Goal: Task Accomplishment & Management: Manage account settings

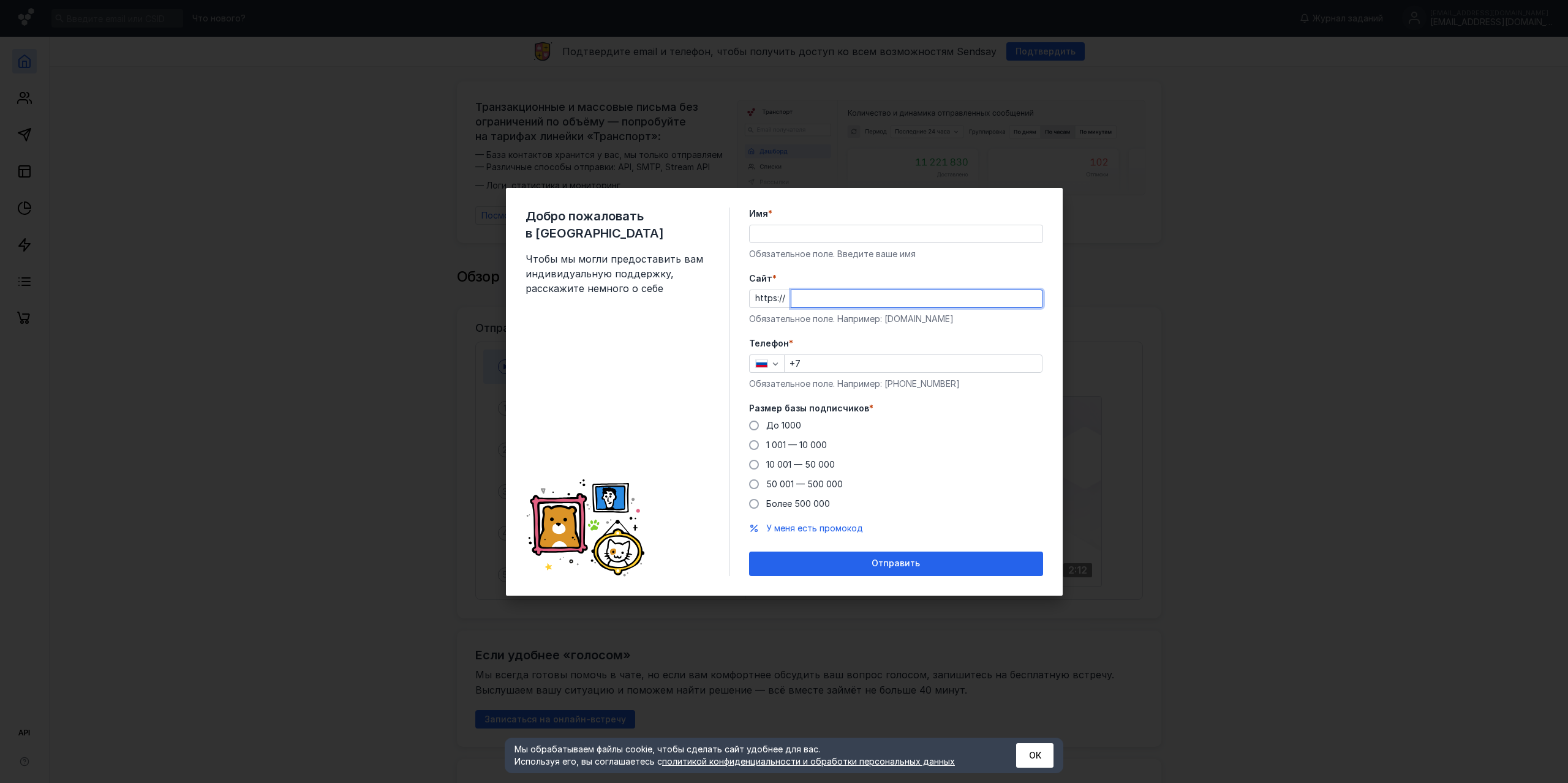
click at [822, 299] on input "Cайт *" at bounding box center [917, 298] width 251 height 17
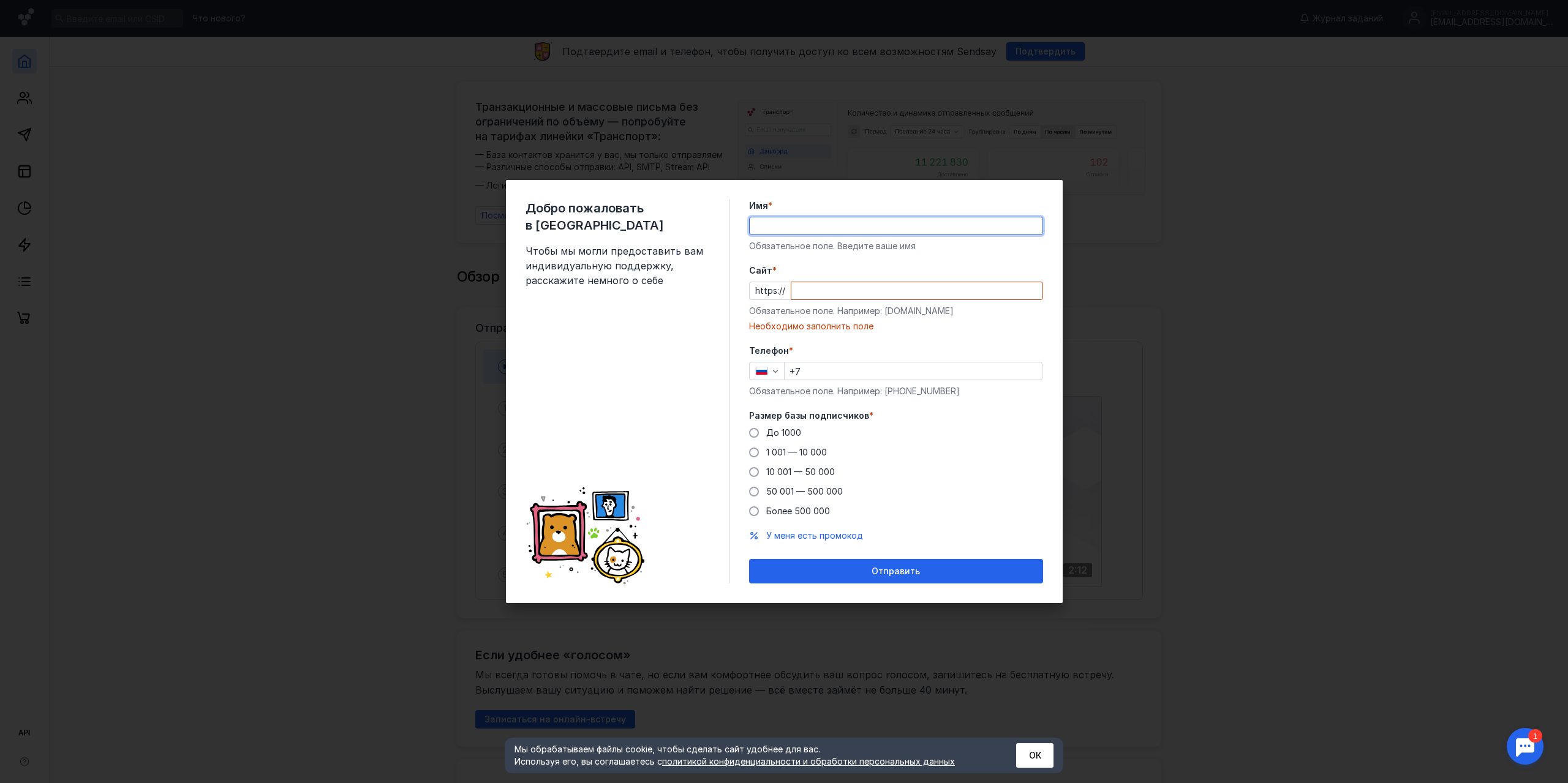
click at [800, 235] on div "Имя * Обязательное поле. Введите ваше имя" at bounding box center [896, 226] width 294 height 53
type input "F"
type input "[PERSON_NAME]"
click at [807, 295] on input "Cайт *" at bounding box center [917, 291] width 251 height 17
paste input "[URL][DOMAIN_NAME]"
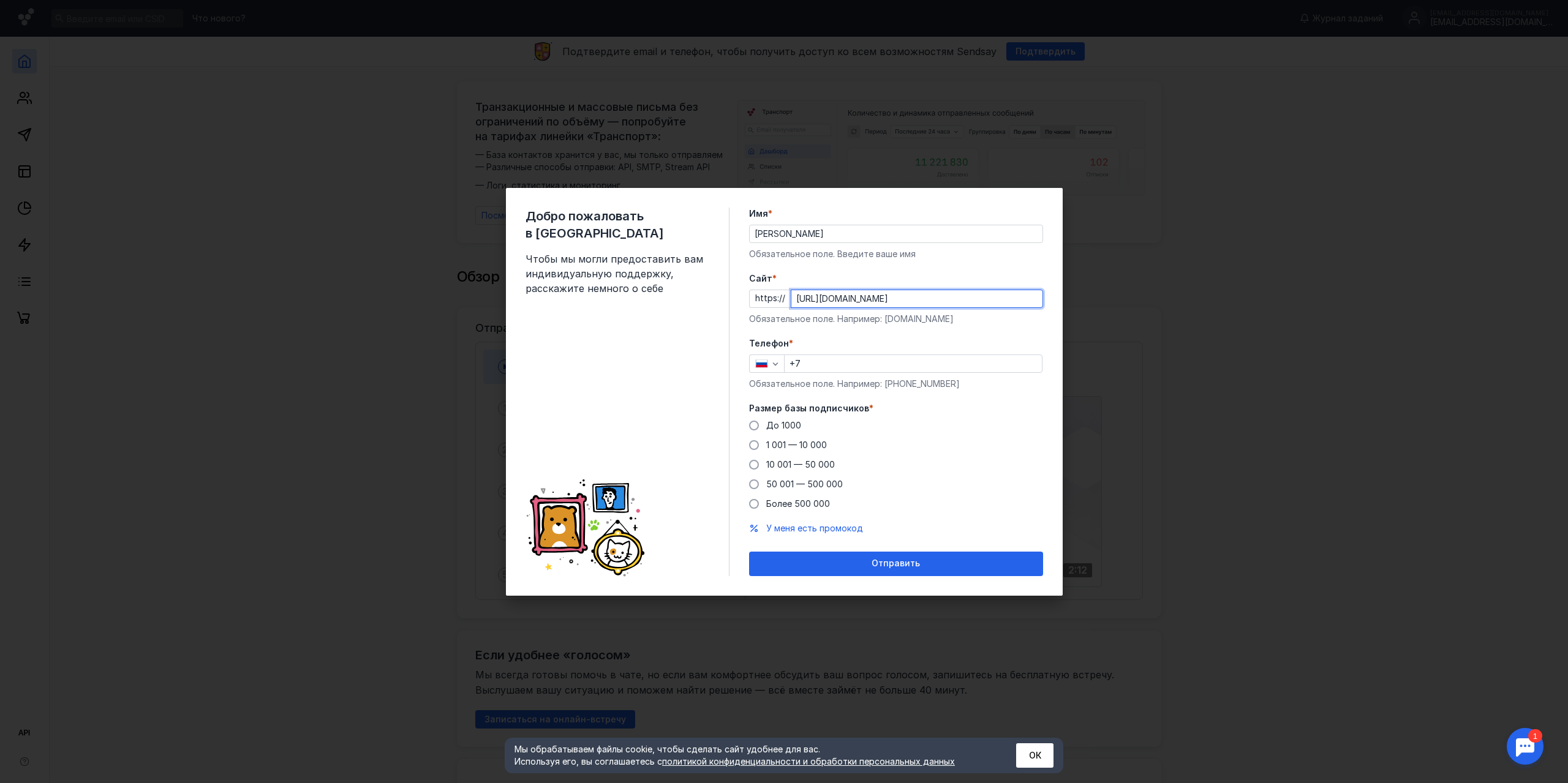
click at [854, 368] on input "+7" at bounding box center [912, 363] width 257 height 17
click at [818, 301] on input "[URL][DOMAIN_NAME]" at bounding box center [917, 298] width 251 height 17
type input "[DOMAIN_NAME][URL]"
click at [846, 362] on input "+7" at bounding box center [912, 363] width 257 height 17
type input "[PHONE_NUMBER]"
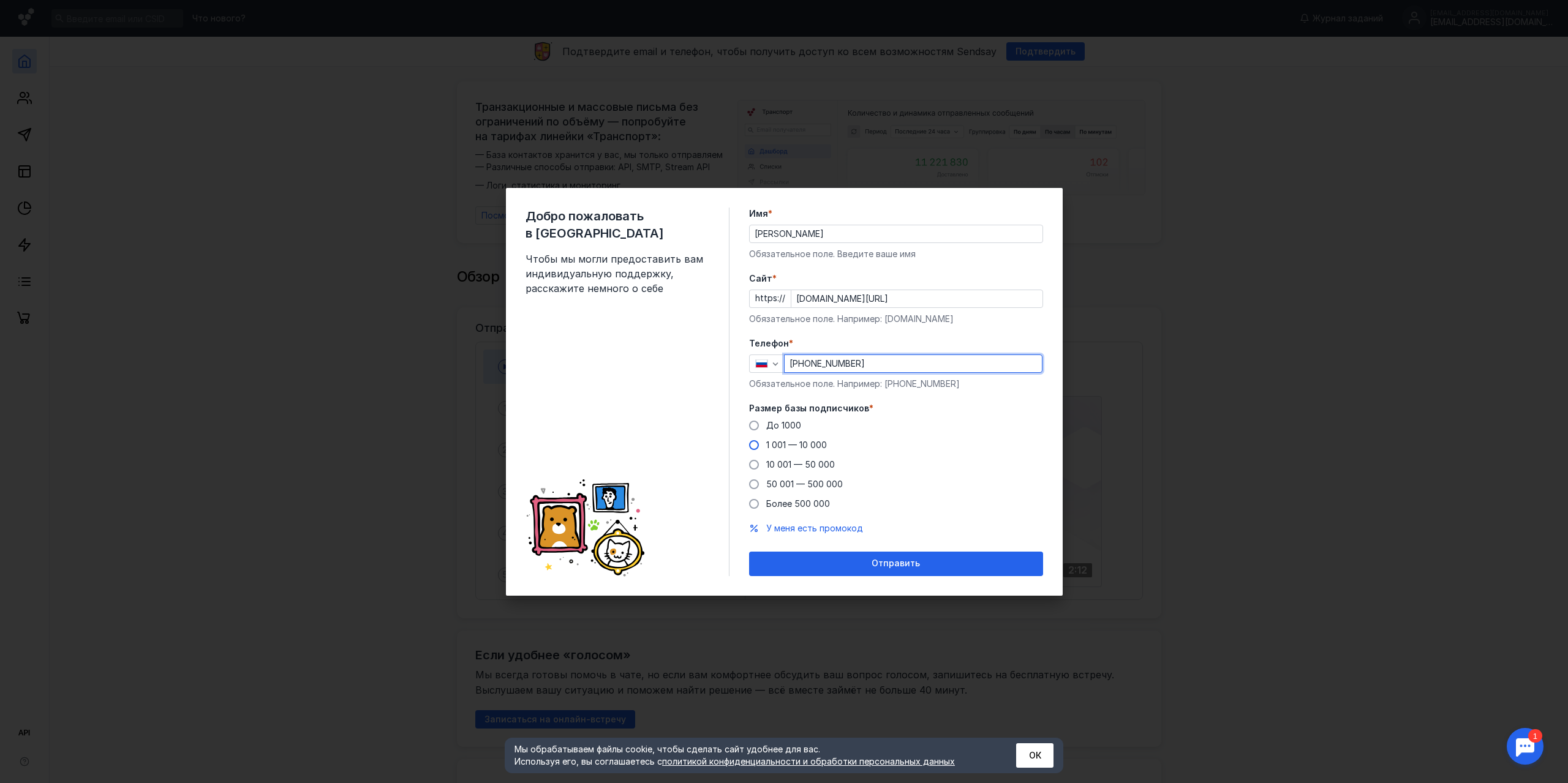
click at [755, 445] on span at bounding box center [754, 445] width 10 height 10
click at [0, 0] on input "1 001 — 10 000" at bounding box center [0, 0] width 0 height 0
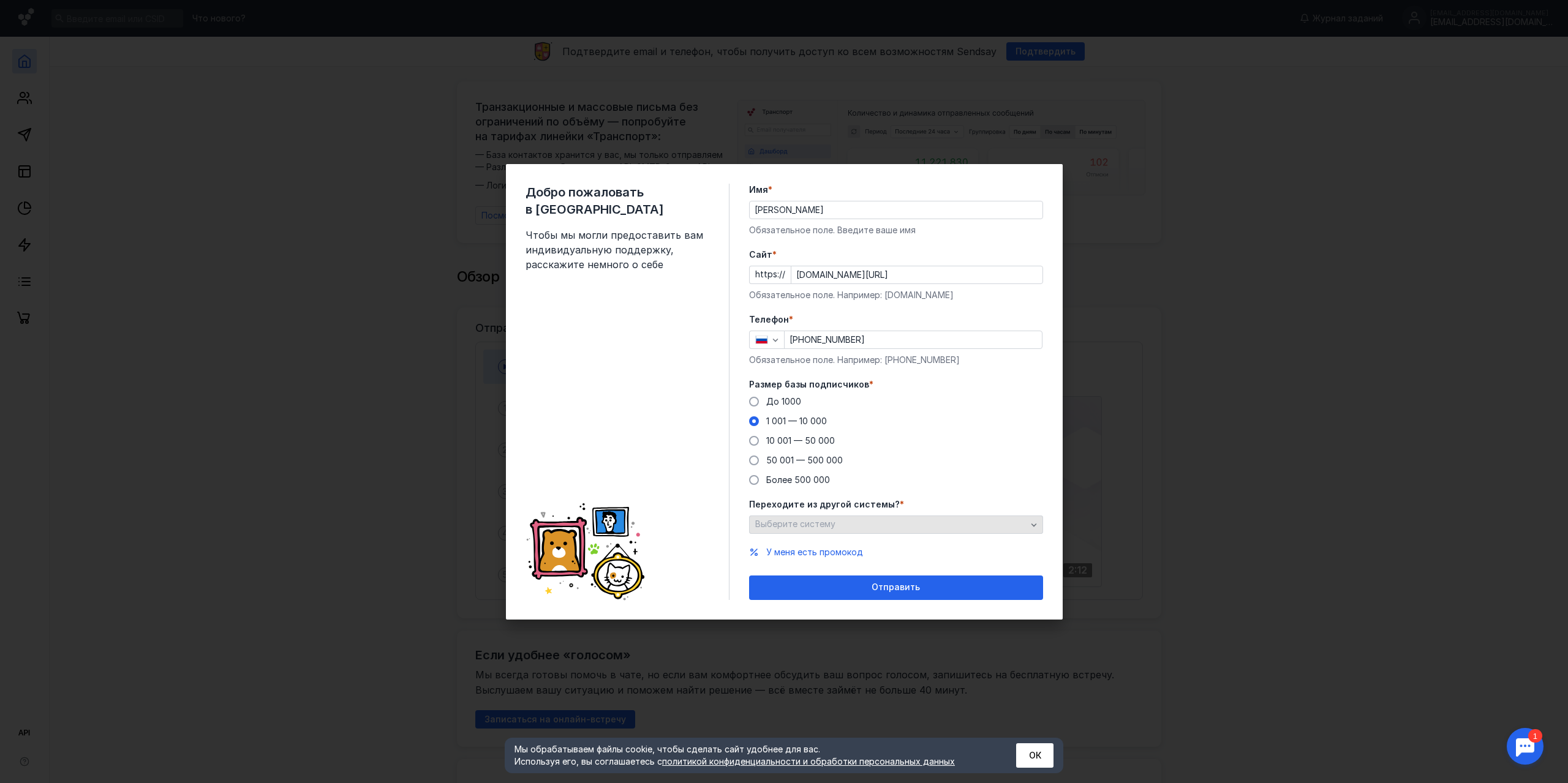
click at [1036, 525] on icon "button" at bounding box center [1034, 524] width 10 height 10
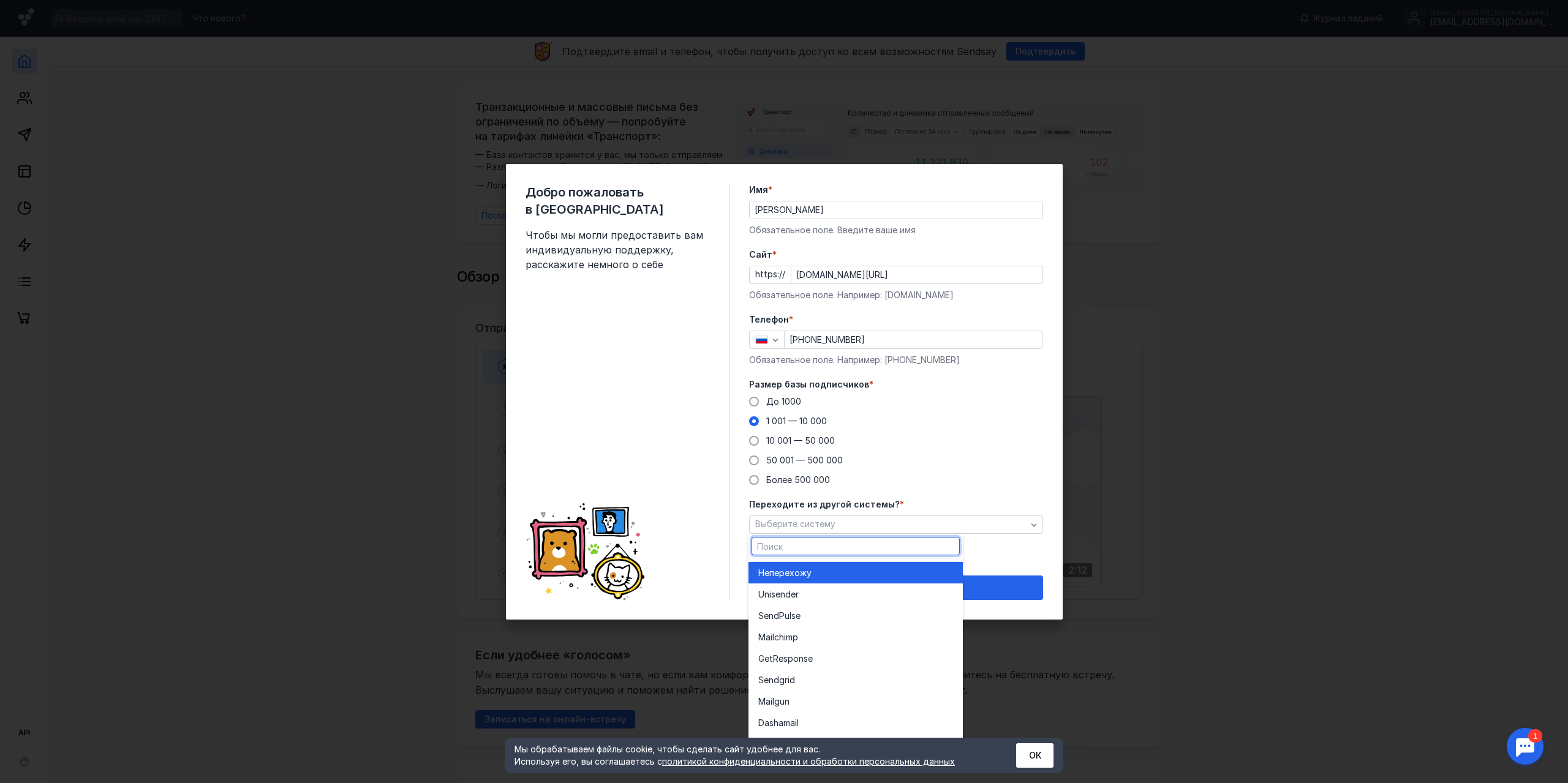
click at [1001, 445] on div "До [DATE] 1 001 — 10 000 10 001 — 50 000 50 001 — 500 000 Более 500 000" at bounding box center [896, 440] width 294 height 91
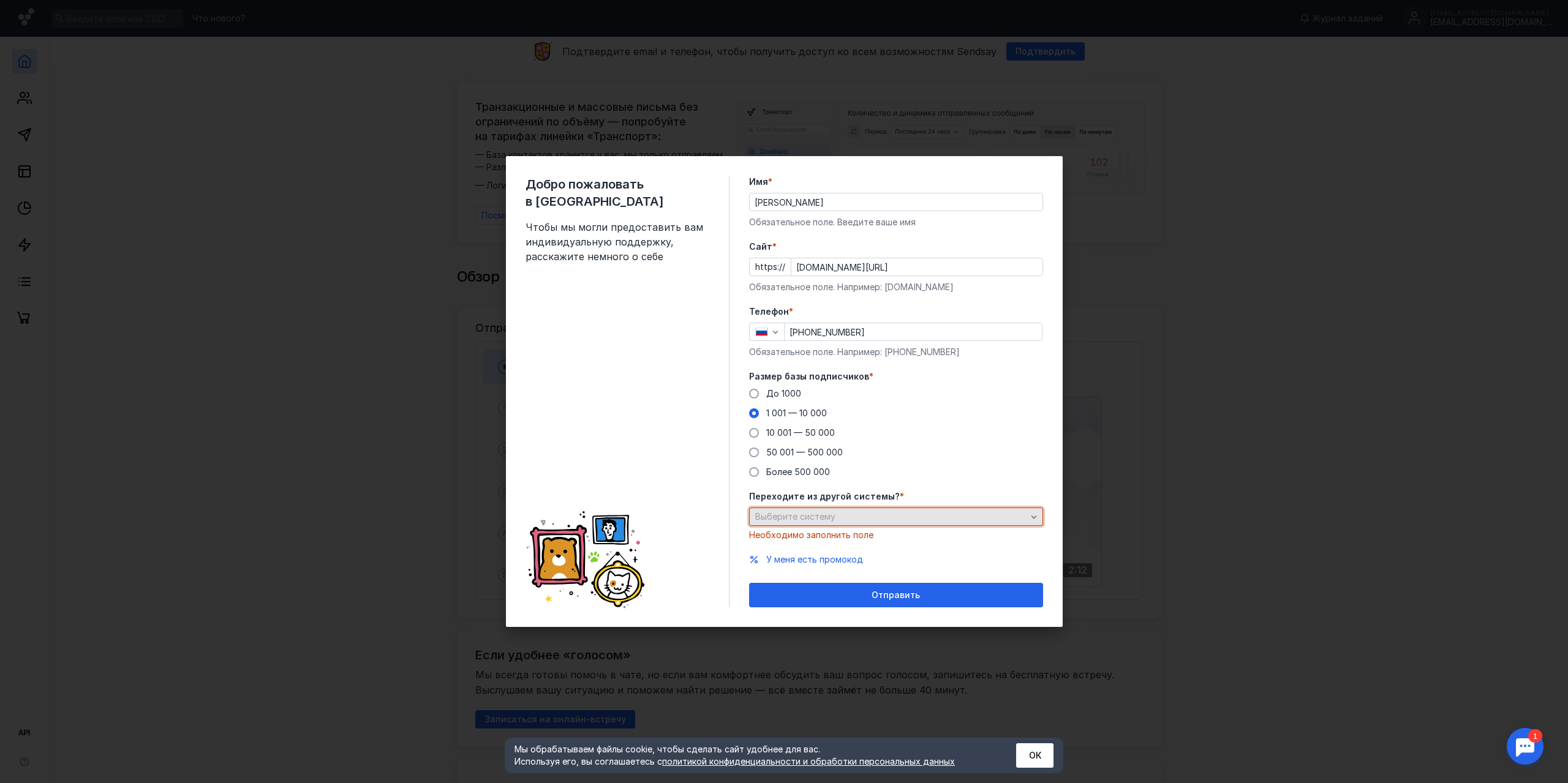
click at [1029, 516] on icon "button" at bounding box center [1034, 517] width 10 height 10
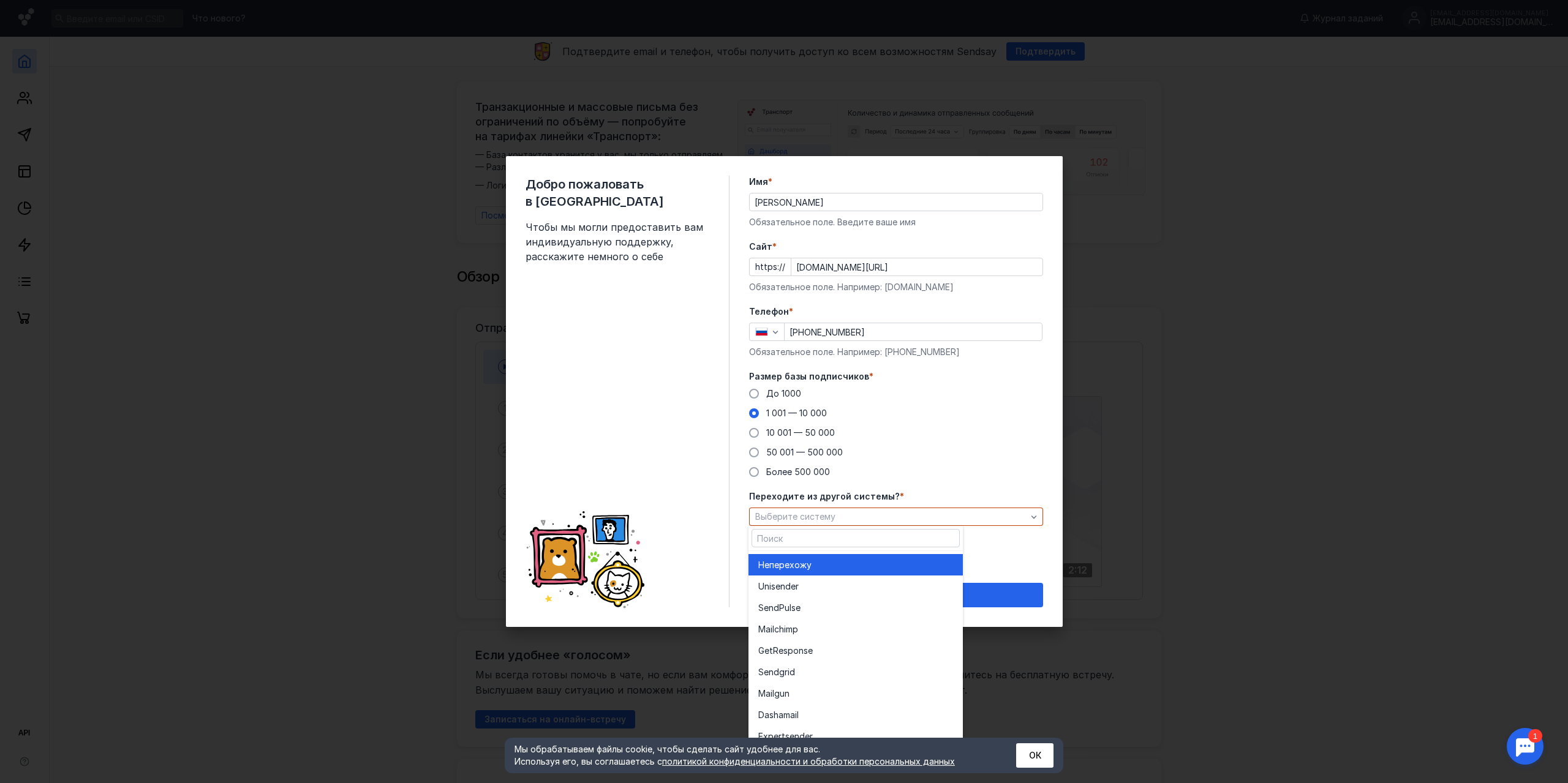
click at [887, 563] on div "Не перехожу" at bounding box center [855, 564] width 195 height 12
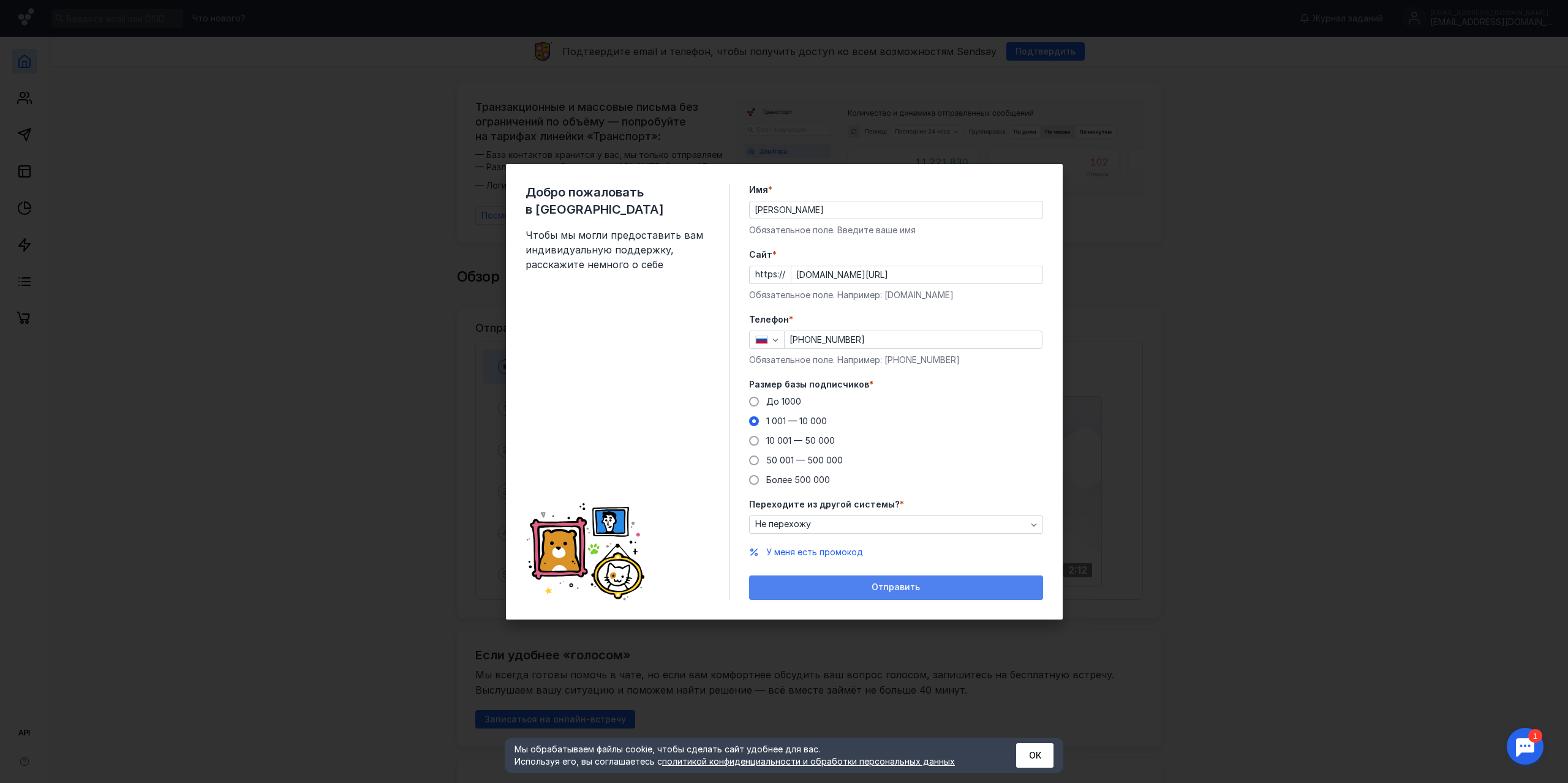
click at [864, 589] on div "Отправить" at bounding box center [896, 587] width 282 height 10
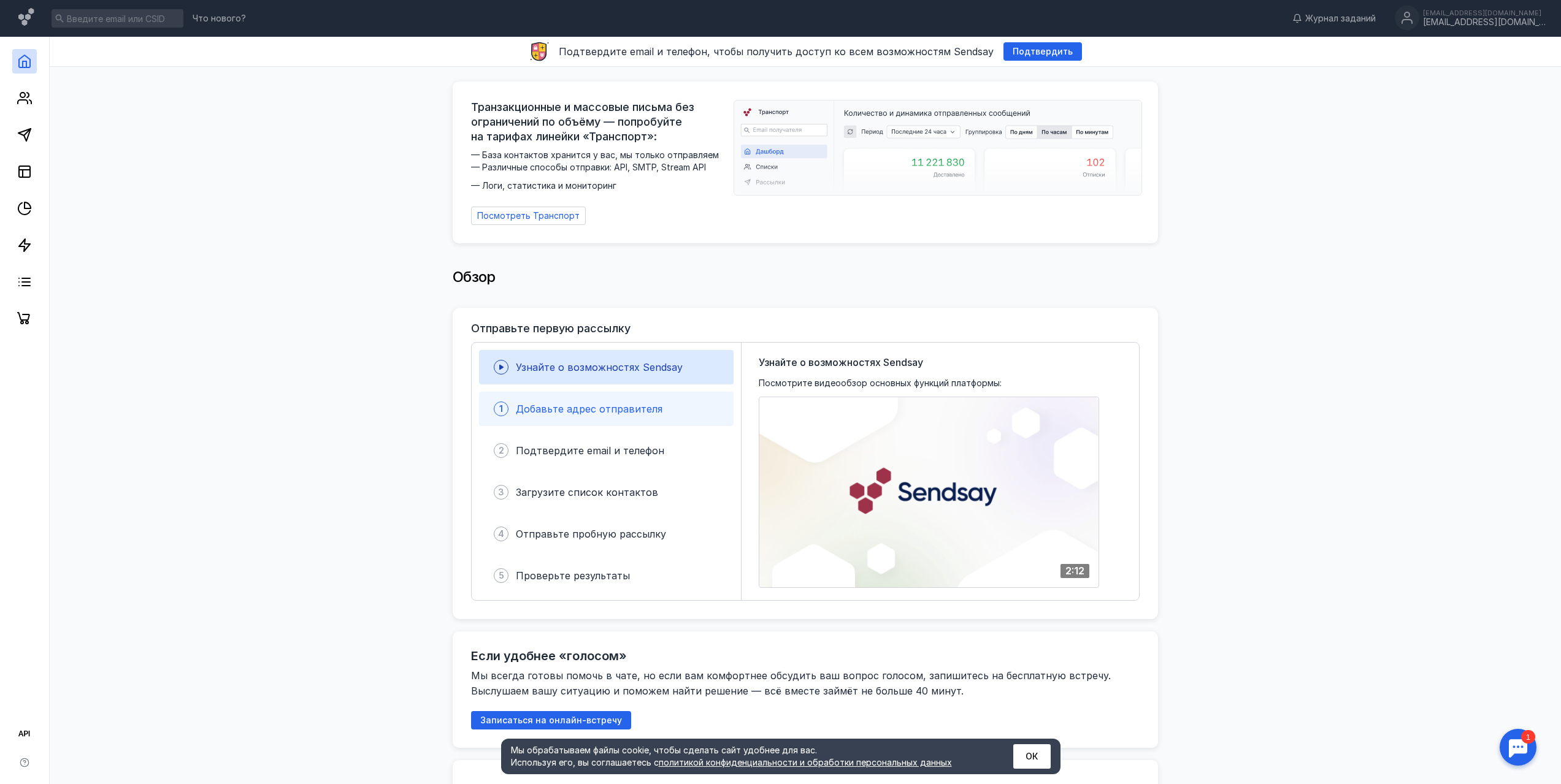
click at [615, 406] on span "Добавьте адрес отправителя" at bounding box center [589, 408] width 147 height 12
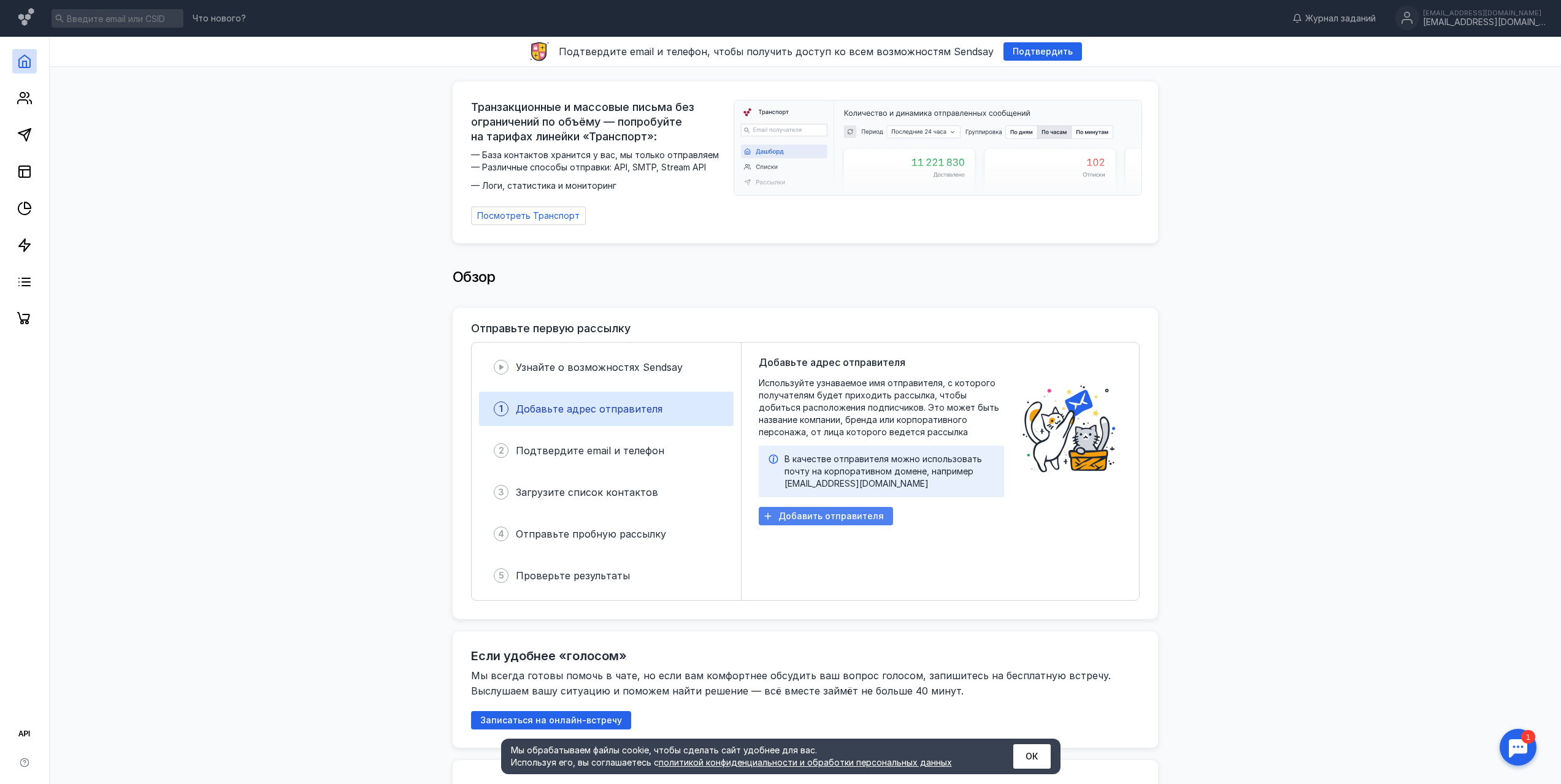
click at [828, 511] on span "Добавить отправителя" at bounding box center [830, 516] width 105 height 10
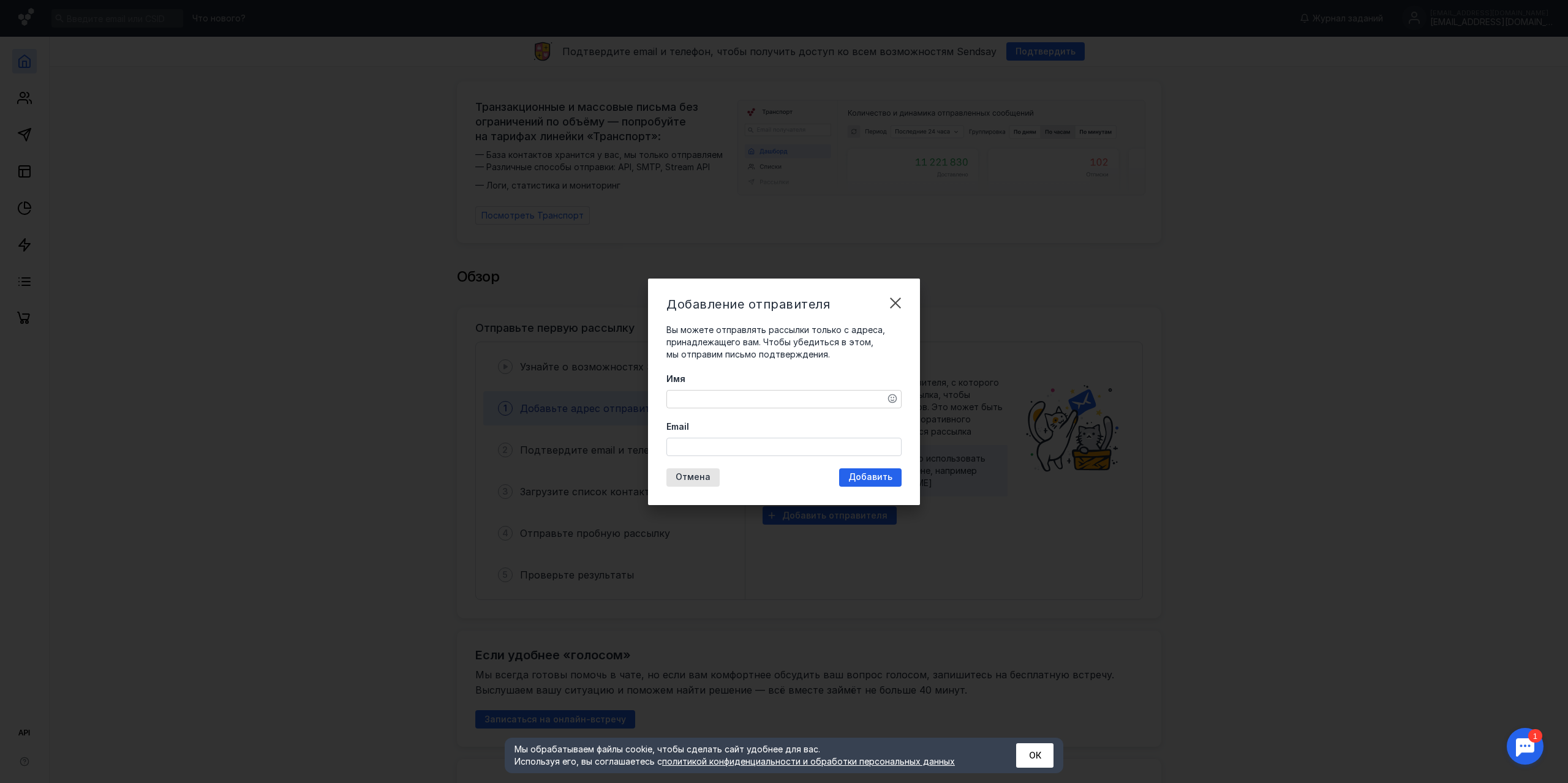
click at [782, 392] on textarea "Имя" at bounding box center [784, 399] width 234 height 17
type textarea "[PERSON_NAME]"
click at [692, 447] on input "Email" at bounding box center [784, 446] width 234 height 17
paste input "[EMAIL_ADDRESS][DOMAIN_NAME]"
type input "[EMAIL_ADDRESS][DOMAIN_NAME]"
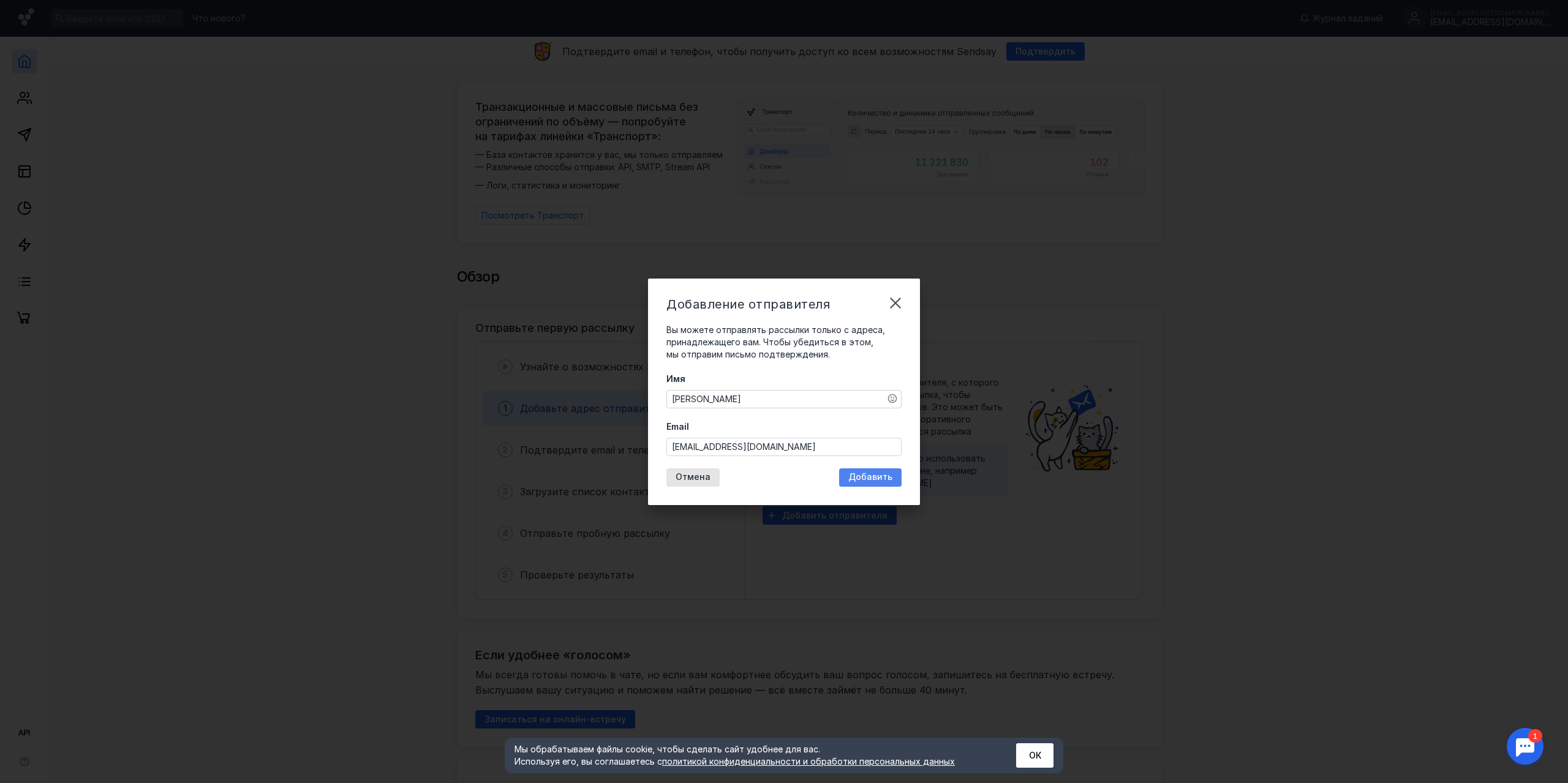
click at [886, 478] on span "Добавить" at bounding box center [870, 477] width 44 height 10
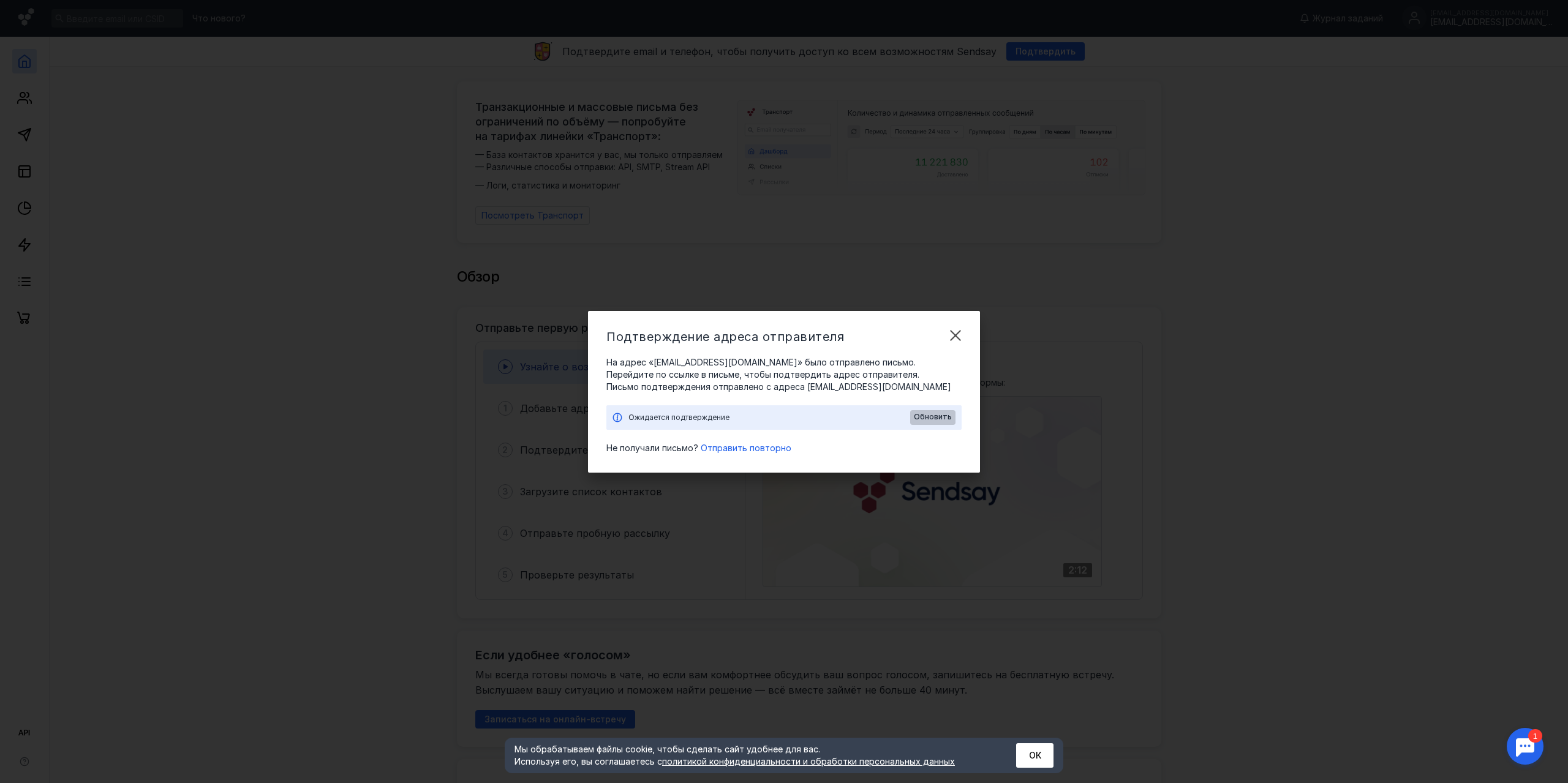
click at [940, 418] on span "Обновить" at bounding box center [933, 416] width 38 height 8
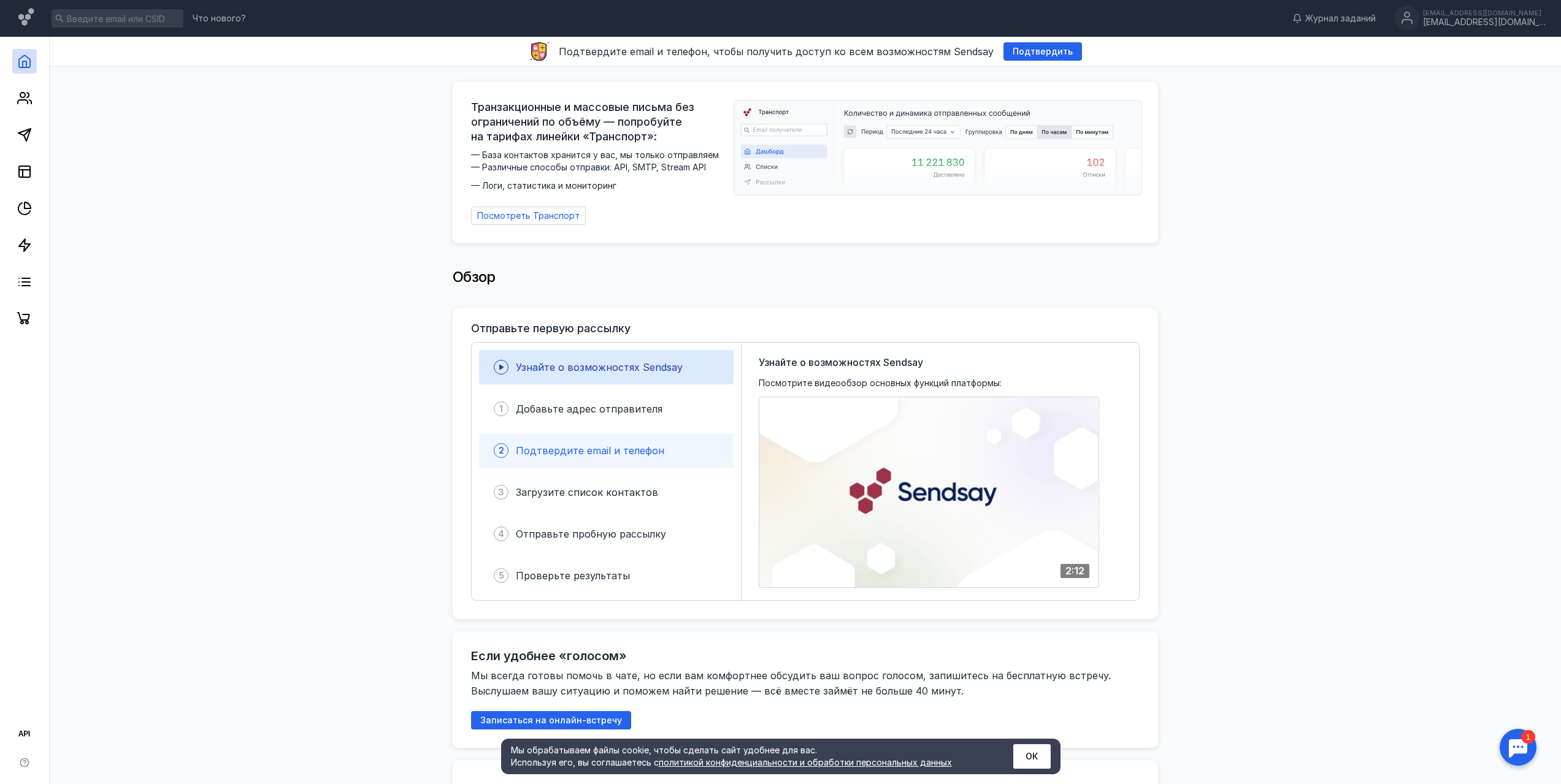
click at [671, 439] on div "2 Подтвердите email и телефон" at bounding box center [606, 450] width 255 height 34
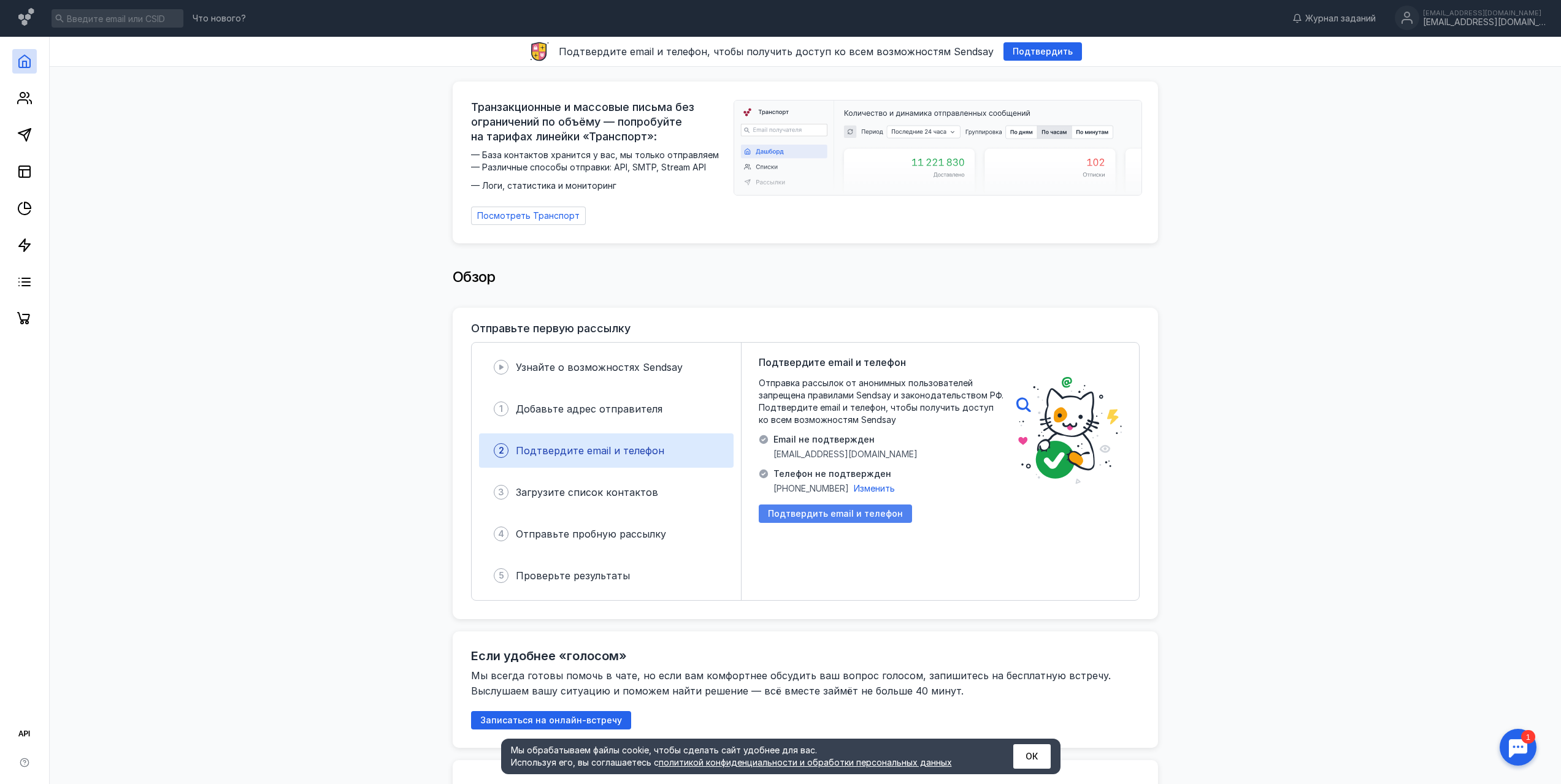
click at [832, 509] on span "Подтвердить email и телефон" at bounding box center [835, 514] width 135 height 10
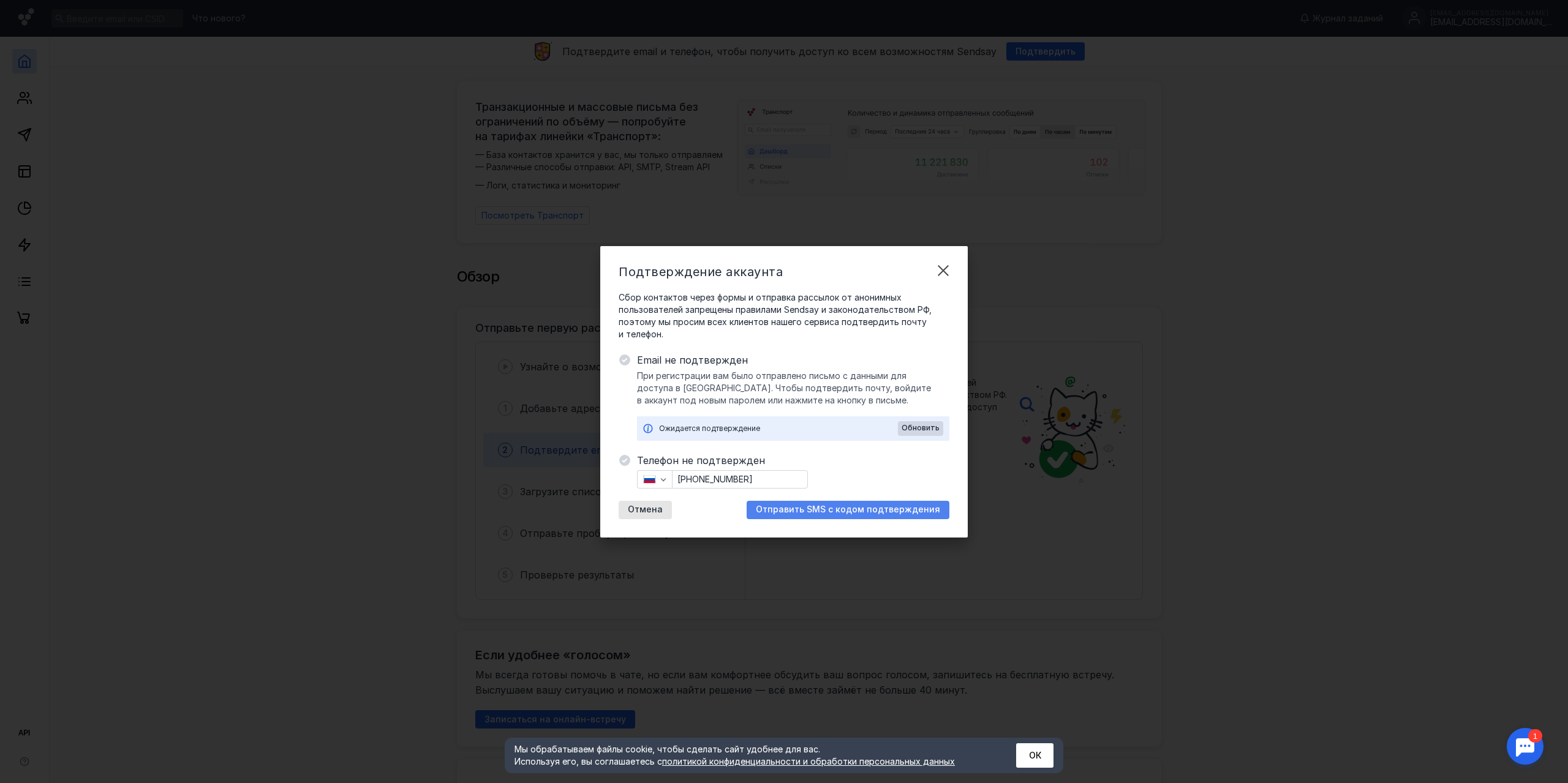
click at [826, 507] on span "Отправить SMS с кодом подтверждения" at bounding box center [847, 509] width 184 height 10
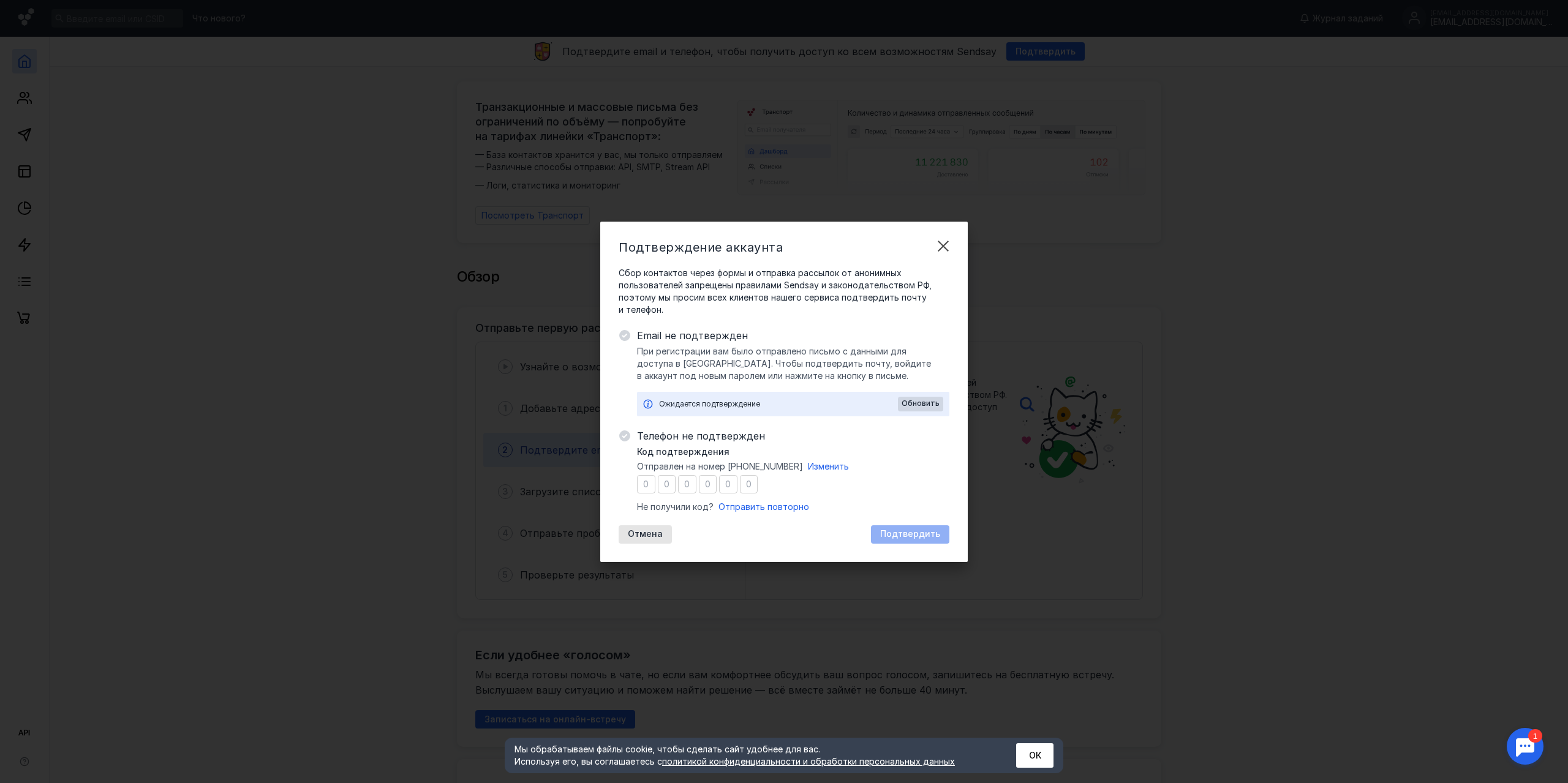
type input "2"
type input "4"
type input "0"
type input "1"
type input "4"
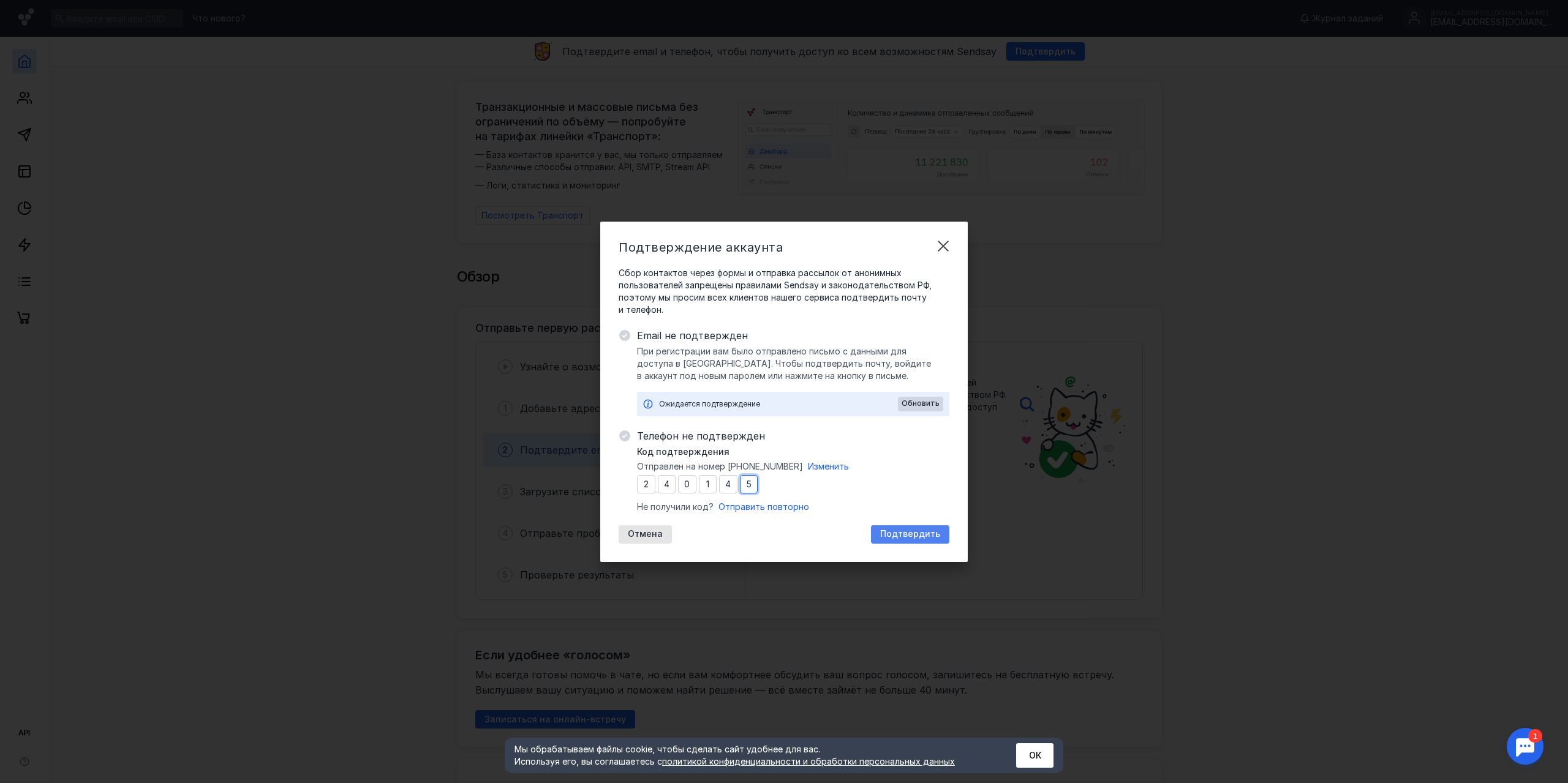
type input "5"
click at [948, 531] on div "Подтвердить" at bounding box center [910, 534] width 79 height 18
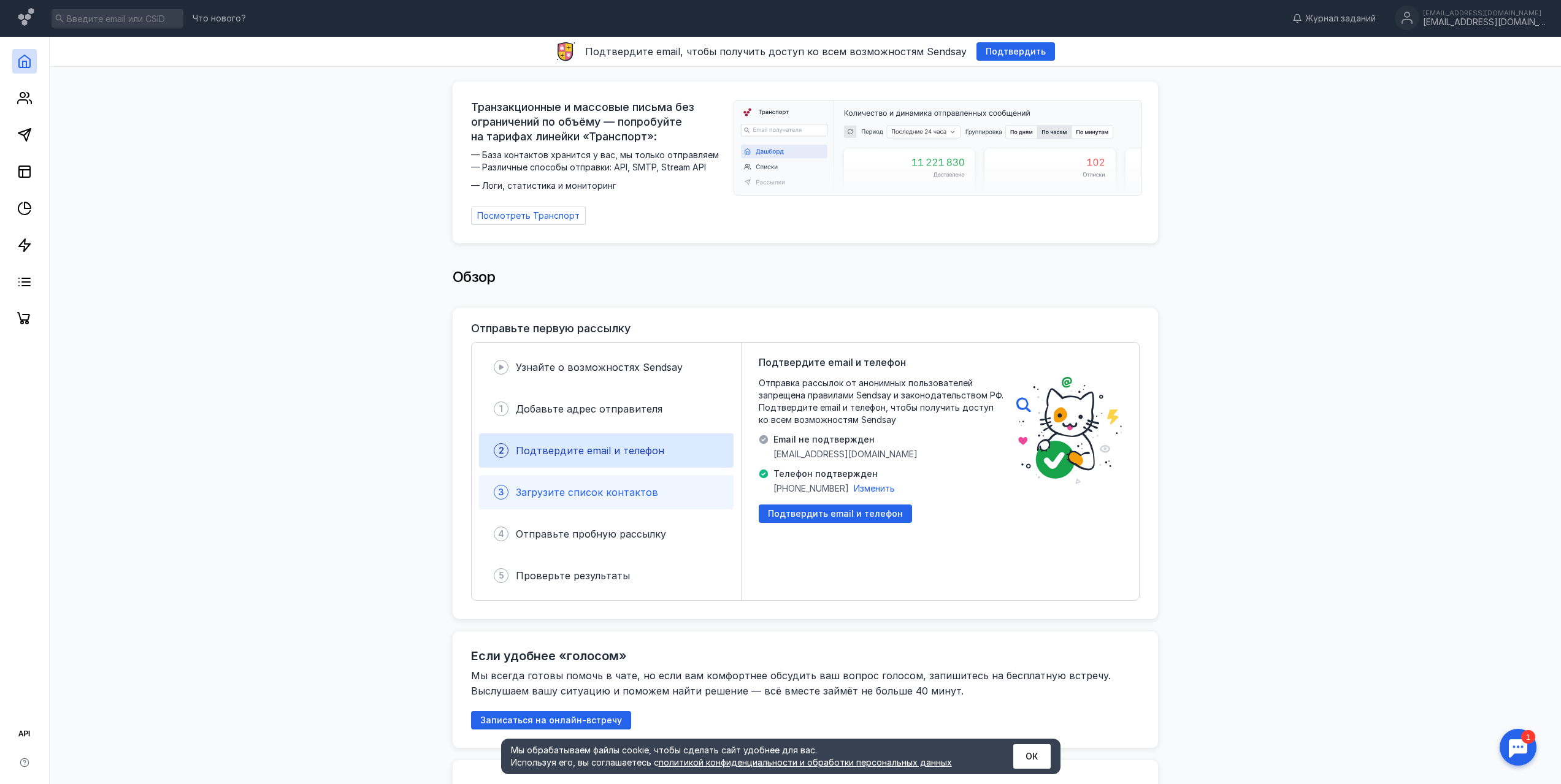
click at [629, 488] on span "Загрузите список контактов" at bounding box center [586, 492] width 142 height 12
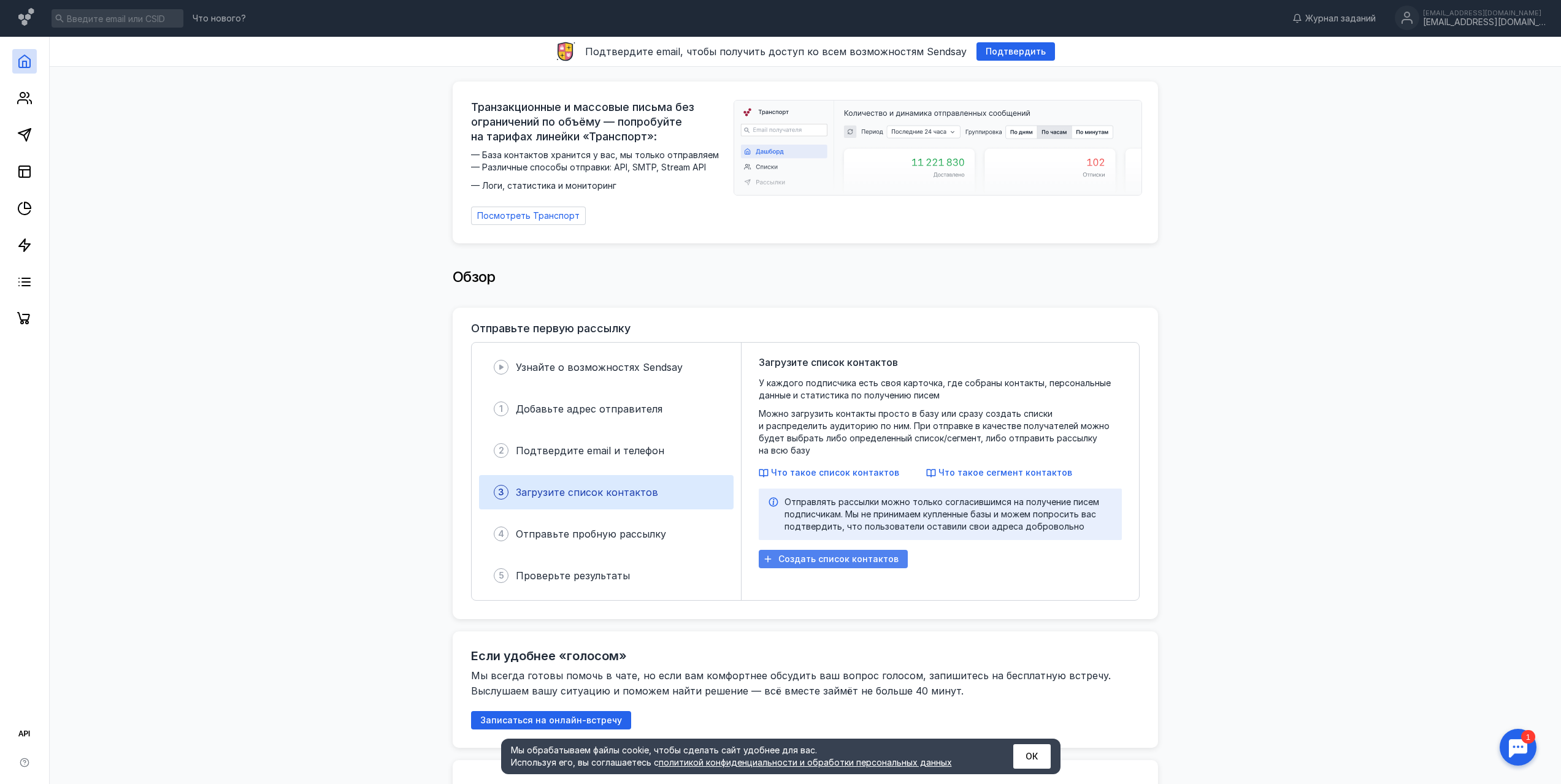
click at [811, 554] on span "Создать список контактов" at bounding box center [837, 559] width 120 height 10
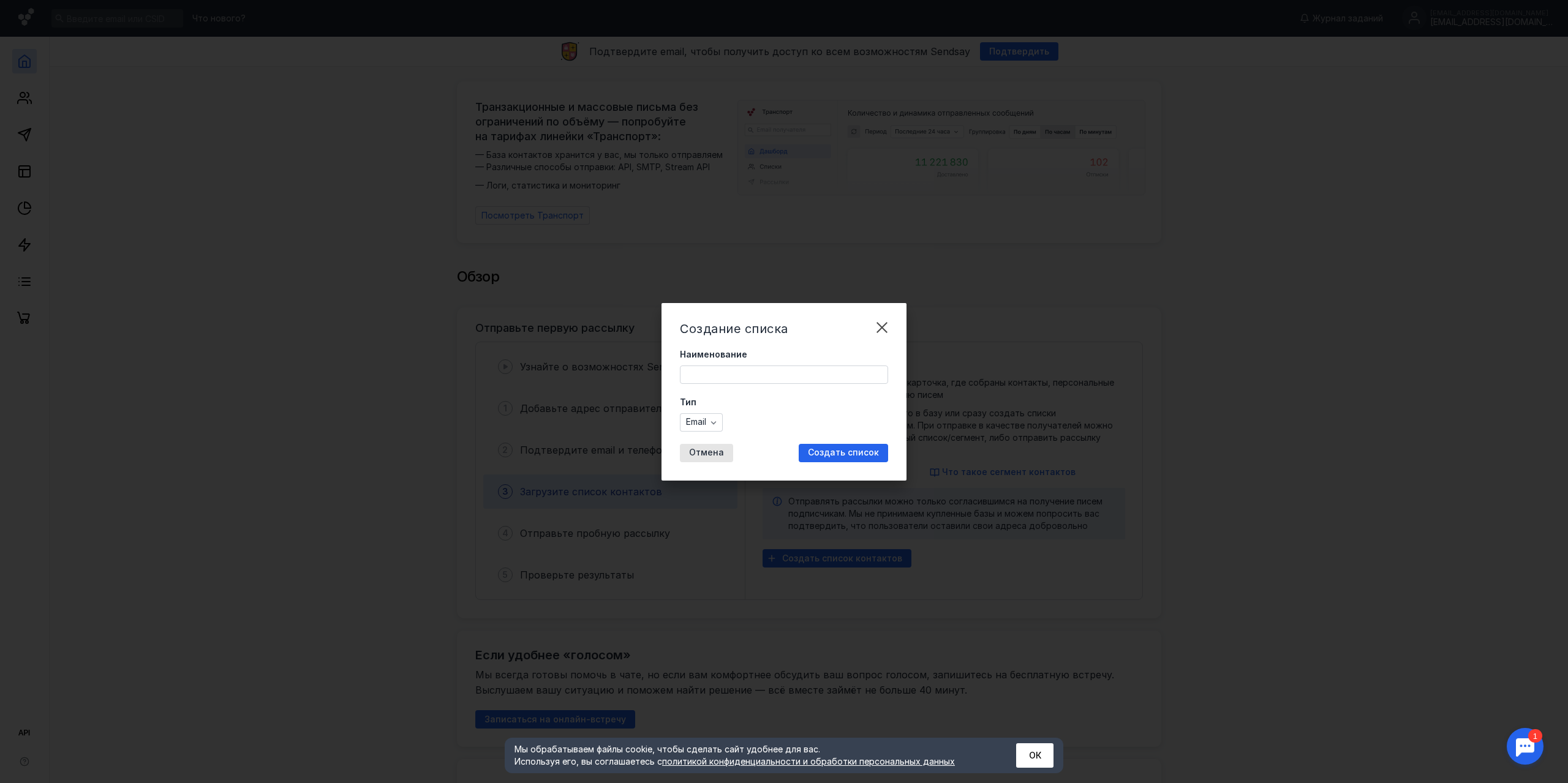
click at [736, 374] on input "Наименование" at bounding box center [784, 374] width 207 height 17
type input "Базы городов"
click at [840, 447] on div "Создать список" at bounding box center [843, 453] width 90 height 18
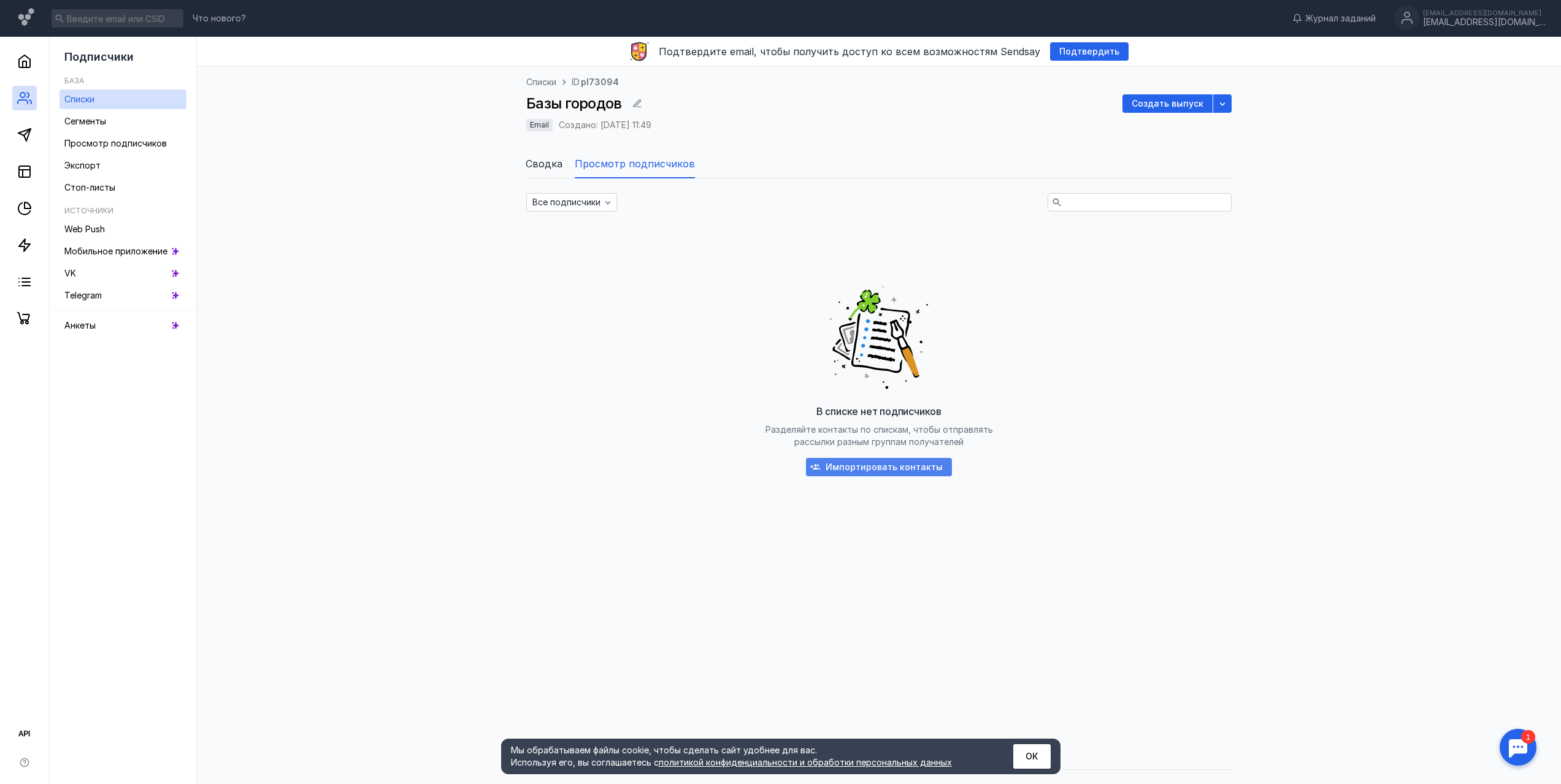
click at [889, 468] on span "Импортировать контакты" at bounding box center [884, 467] width 117 height 10
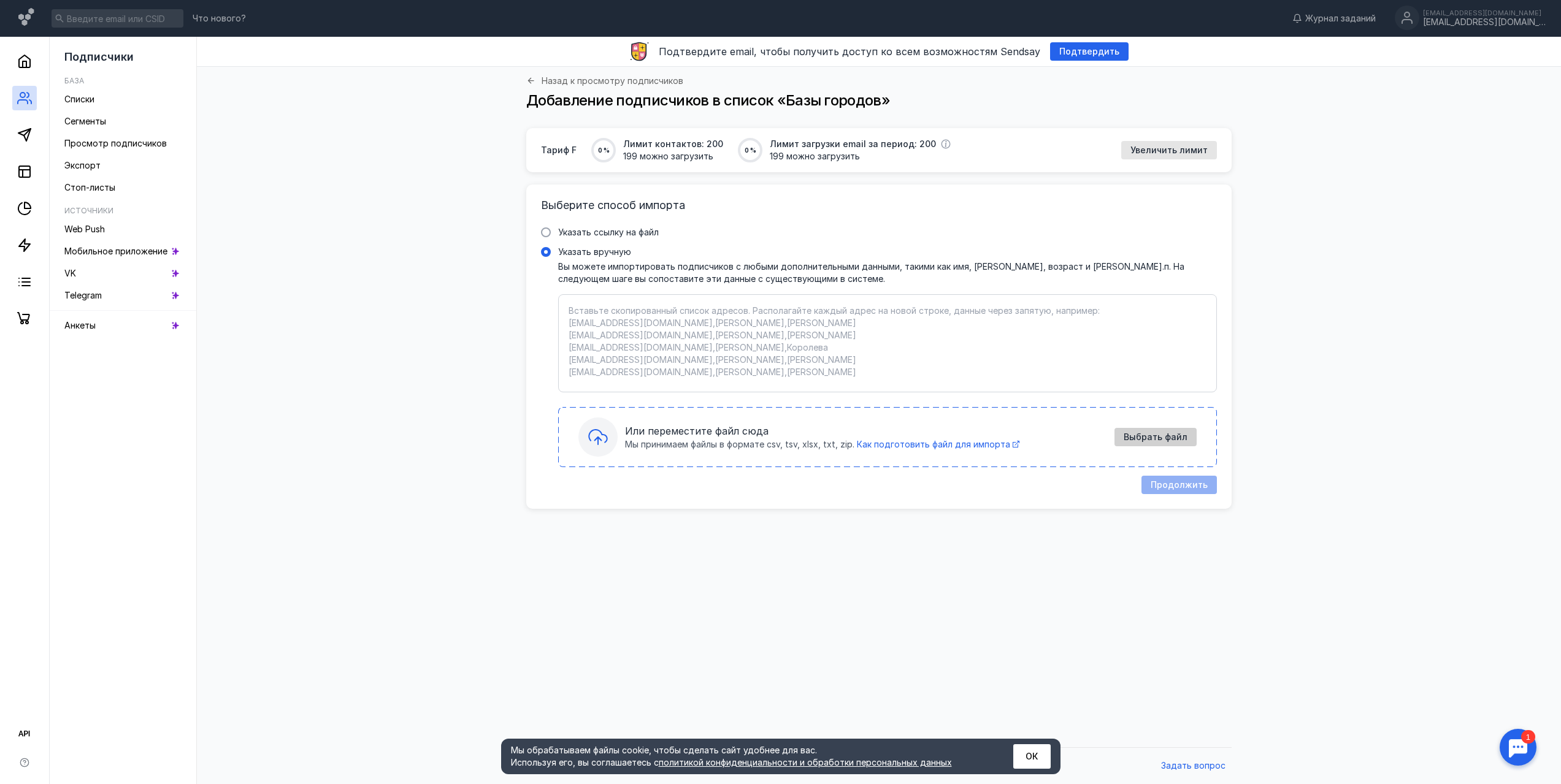
click at [1151, 434] on span "Выбрать файл" at bounding box center [1155, 437] width 64 height 10
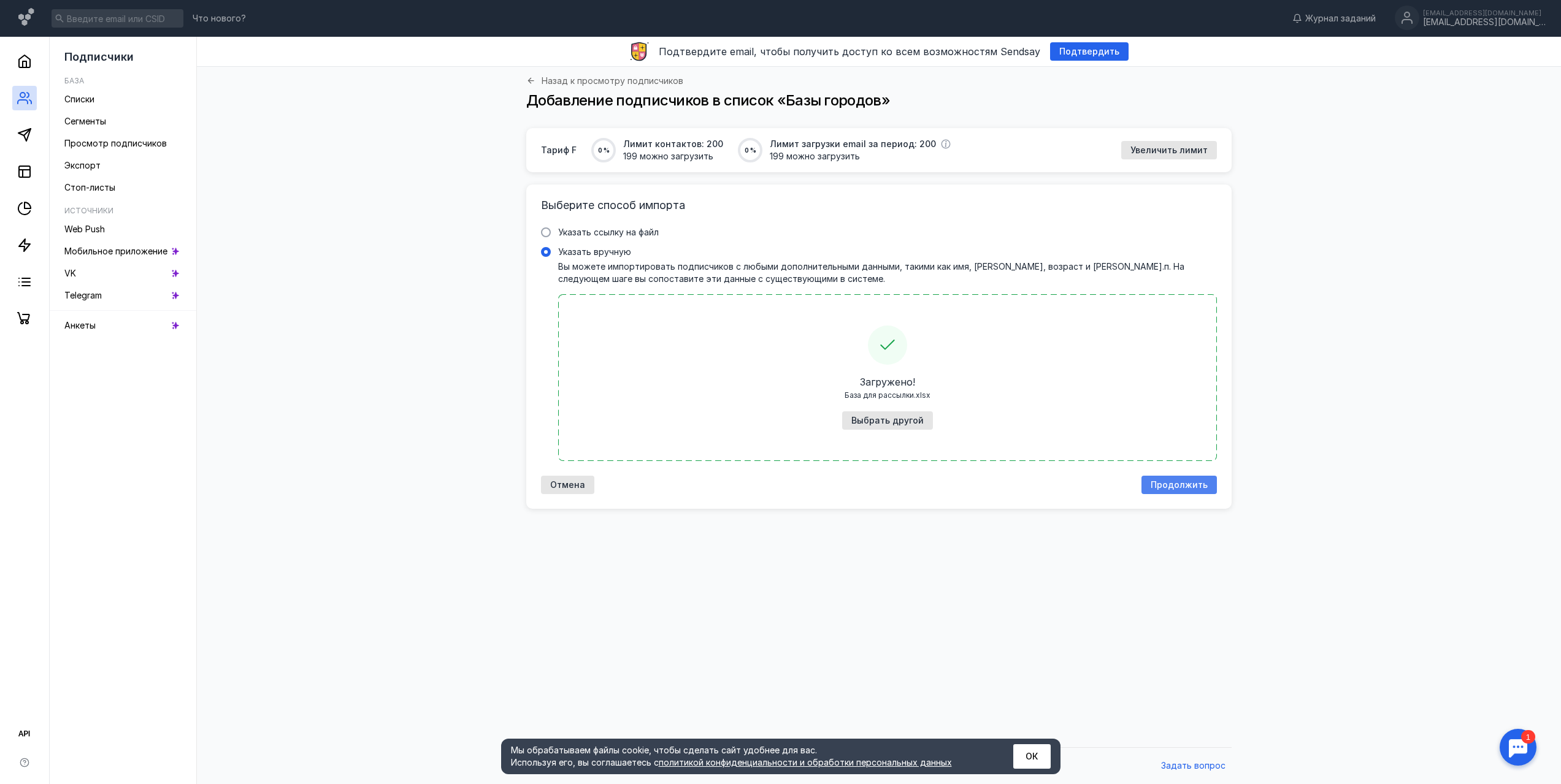
click at [1182, 483] on span "Продолжить" at bounding box center [1179, 485] width 57 height 10
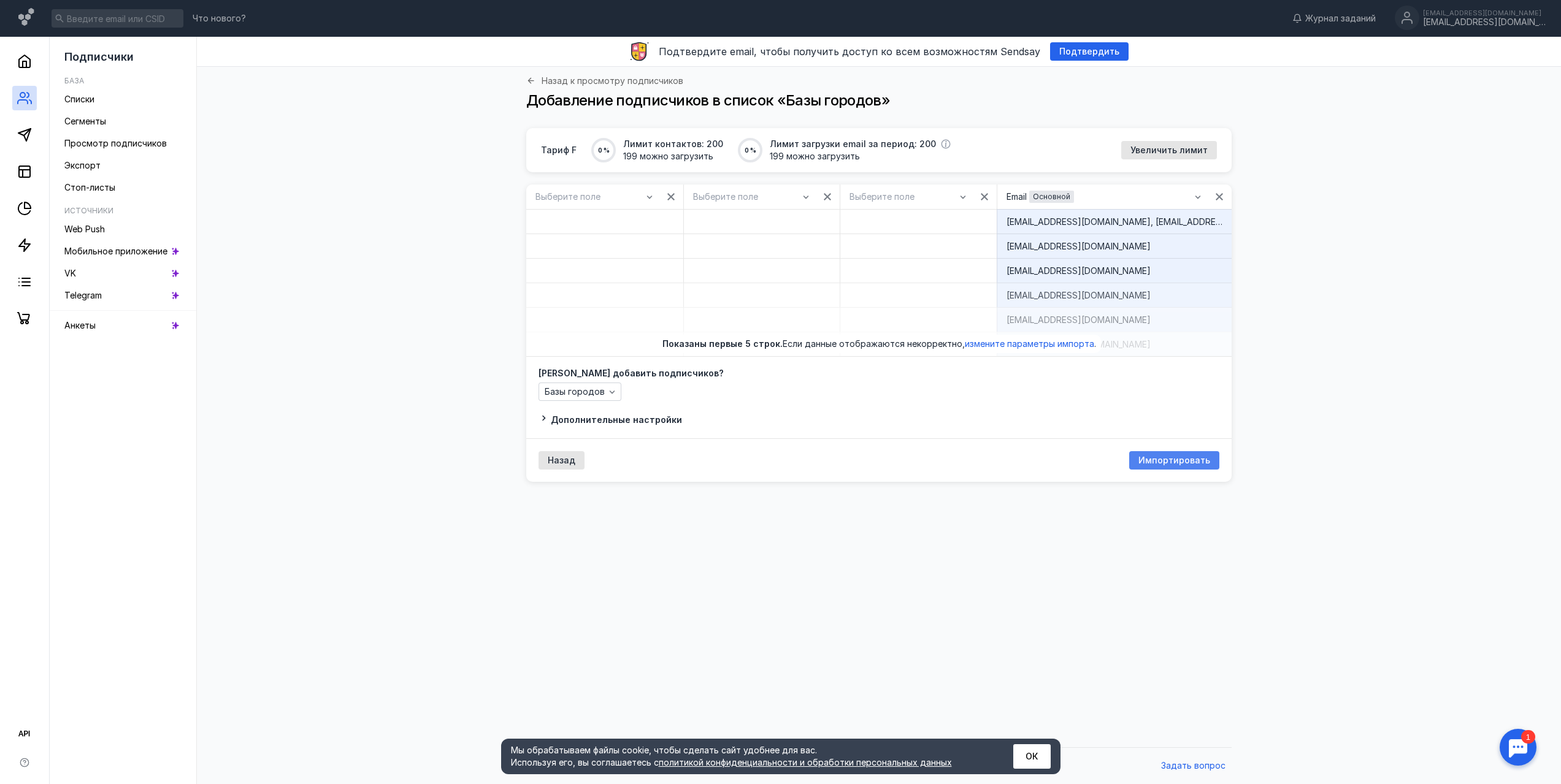
click at [1176, 458] on span "Импортировать" at bounding box center [1173, 460] width 71 height 10
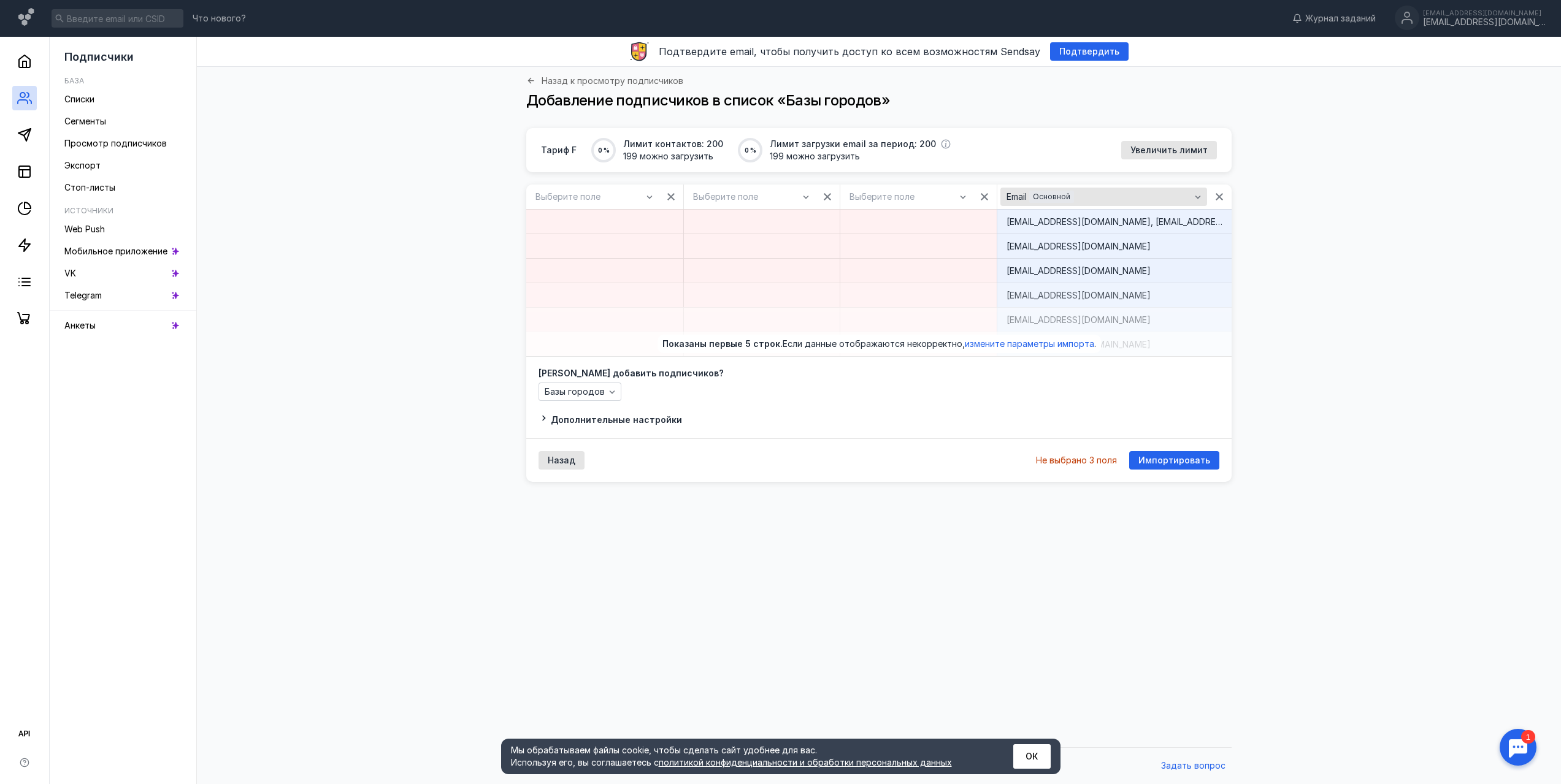
click at [1043, 198] on span "Основной" at bounding box center [1051, 197] width 38 height 9
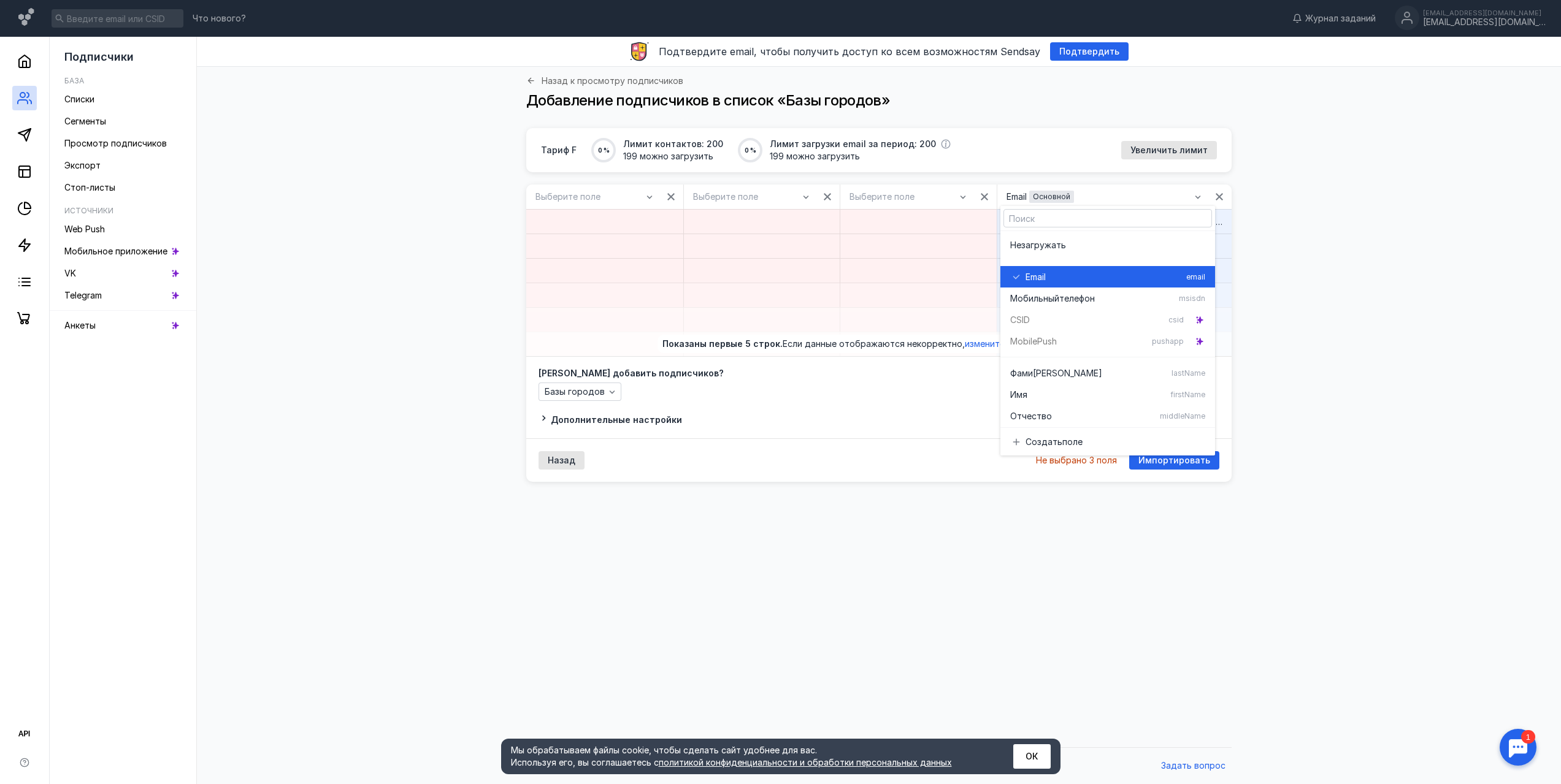
click at [1053, 283] on div "Email" at bounding box center [1103, 277] width 156 height 12
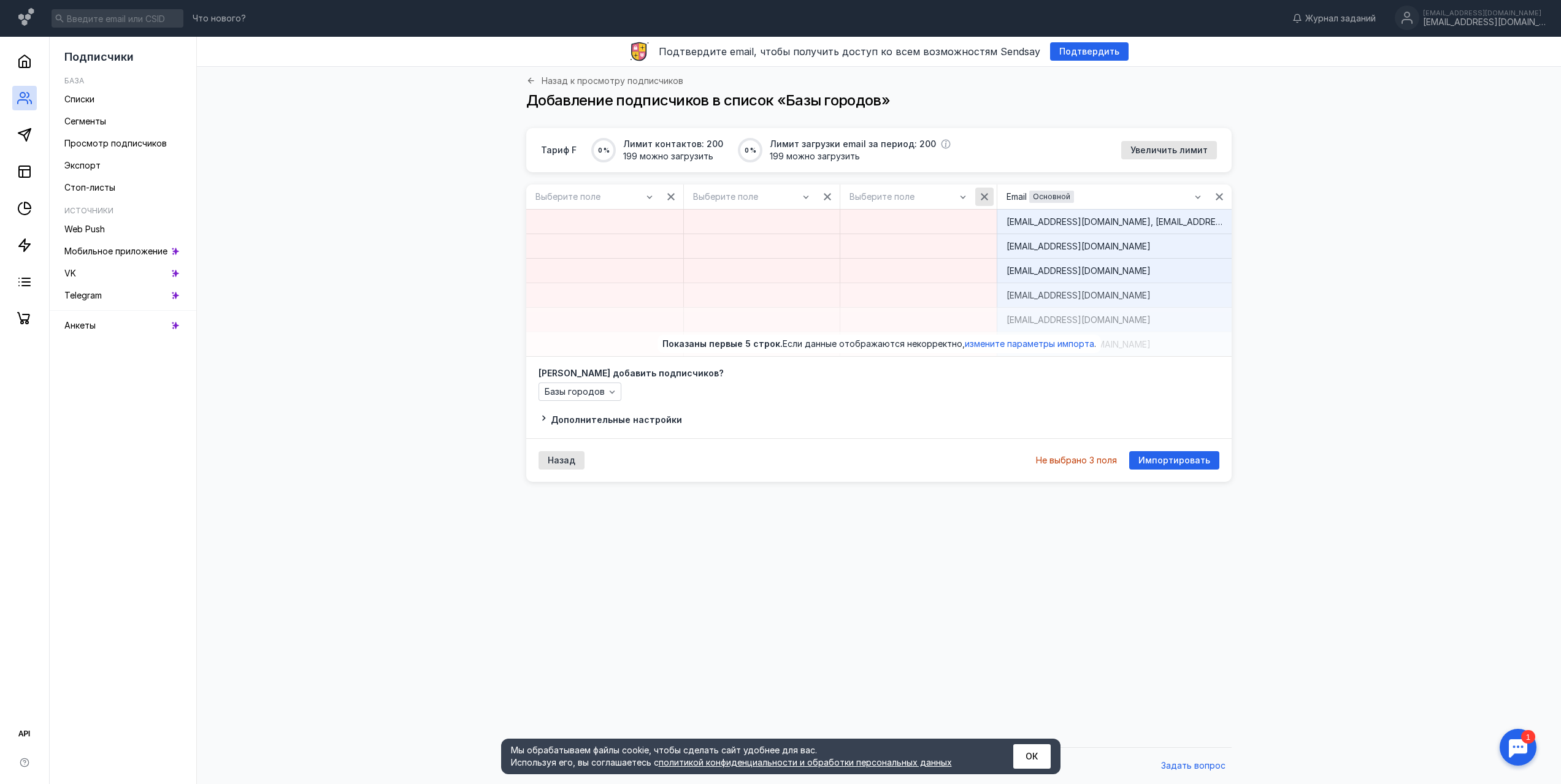
click at [986, 197] on icon "button" at bounding box center [984, 197] width 10 height 10
click at [827, 194] on icon "button" at bounding box center [827, 197] width 10 height 10
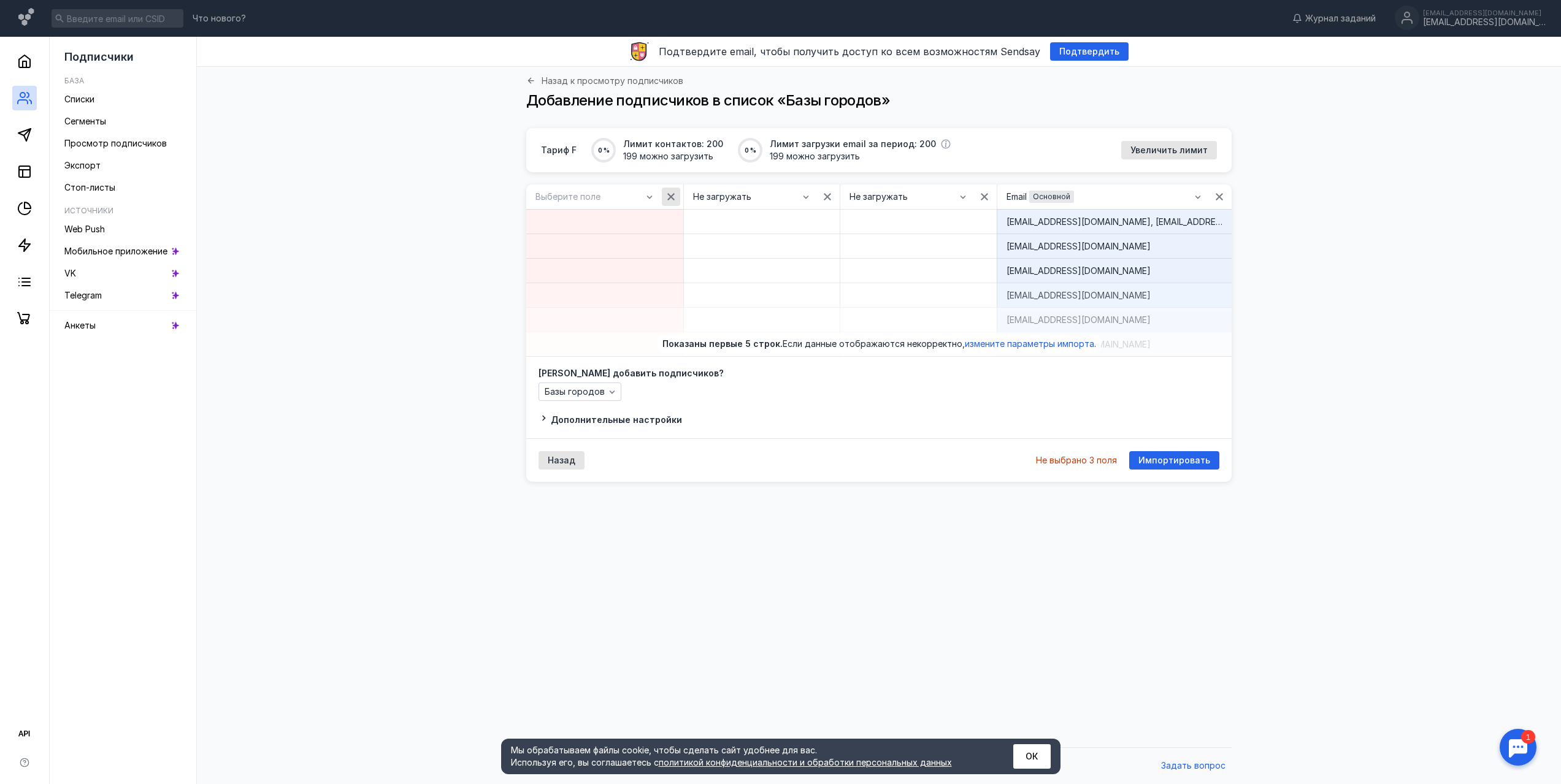
click at [671, 197] on icon "button" at bounding box center [671, 197] width 7 height 7
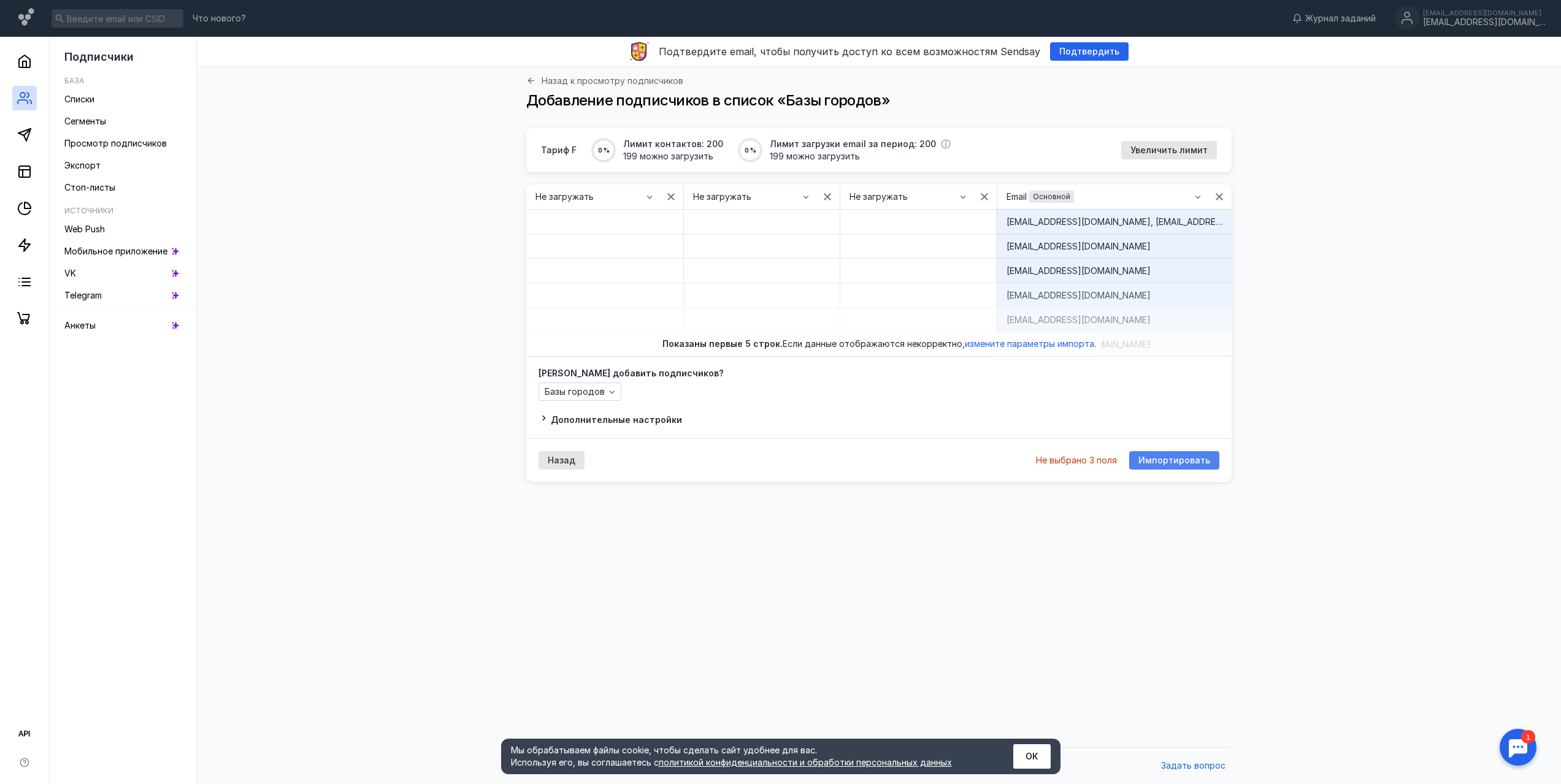
click at [1182, 459] on span "Импортировать" at bounding box center [1173, 460] width 71 height 10
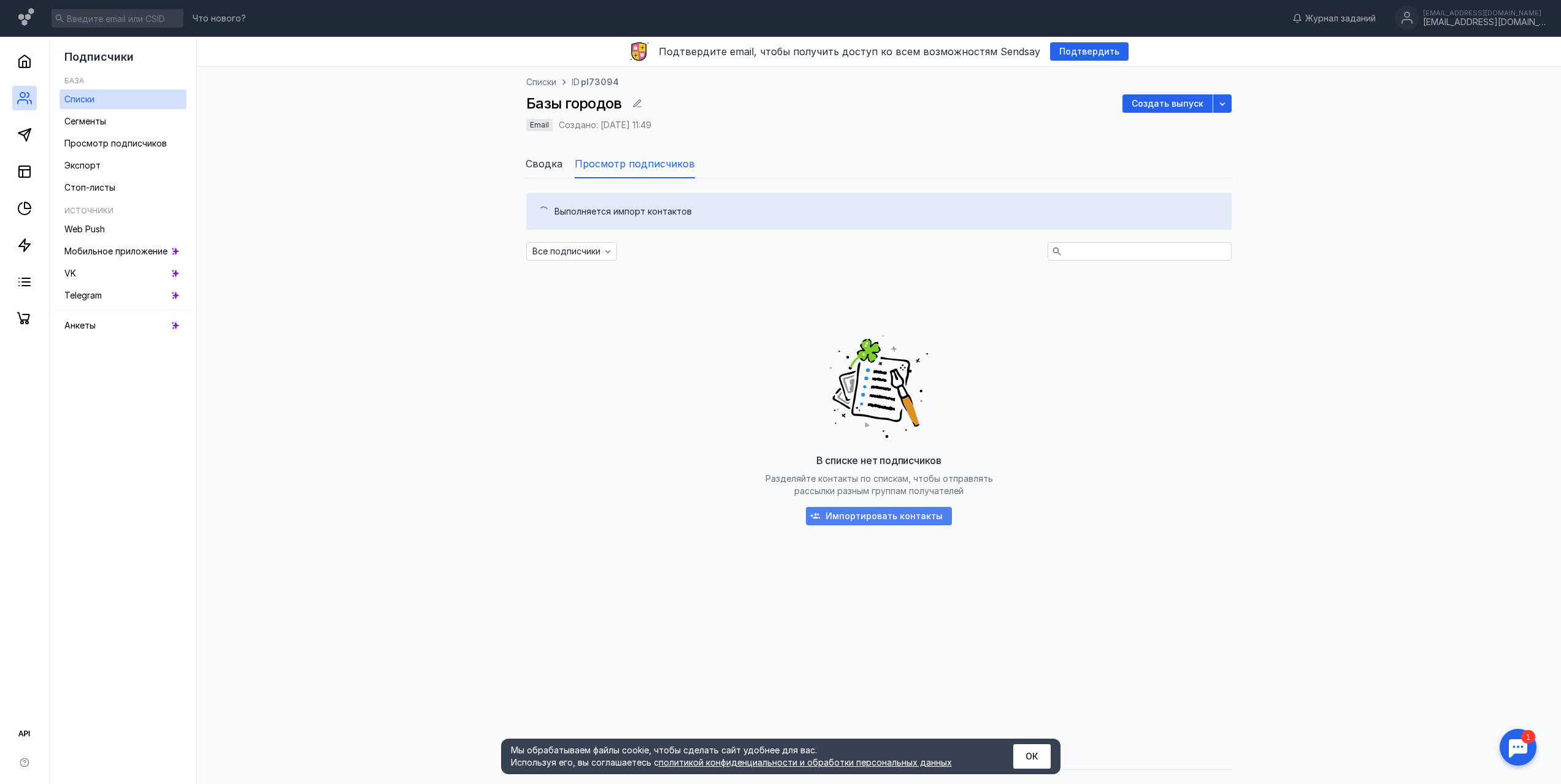
click at [899, 512] on span "Импортировать контакты" at bounding box center [884, 516] width 117 height 10
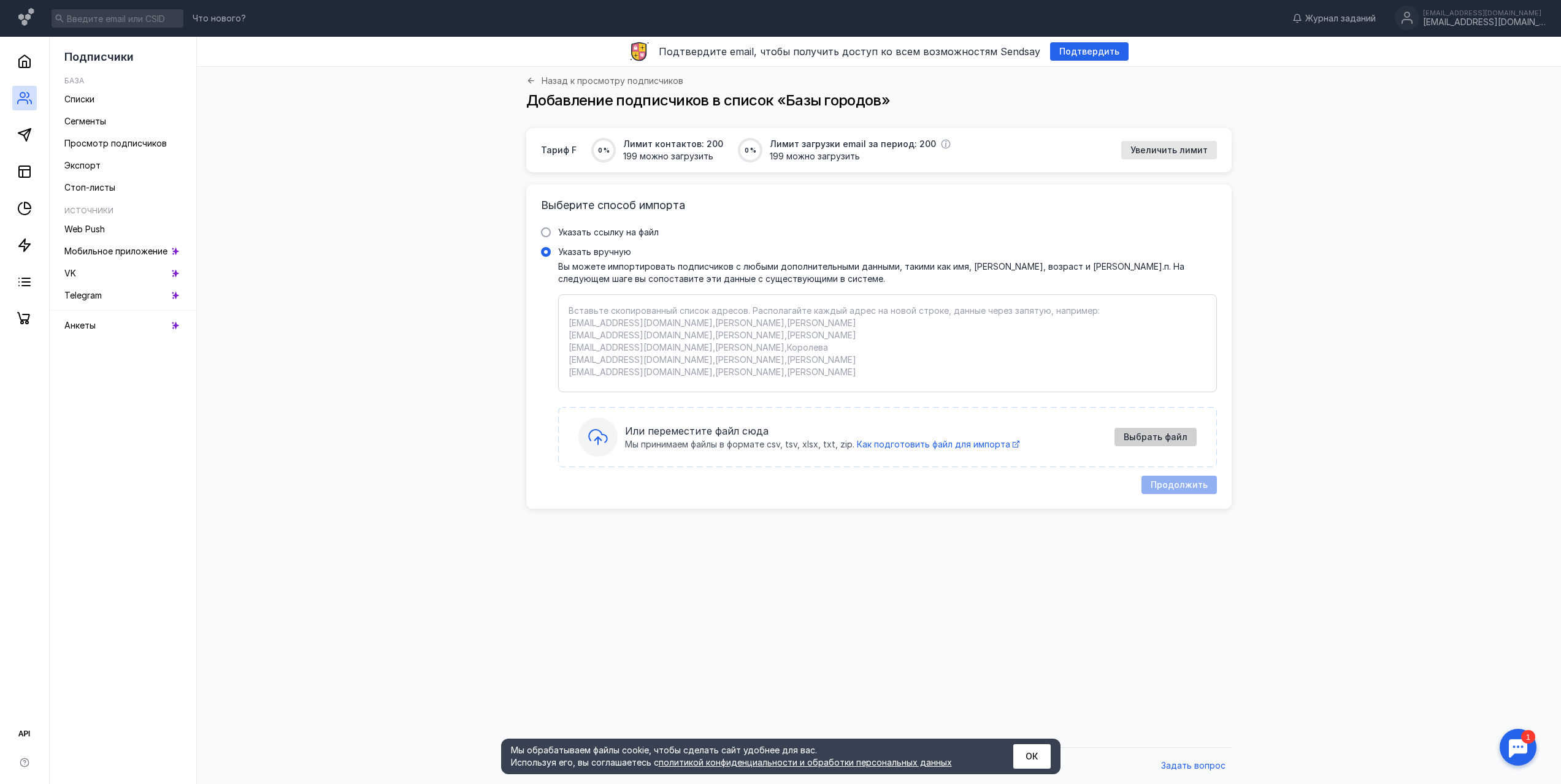
click at [1140, 433] on span "Выбрать файл" at bounding box center [1155, 437] width 64 height 10
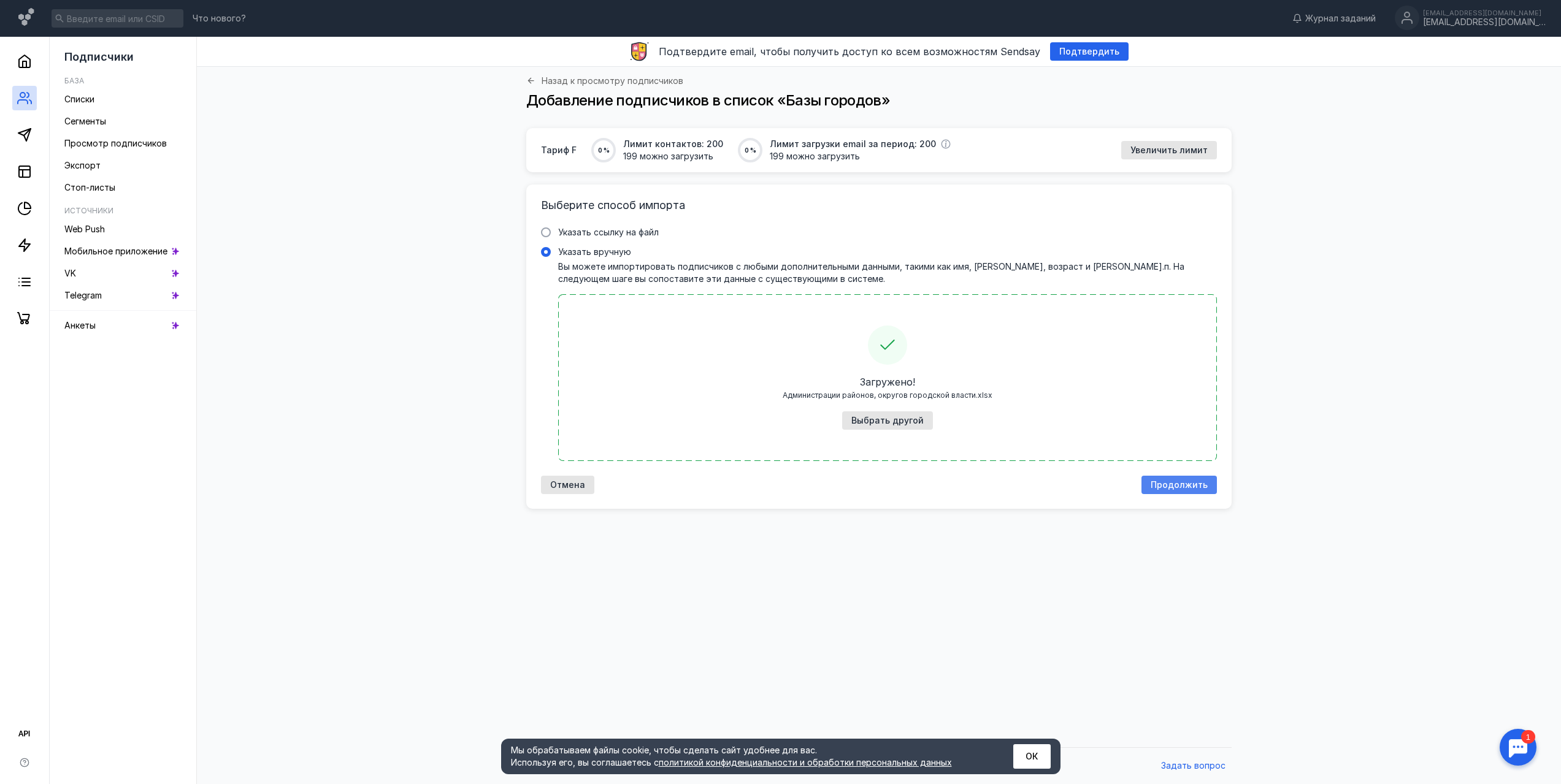
click at [1195, 485] on span "Продолжить" at bounding box center [1179, 485] width 57 height 10
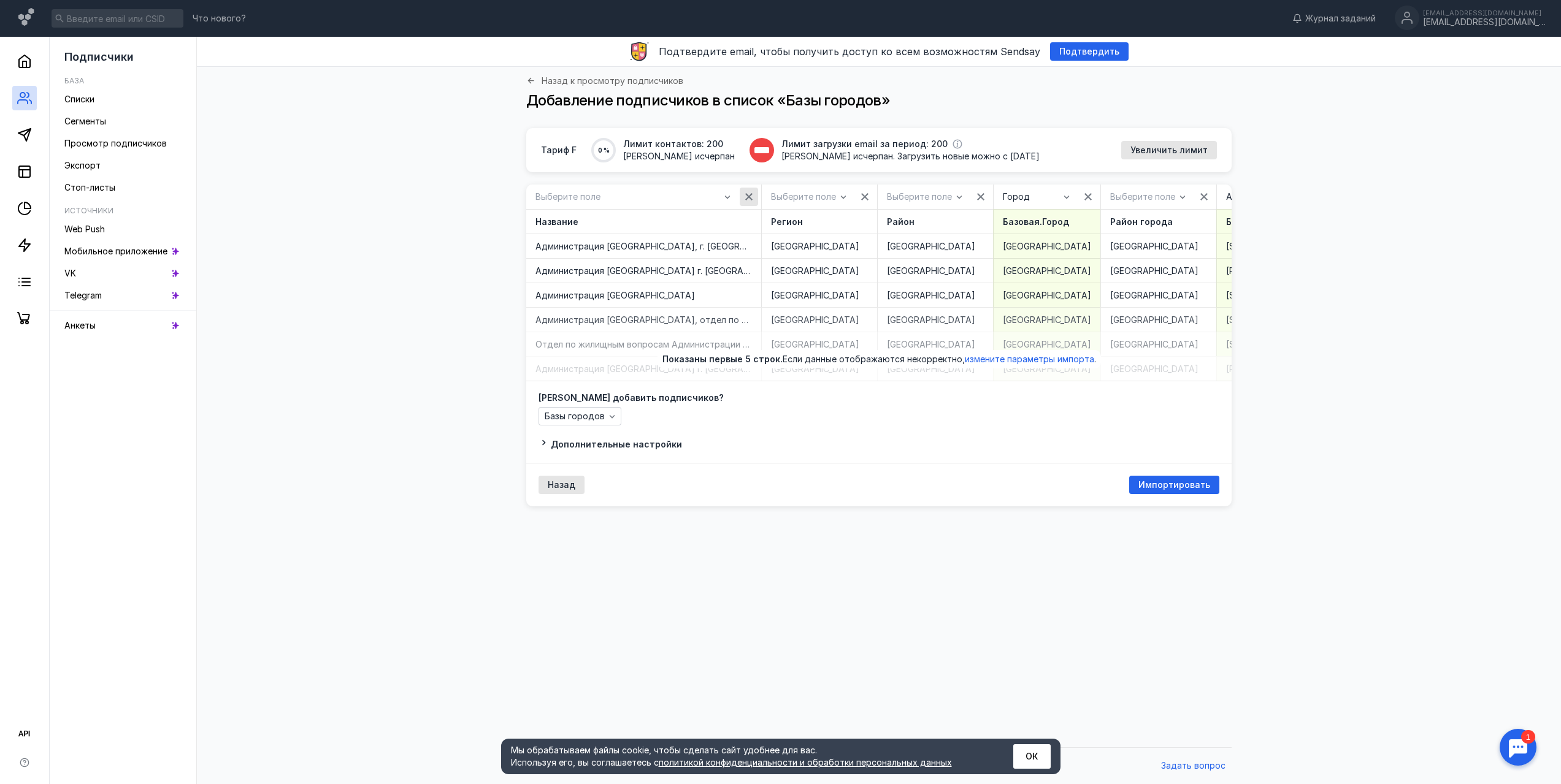
click at [748, 195] on icon "button" at bounding box center [748, 197] width 7 height 7
click at [869, 191] on div "button" at bounding box center [864, 196] width 12 height 12
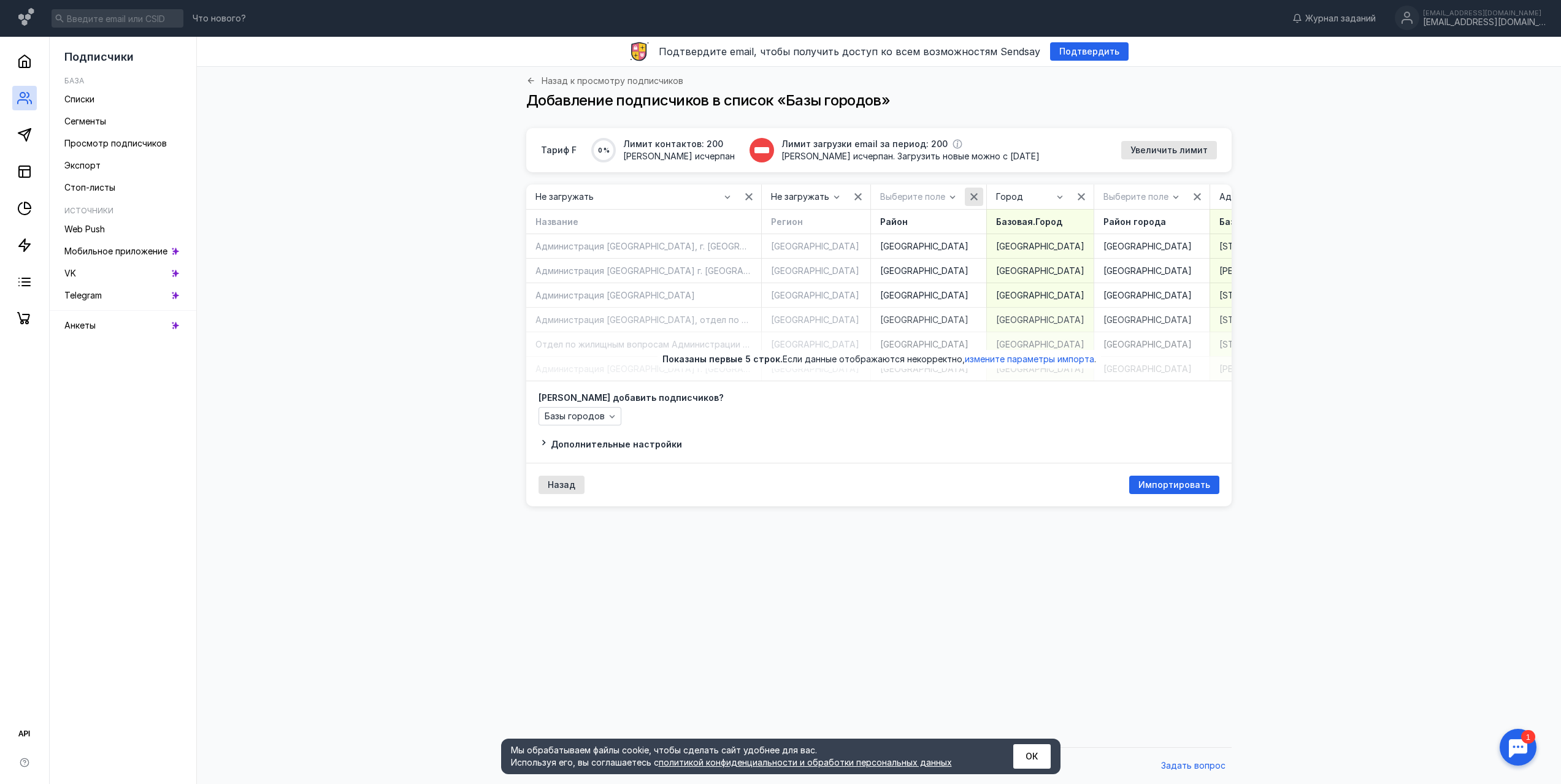
click at [980, 191] on div "button" at bounding box center [973, 196] width 12 height 12
click at [1079, 194] on icon "button" at bounding box center [1074, 197] width 10 height 10
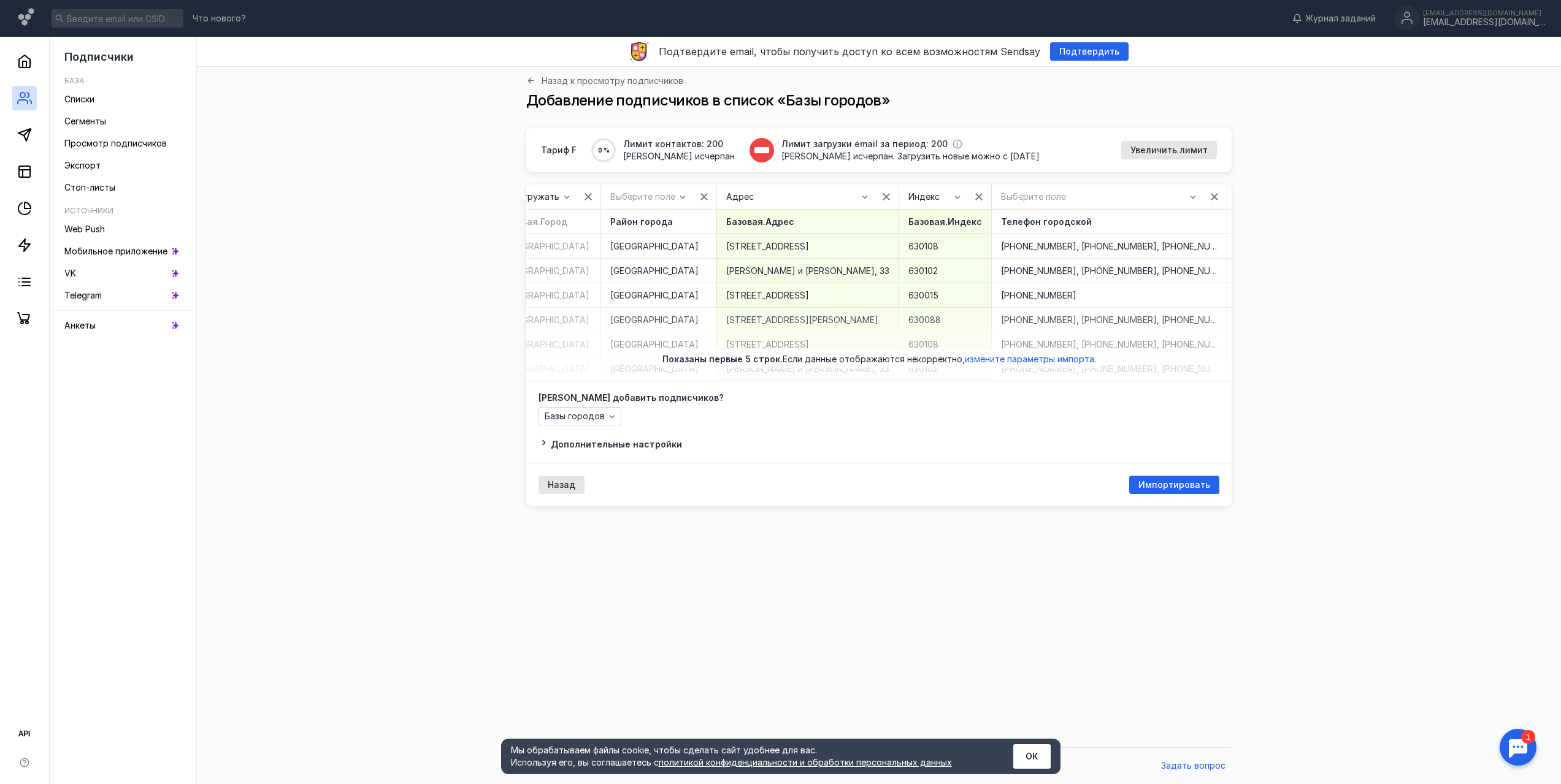
scroll to position [0, 497]
click at [700, 196] on icon "button" at bounding box center [695, 197] width 10 height 10
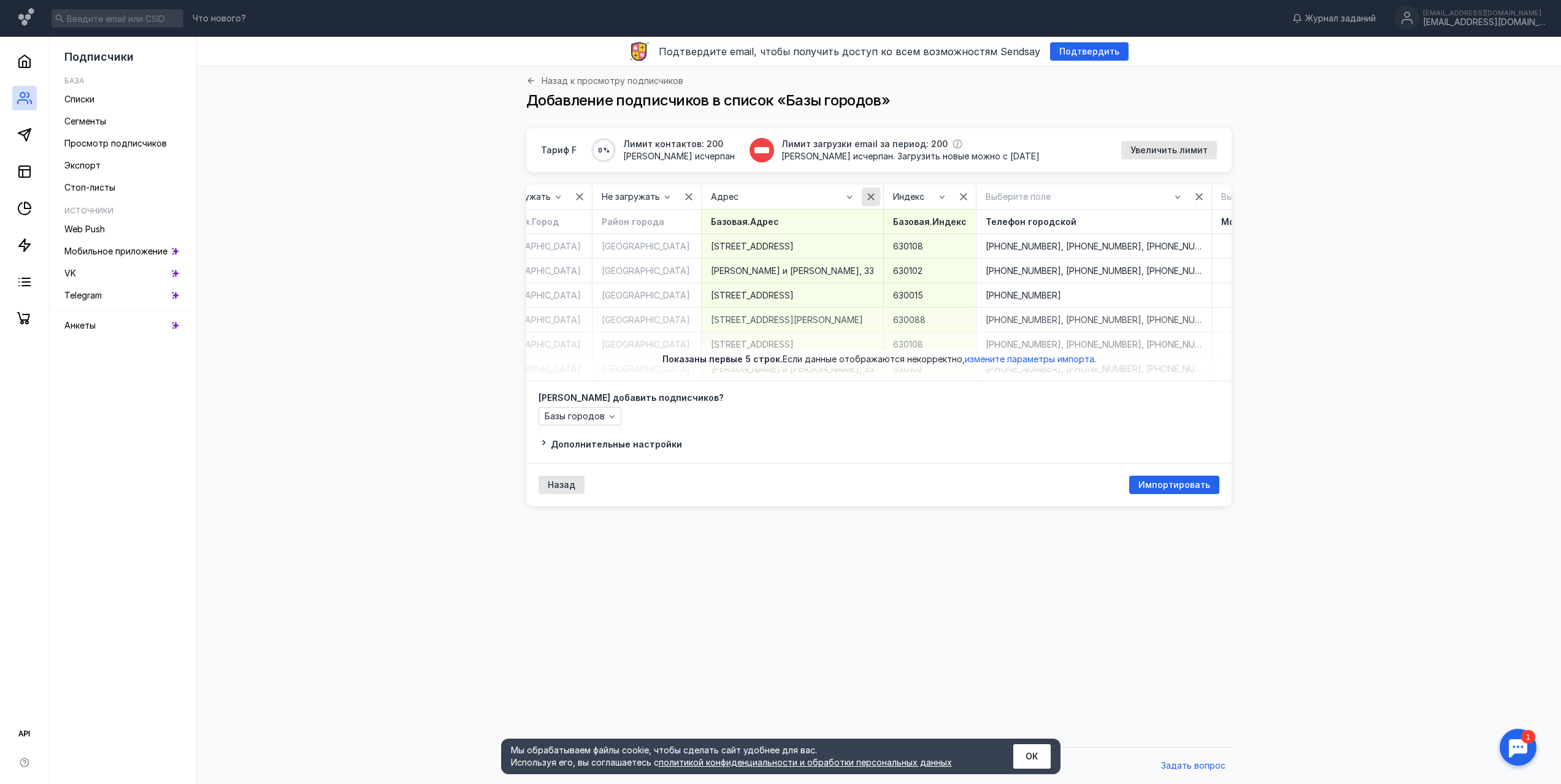
click at [874, 196] on icon "button" at bounding box center [870, 197] width 7 height 7
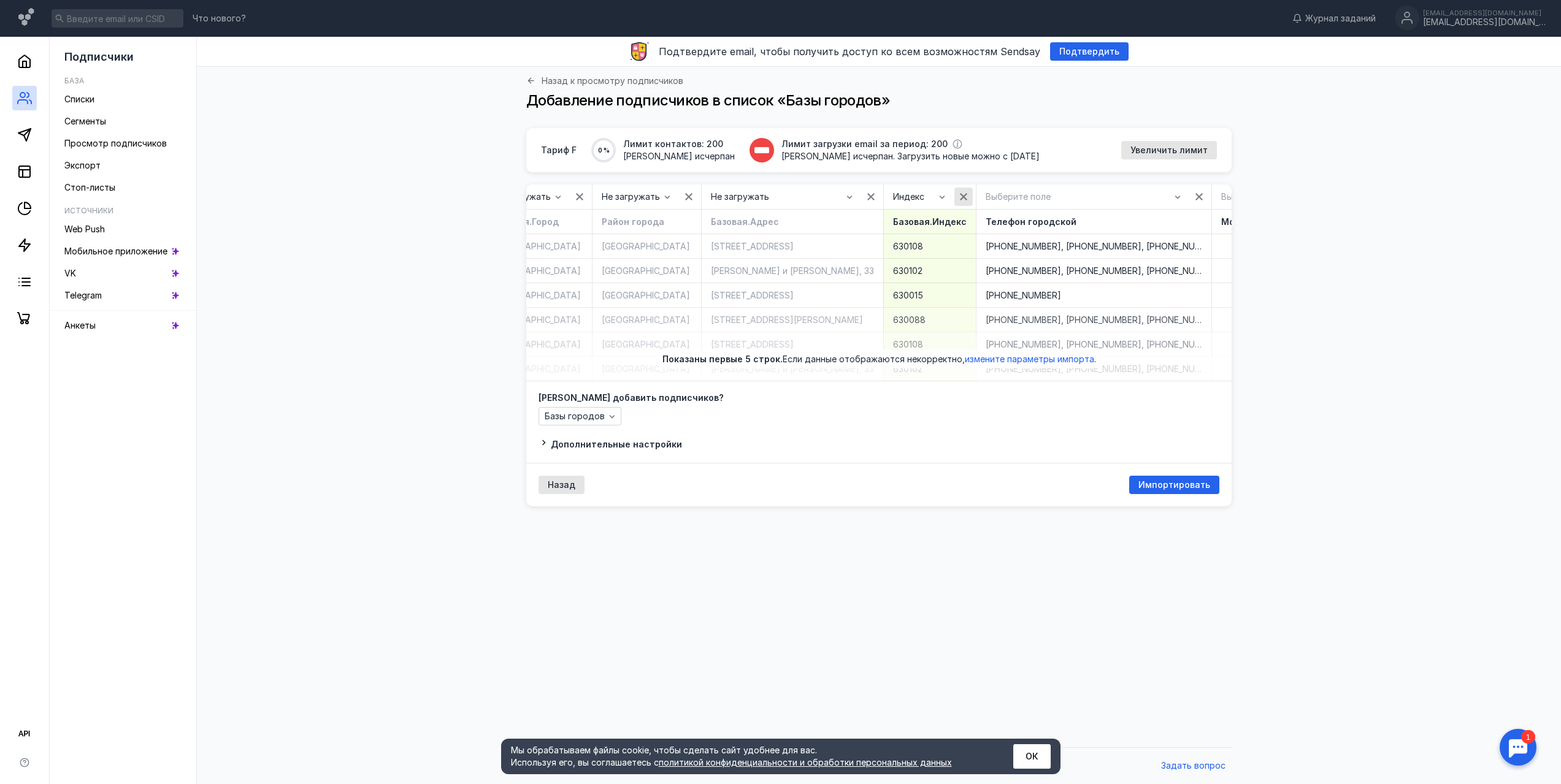
click at [960, 195] on icon "button" at bounding box center [963, 197] width 10 height 10
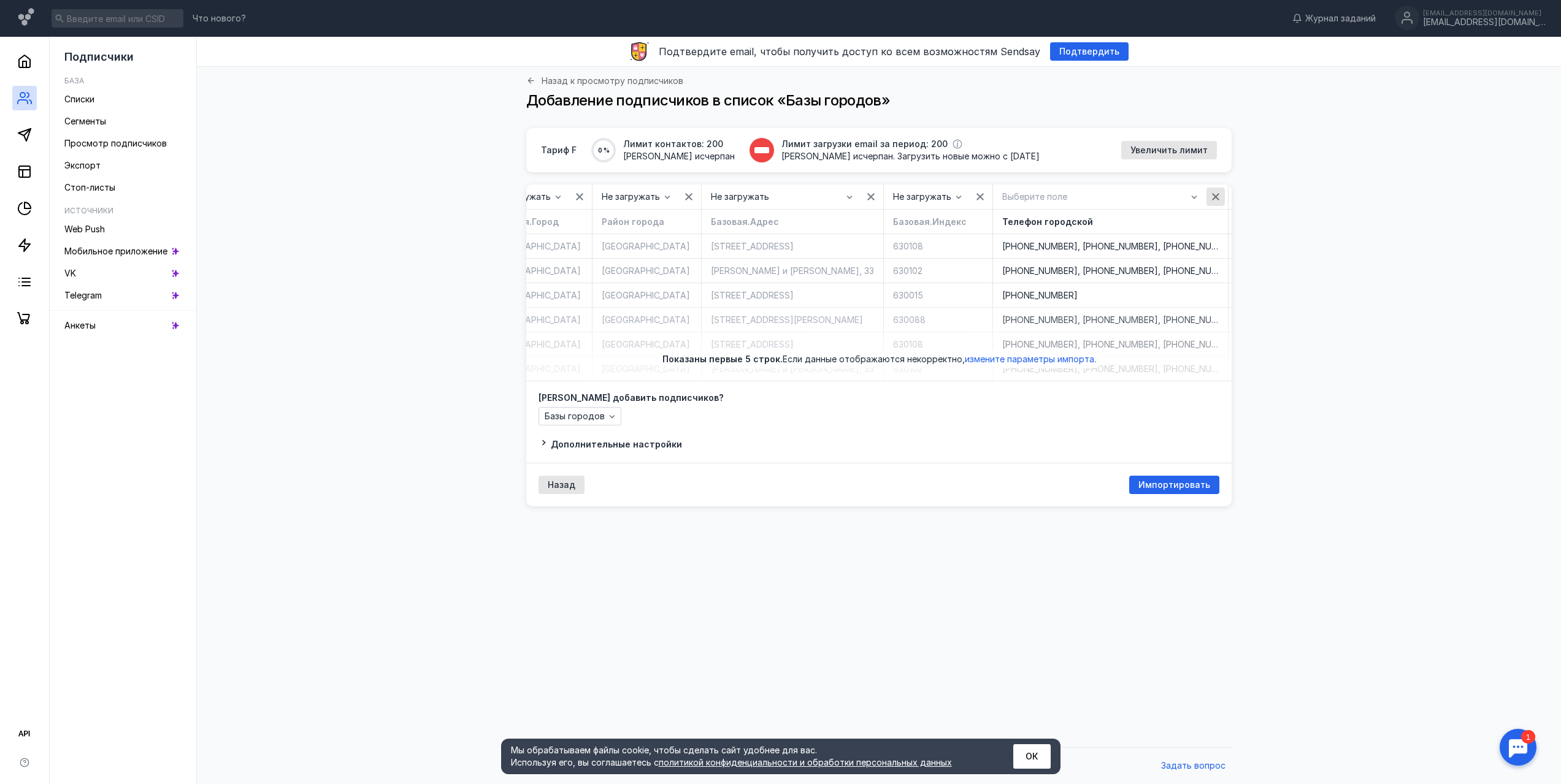
click at [1219, 193] on icon "button" at bounding box center [1215, 197] width 10 height 10
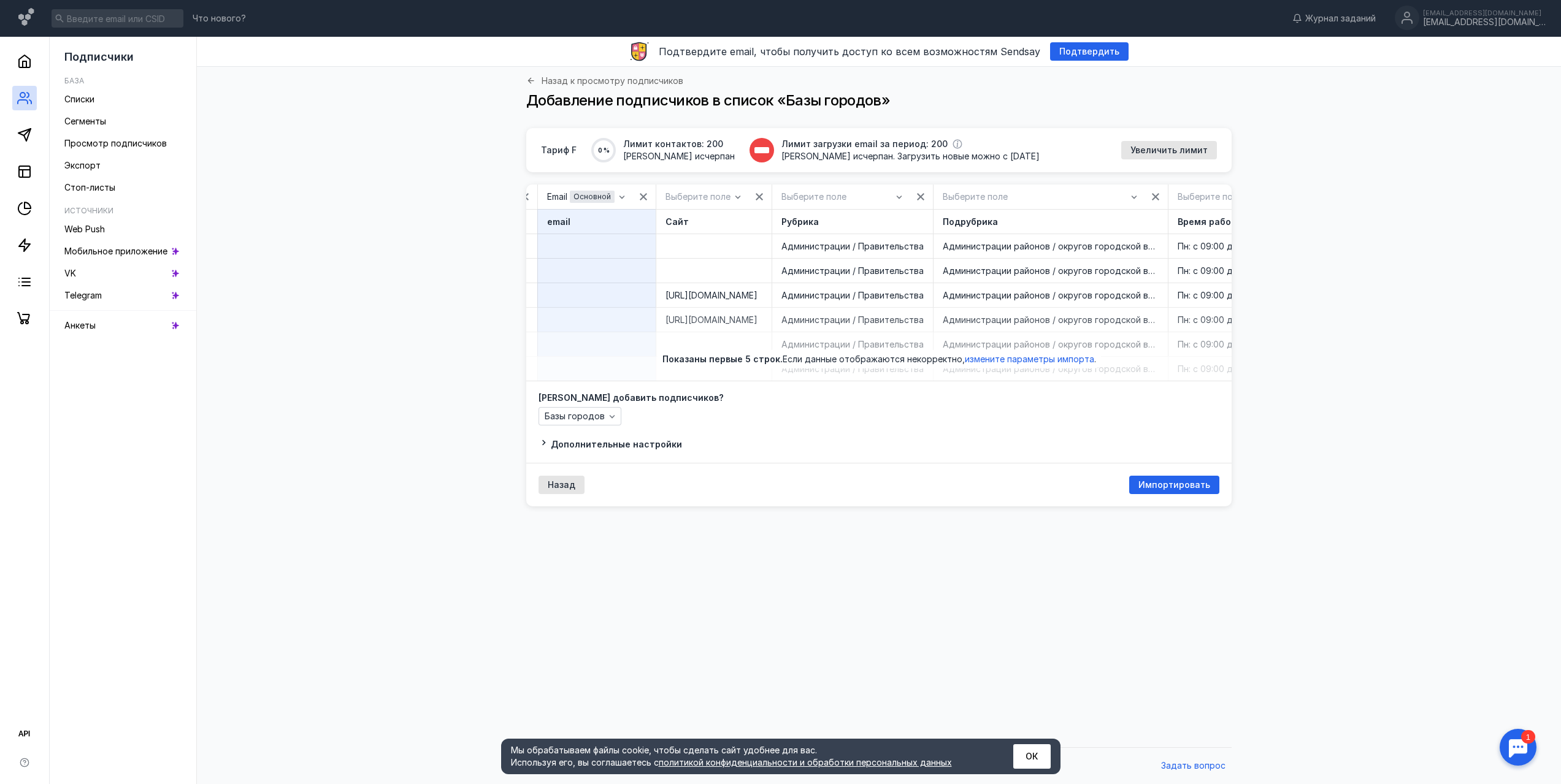
scroll to position [0, 1309]
click at [754, 197] on icon "button" at bounding box center [753, 197] width 10 height 10
click at [904, 192] on icon "button" at bounding box center [909, 197] width 10 height 10
click at [1140, 196] on icon "button" at bounding box center [1144, 197] width 10 height 10
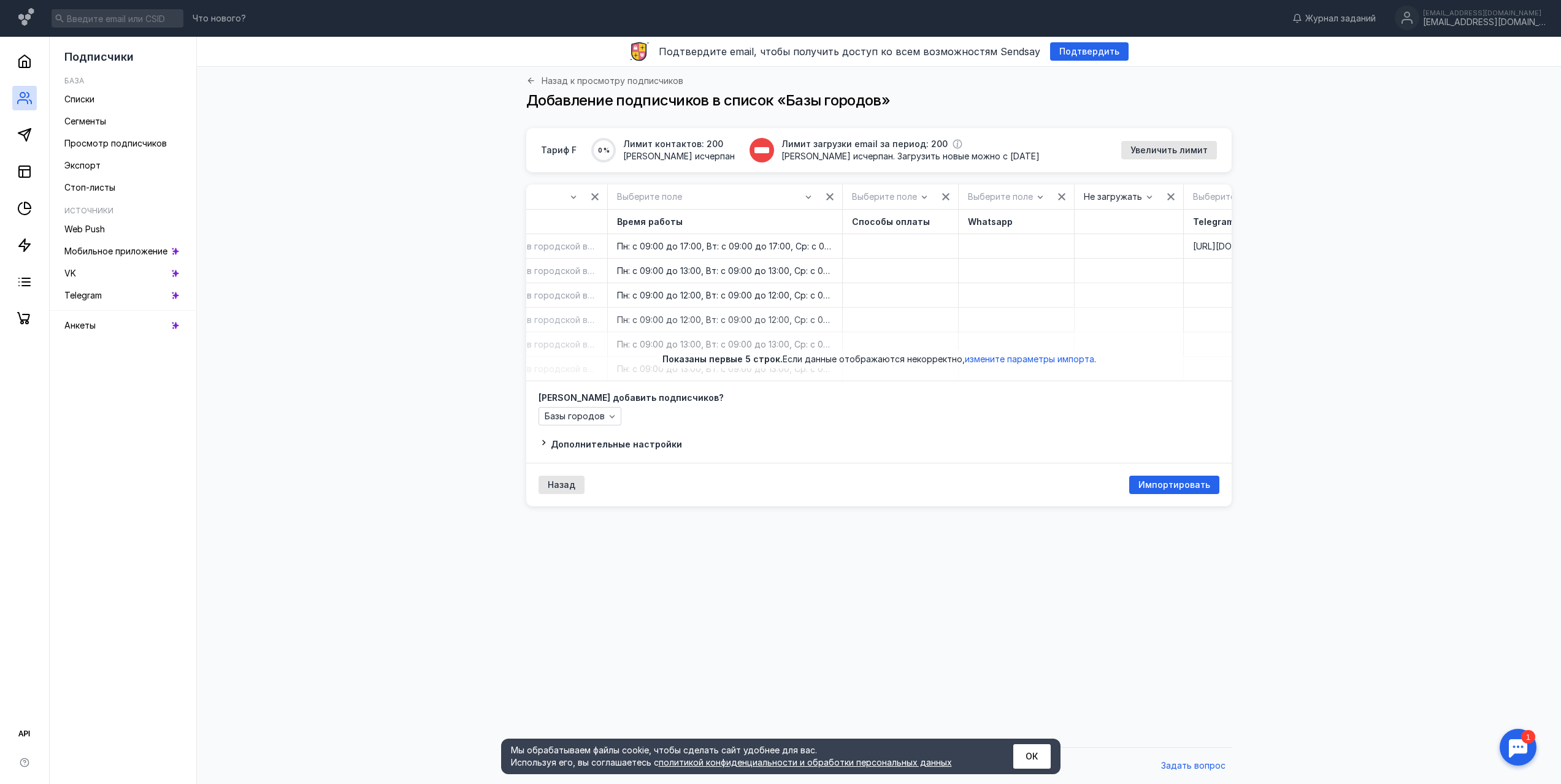
scroll to position [0, 1883]
click at [801, 195] on icon "button" at bounding box center [805, 197] width 10 height 10
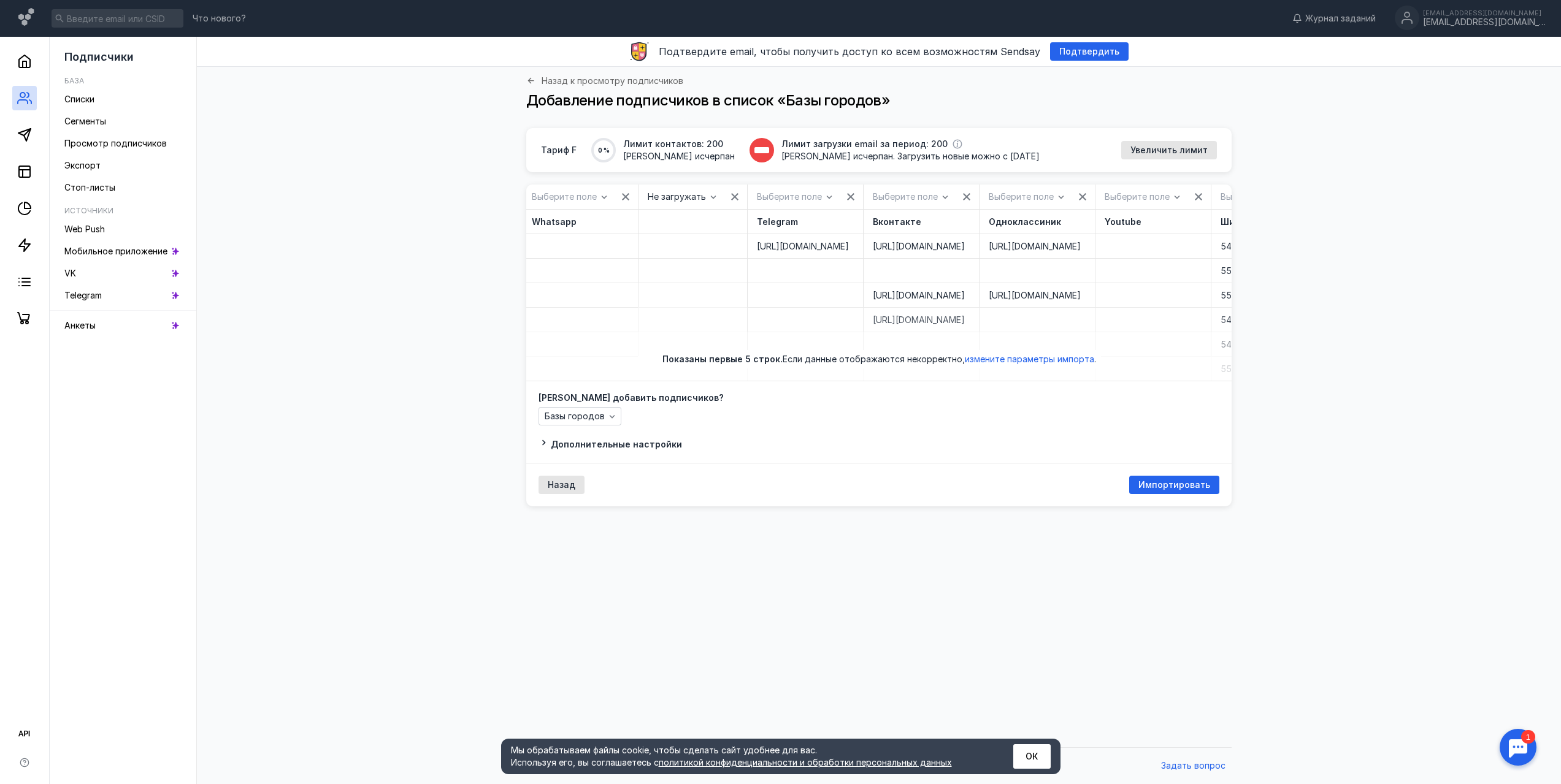
scroll to position [0, 2304]
click at [836, 200] on icon "button" at bounding box center [841, 197] width 10 height 10
click at [947, 191] on div "button" at bounding box center [952, 196] width 12 height 12
click at [1048, 191] on div "button" at bounding box center [1042, 196] width 12 height 12
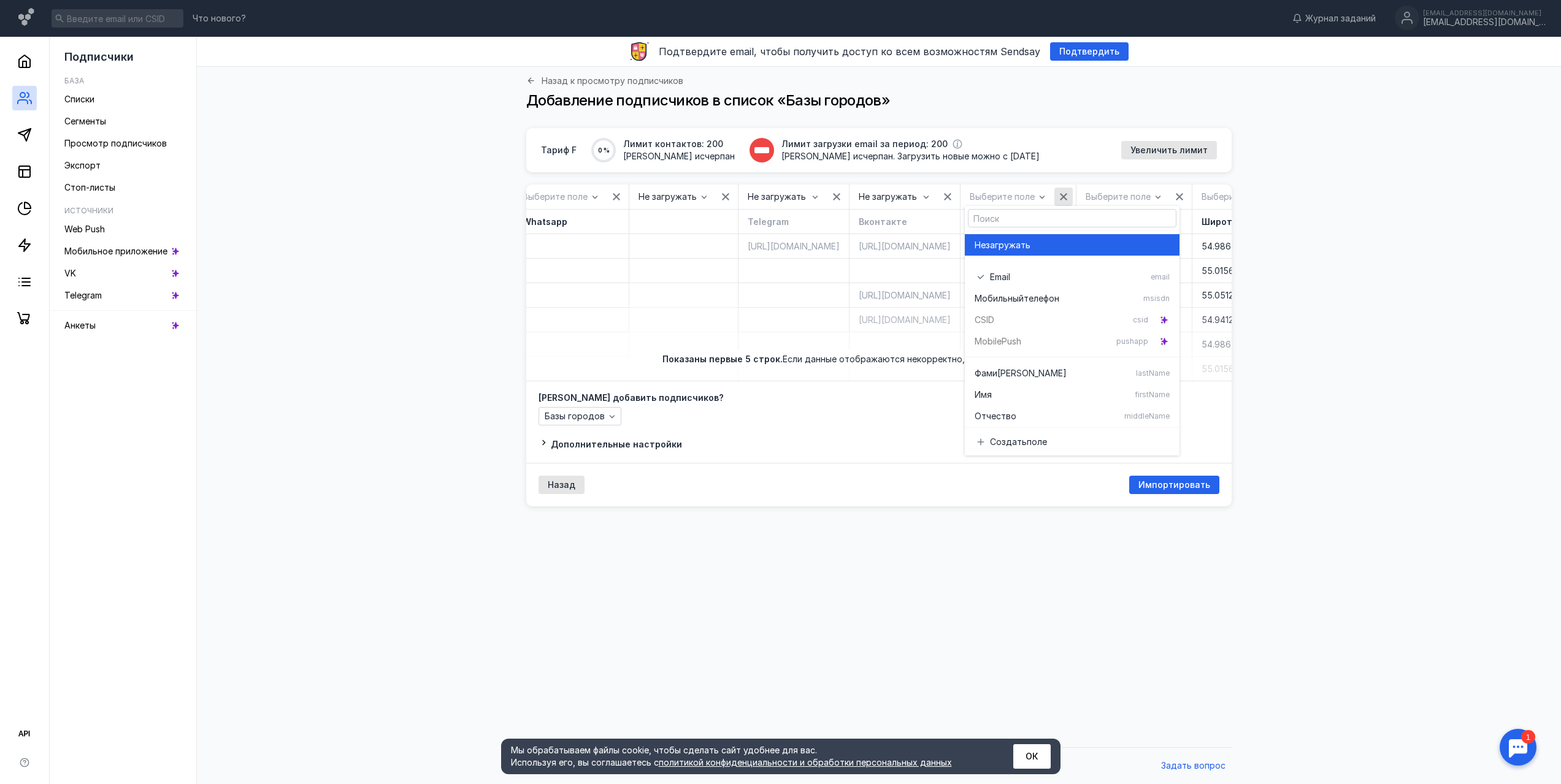
click at [1068, 195] on icon "button" at bounding box center [1063, 197] width 10 height 10
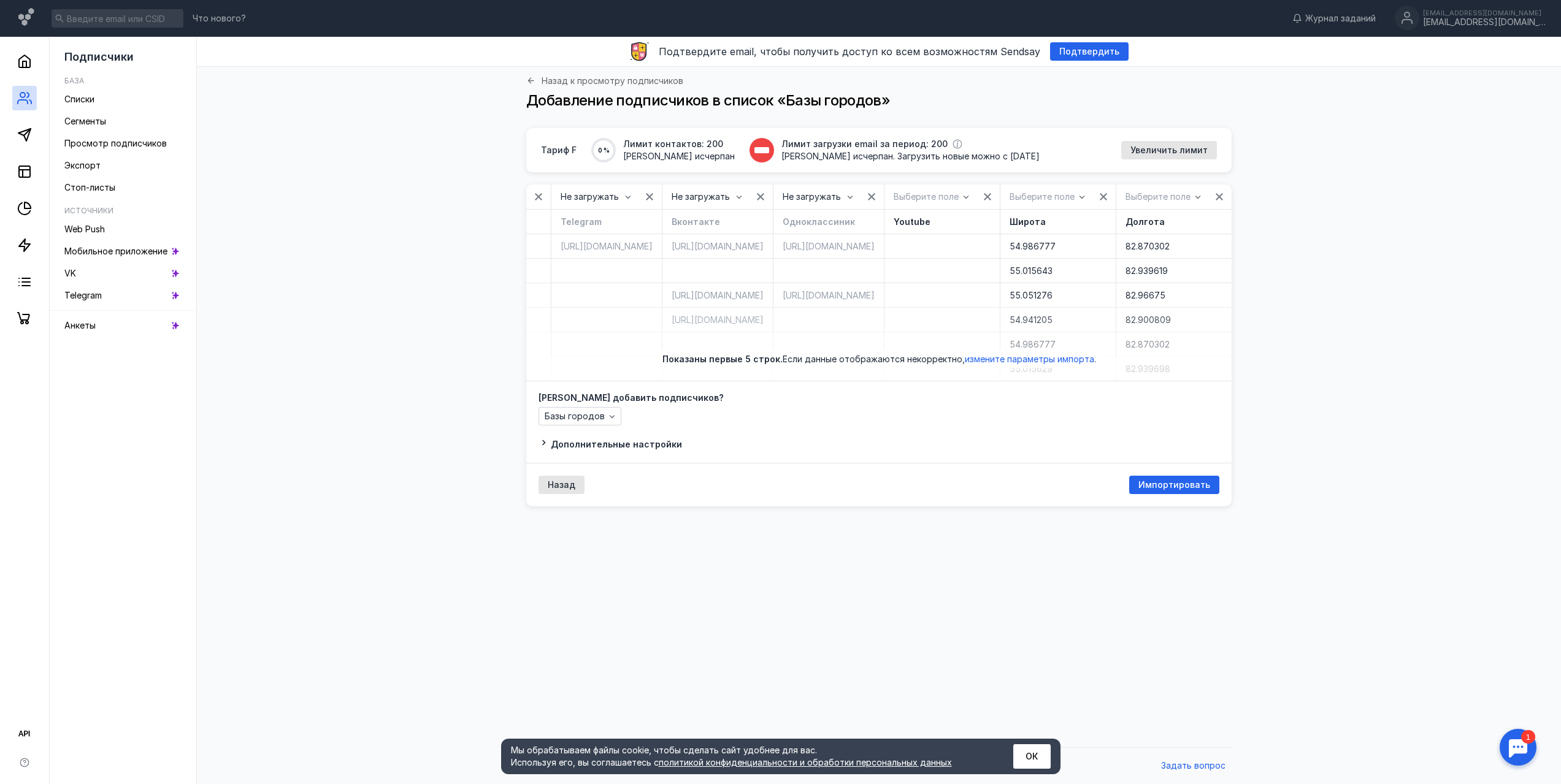
scroll to position [0, 2548]
click at [992, 193] on icon "button" at bounding box center [987, 197] width 10 height 10
click at [1103, 194] on icon "button" at bounding box center [1103, 197] width 7 height 7
click at [1216, 198] on icon "button" at bounding box center [1218, 197] width 10 height 10
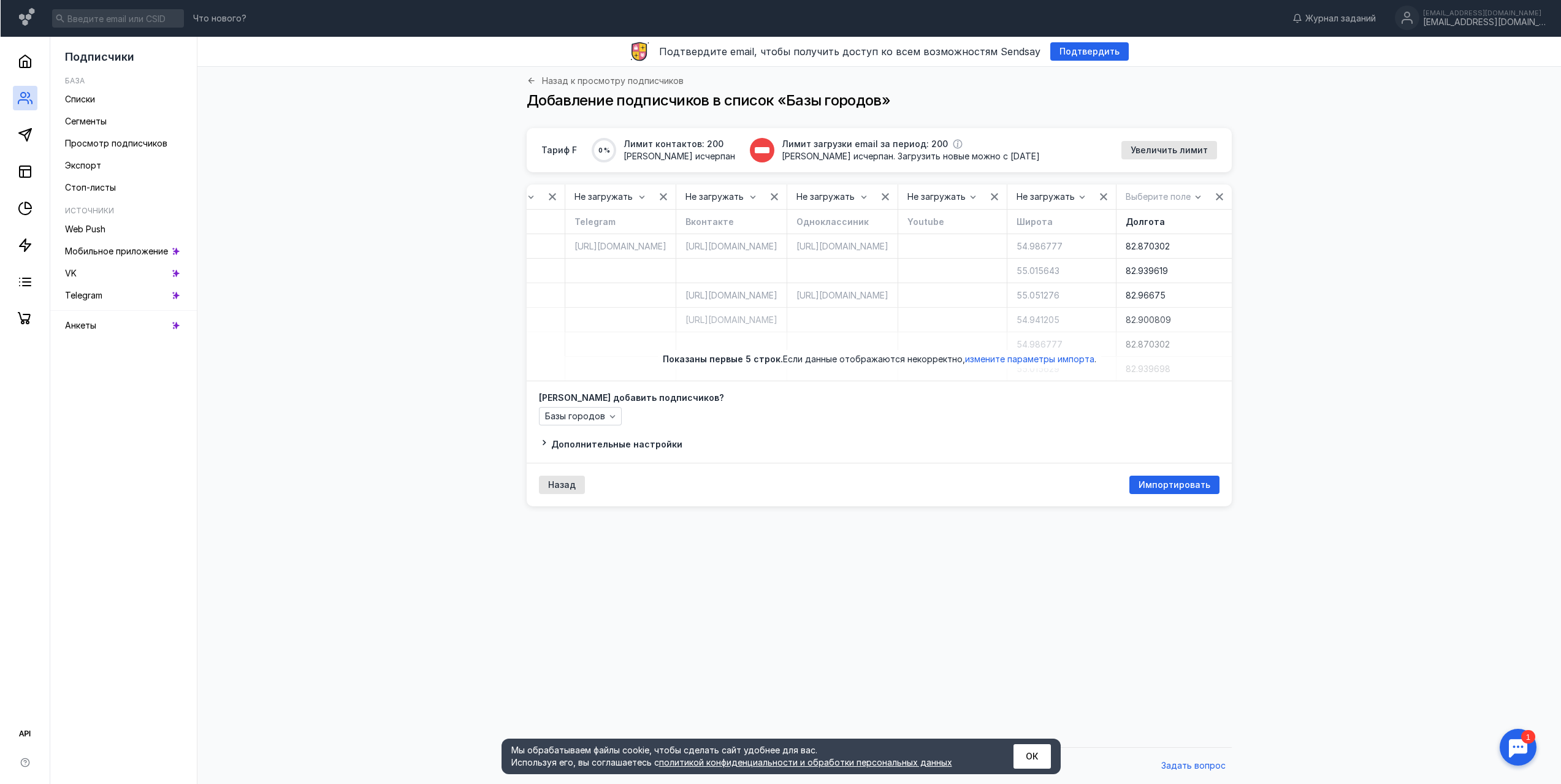
scroll to position [0, 2528]
click at [1028, 365] on span "измените параметры импорта" at bounding box center [1029, 358] width 129 height 10
click at [530, 81] on icon at bounding box center [530, 81] width 6 height 6
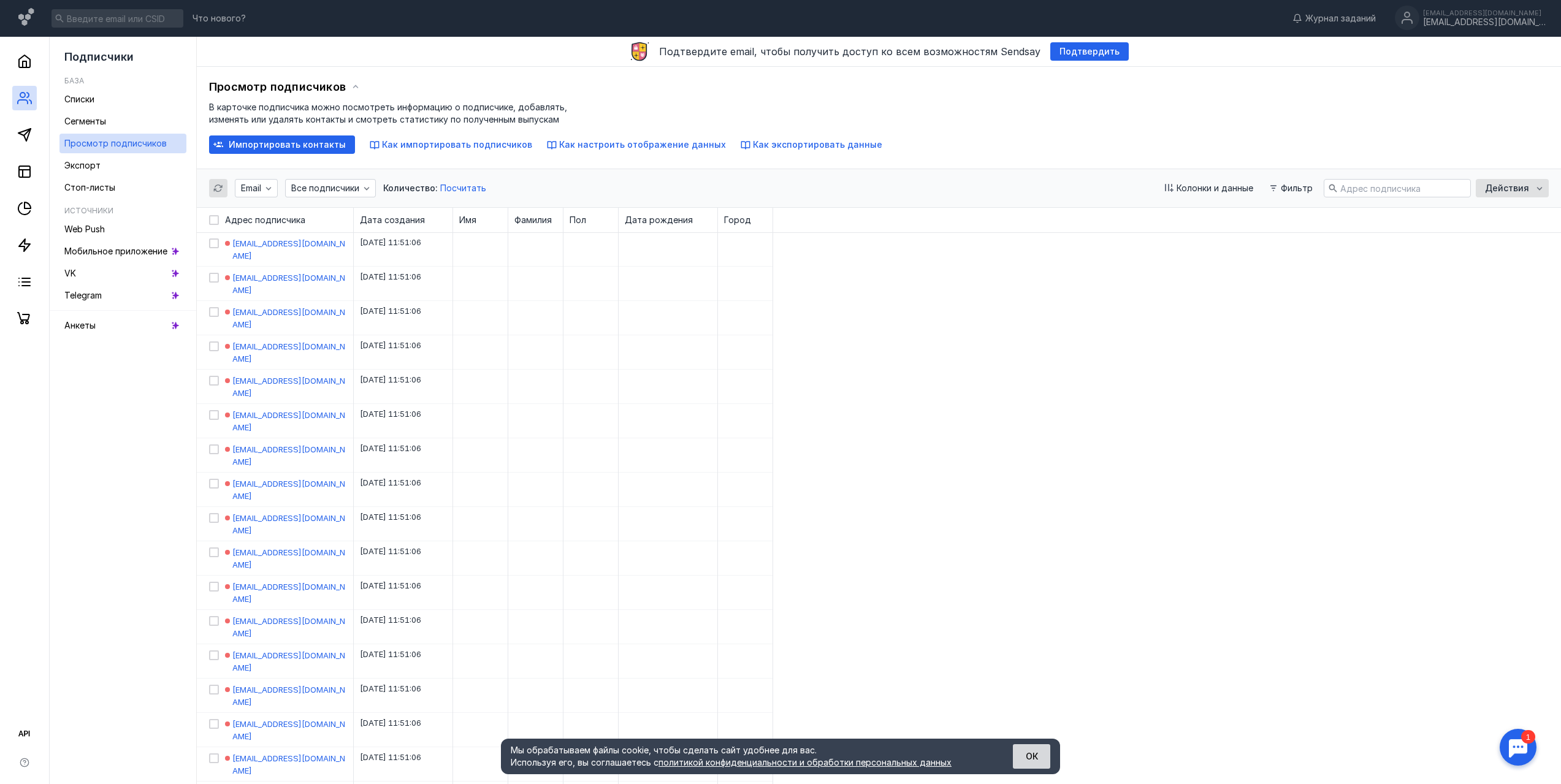
click at [1037, 754] on button "ОК" at bounding box center [1032, 757] width 38 height 25
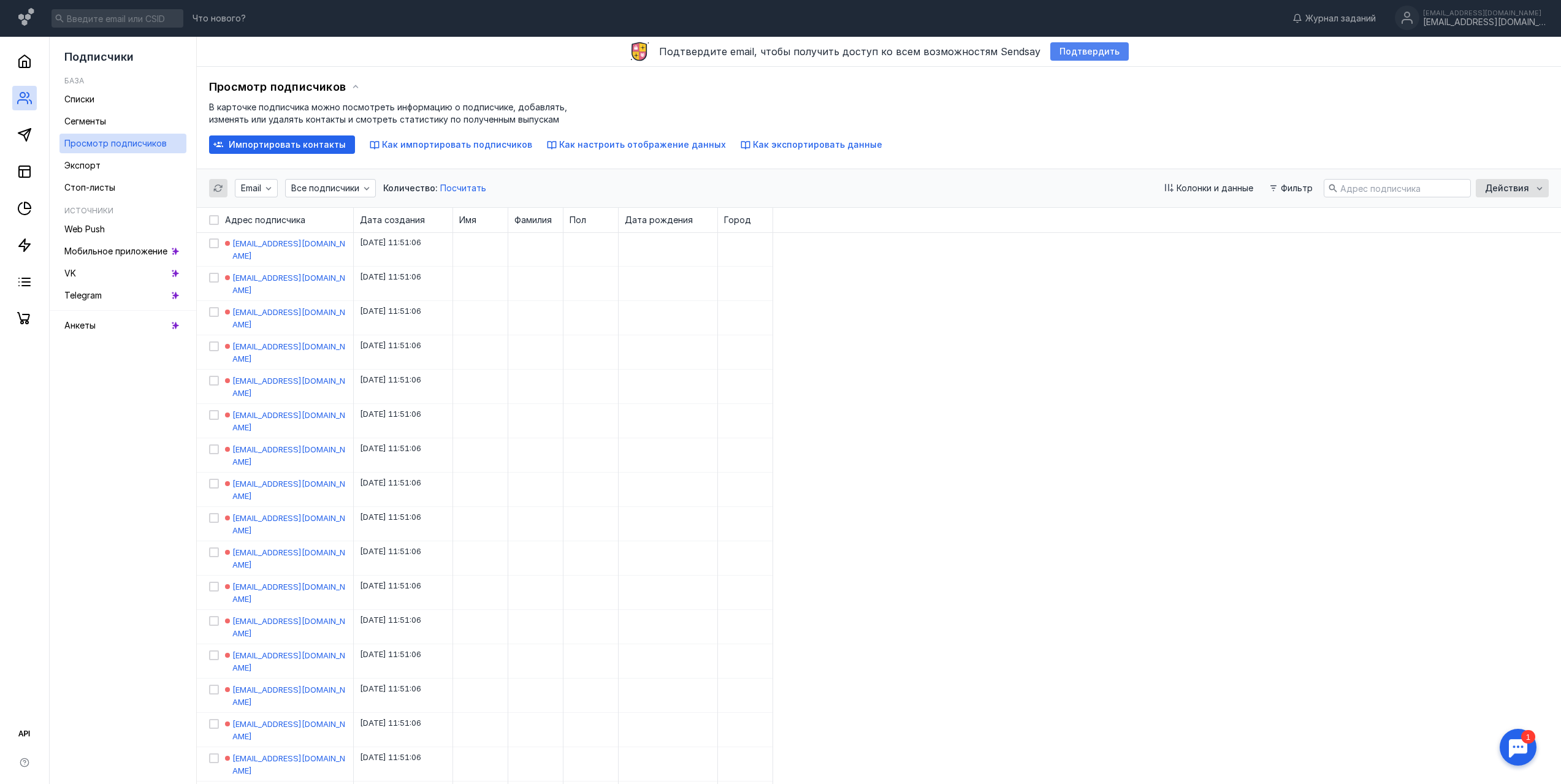
click at [1095, 53] on span "Подтвердить" at bounding box center [1090, 51] width 60 height 10
click at [214, 218] on icon at bounding box center [213, 220] width 8 height 8
click at [214, 218] on input "checkbox" at bounding box center [213, 218] width 8 height 8
checkbox input "true"
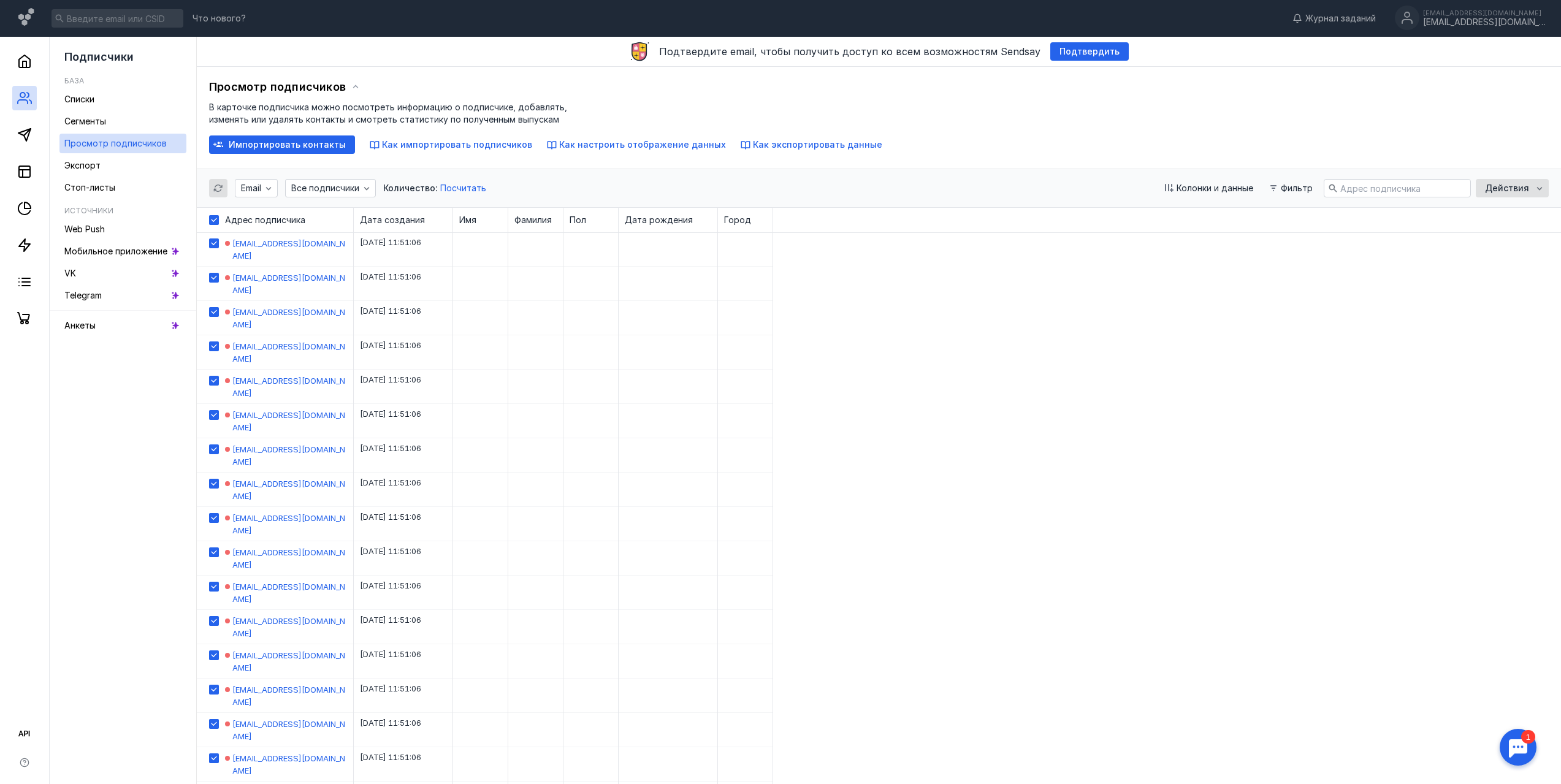
checkbox input "true"
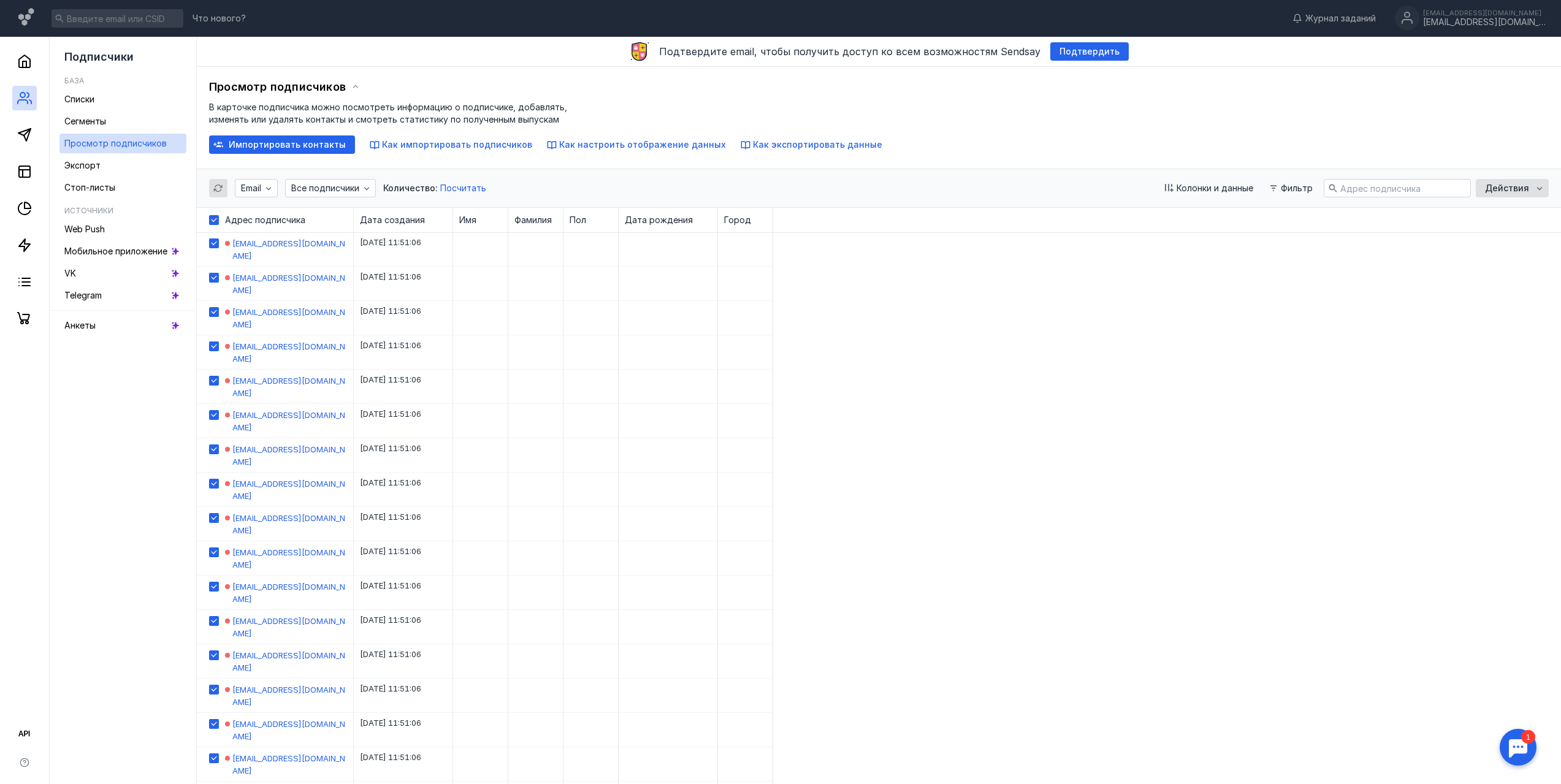
checkbox input "true"
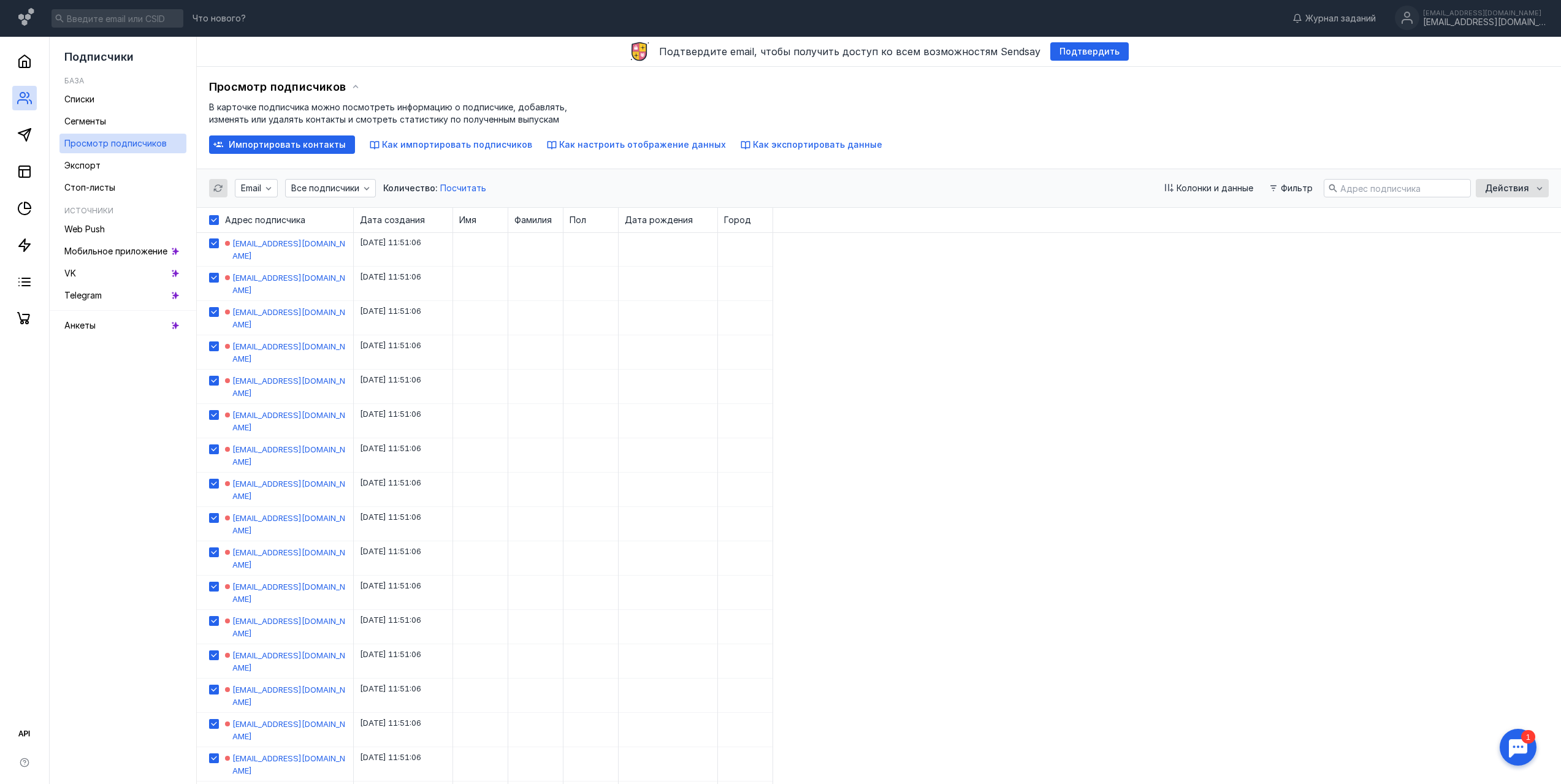
checkbox input "true"
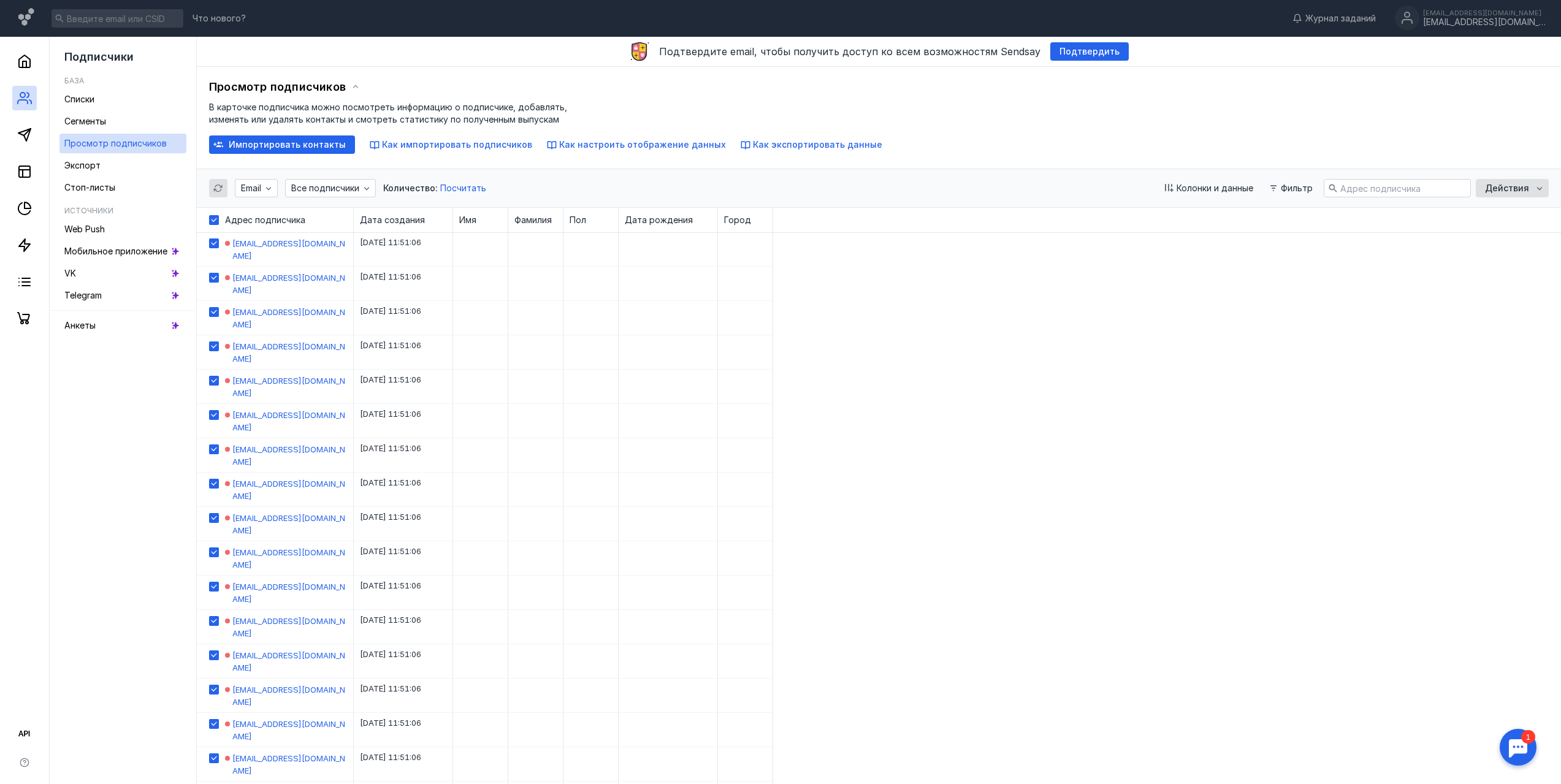
checkbox input "true"
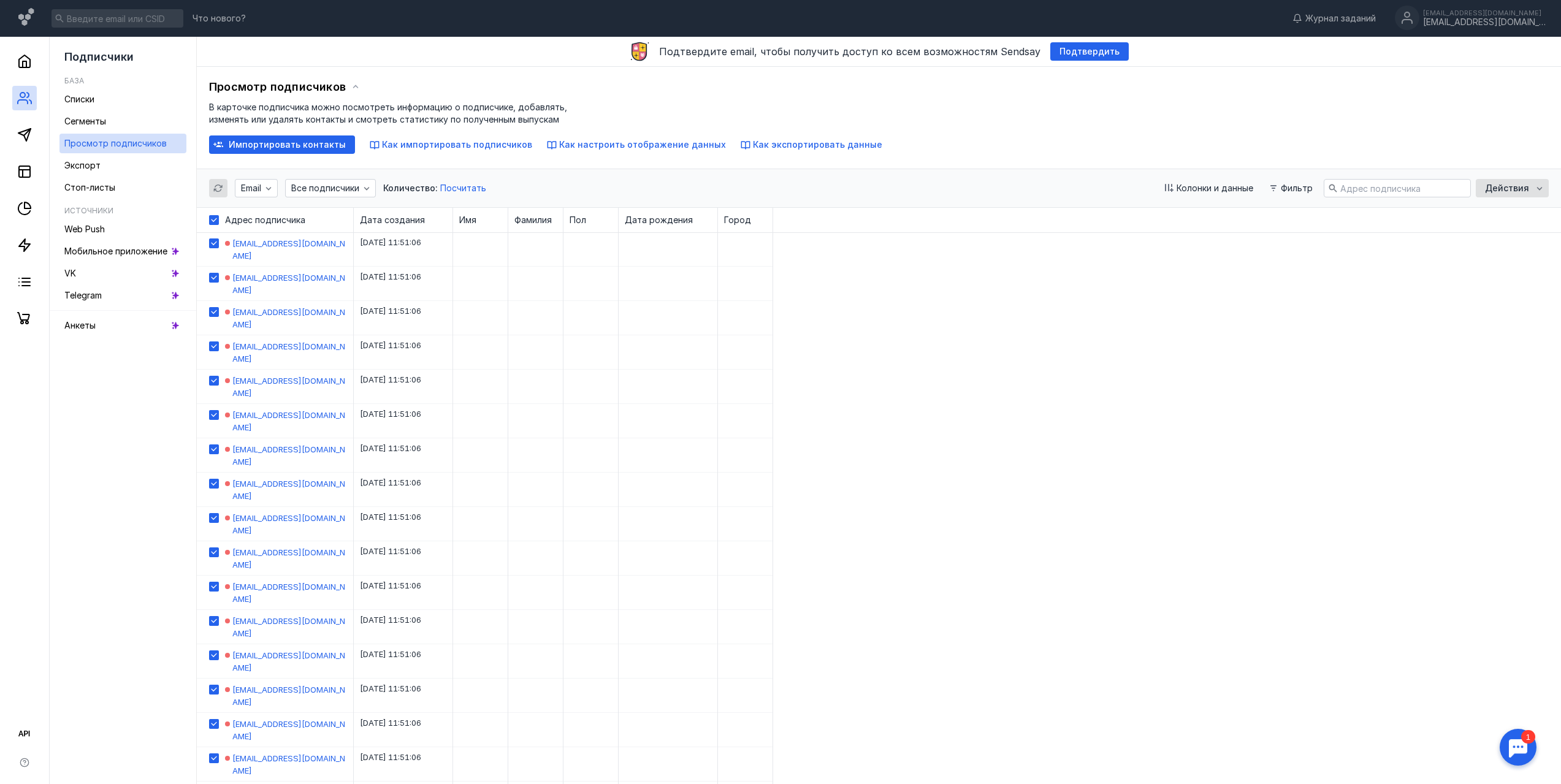
checkbox input "true"
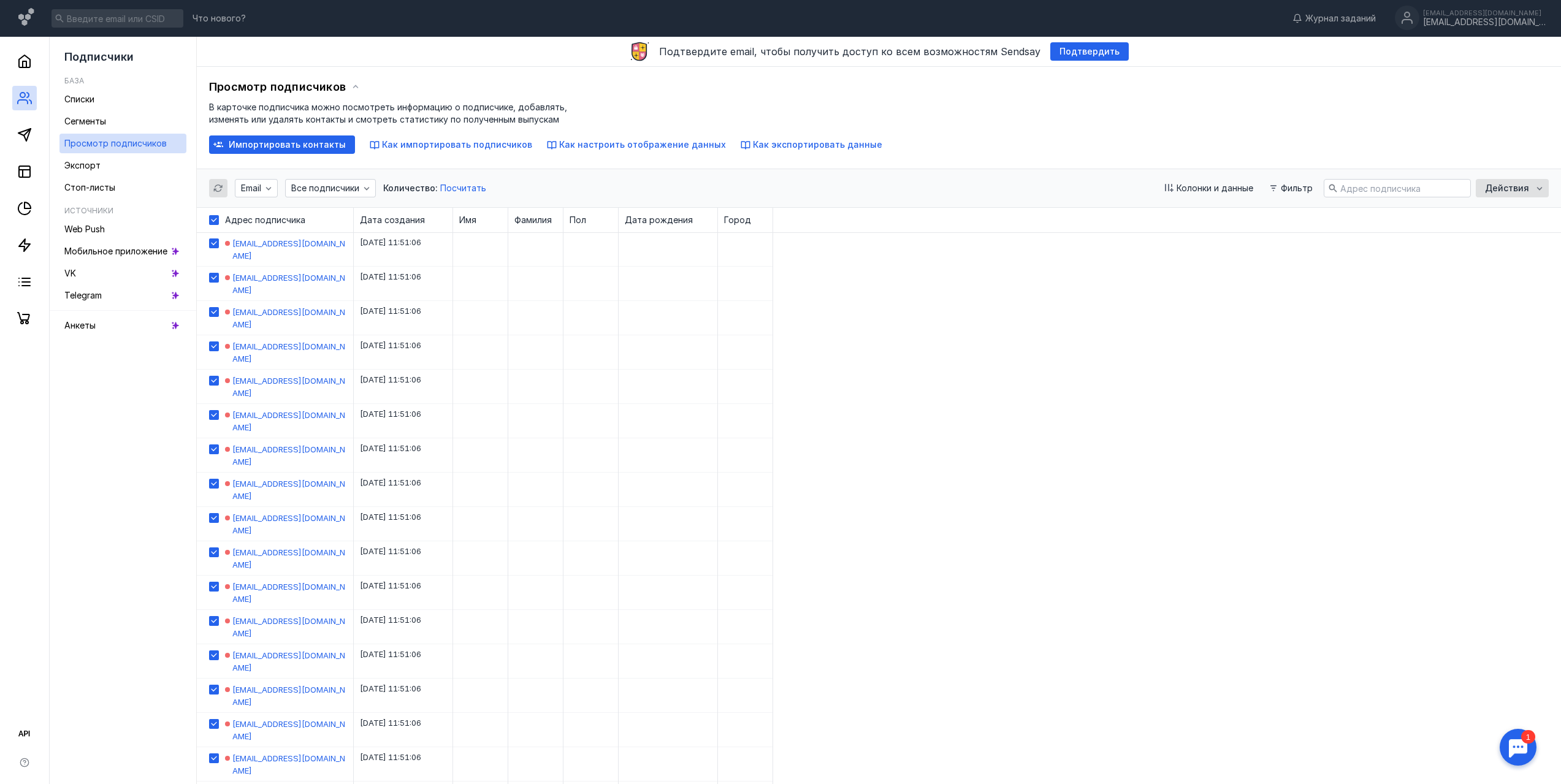
checkbox input "true"
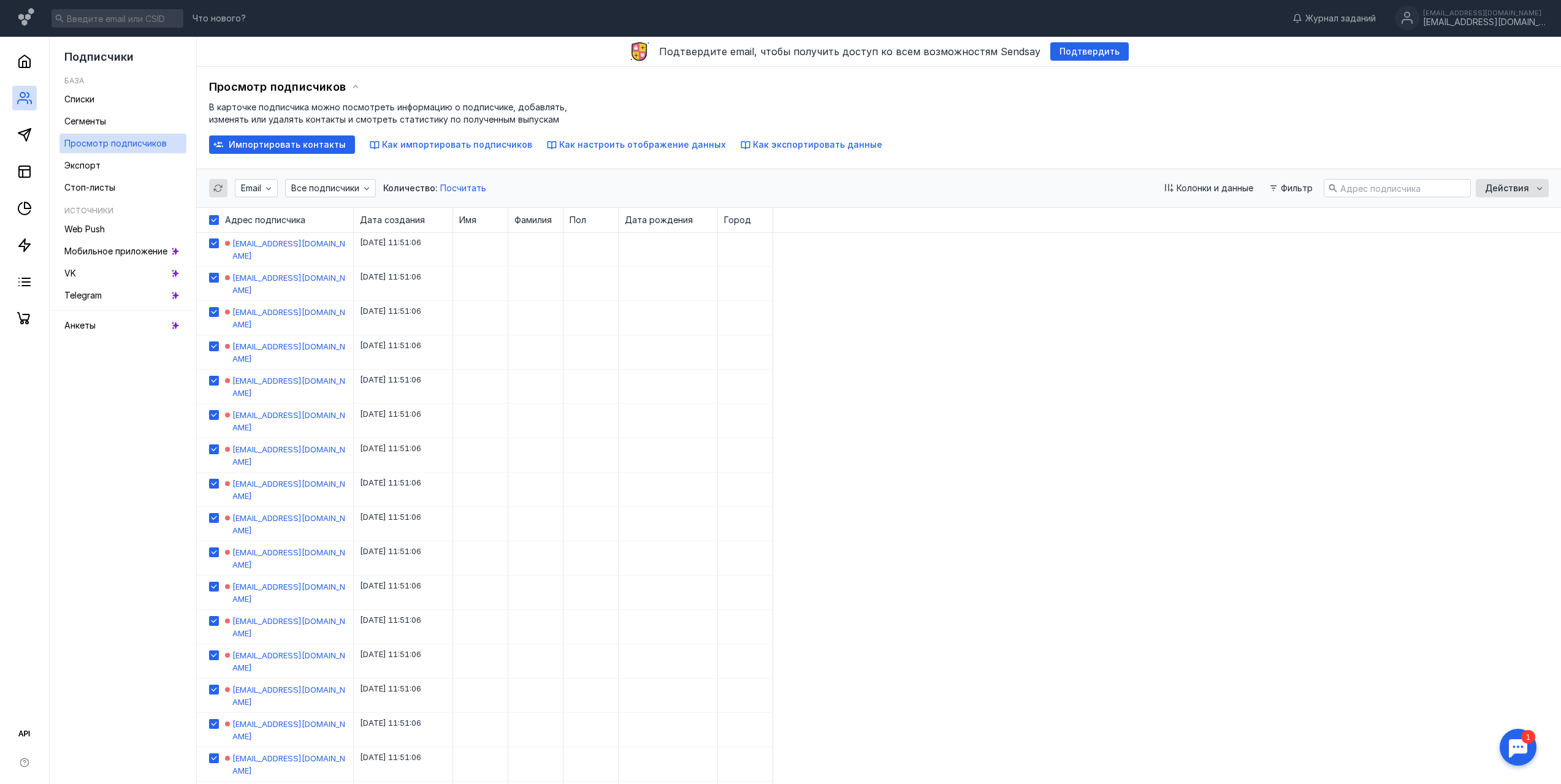
checkbox input "true"
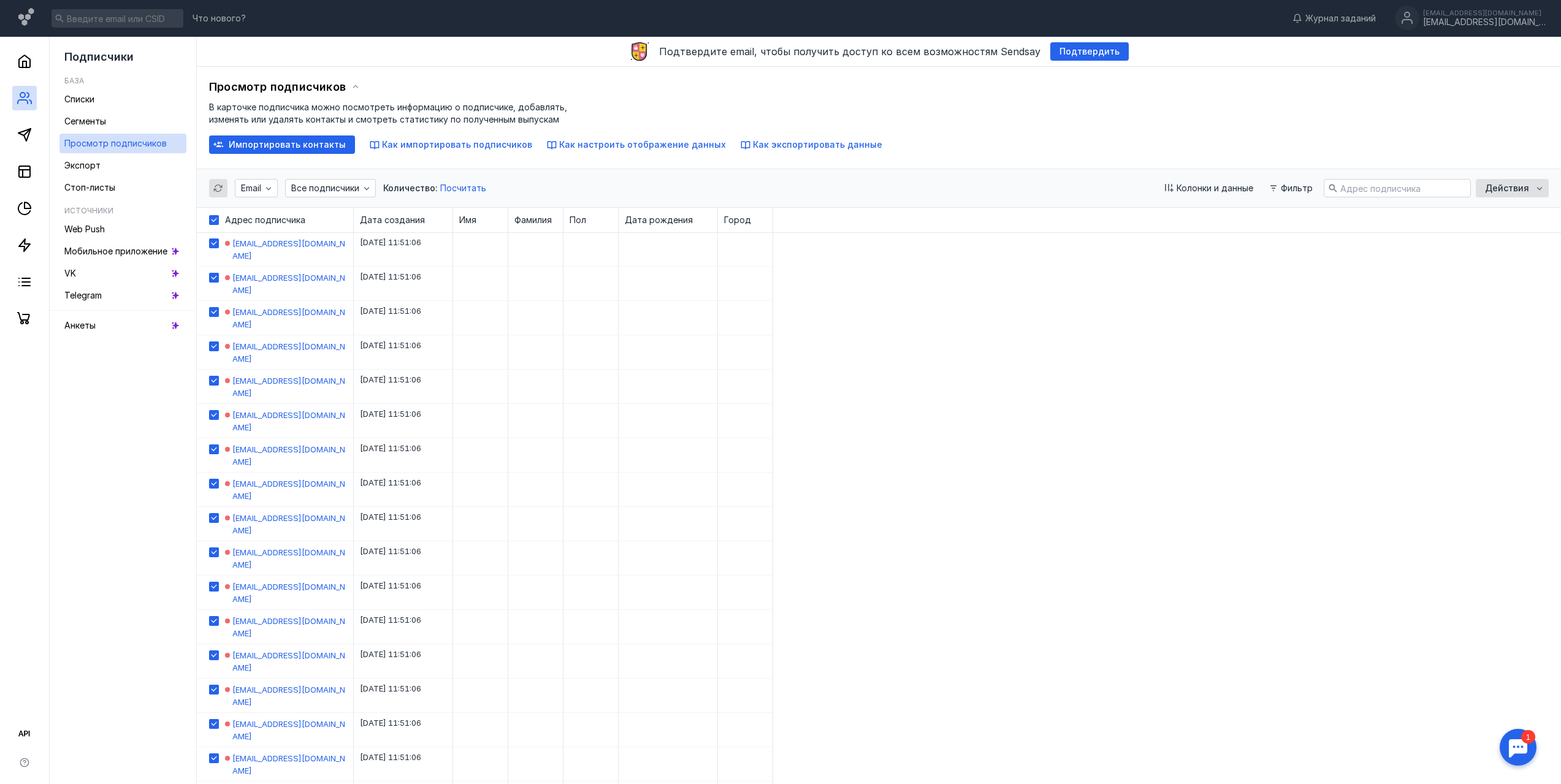
checkbox input "true"
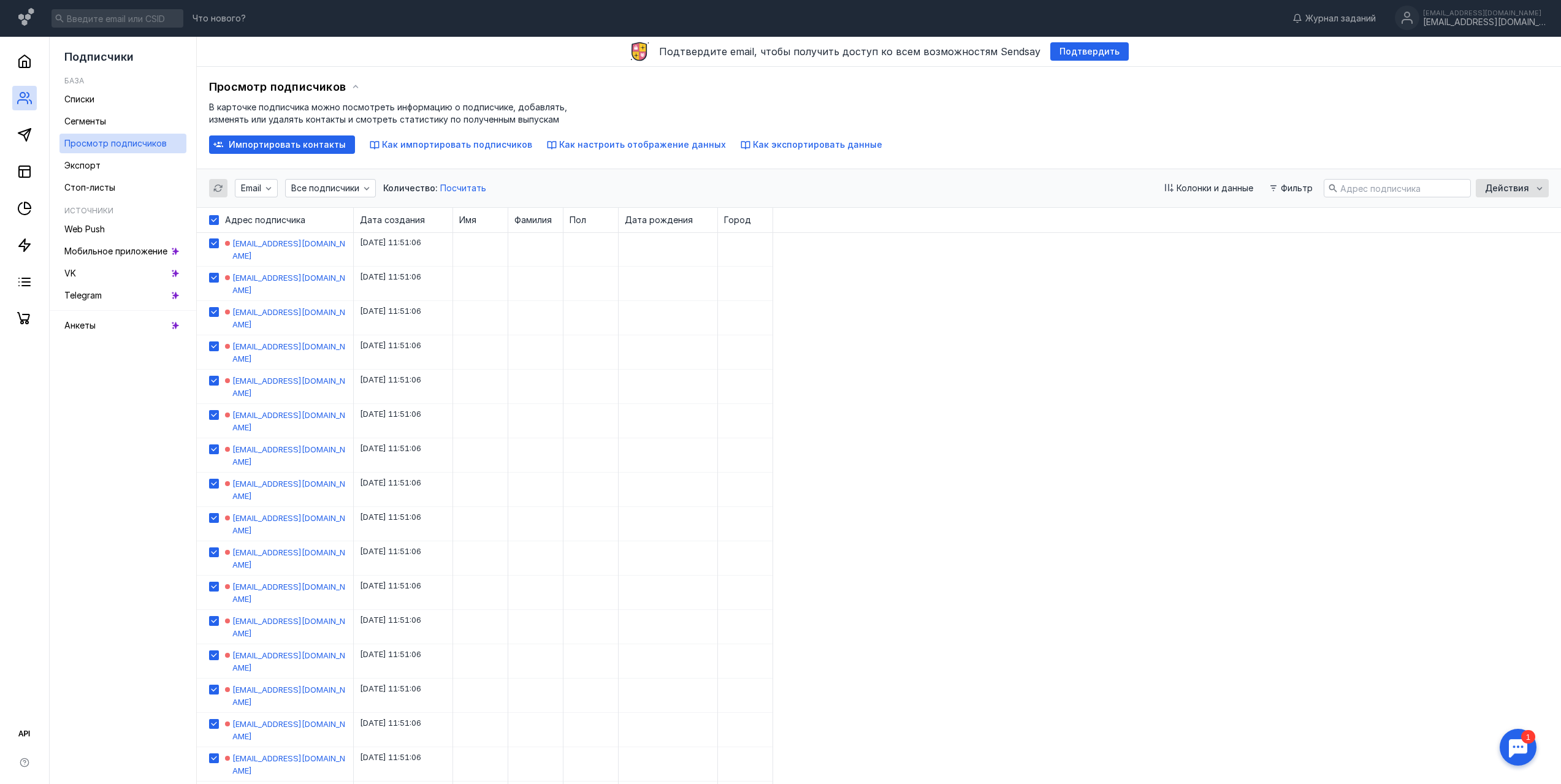
checkbox input "true"
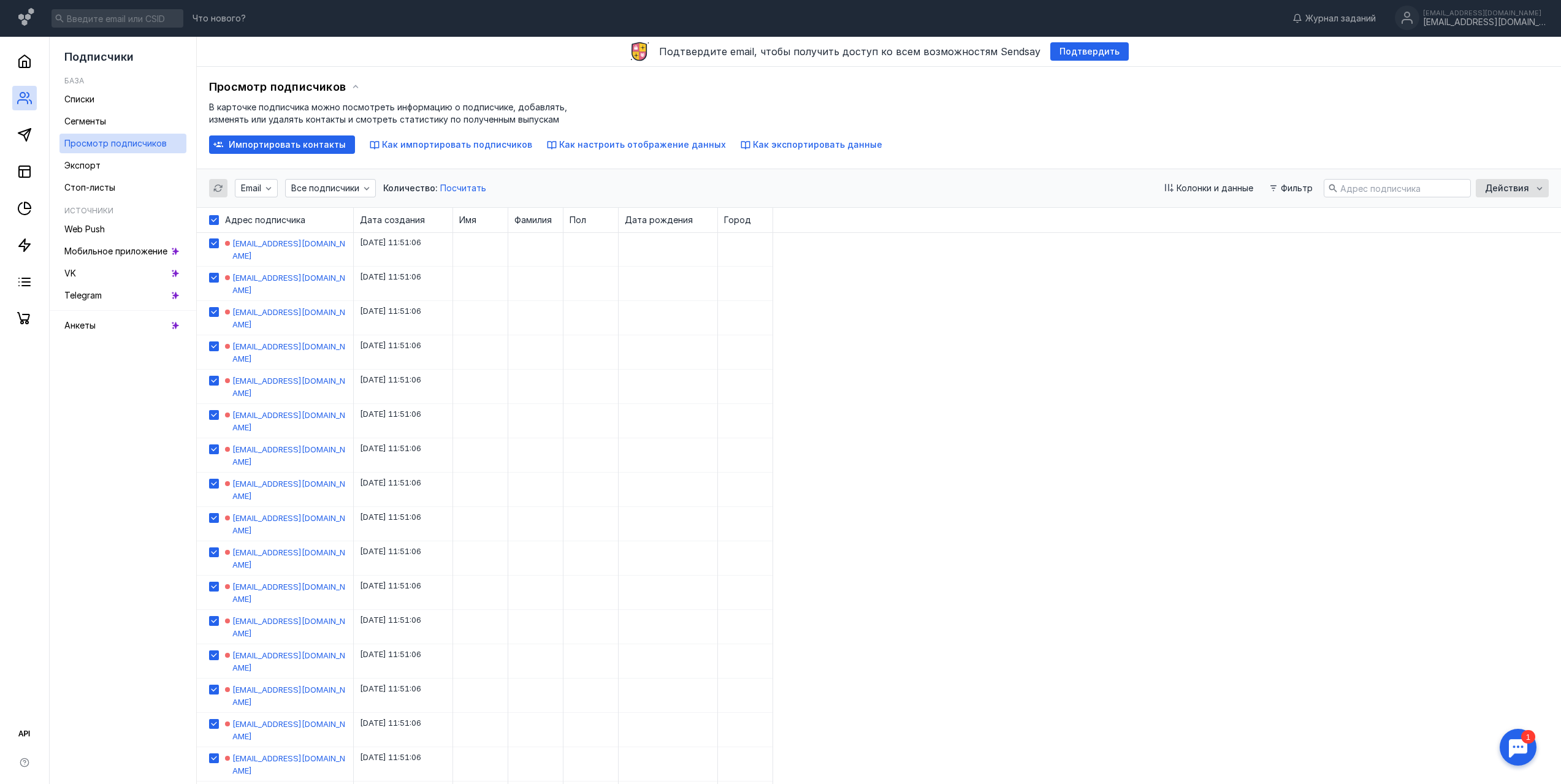
checkbox input "true"
click at [327, 143] on span "Импортировать контакты" at bounding box center [288, 145] width 117 height 10
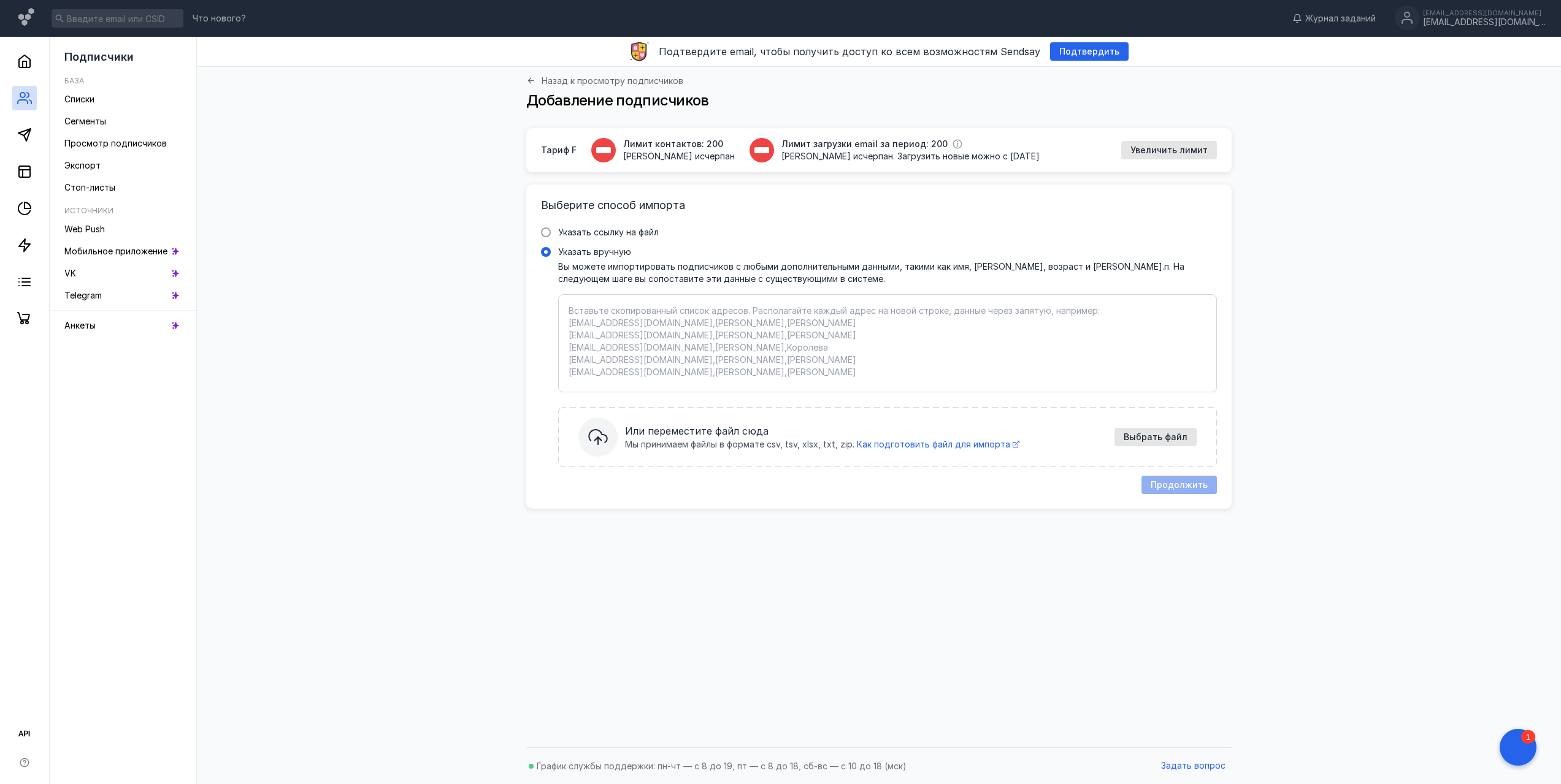
click at [1206, 489] on div "Продолжить" at bounding box center [1175, 485] width 82 height 18
click at [1201, 485] on div "Продолжить" at bounding box center [1175, 485] width 82 height 18
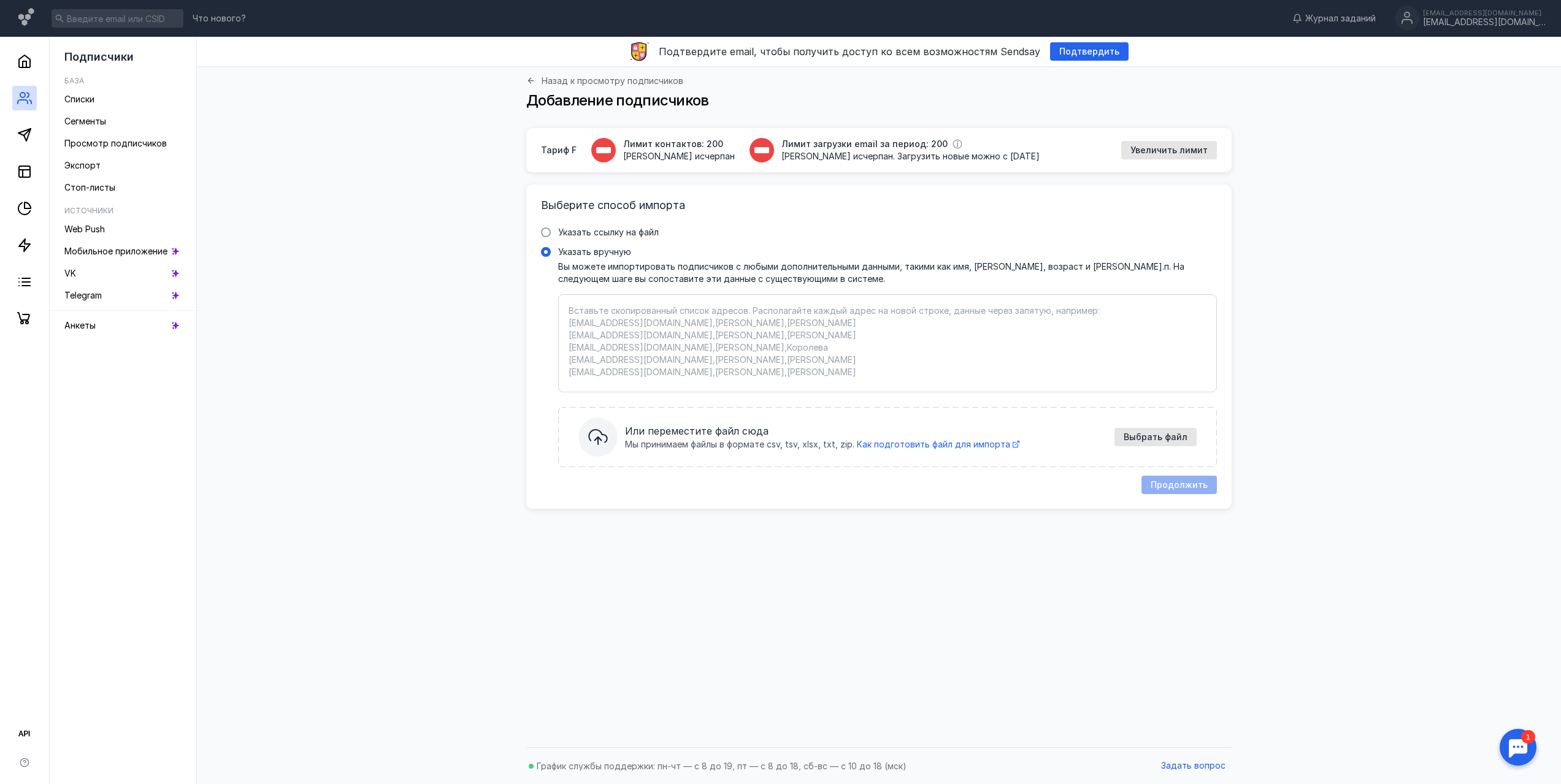
click at [627, 153] on span "[PERSON_NAME] исчерпан" at bounding box center [679, 156] width 112 height 12
click at [560, 152] on span "Тариф F" at bounding box center [558, 149] width 36 height 12
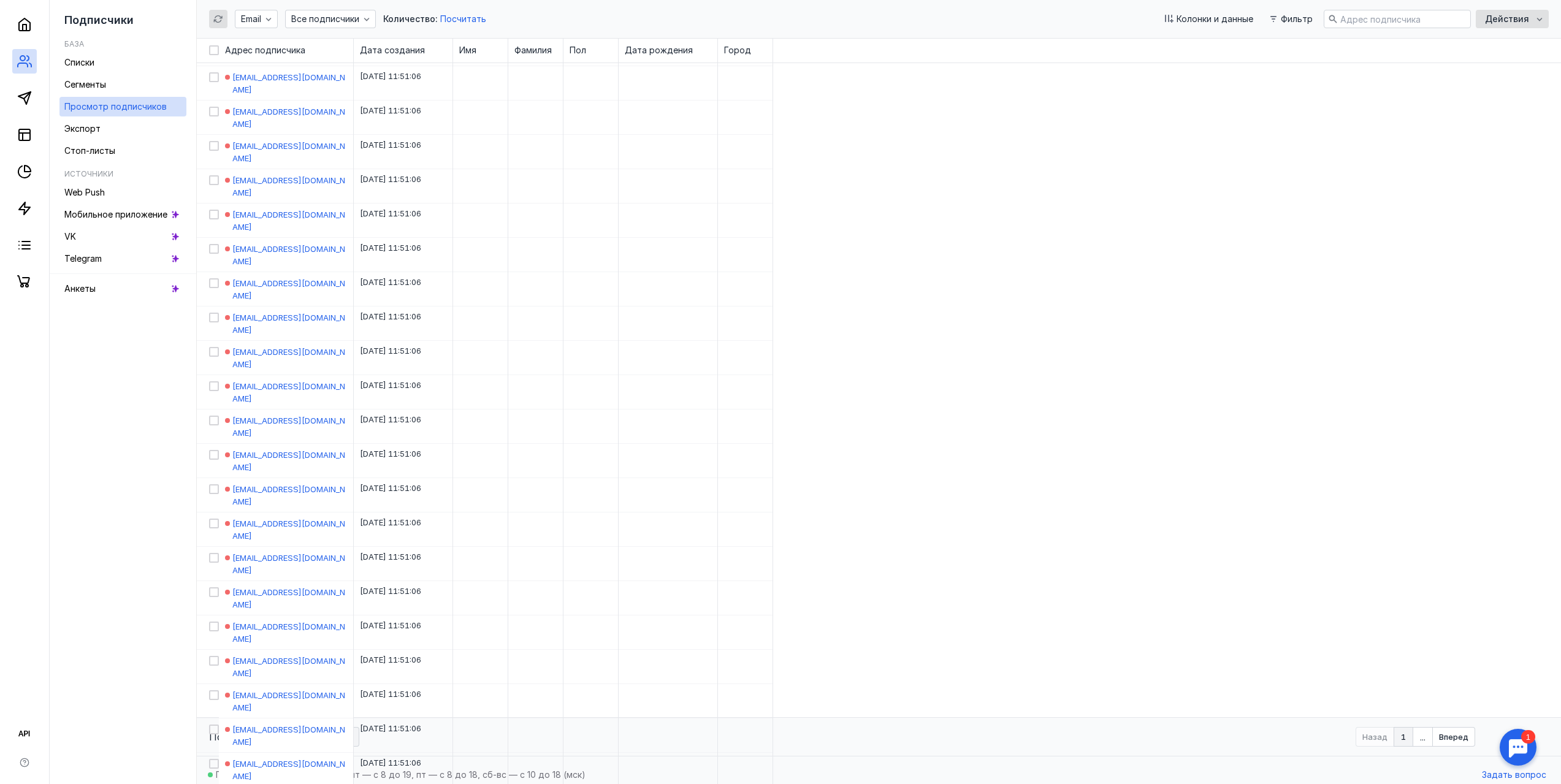
scroll to position [724, 0]
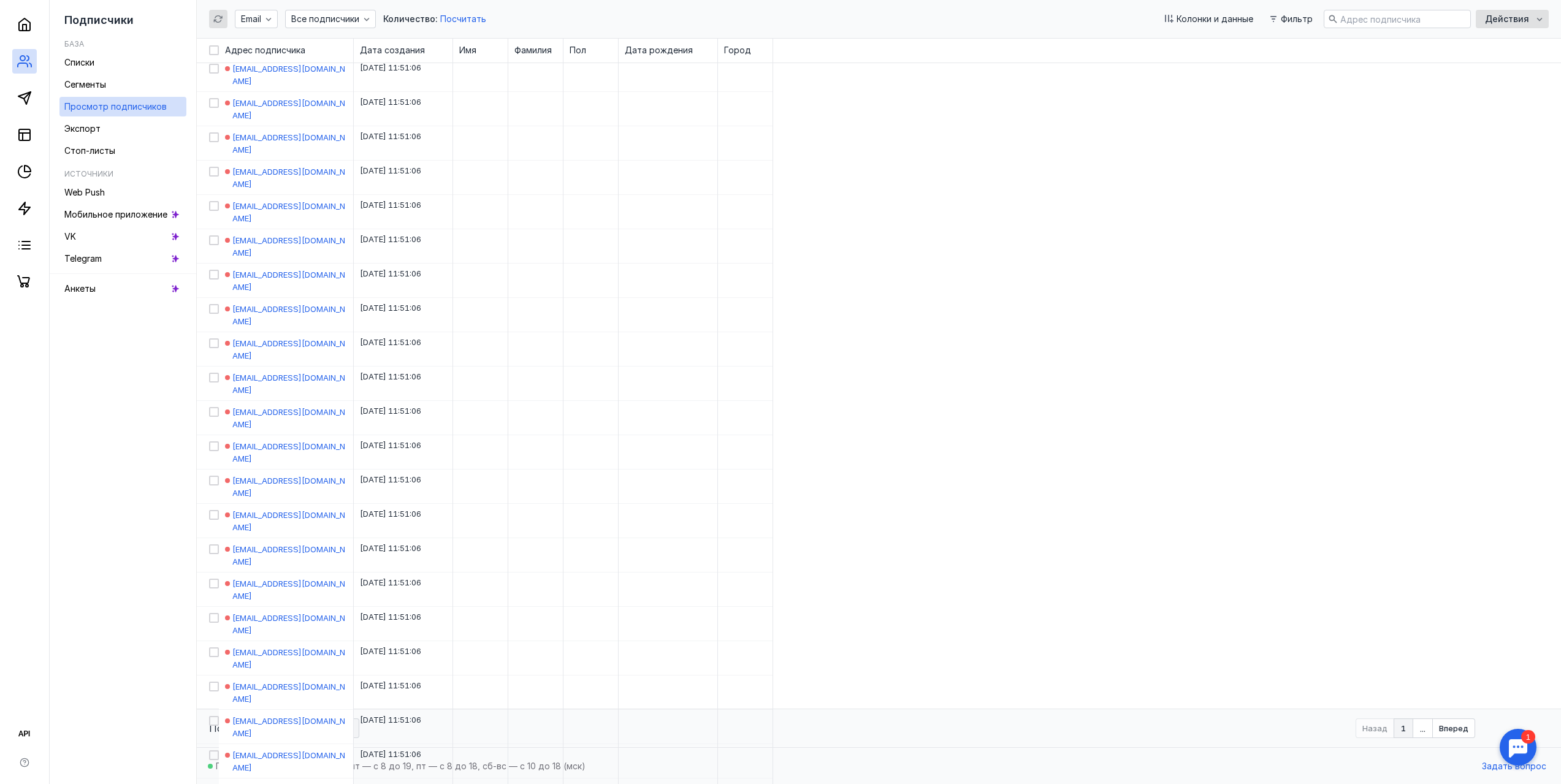
click at [320, 728] on span "25" at bounding box center [324, 728] width 10 height 8
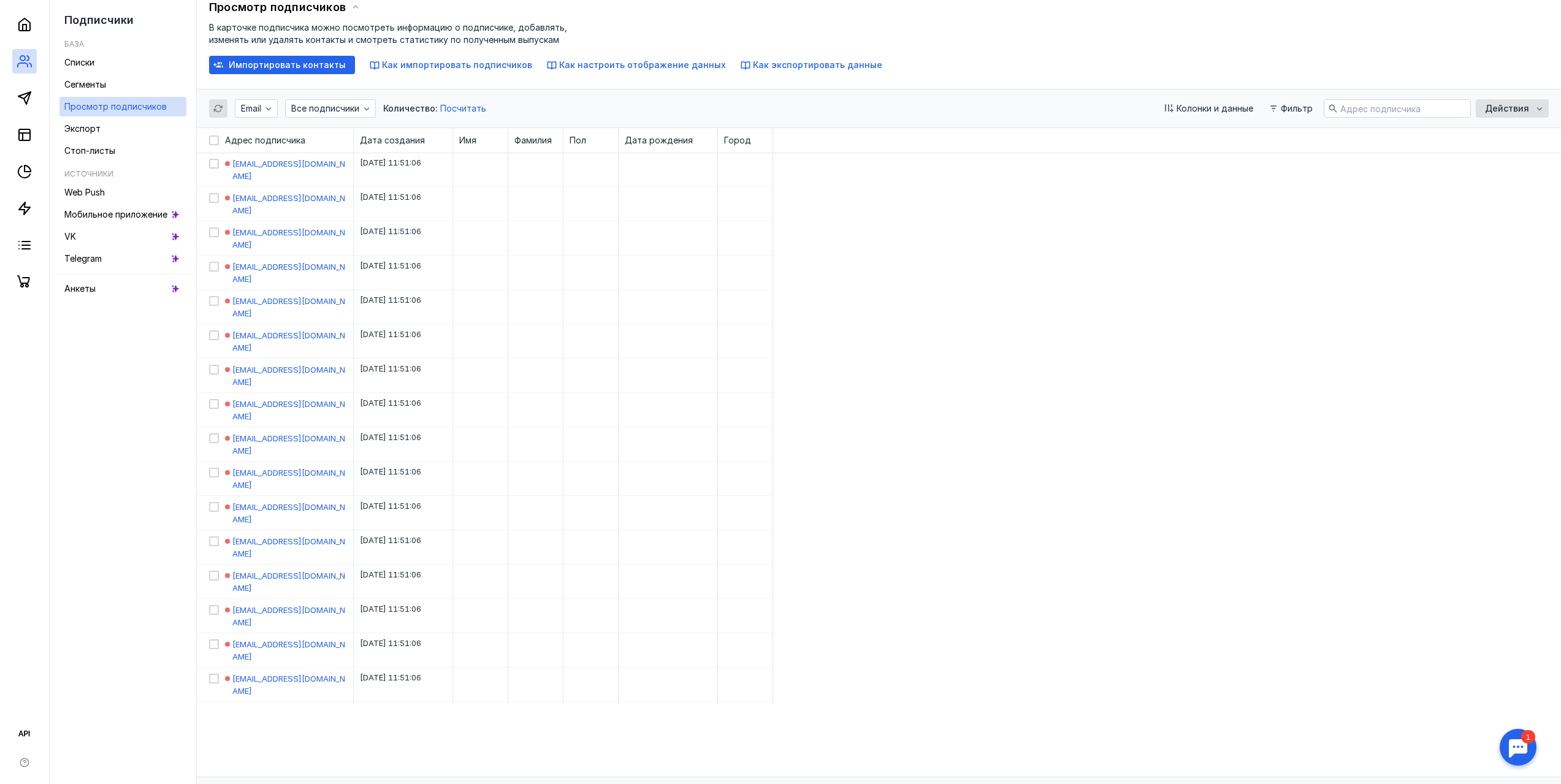
scroll to position [147, 0]
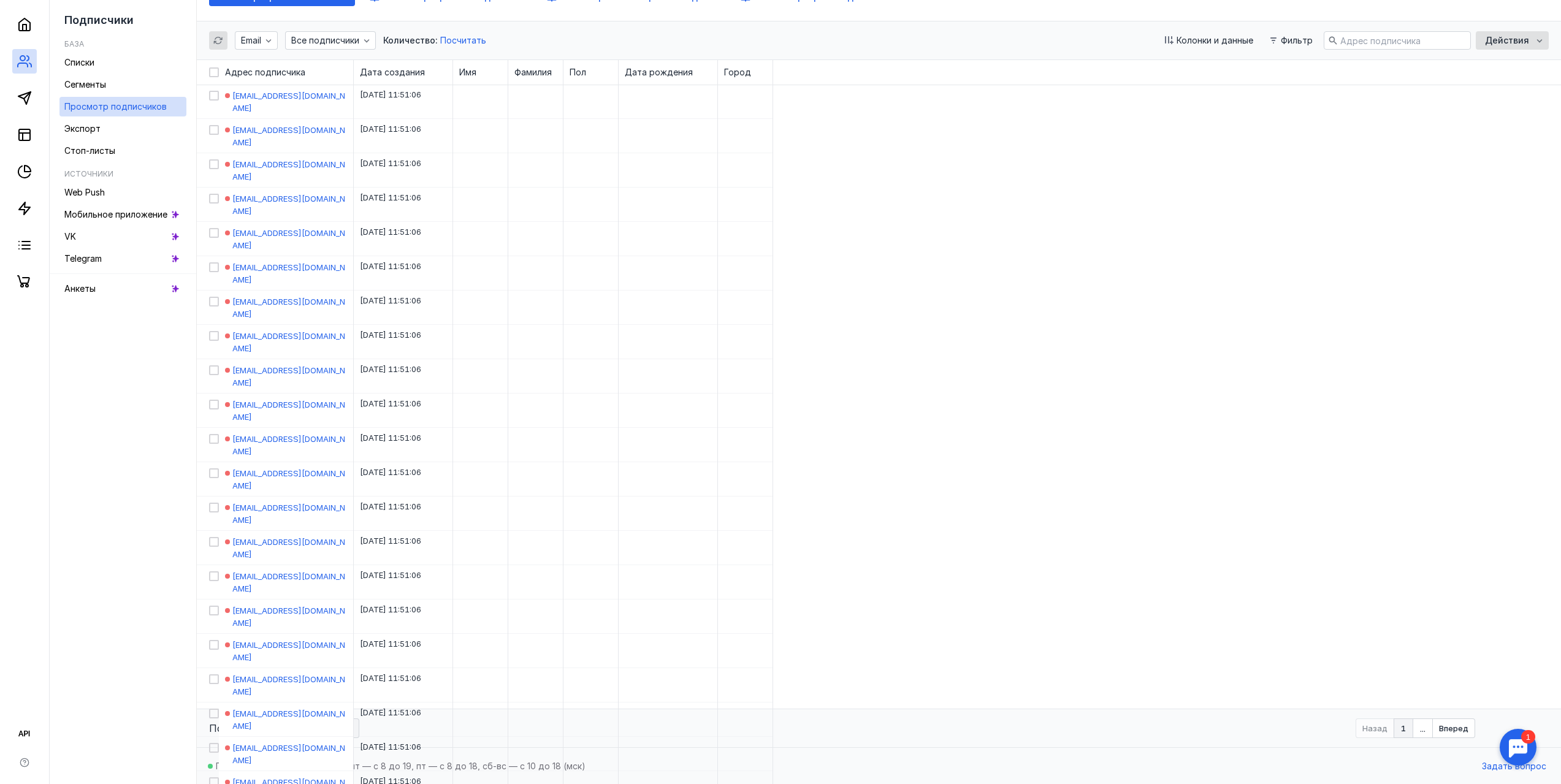
click at [344, 732] on span "50" at bounding box center [347, 728] width 10 height 8
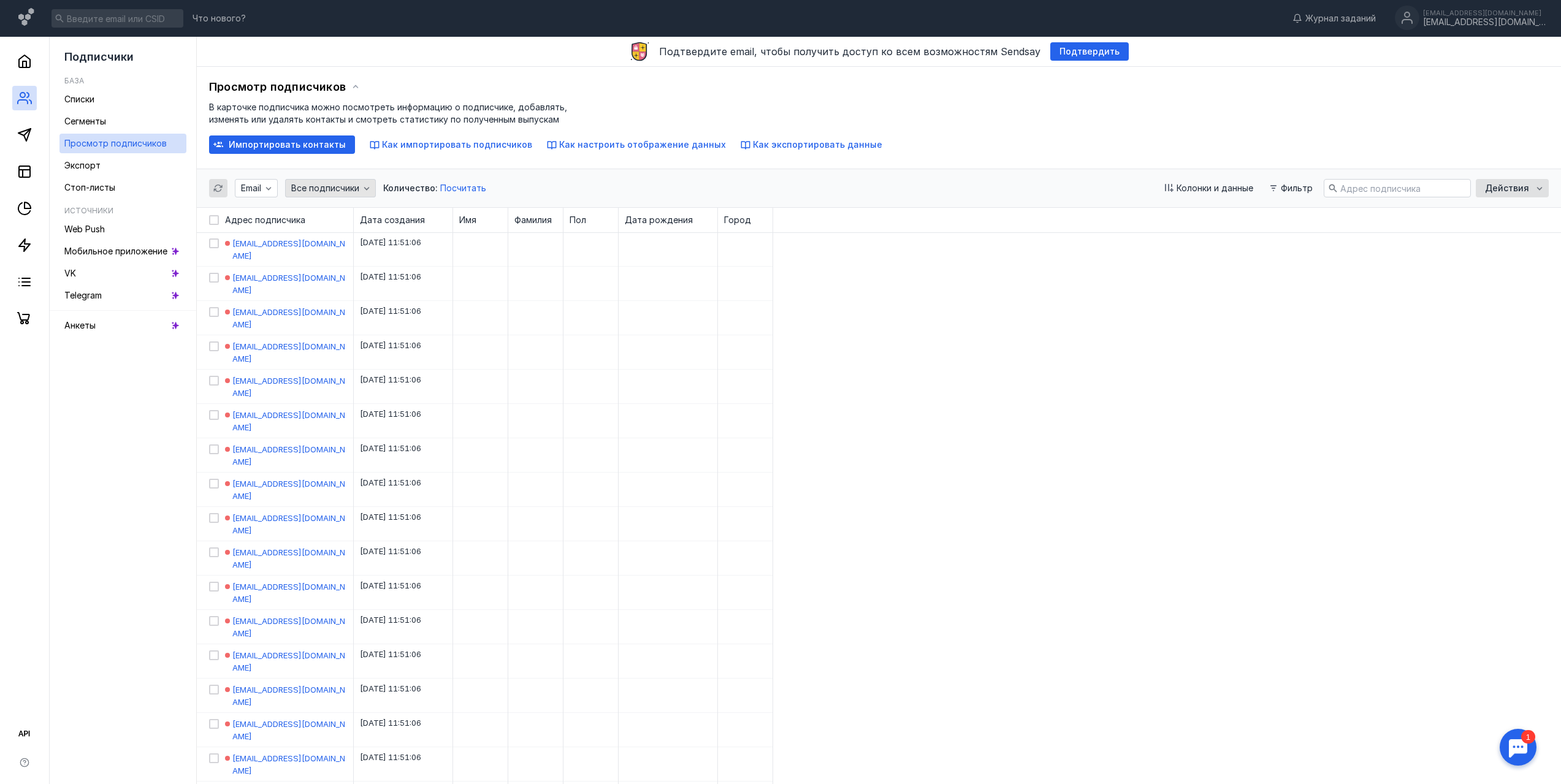
click at [365, 188] on icon "button" at bounding box center [366, 188] width 10 height 10
click at [361, 229] on span "верждённые" at bounding box center [345, 233] width 54 height 12
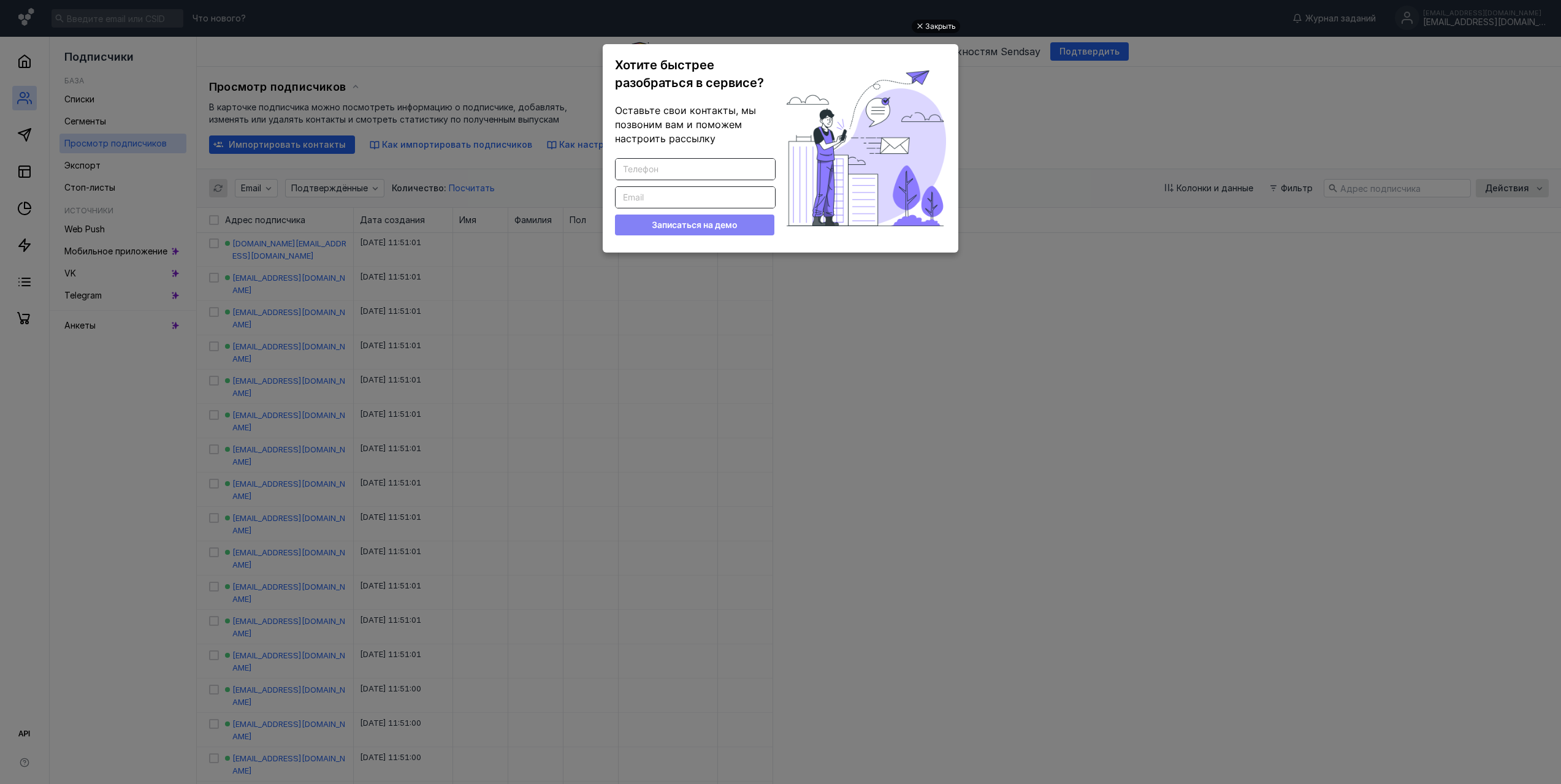
click at [943, 26] on div "Закрыть" at bounding box center [940, 26] width 30 height 14
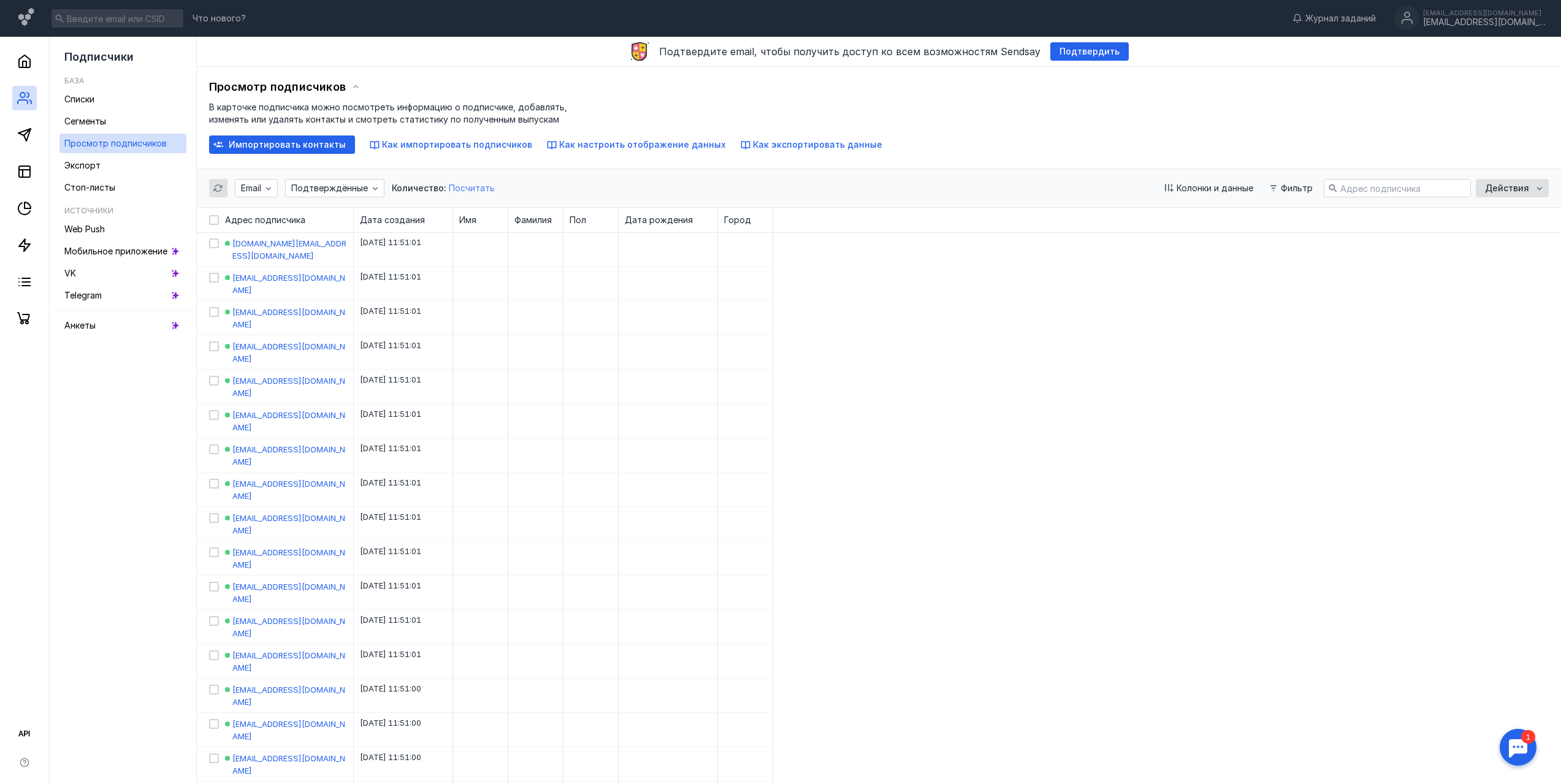
click at [474, 188] on span "Посчитать" at bounding box center [472, 187] width 46 height 10
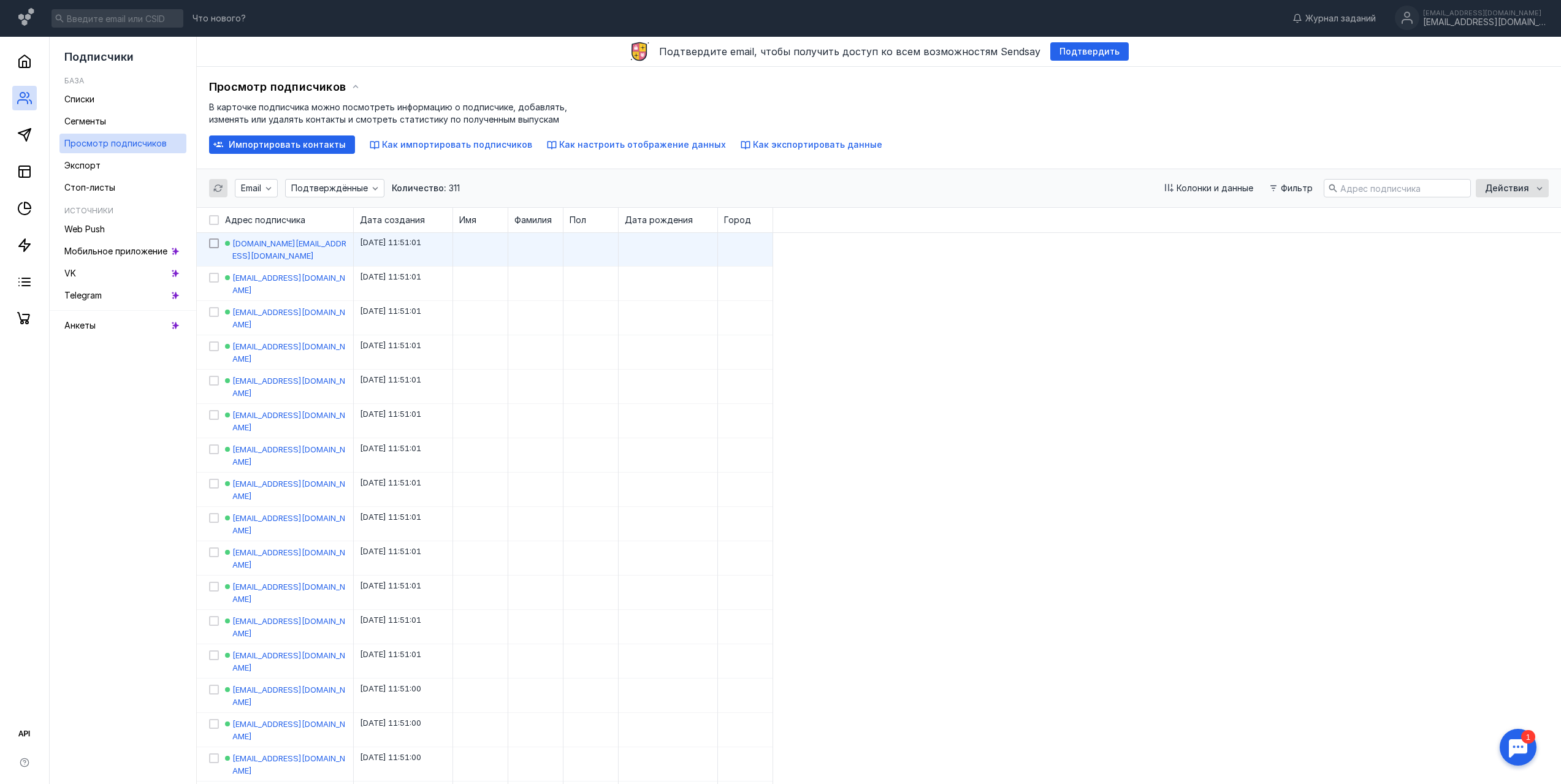
click at [213, 244] on icon at bounding box center [213, 243] width 8 height 8
click at [213, 244] on input "checkbox" at bounding box center [213, 241] width 8 height 8
checkbox input "true"
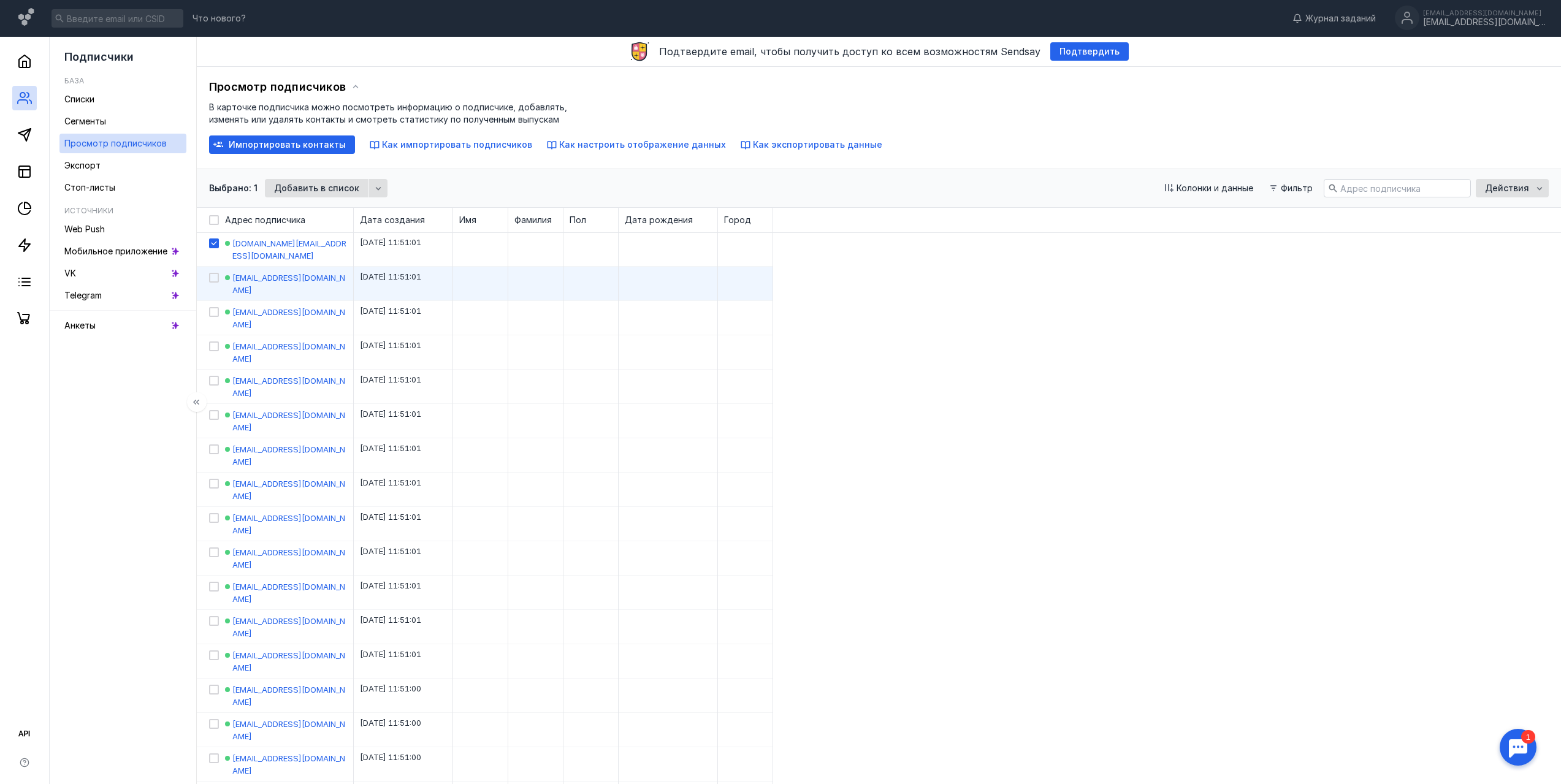
click at [211, 272] on label at bounding box center [213, 284] width 10 height 25
click at [211, 272] on input "checkbox" at bounding box center [213, 276] width 8 height 8
checkbox input "true"
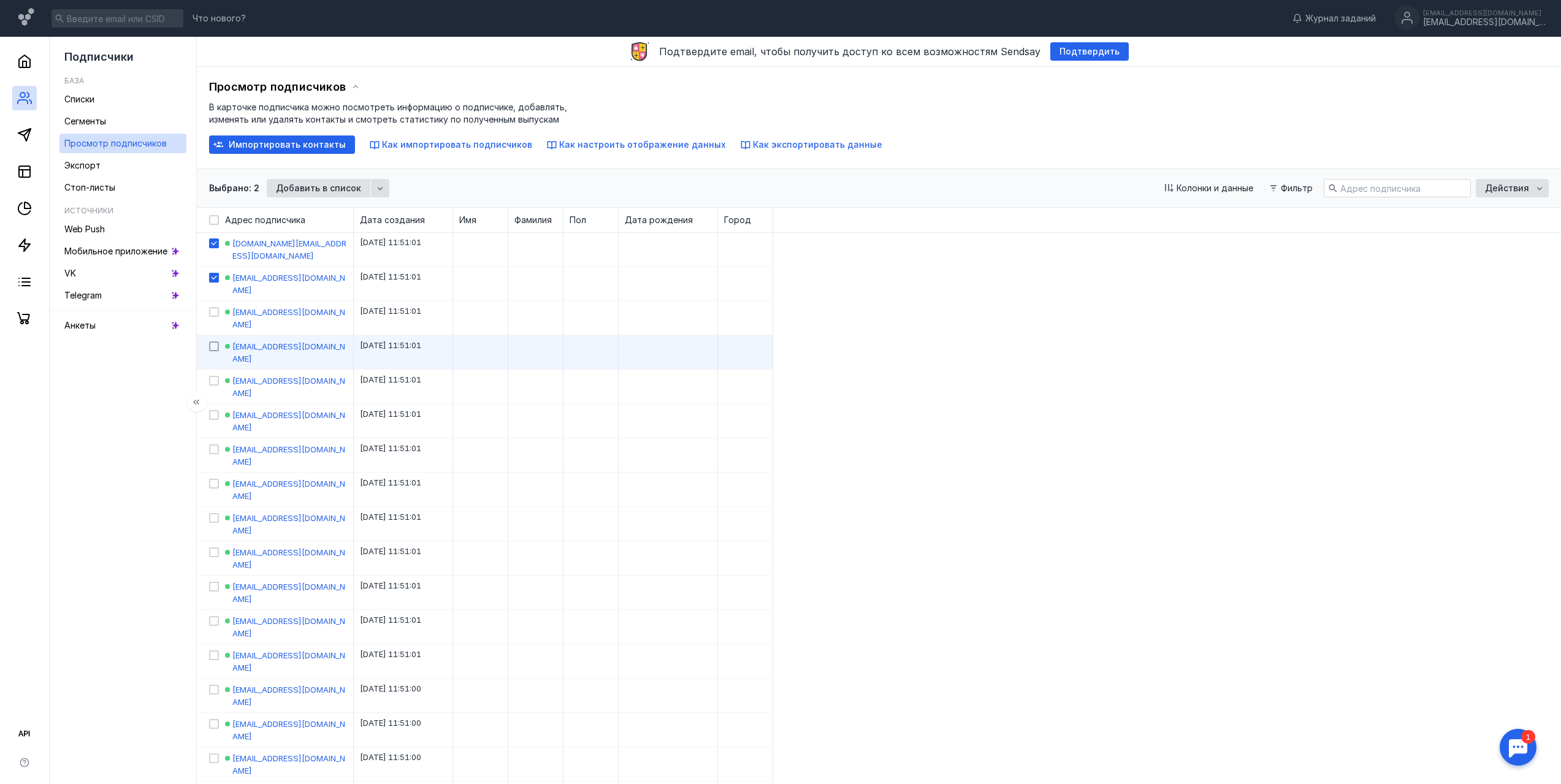
click at [210, 342] on div at bounding box center [213, 346] width 10 height 10
click at [210, 341] on input "checkbox" at bounding box center [213, 344] width 8 height 8
checkbox input "true"
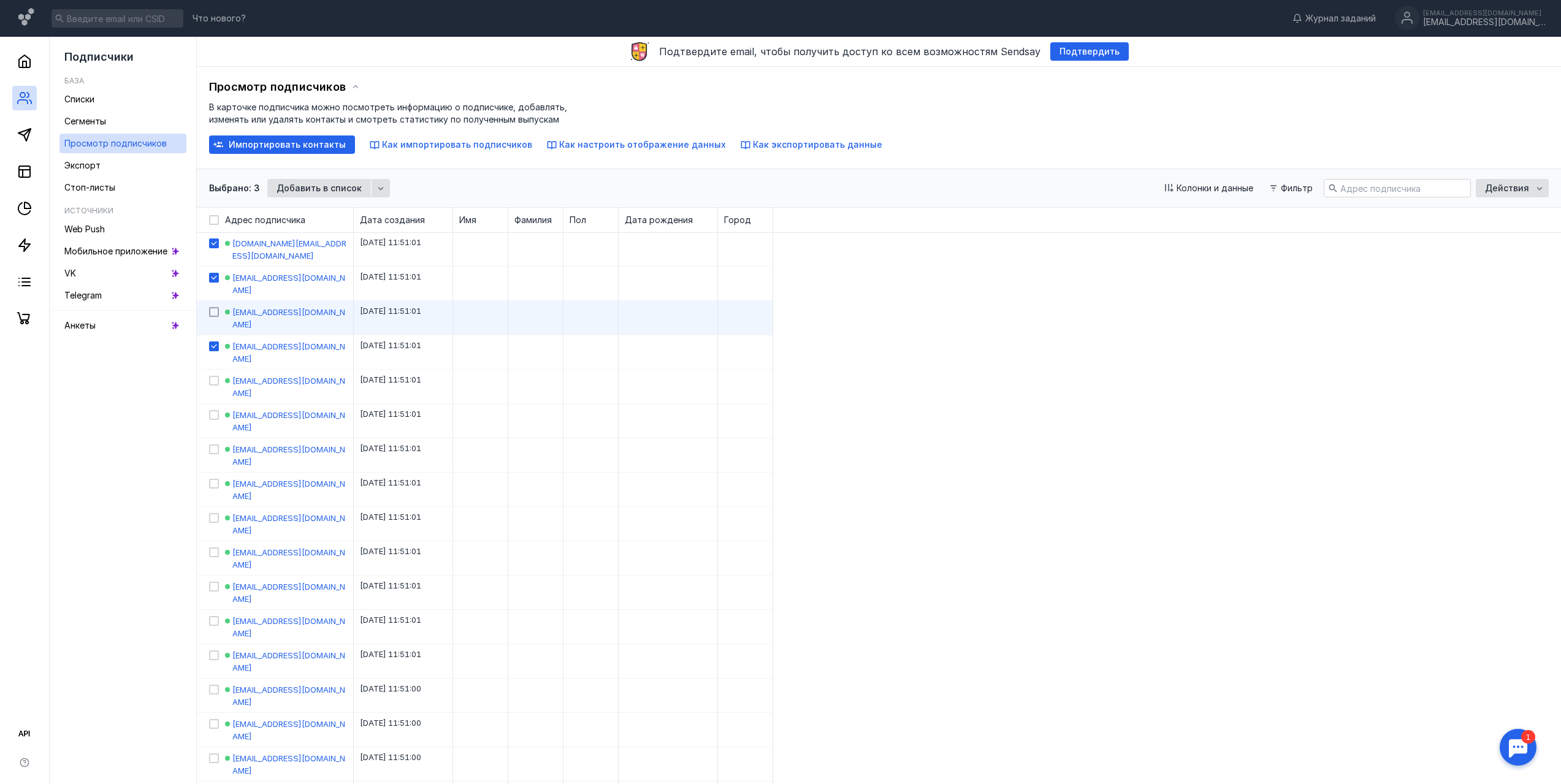
click at [216, 307] on div at bounding box center [213, 311] width 10 height 10
click at [216, 306] on input "checkbox" at bounding box center [213, 310] width 8 height 8
checkbox input "true"
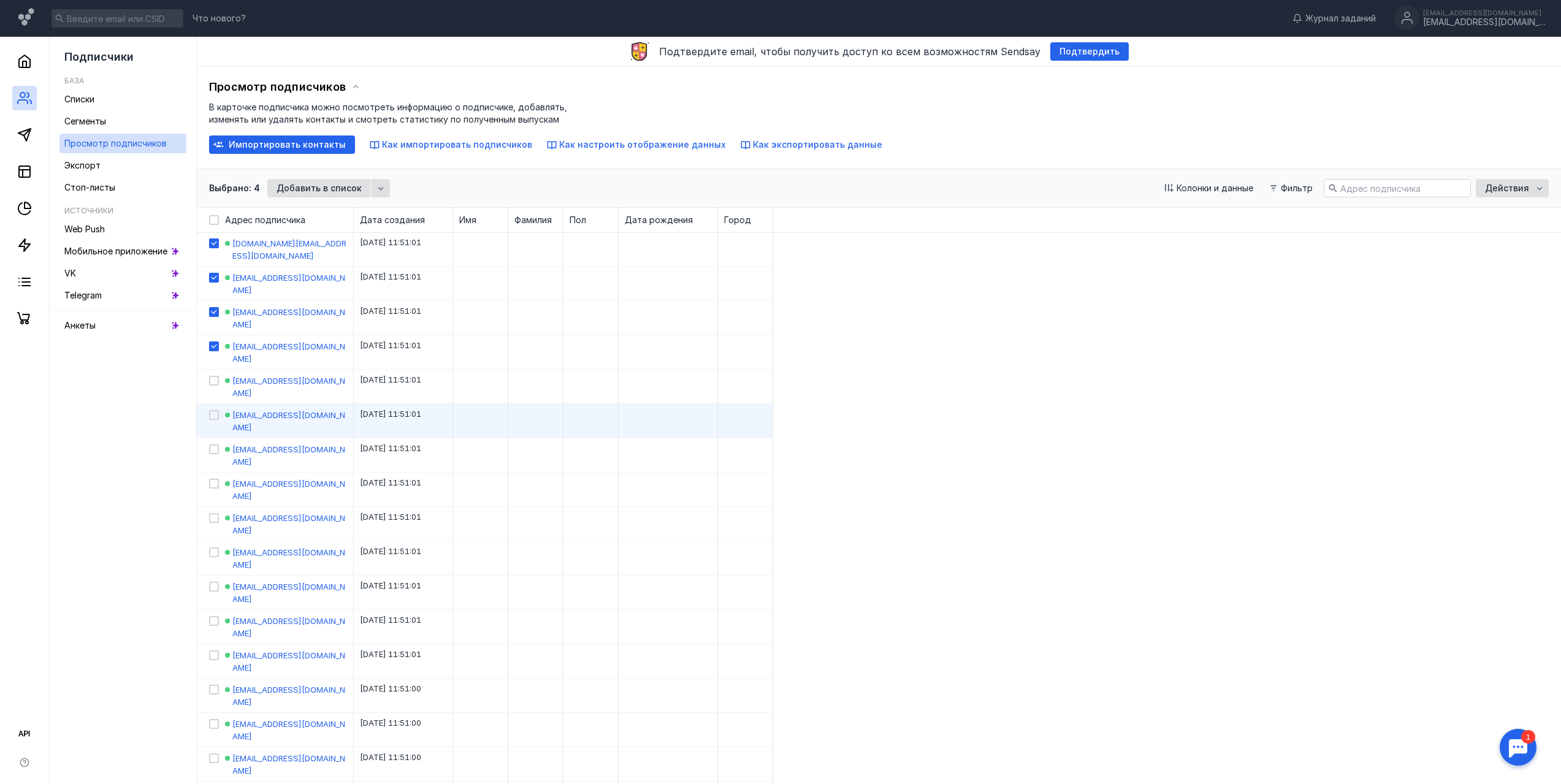
click at [215, 404] on div at bounding box center [208, 420] width 22 height 34
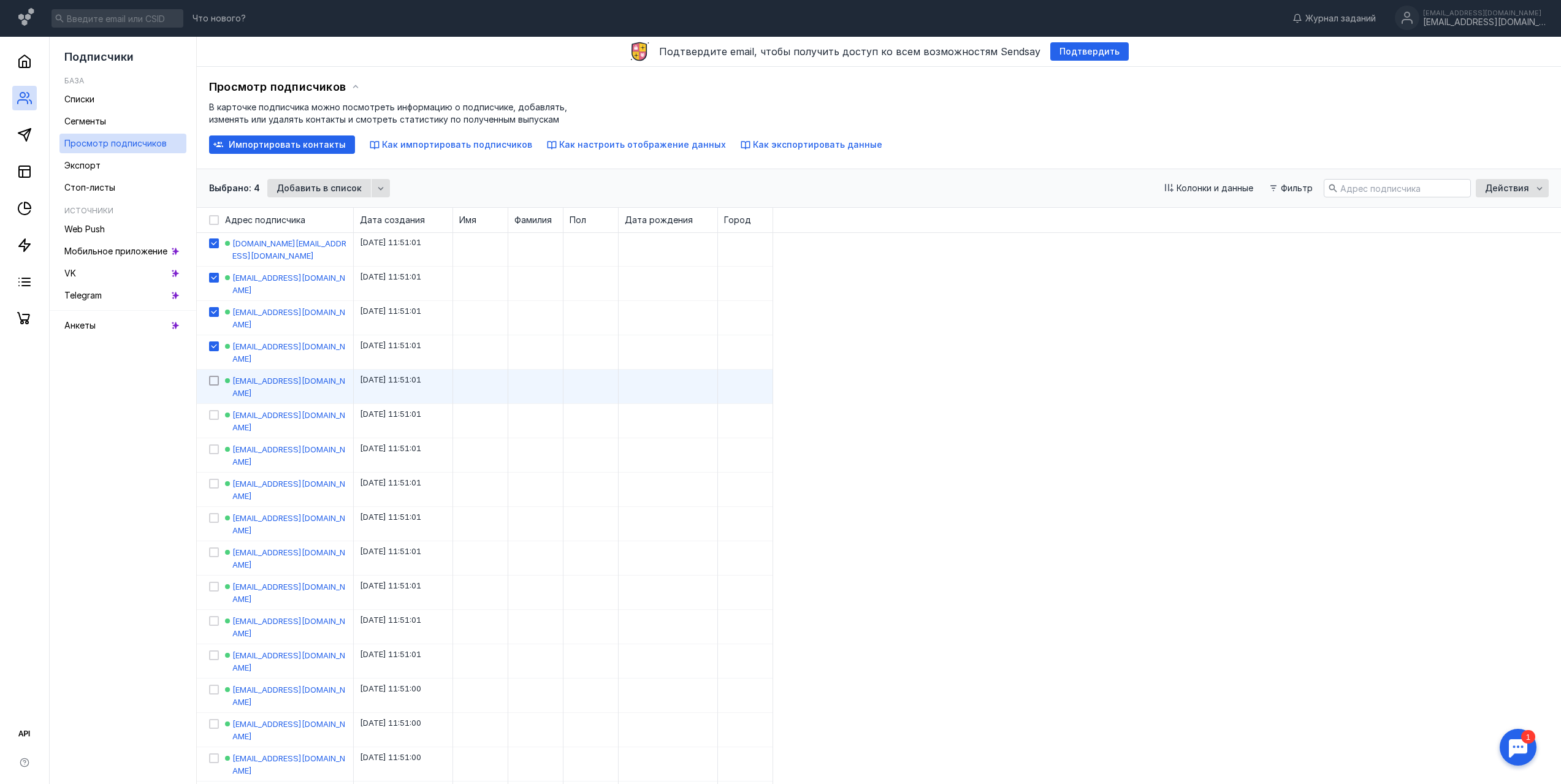
click at [216, 379] on icon at bounding box center [213, 381] width 5 height 5
click at [216, 375] on input "checkbox" at bounding box center [213, 378] width 8 height 8
checkbox input "true"
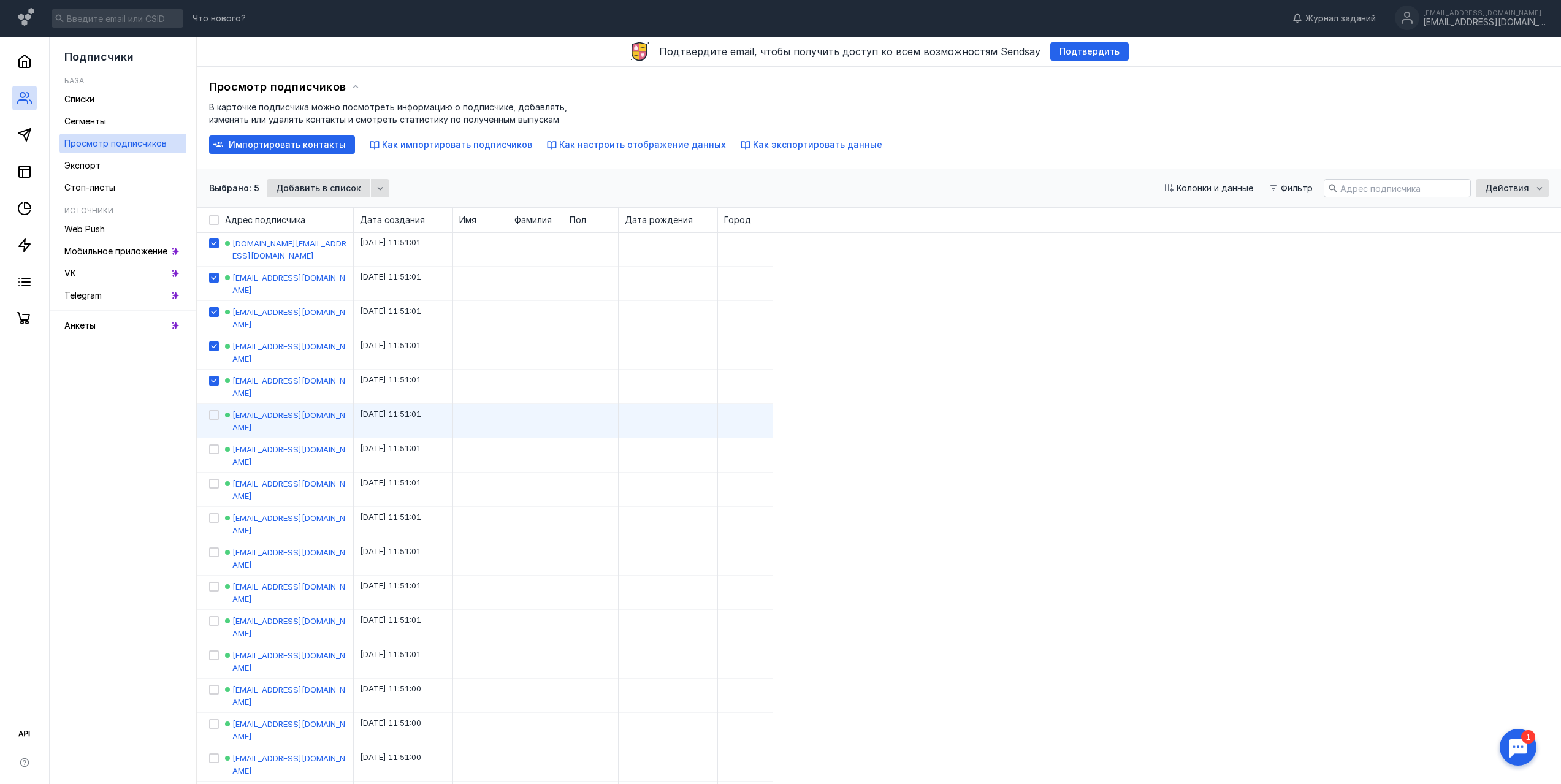
click at [216, 408] on label at bounding box center [213, 420] width 10 height 25
click at [216, 408] on input "checkbox" at bounding box center [213, 412] width 8 height 8
checkbox input "true"
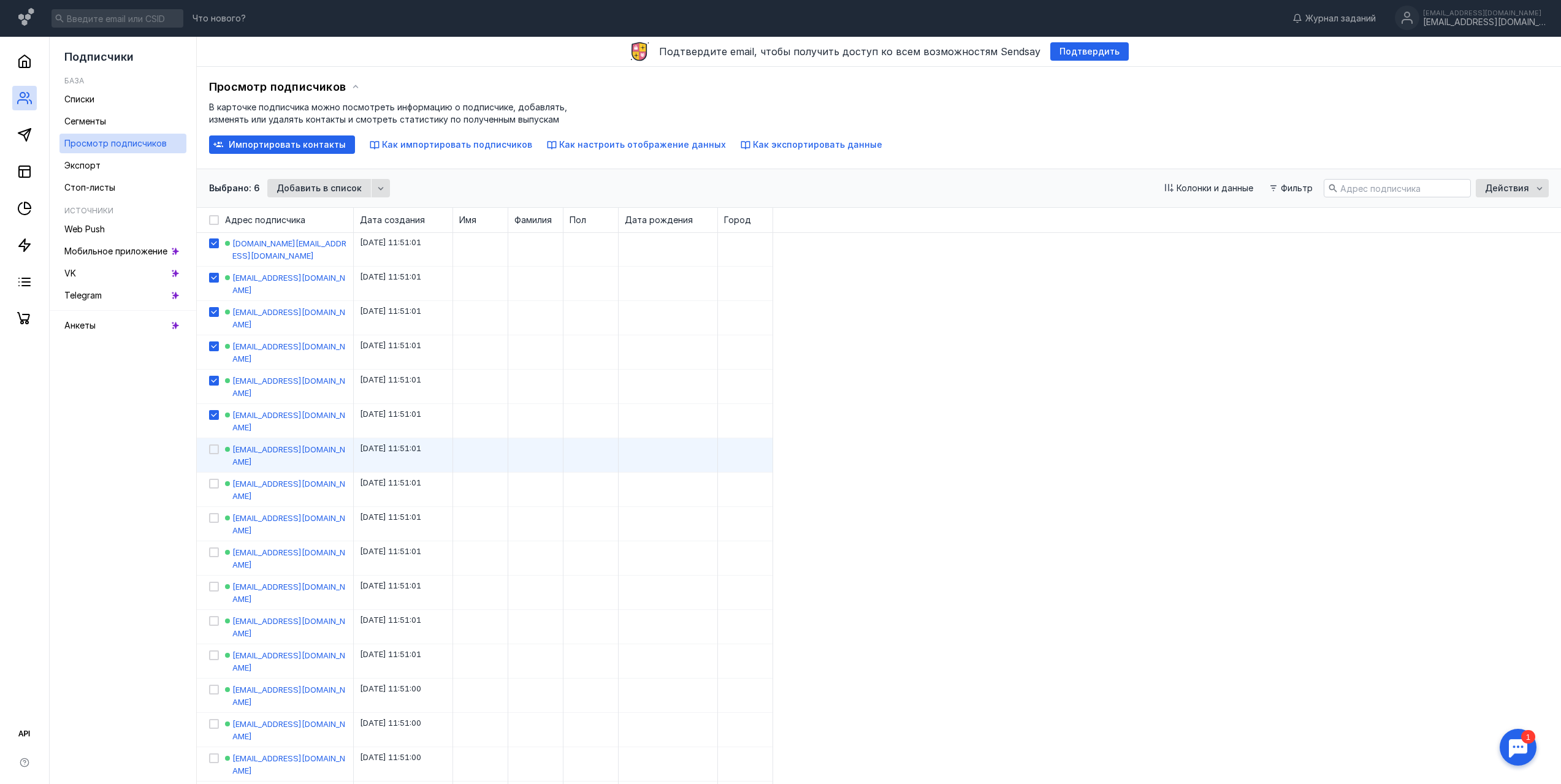
click at [216, 443] on label at bounding box center [213, 455] width 10 height 25
click at [216, 443] on input "checkbox" at bounding box center [213, 447] width 8 height 8
checkbox input "true"
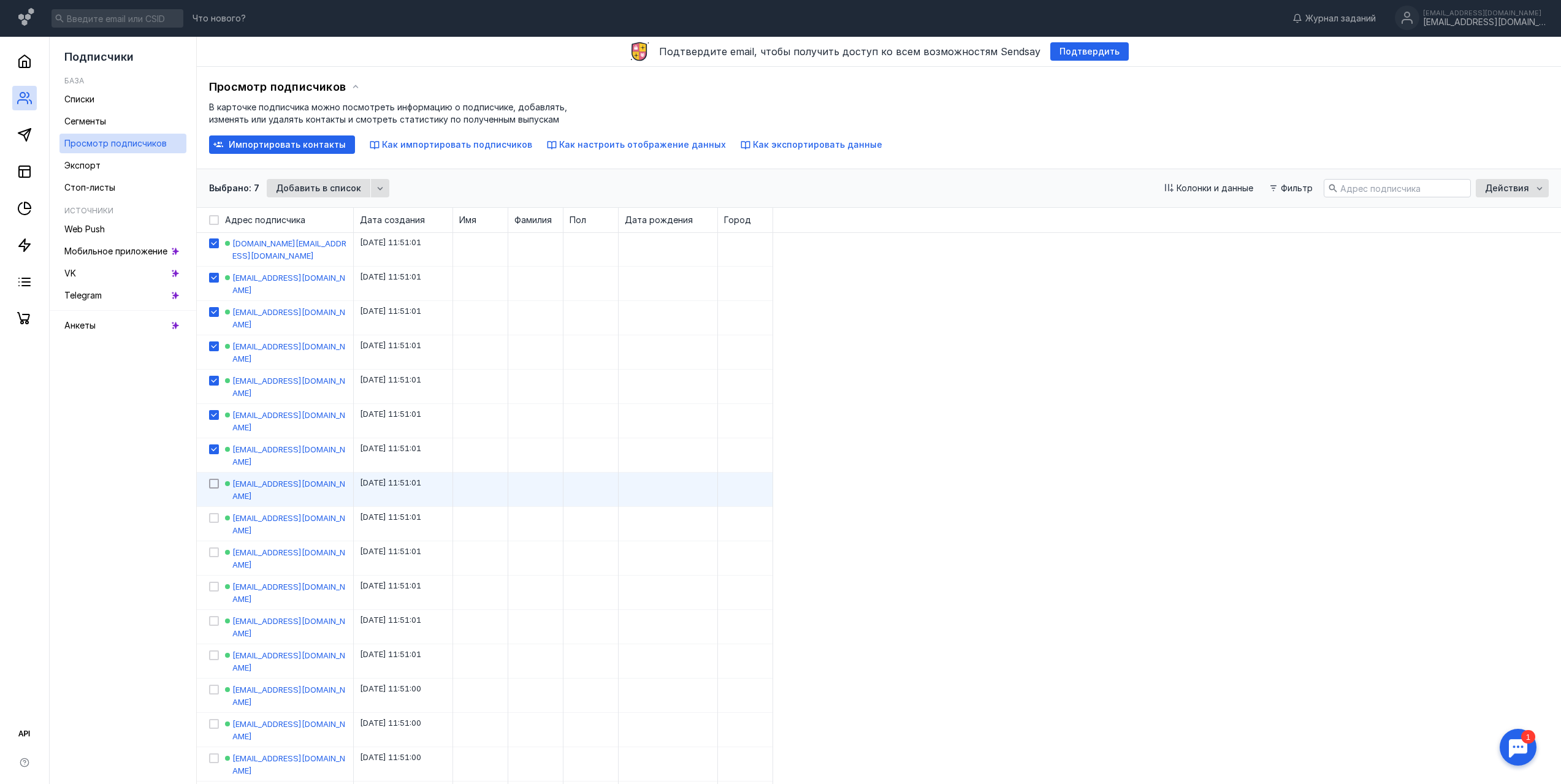
click at [216, 479] on div at bounding box center [213, 484] width 10 height 10
click at [216, 477] on input "checkbox" at bounding box center [213, 481] width 8 height 8
checkbox input "true"
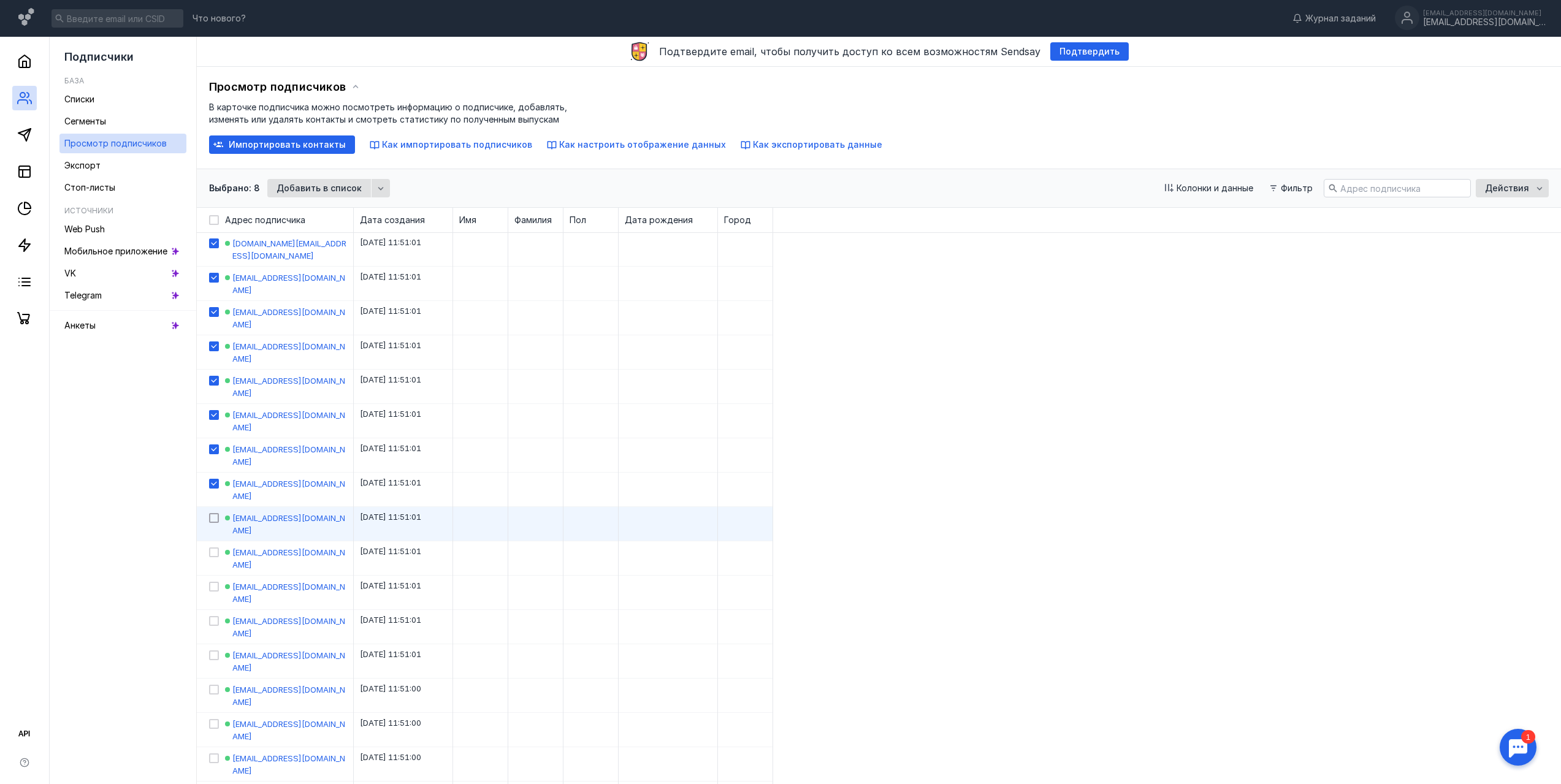
click at [213, 513] on div at bounding box center [213, 517] width 10 height 10
click at [213, 512] on input "checkbox" at bounding box center [213, 516] width 8 height 8
checkbox input "true"
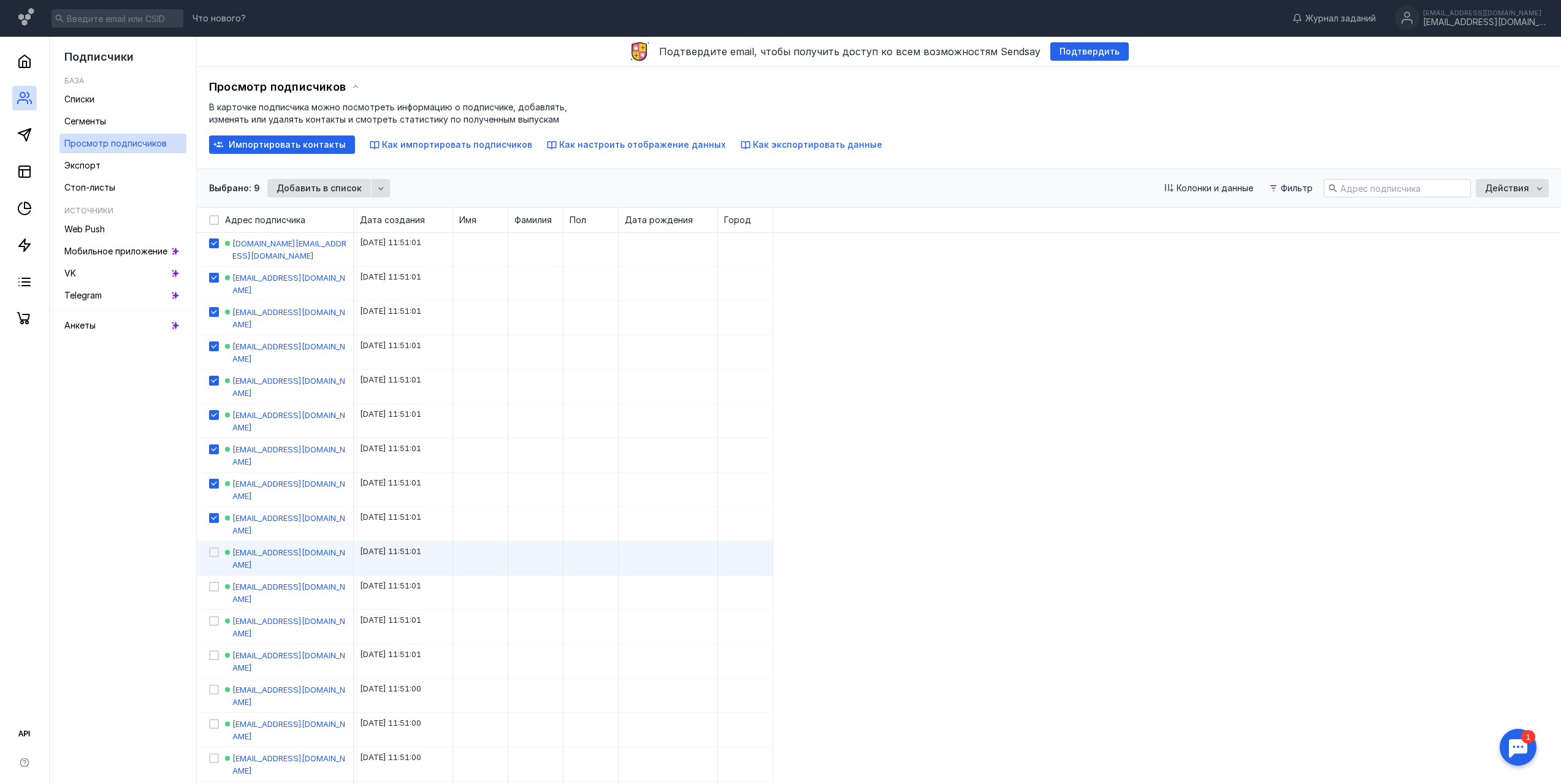
click at [213, 546] on label at bounding box center [213, 558] width 10 height 25
click at [213, 546] on input "checkbox" at bounding box center [213, 550] width 8 height 8
checkbox input "true"
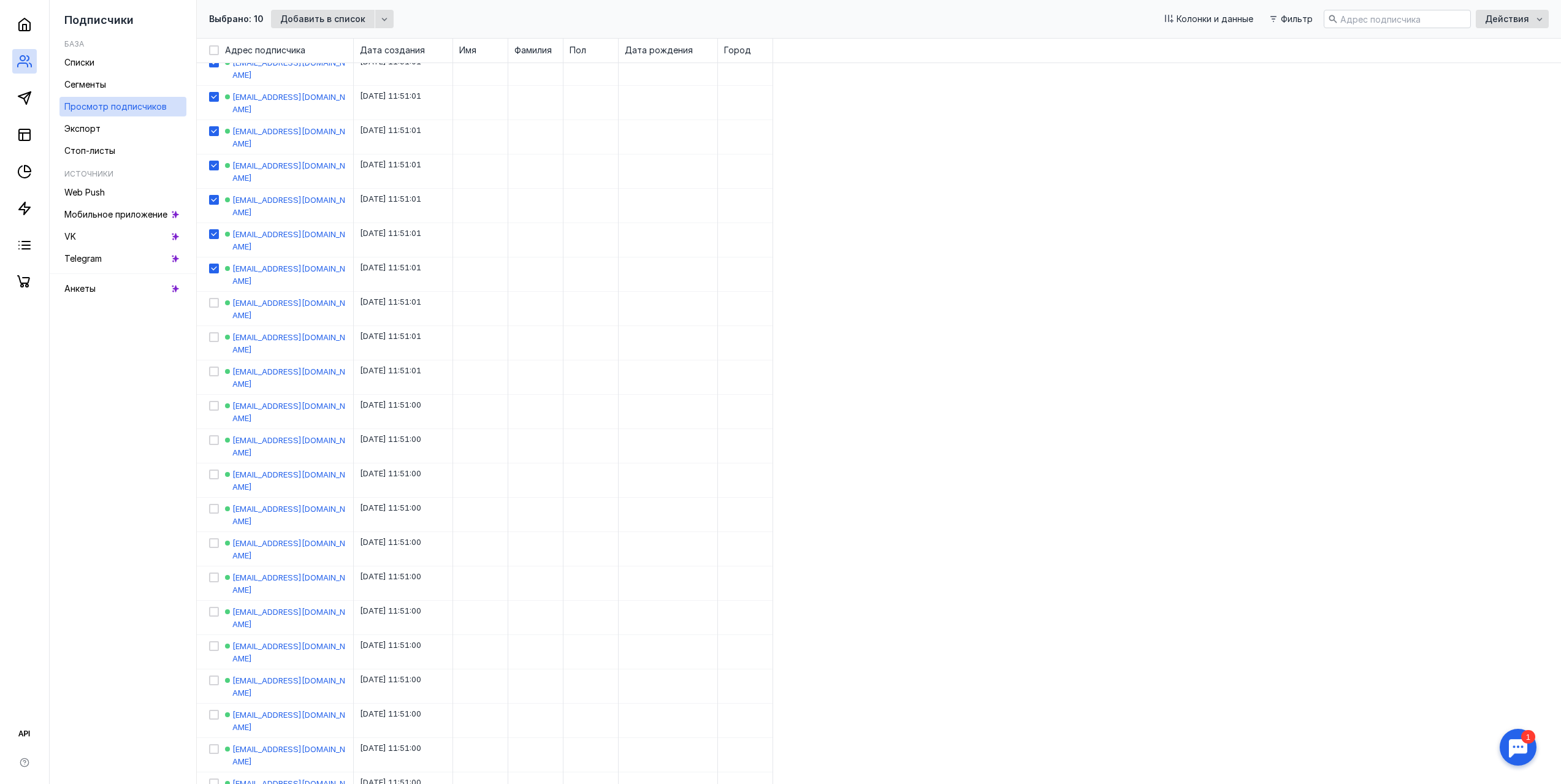
scroll to position [287, 0]
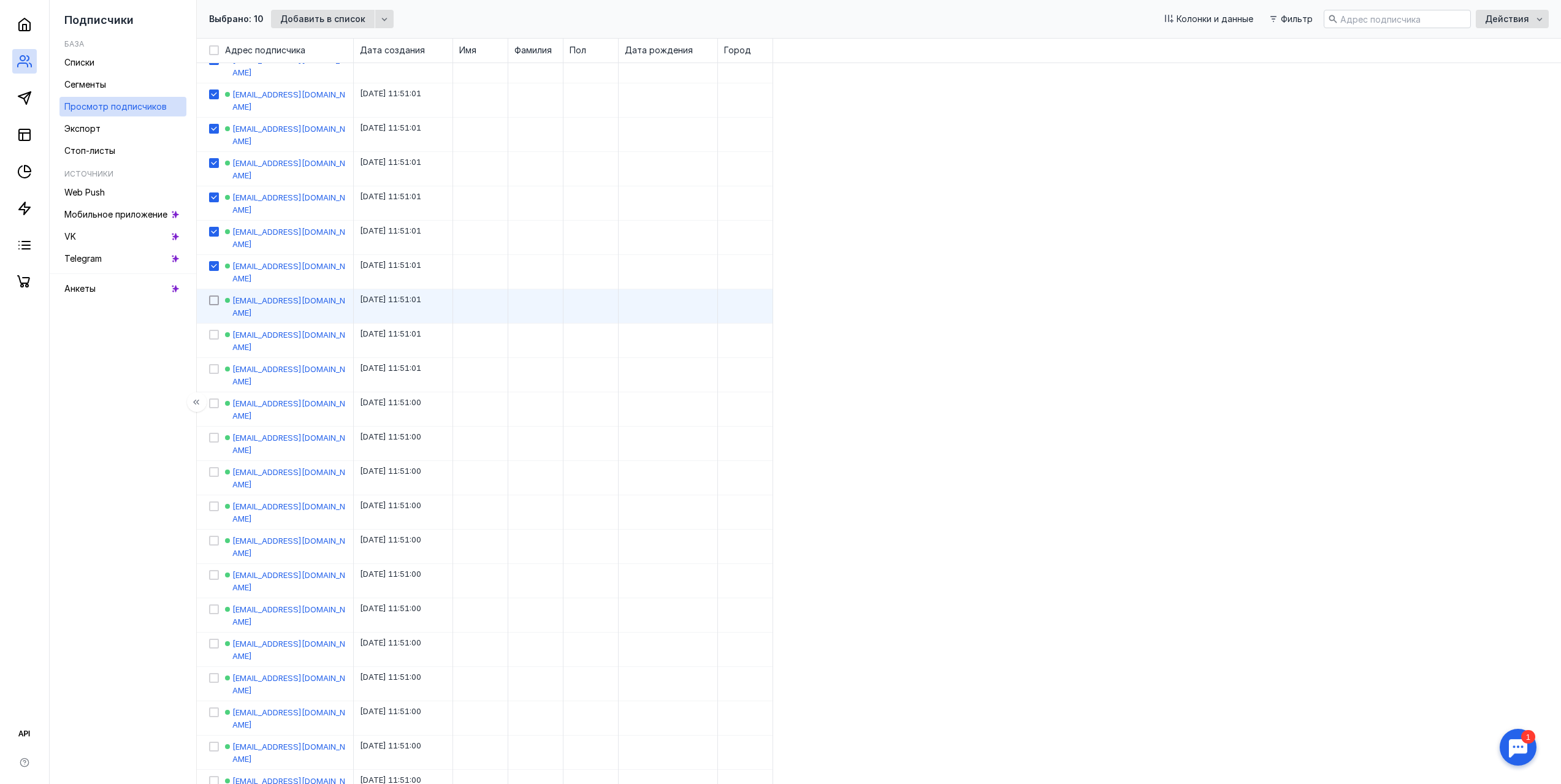
click at [214, 296] on icon at bounding box center [213, 299] width 8 height 8
click at [214, 294] on input "checkbox" at bounding box center [213, 298] width 8 height 8
checkbox input "true"
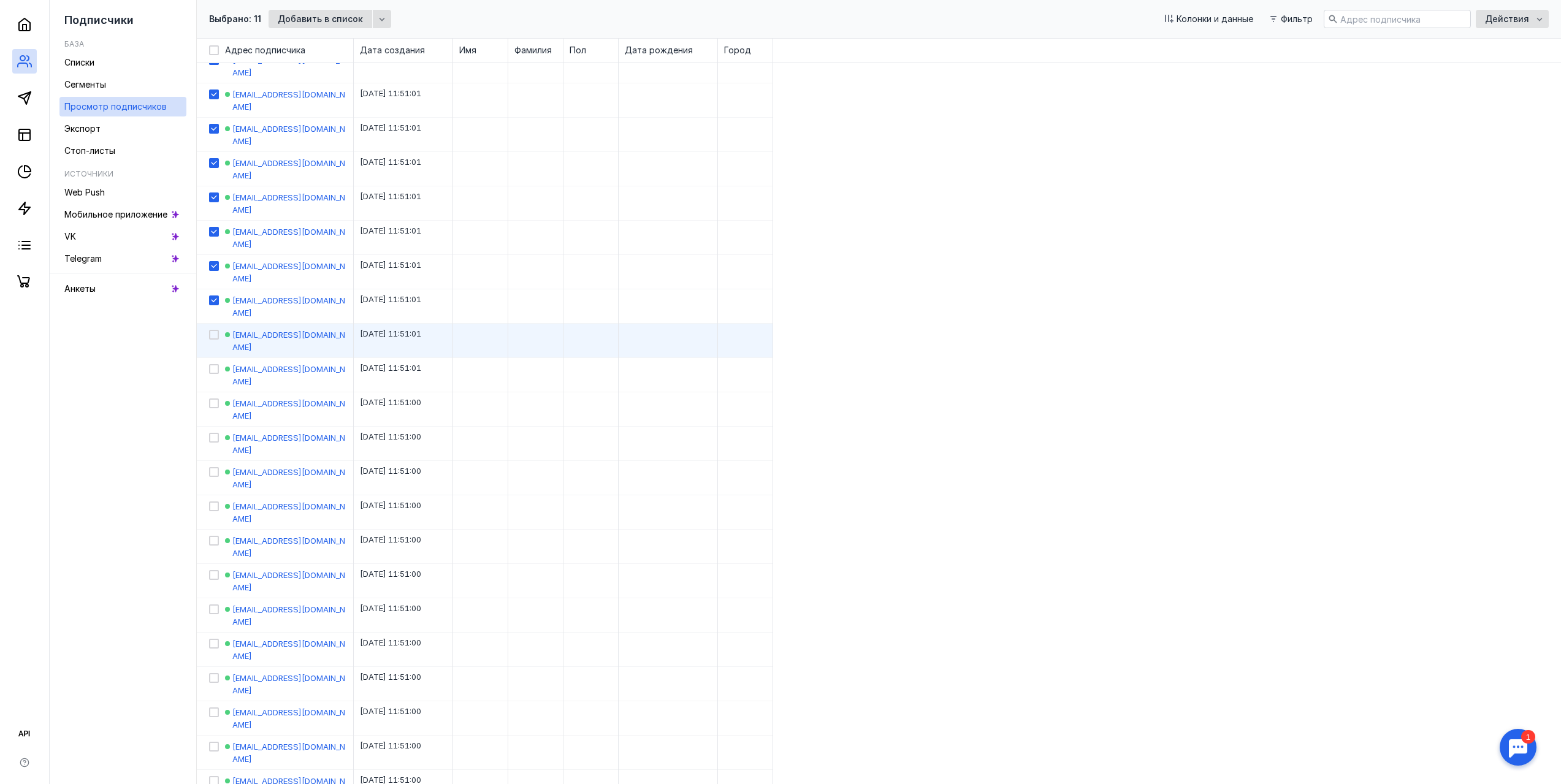
click at [213, 329] on label at bounding box center [213, 341] width 10 height 25
click at [213, 329] on input "checkbox" at bounding box center [213, 332] width 8 height 8
checkbox input "true"
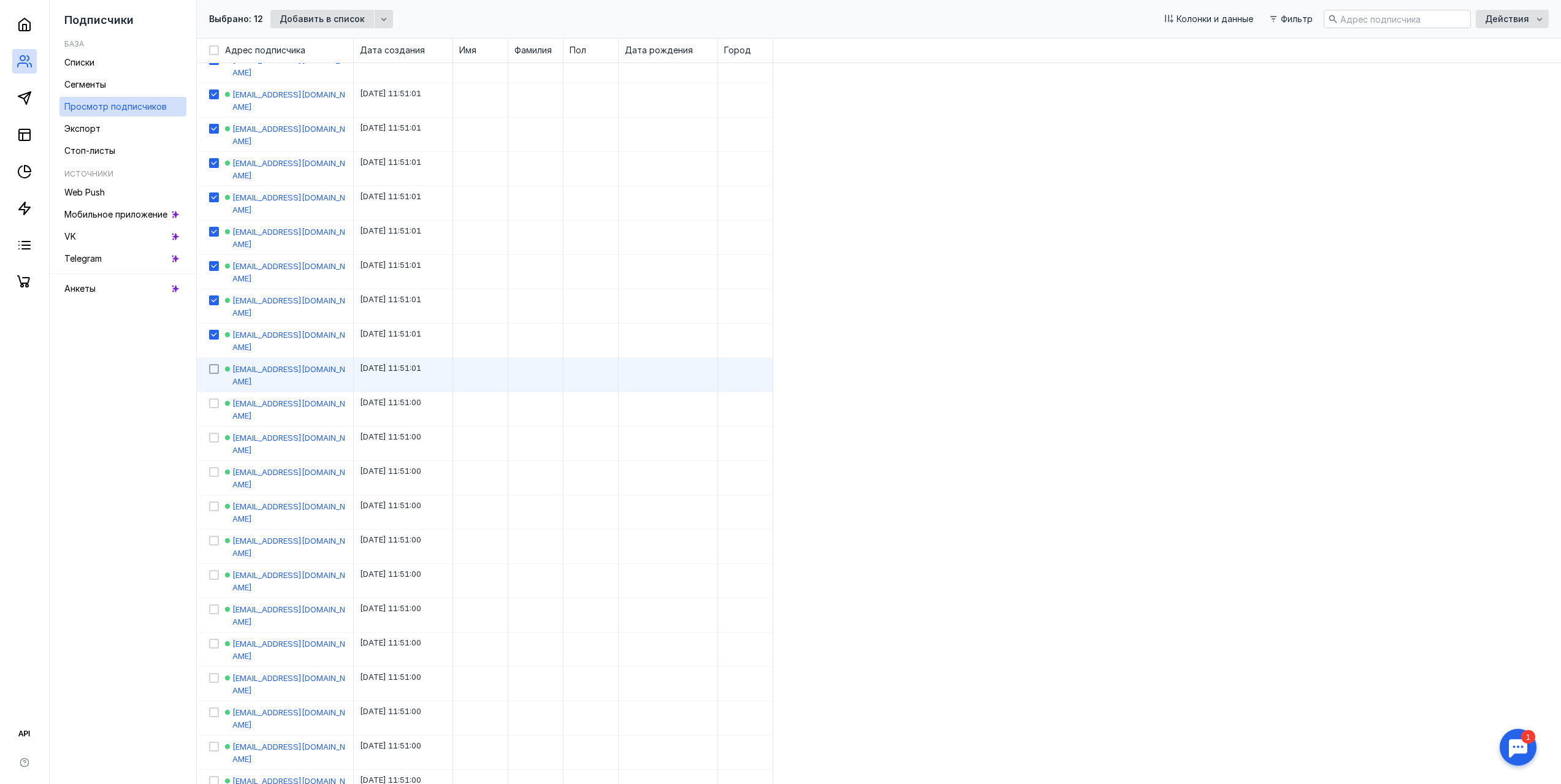
click at [215, 365] on icon at bounding box center [213, 368] width 8 height 8
click at [215, 363] on input "checkbox" at bounding box center [213, 366] width 8 height 8
checkbox input "true"
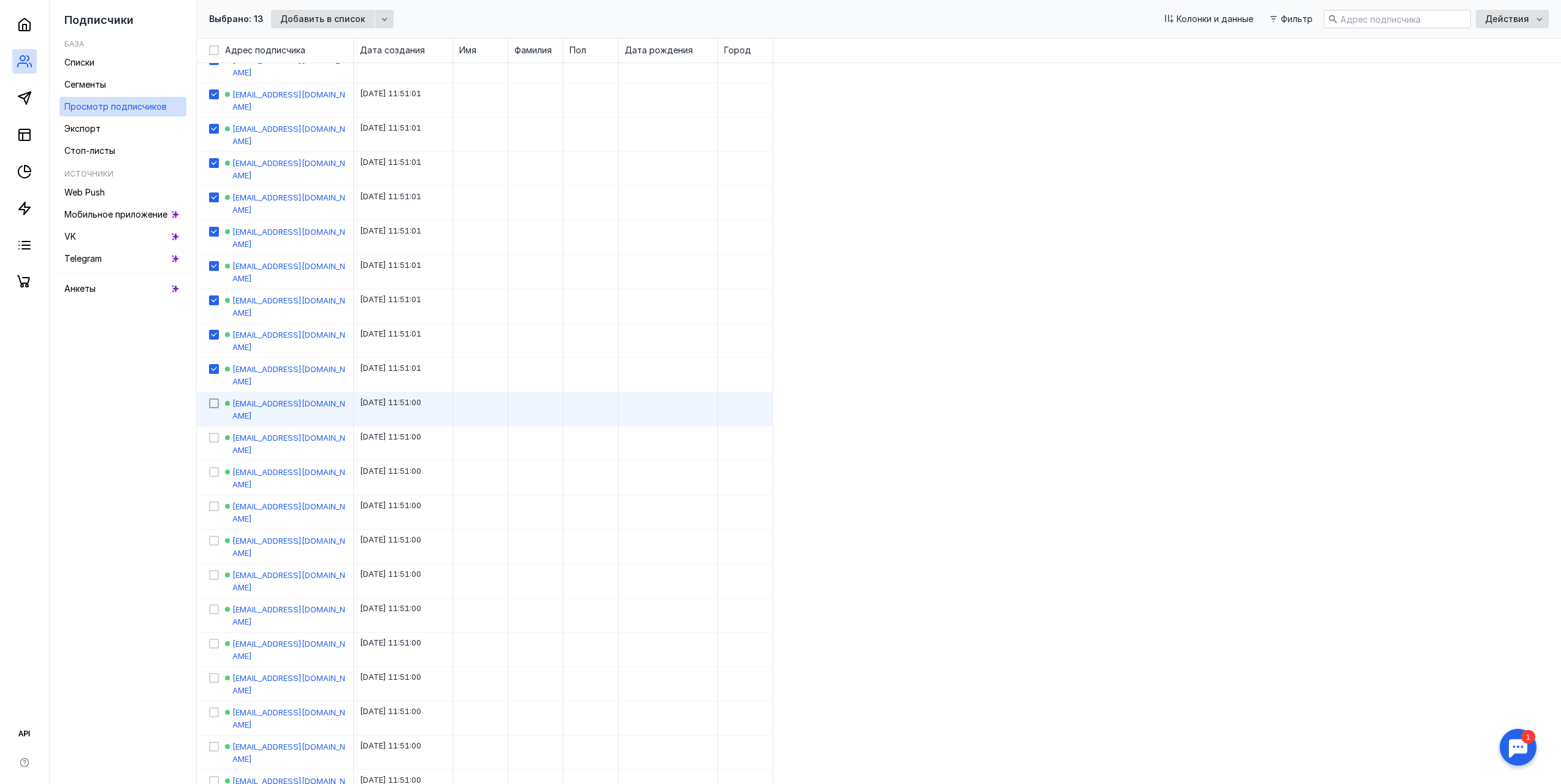
click at [215, 399] on icon at bounding box center [213, 403] width 8 height 8
click at [215, 397] on input "checkbox" at bounding box center [213, 401] width 8 height 8
checkbox input "true"
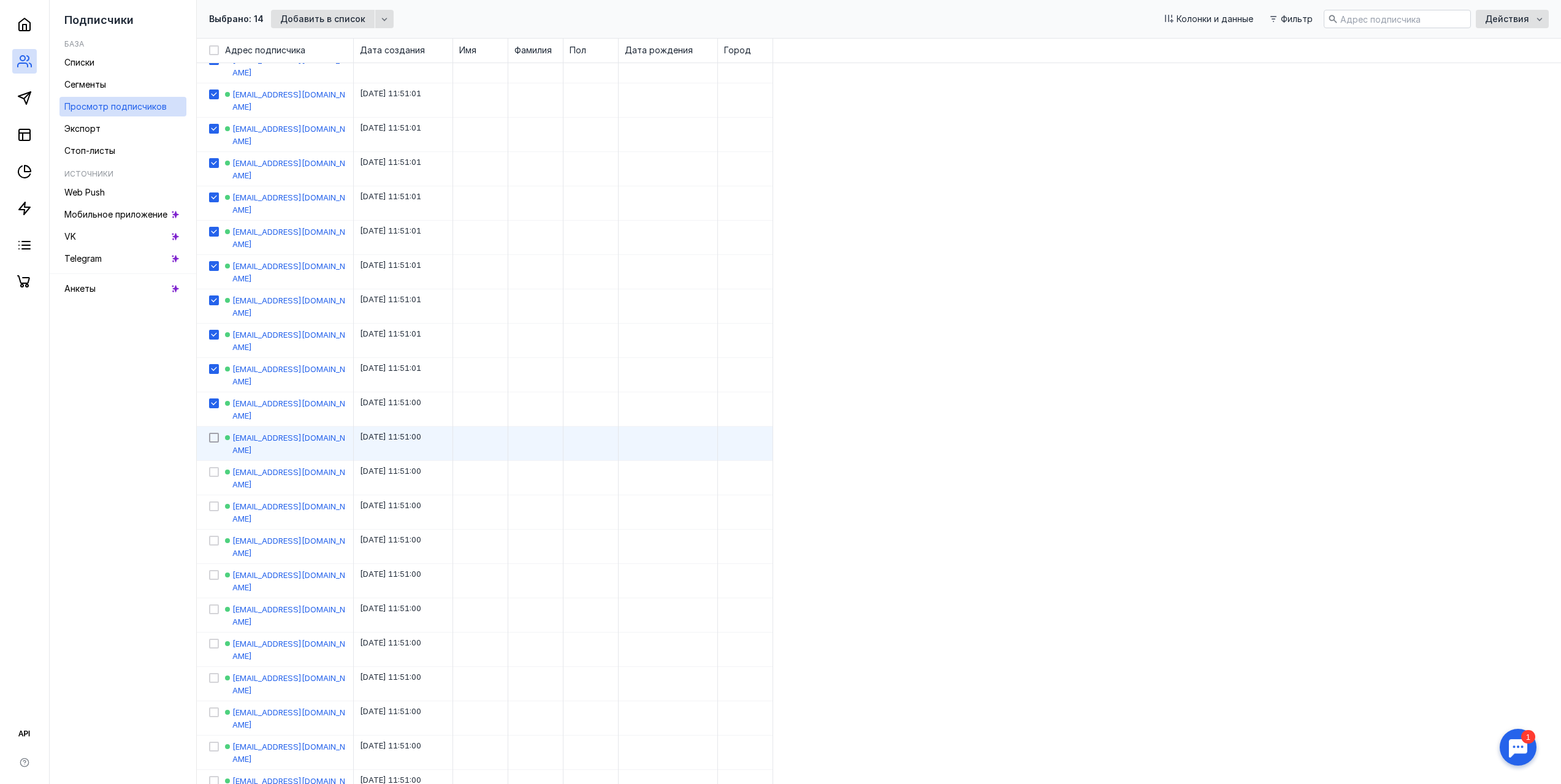
click at [213, 433] on icon at bounding box center [213, 437] width 8 height 8
click at [213, 431] on input "checkbox" at bounding box center [213, 435] width 8 height 8
checkbox input "true"
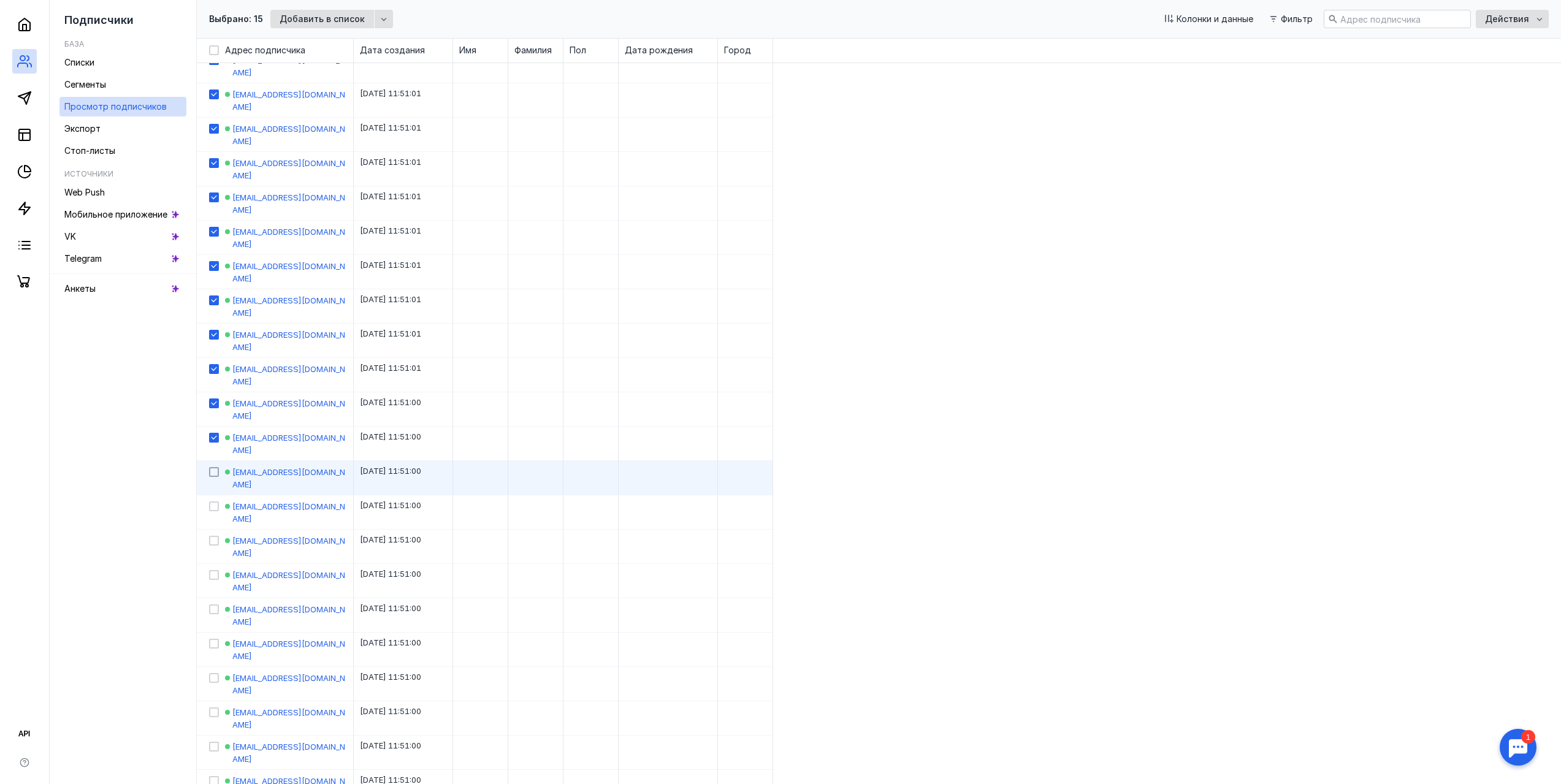
click at [213, 468] on icon at bounding box center [213, 472] width 8 height 8
click at [213, 466] on input "checkbox" at bounding box center [213, 470] width 8 height 8
checkbox input "true"
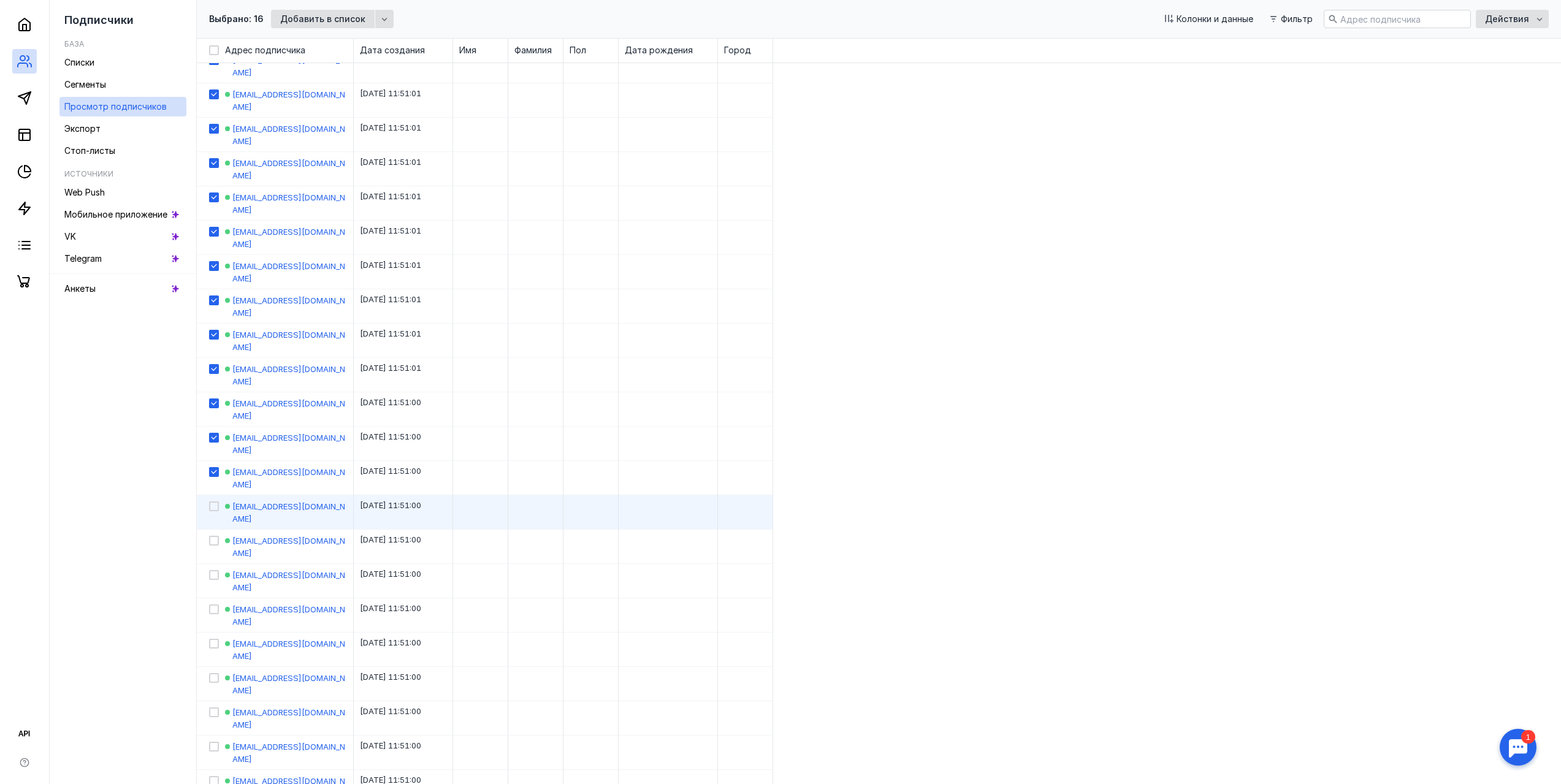
click at [211, 495] on div at bounding box center [208, 512] width 22 height 34
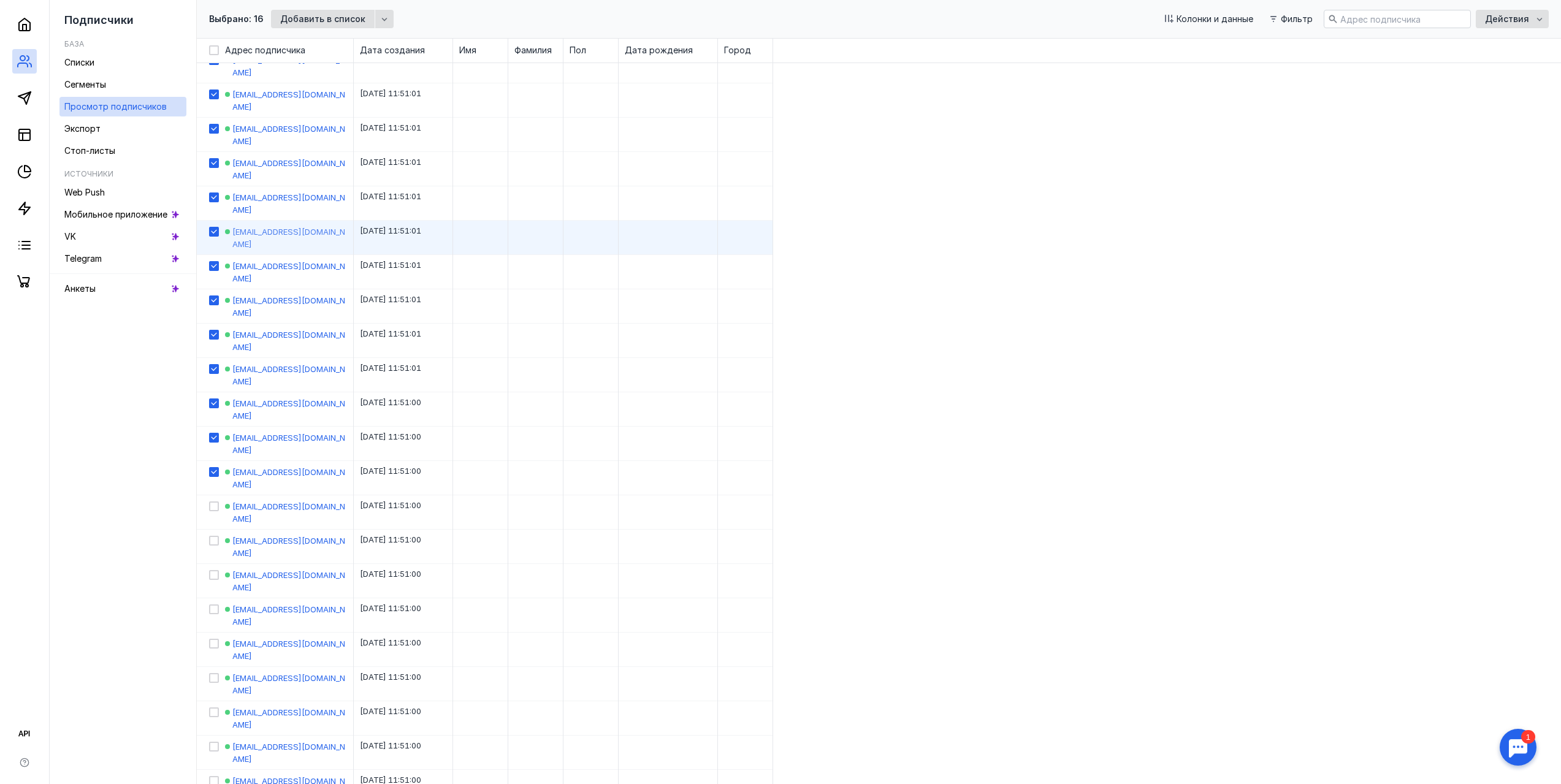
scroll to position [0, 0]
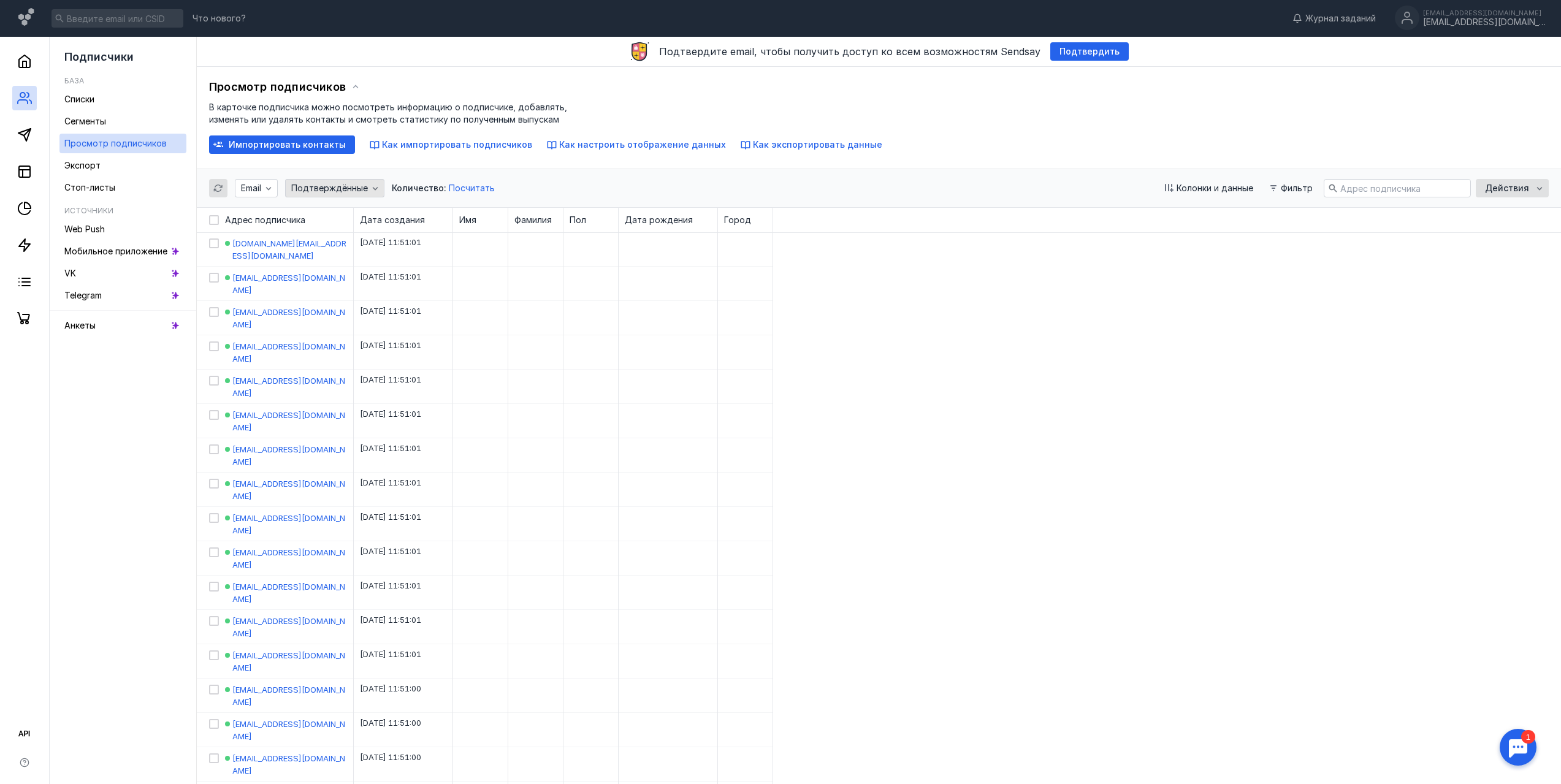
click at [372, 186] on icon "button" at bounding box center [375, 188] width 10 height 10
click at [482, 186] on span "Посчитать" at bounding box center [472, 187] width 46 height 10
click at [274, 186] on icon "button" at bounding box center [268, 188] width 10 height 10
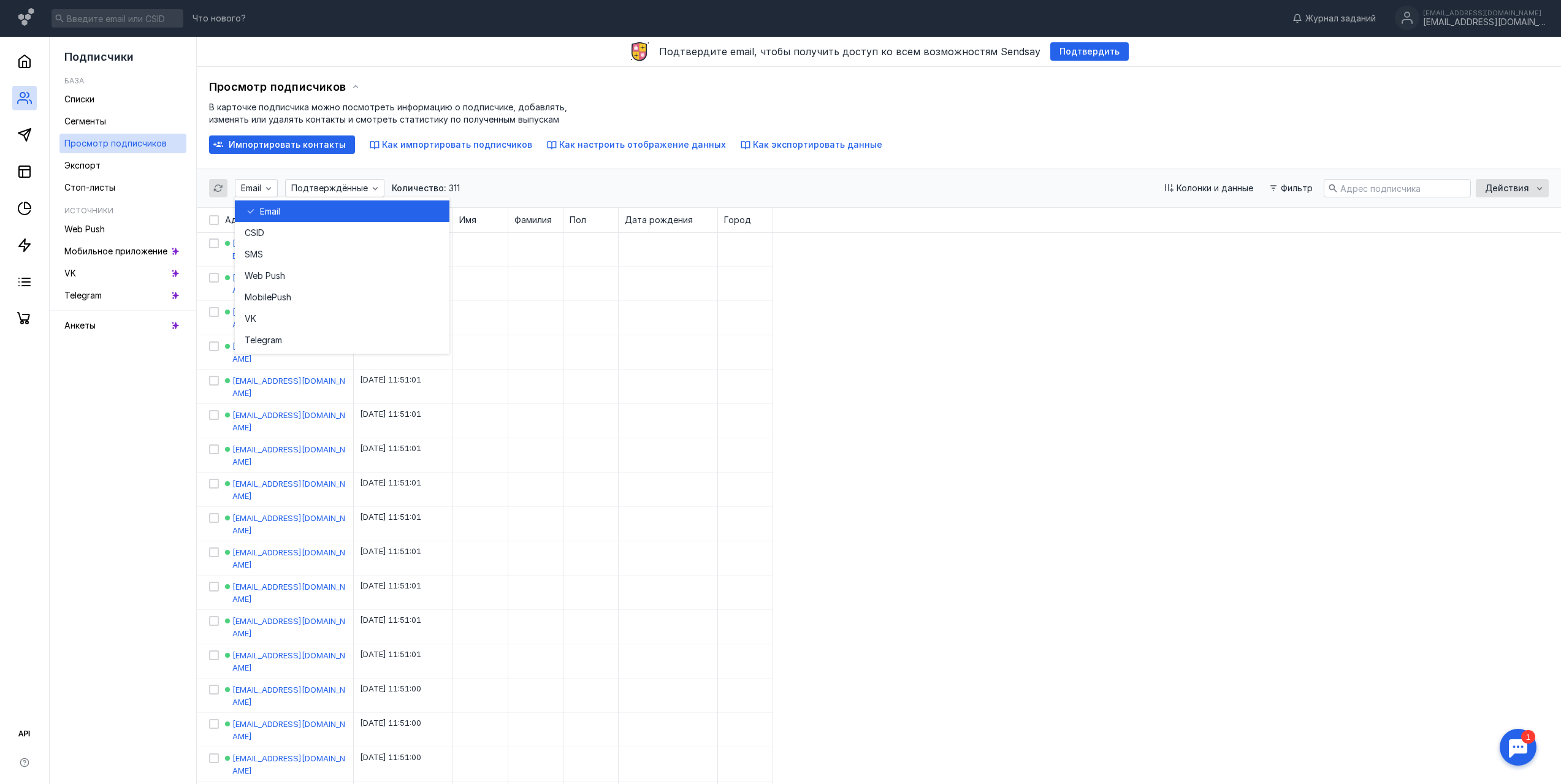
click at [279, 216] on span "Email" at bounding box center [270, 211] width 20 height 12
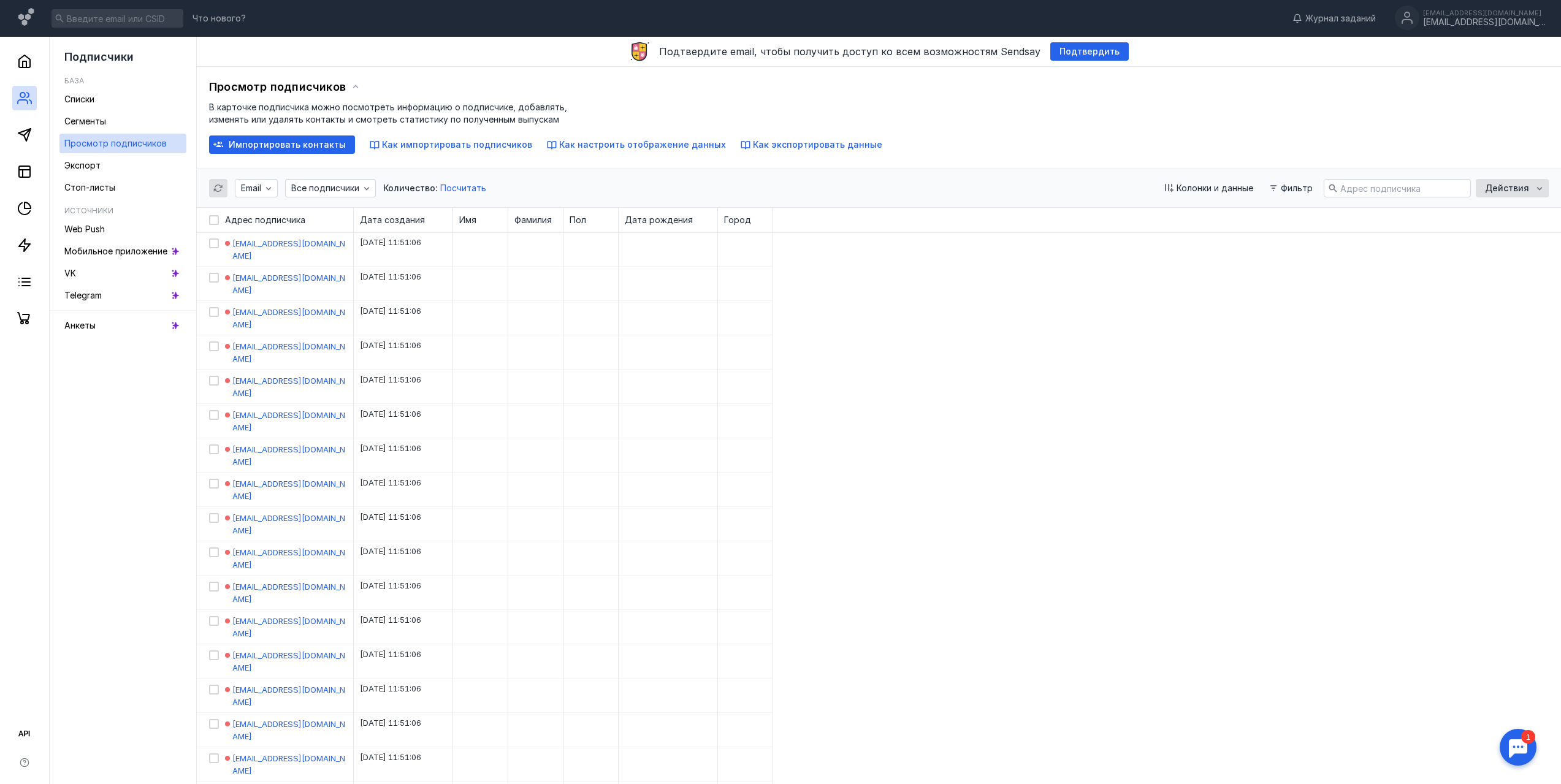
click at [218, 214] on label at bounding box center [213, 220] width 10 height 12
click at [217, 214] on input "checkbox" at bounding box center [213, 218] width 8 height 8
checkbox input "true"
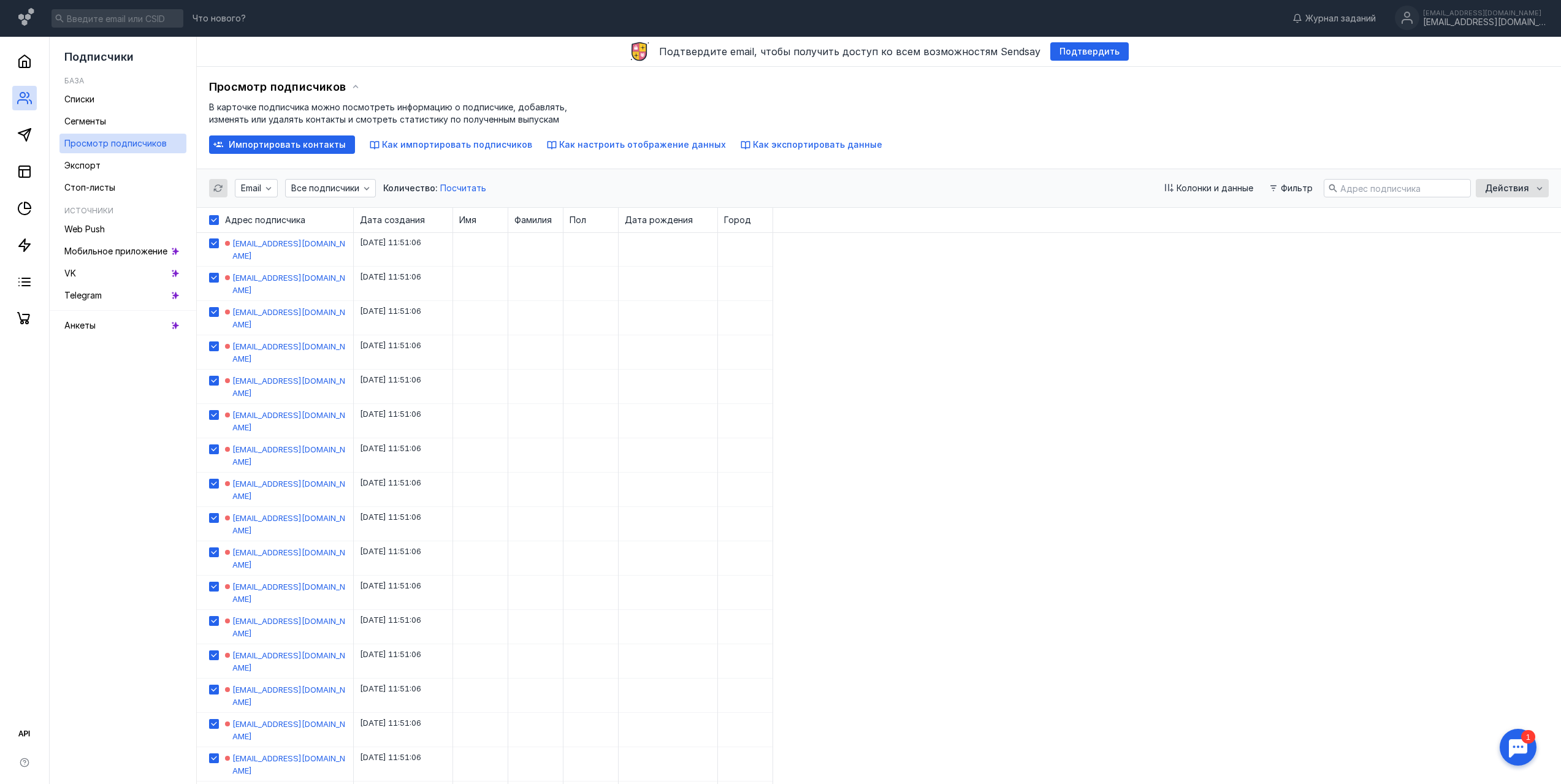
checkbox input "true"
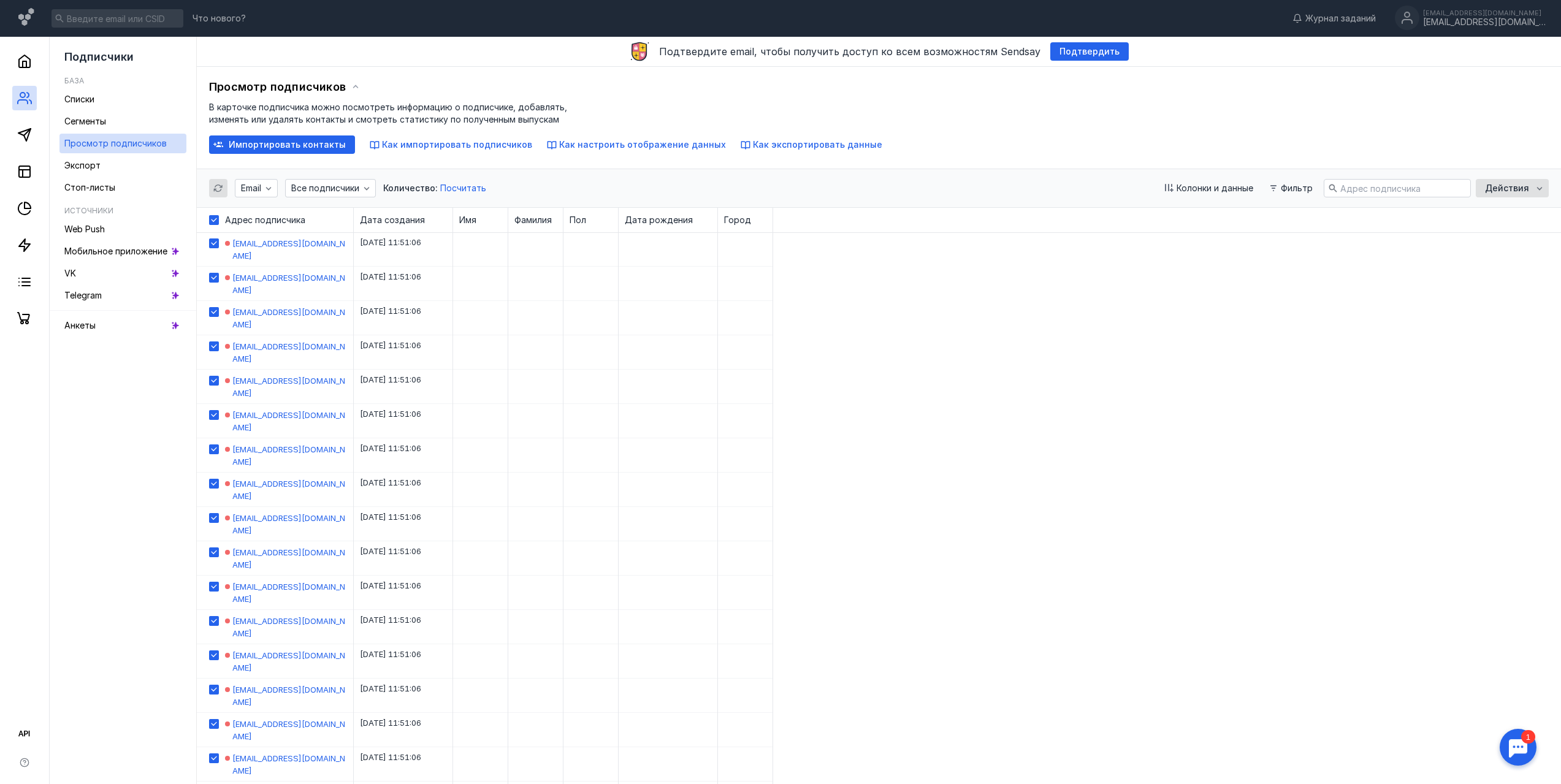
checkbox input "true"
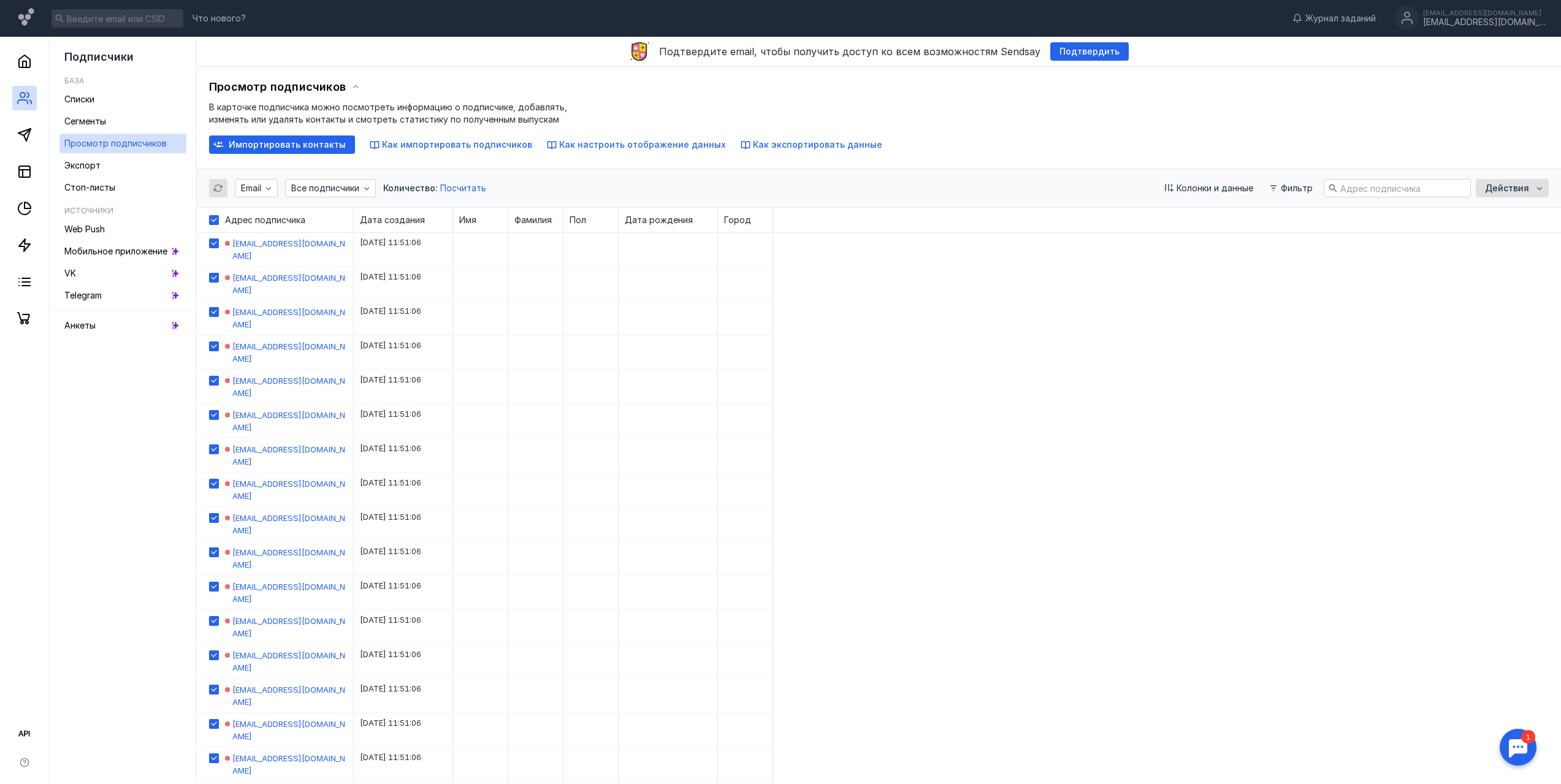
checkbox input "true"
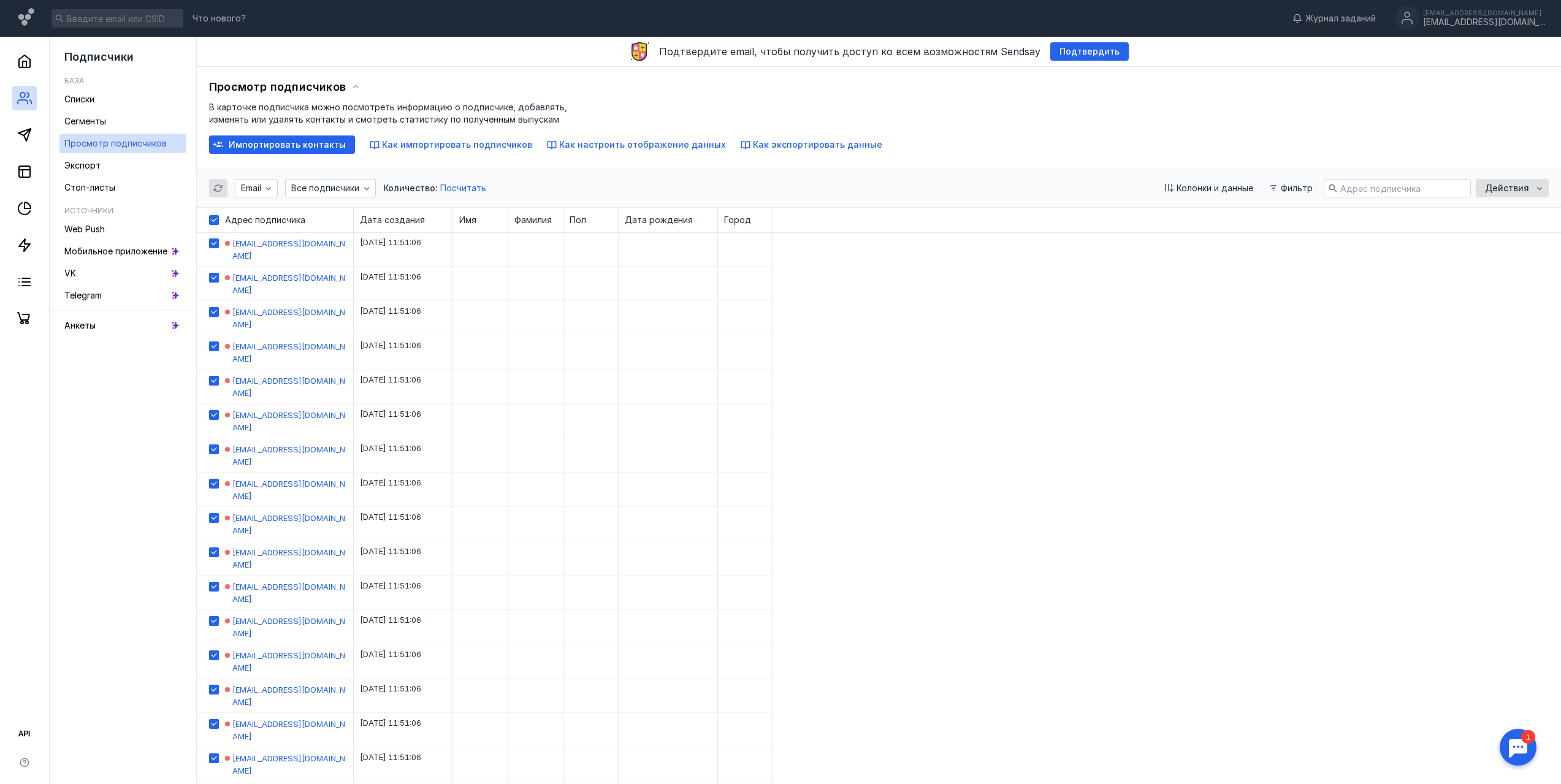
checkbox input "true"
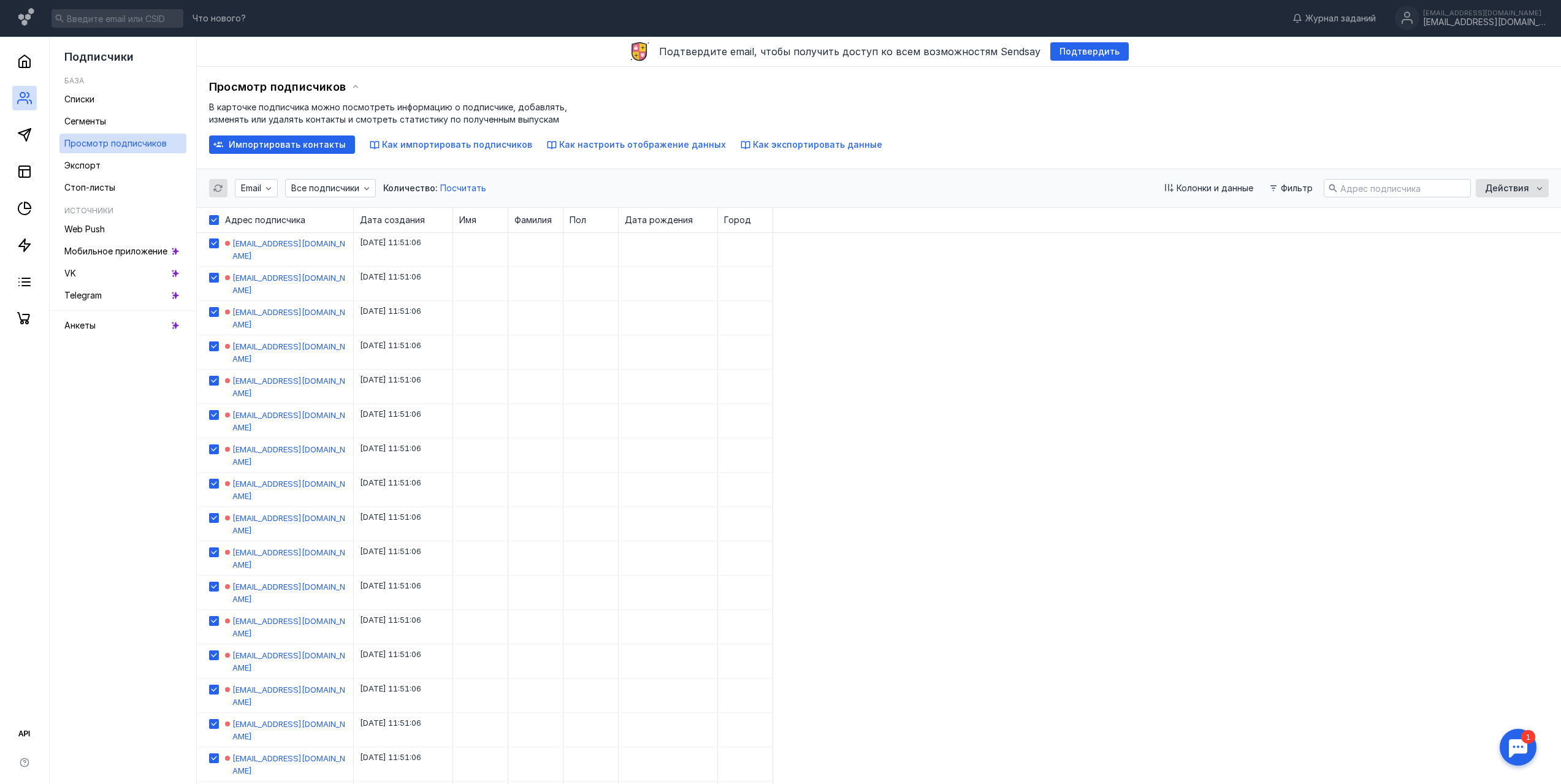
checkbox input "true"
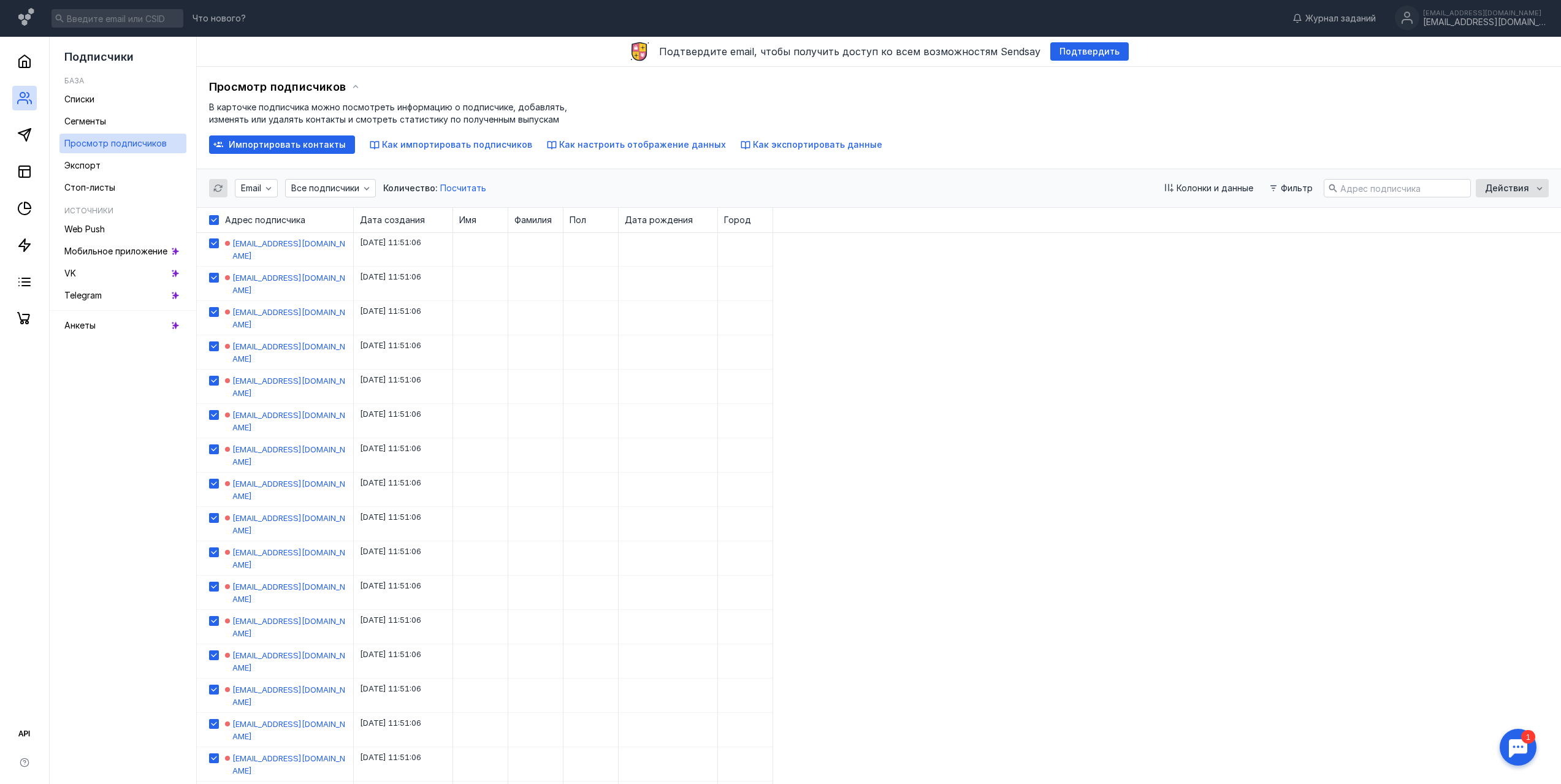
checkbox input "true"
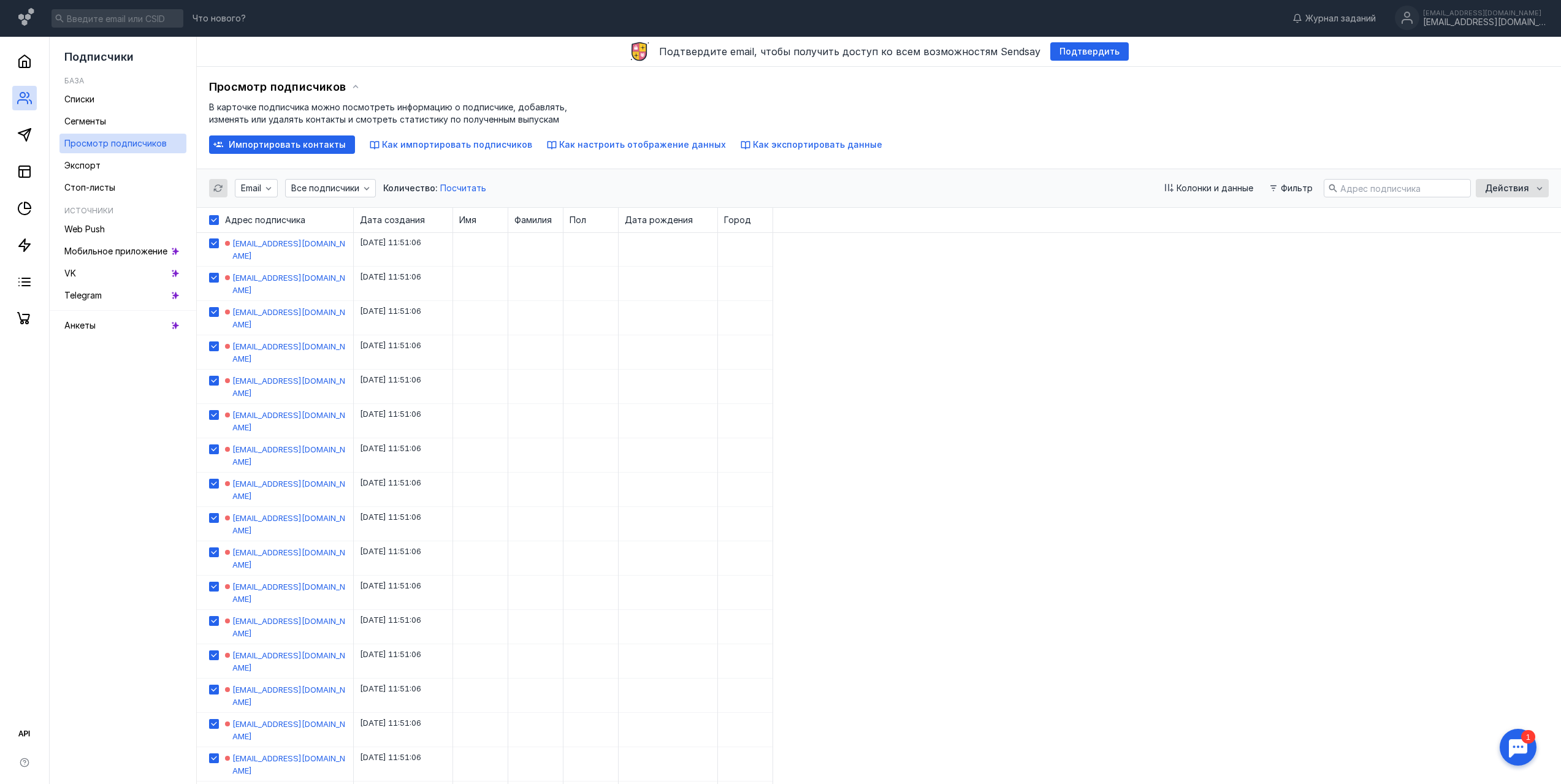
checkbox input "true"
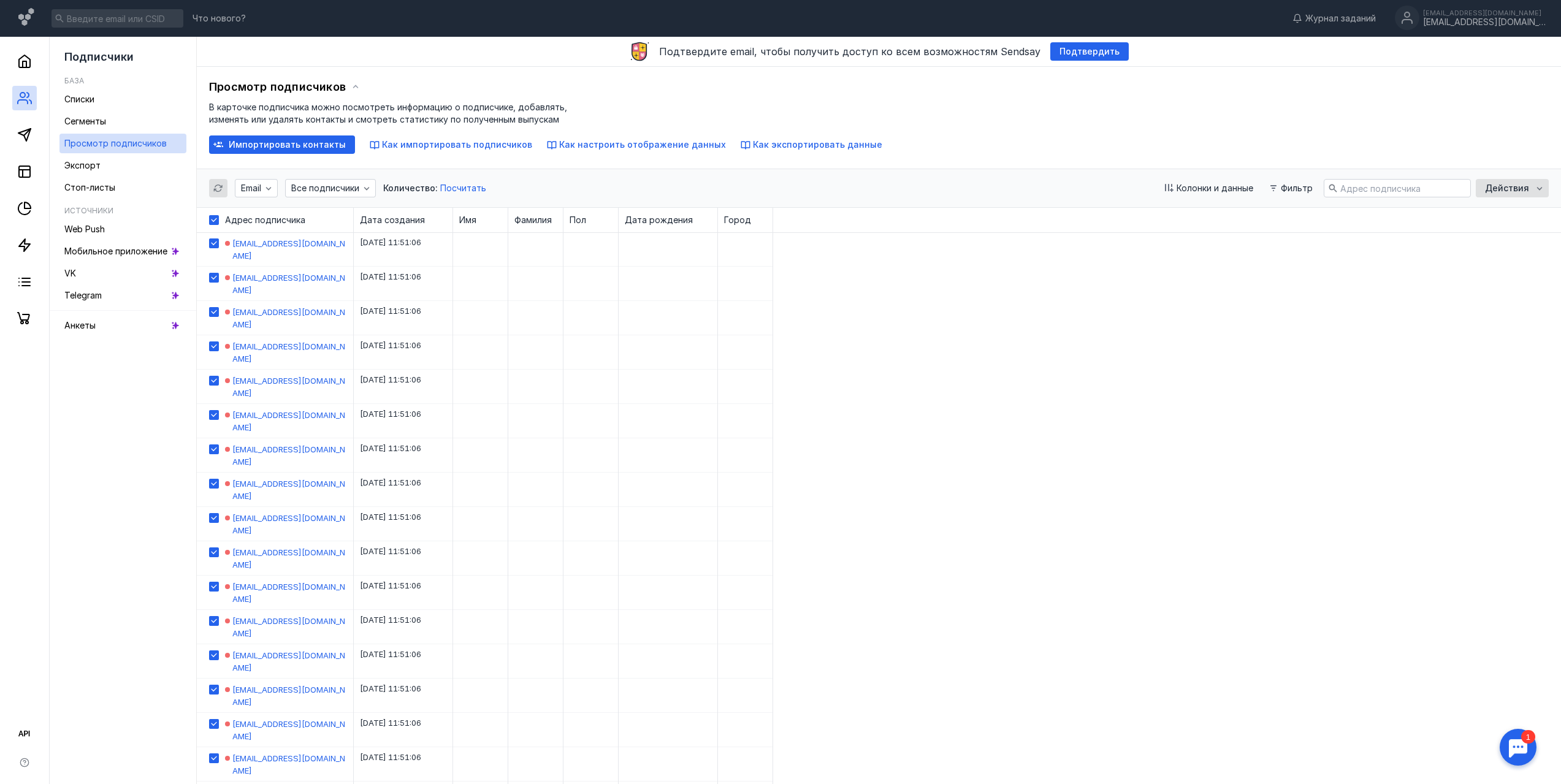
checkbox input "true"
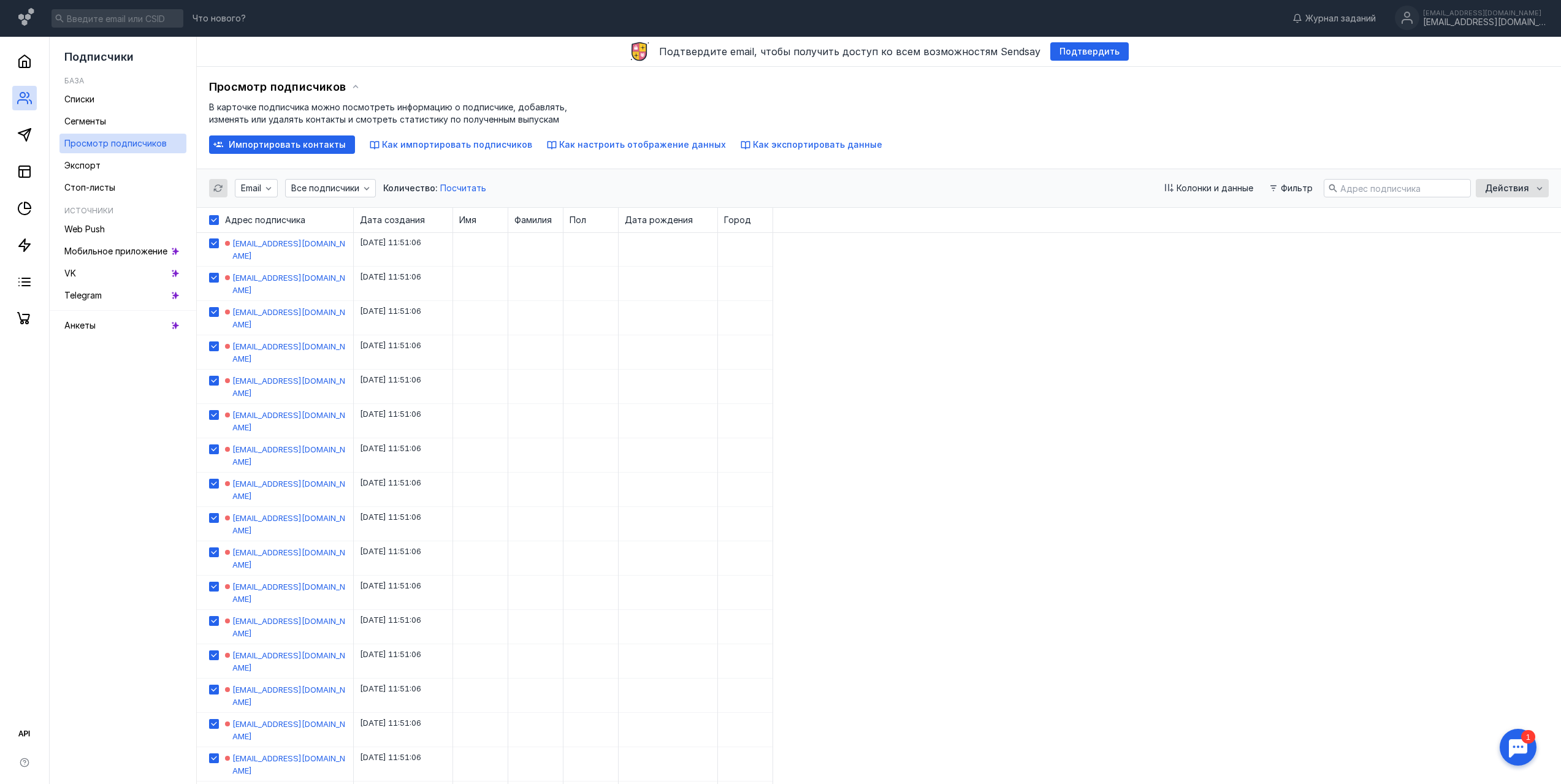
checkbox input "true"
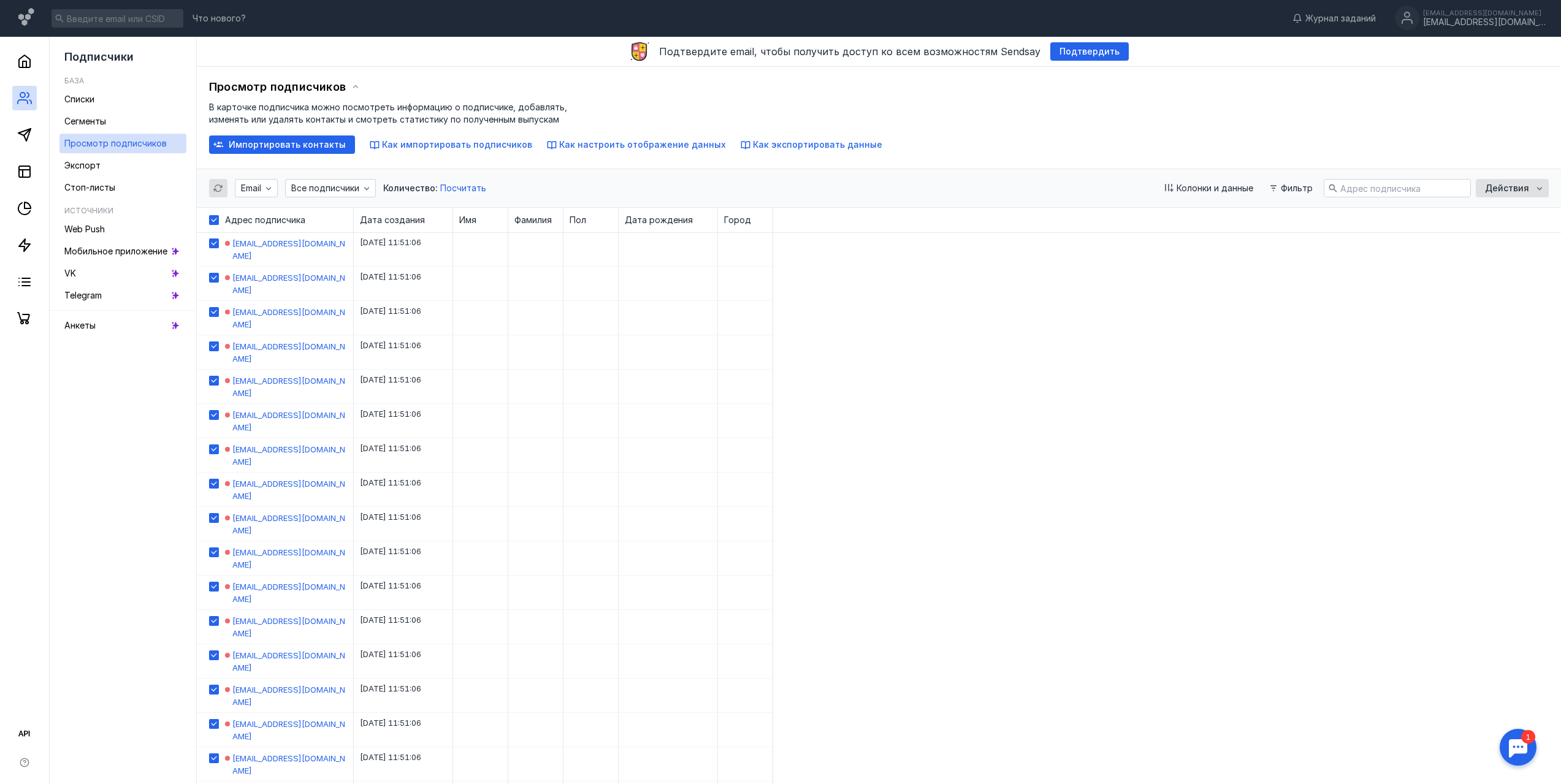
checkbox input "true"
click at [381, 191] on icon "button" at bounding box center [386, 188] width 10 height 10
click at [407, 212] on span "Удалить" at bounding box center [398, 211] width 36 height 12
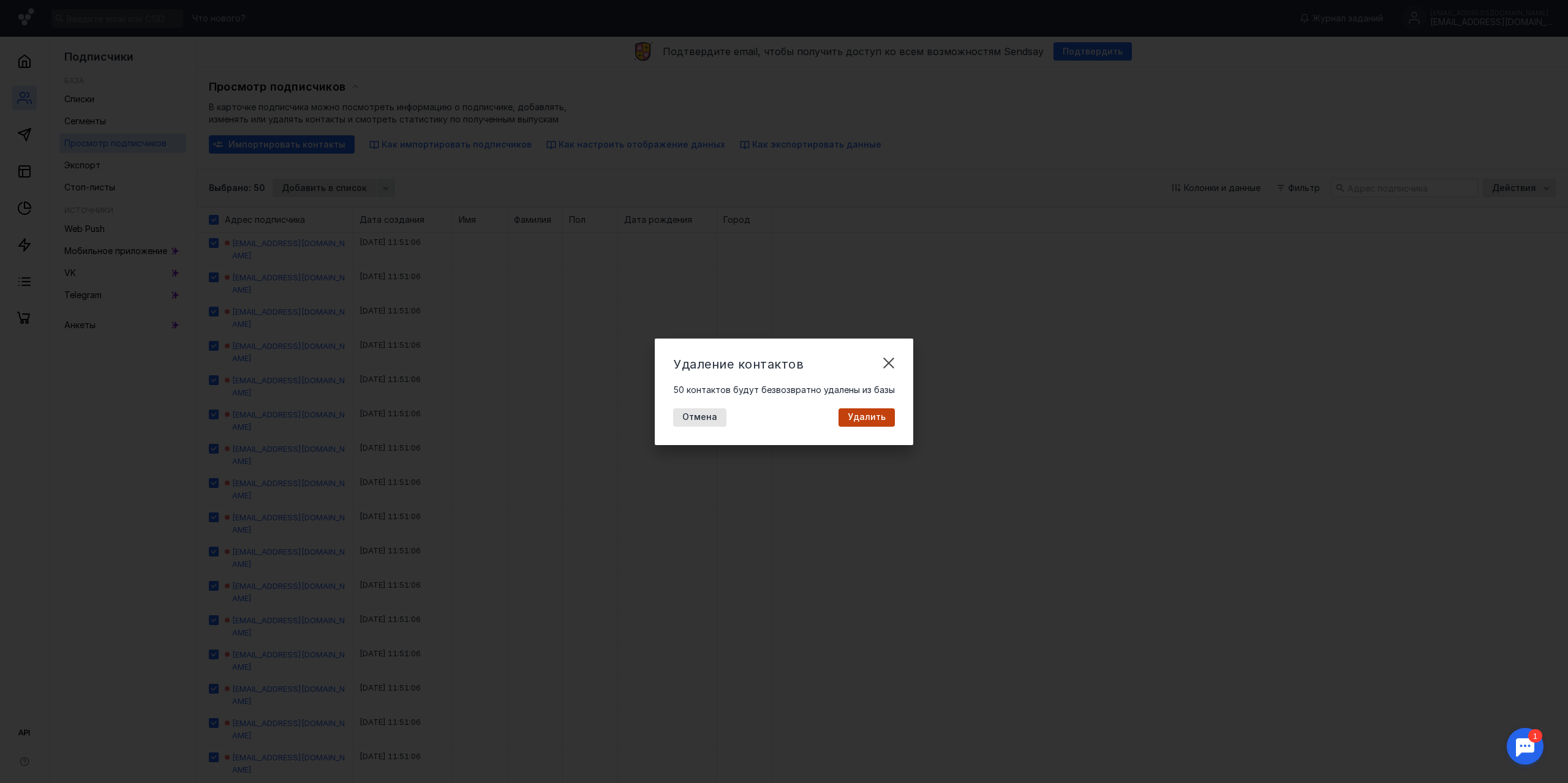
click at [860, 422] on div "Удалить" at bounding box center [866, 417] width 57 height 18
checkbox input "false"
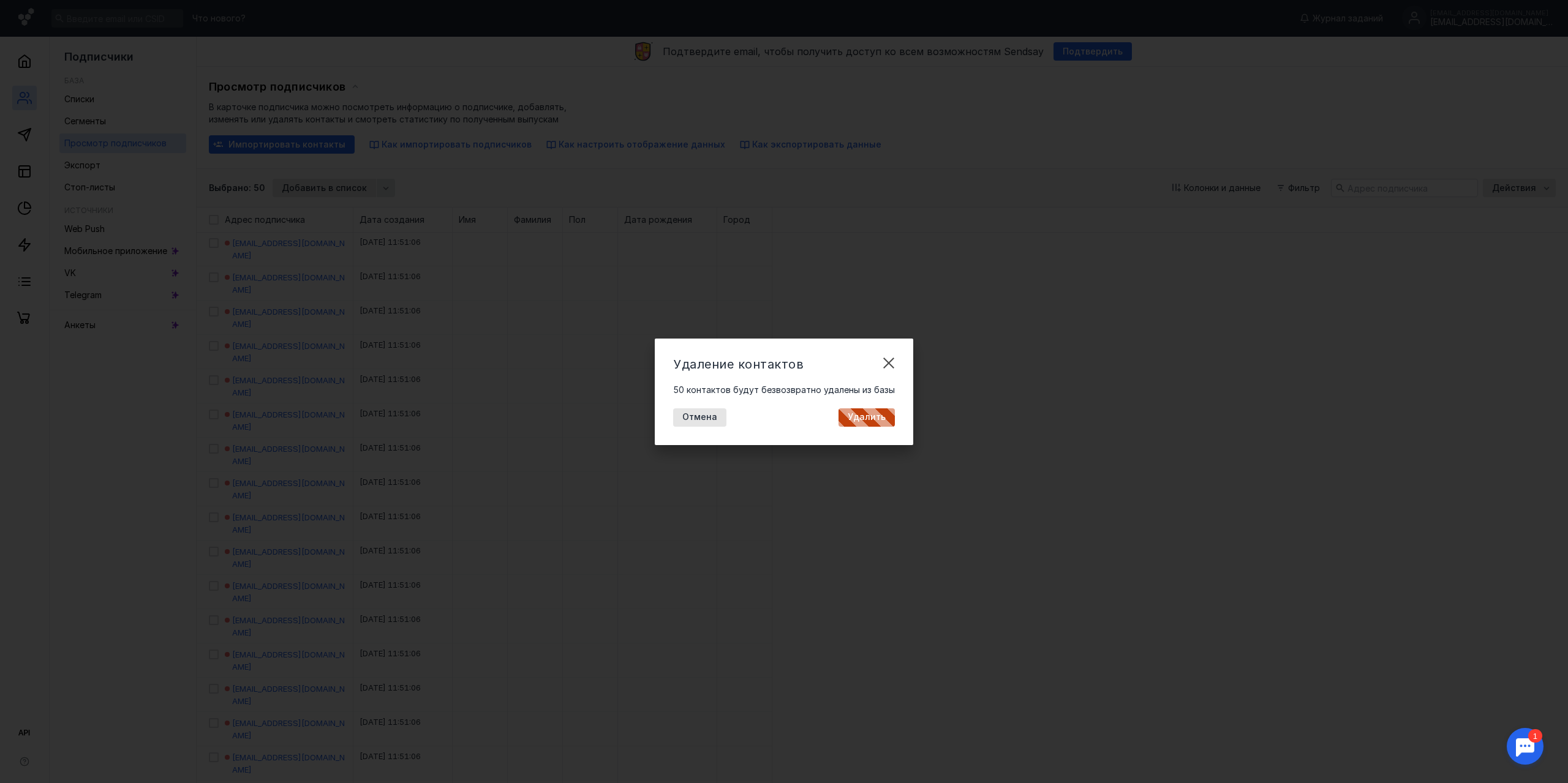
checkbox input "false"
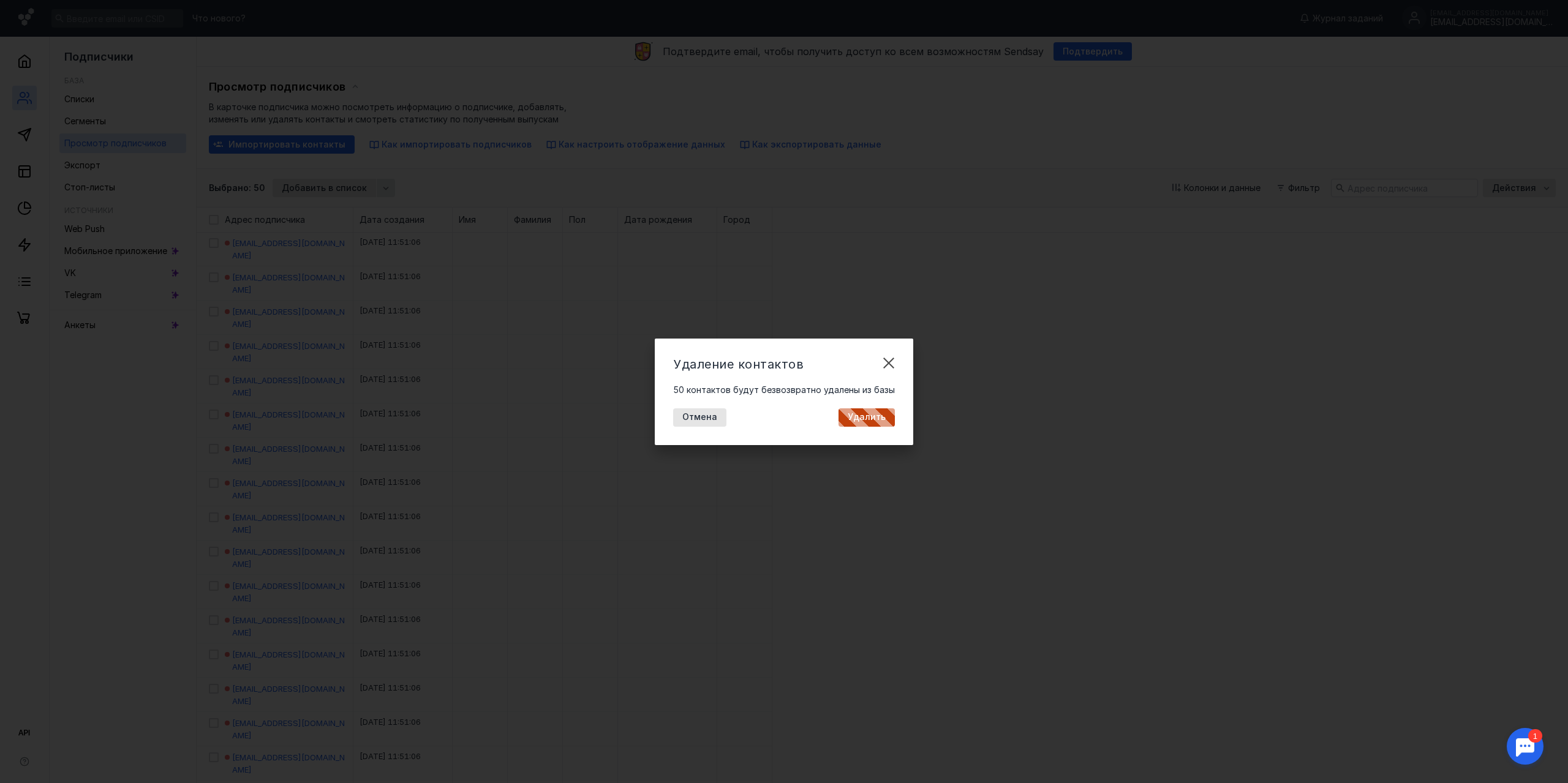
checkbox input "false"
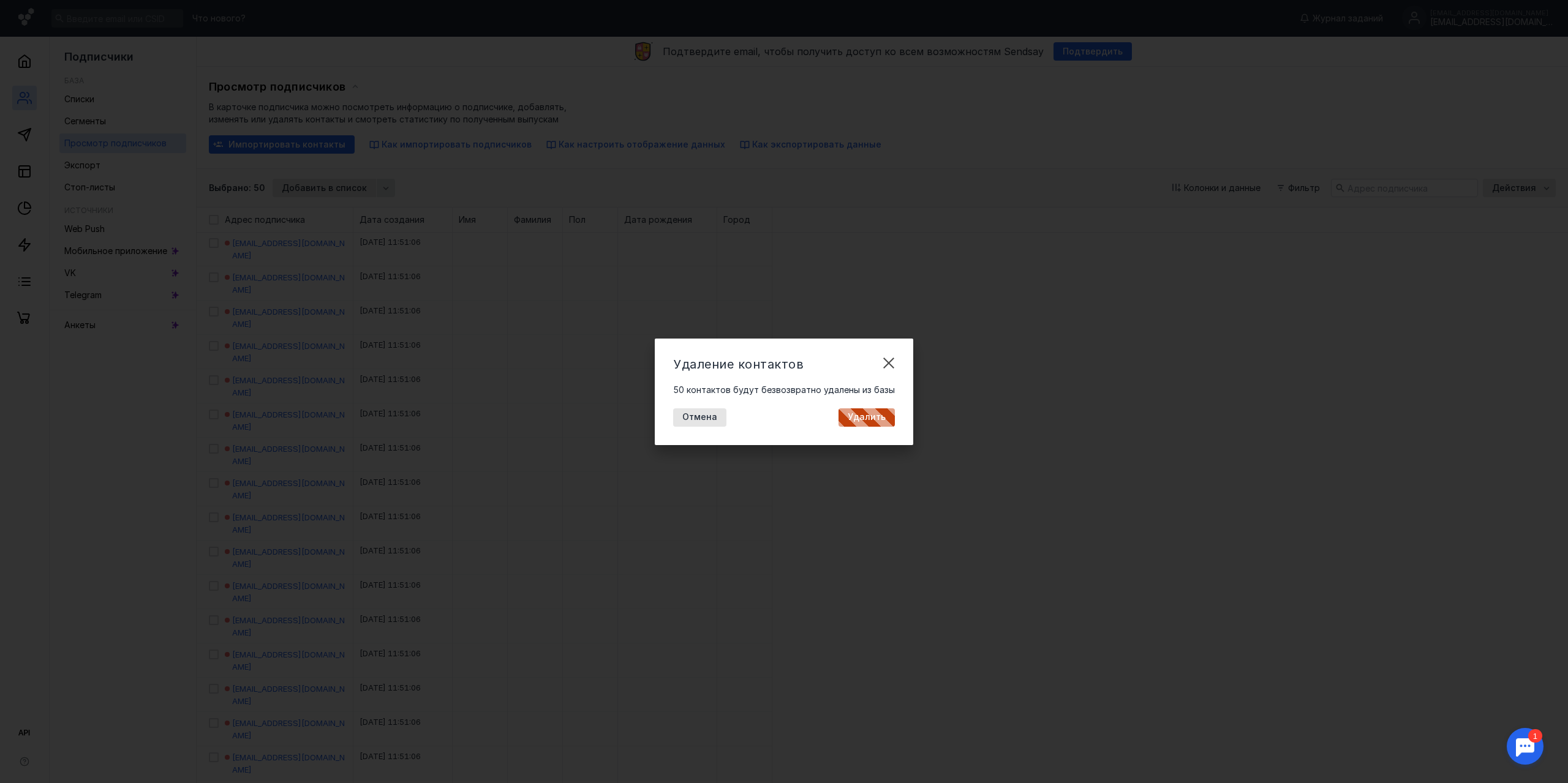
checkbox input "false"
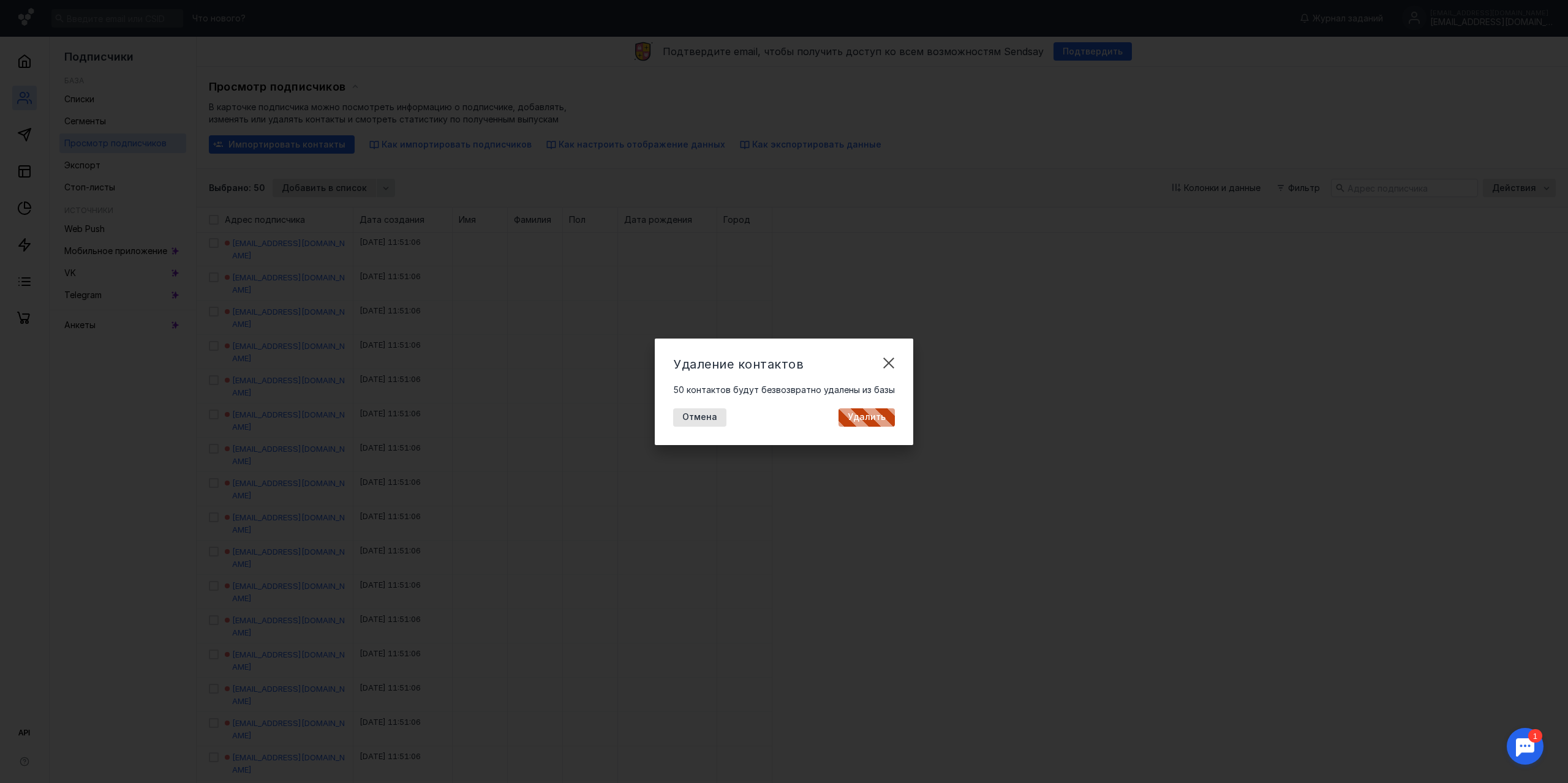
checkbox input "false"
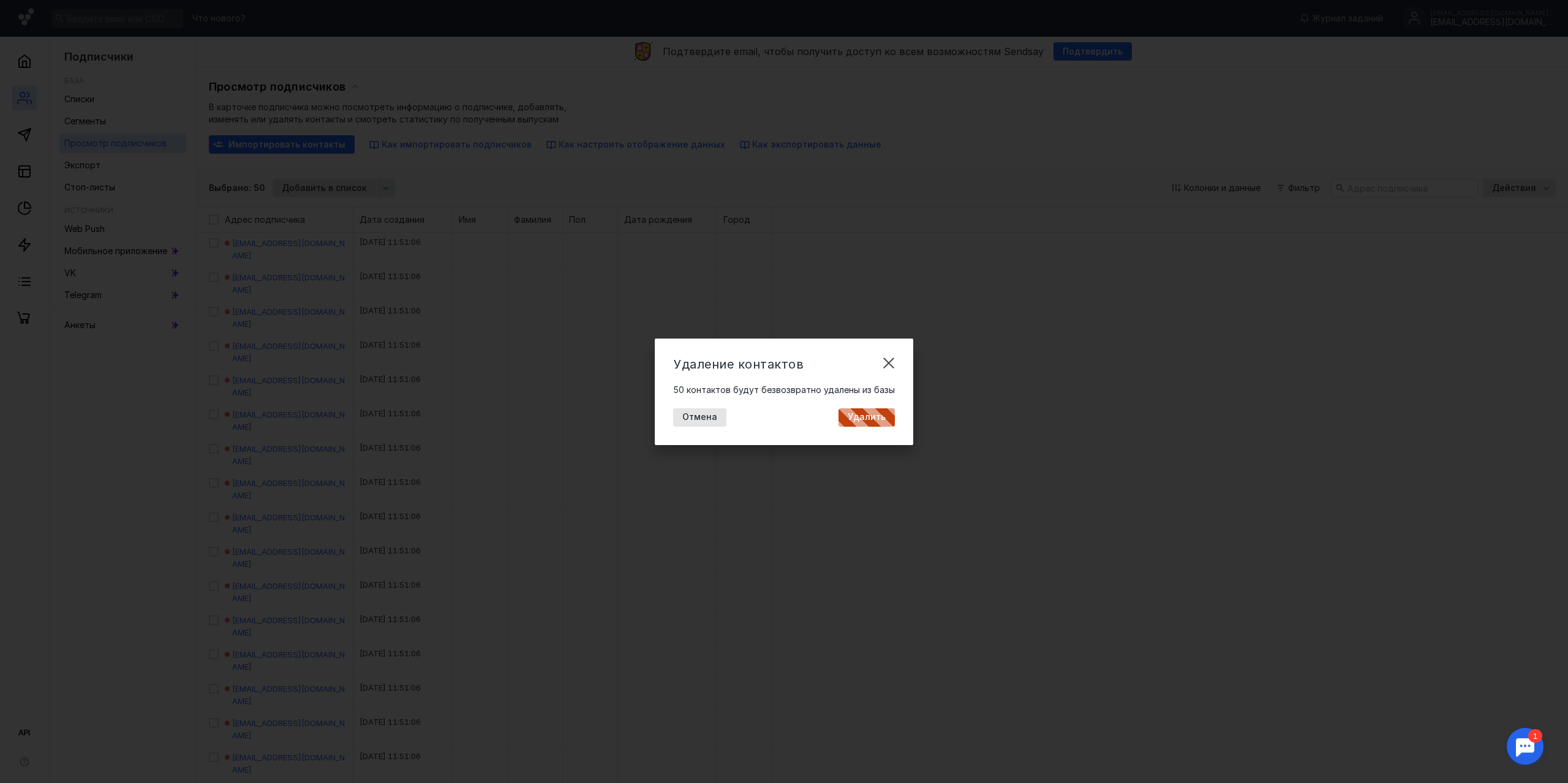
checkbox input "false"
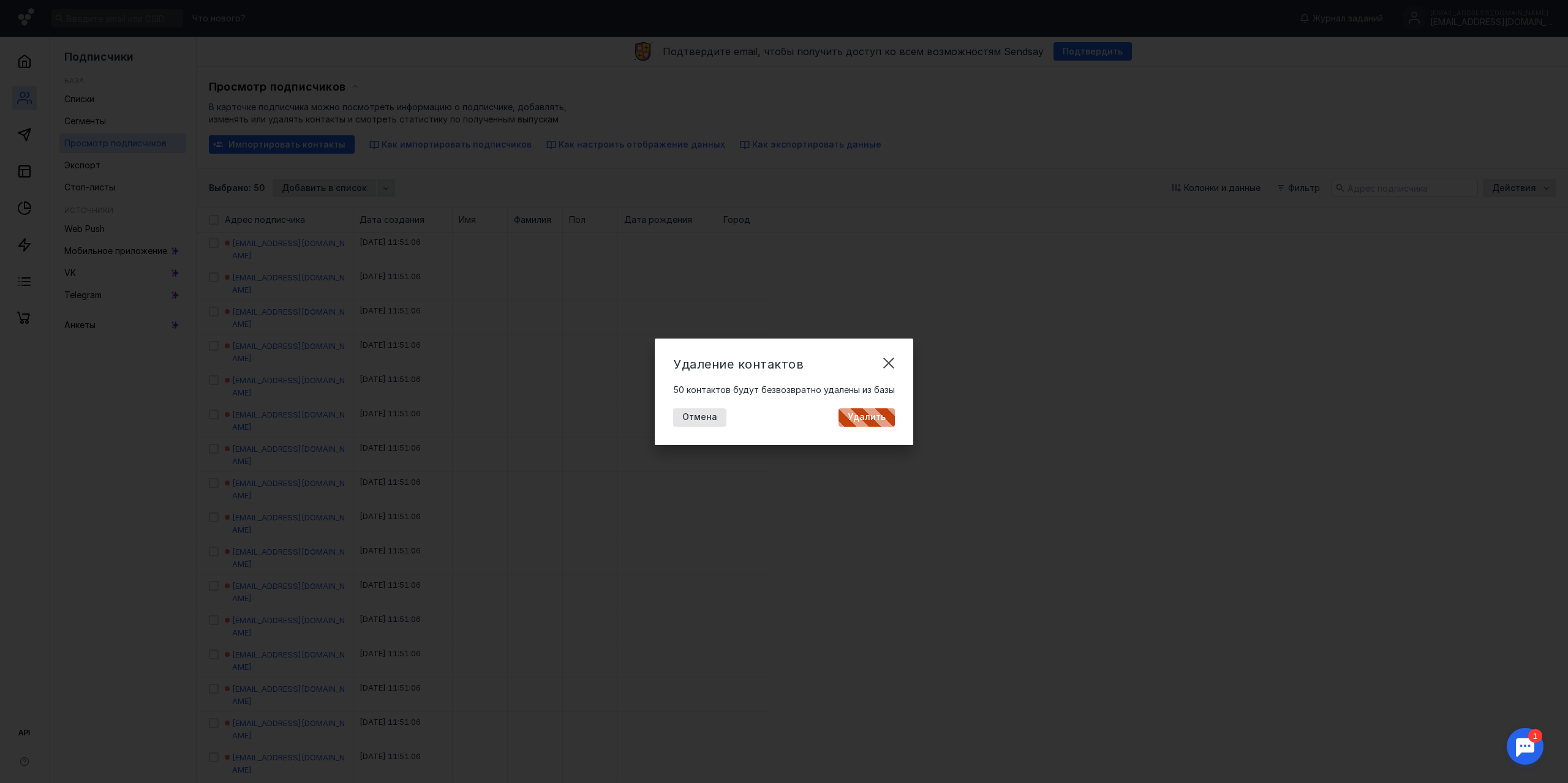
checkbox input "false"
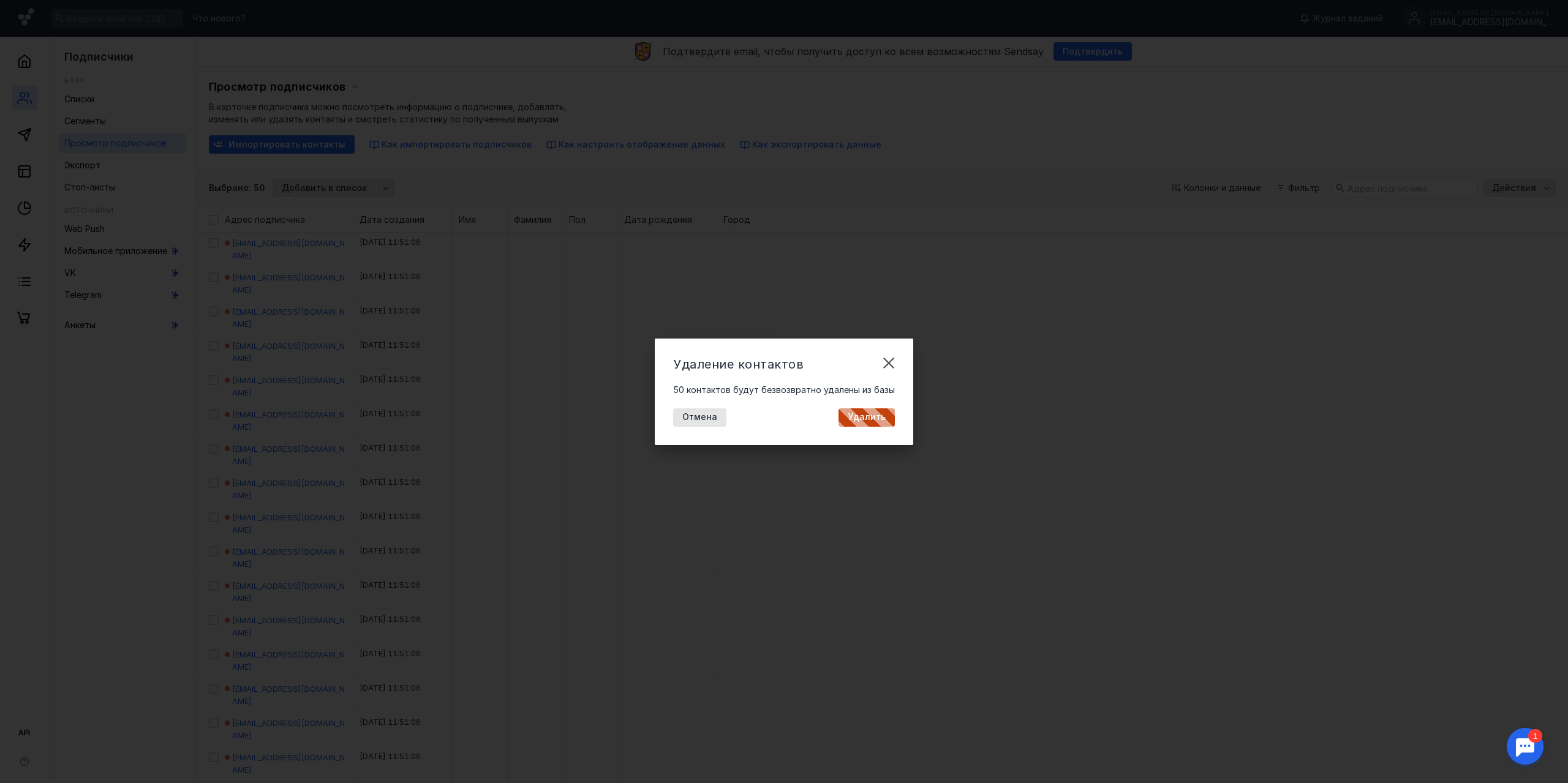
checkbox input "false"
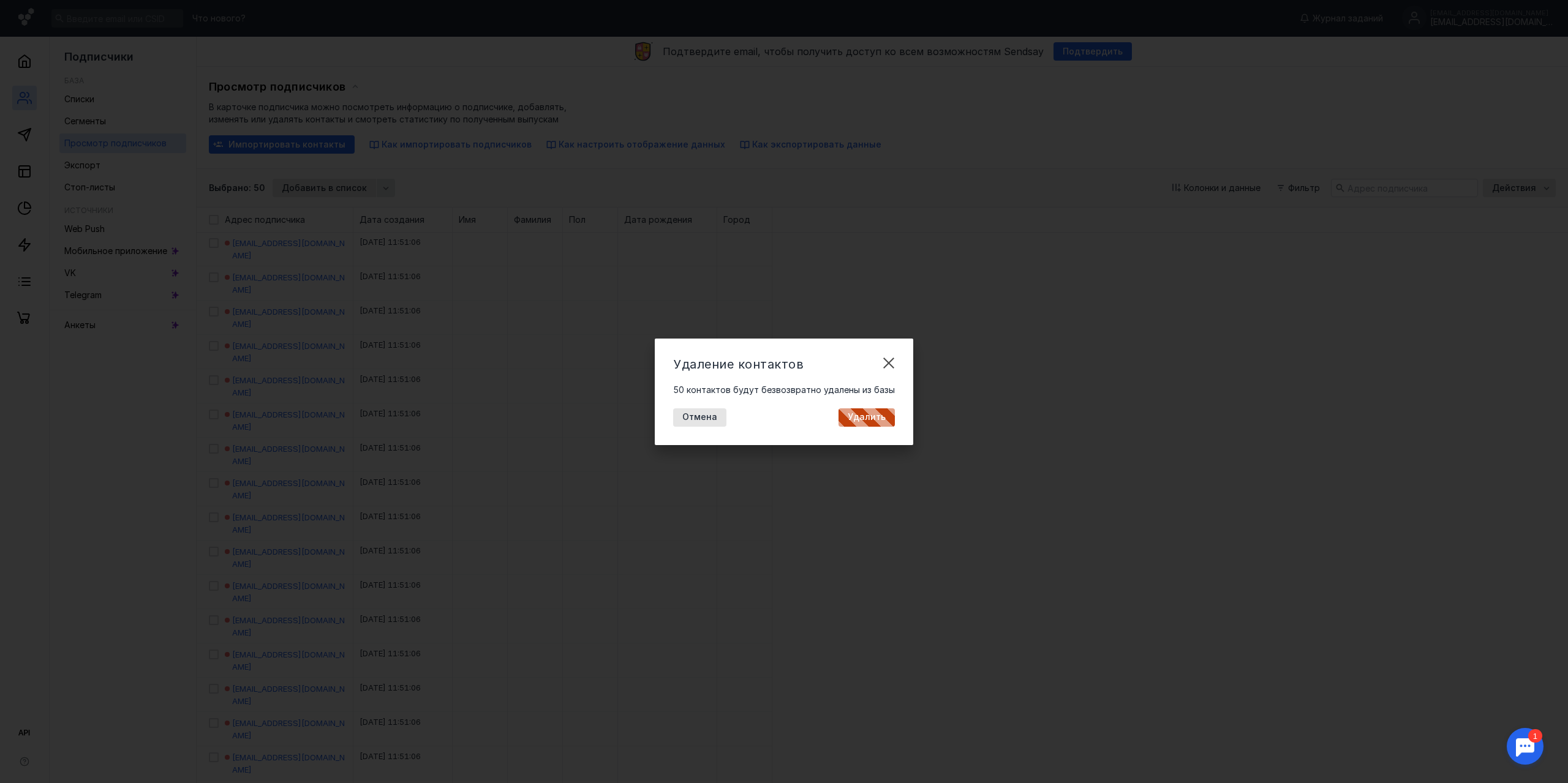
checkbox input "false"
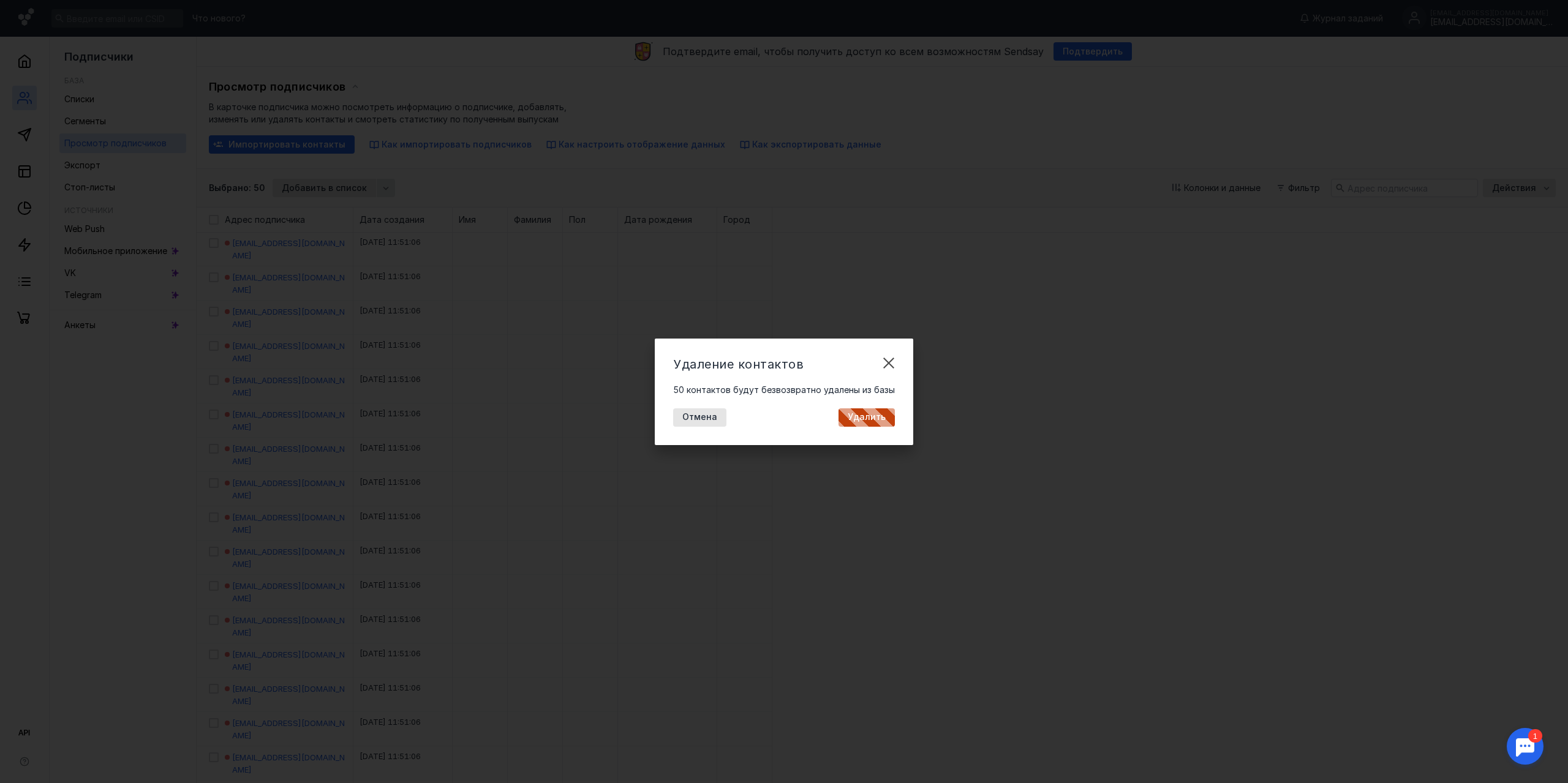
checkbox input "false"
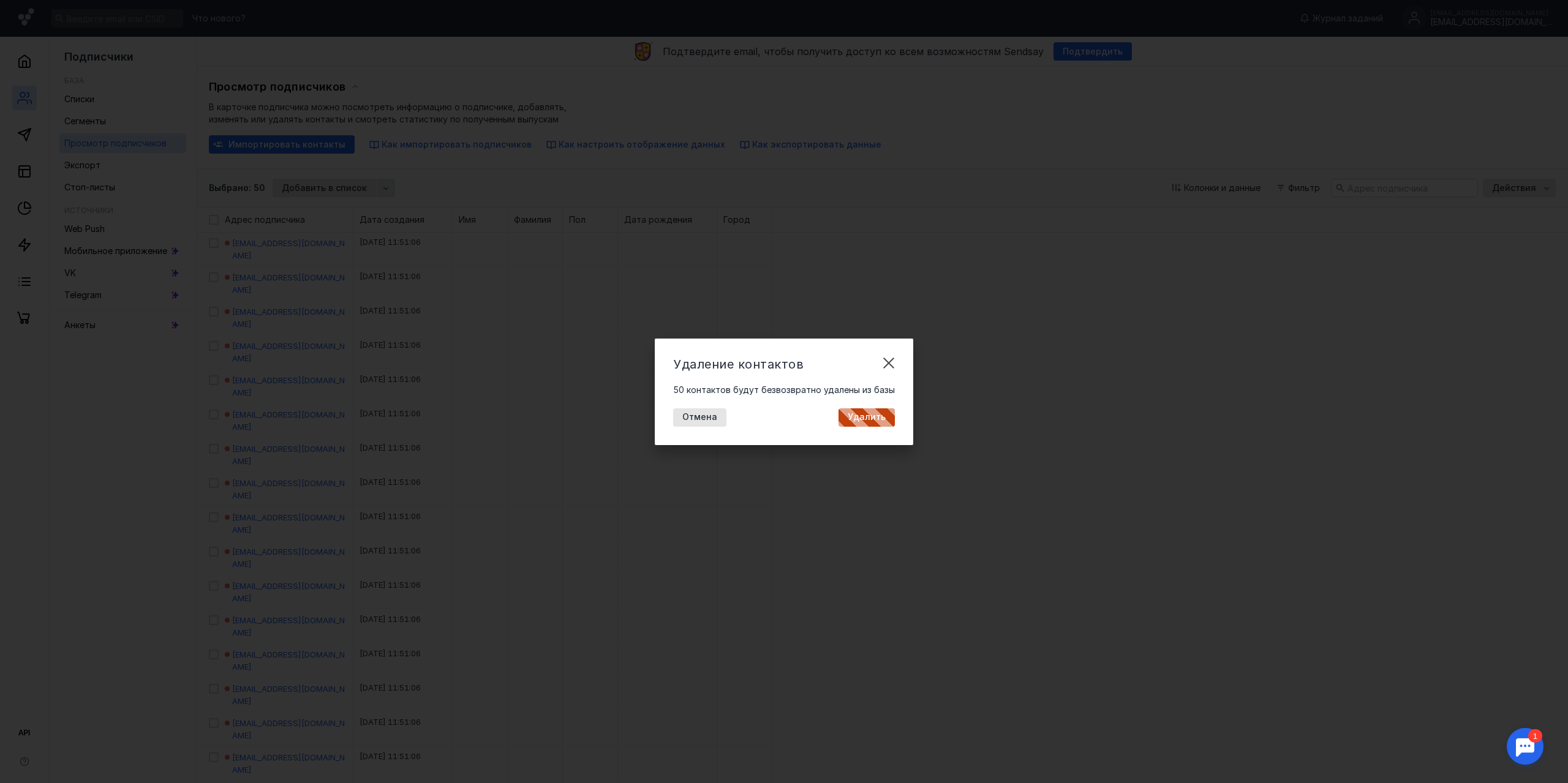
checkbox input "false"
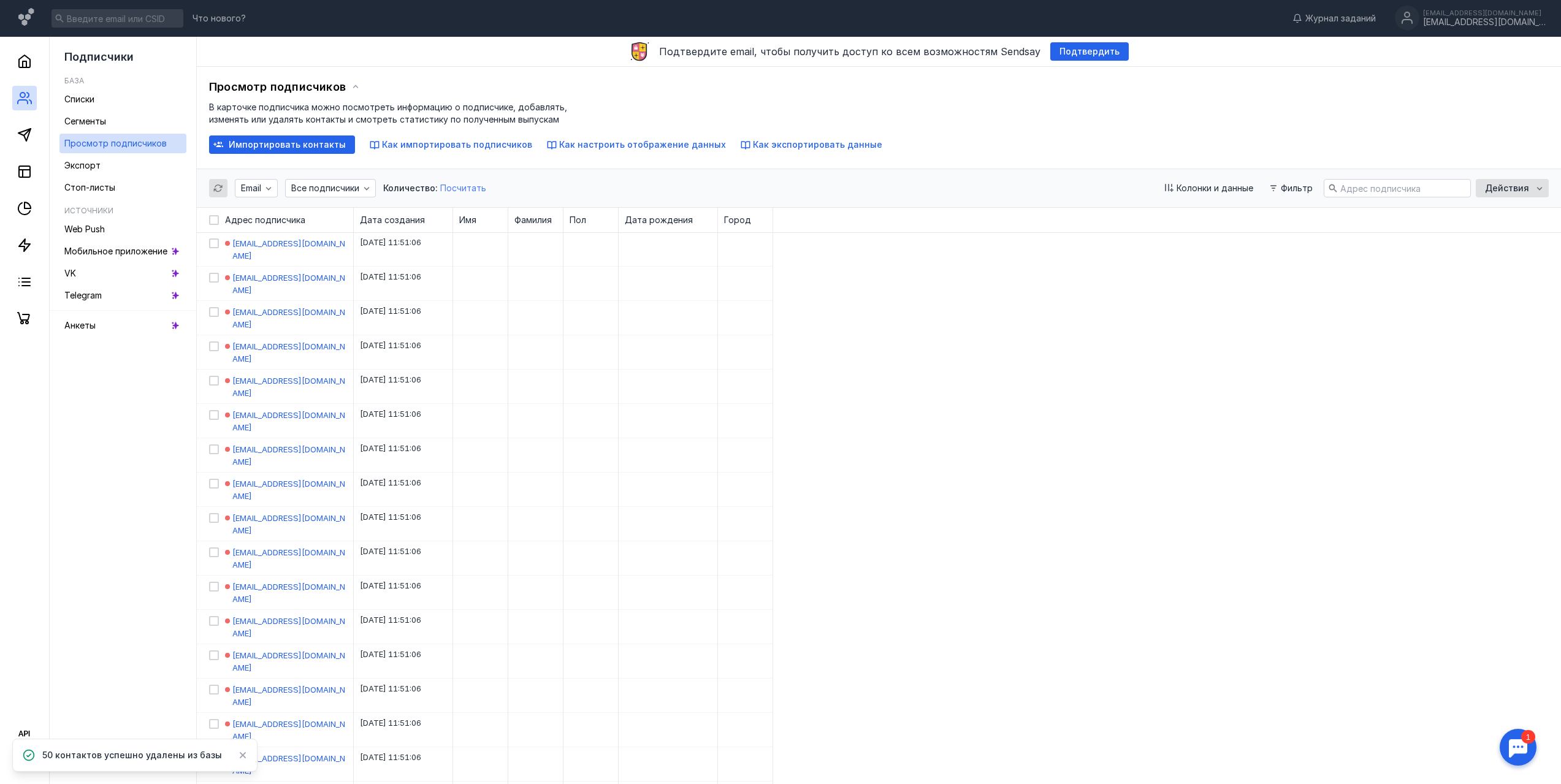
click at [470, 188] on span "Посчитать" at bounding box center [464, 187] width 46 height 10
click at [213, 222] on icon at bounding box center [213, 220] width 8 height 8
click at [213, 222] on input "checkbox" at bounding box center [213, 218] width 8 height 8
checkbox input "true"
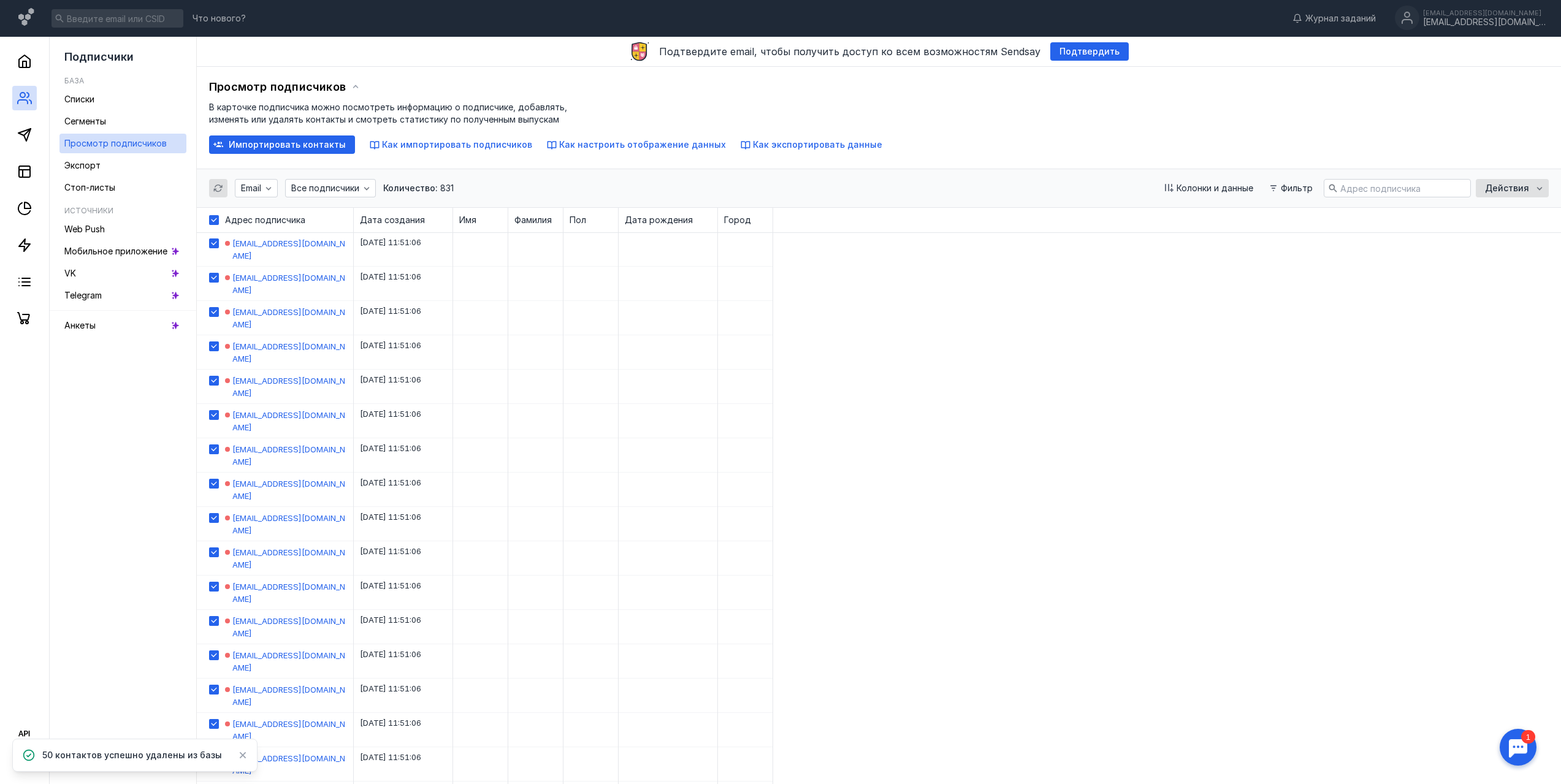
checkbox input "true"
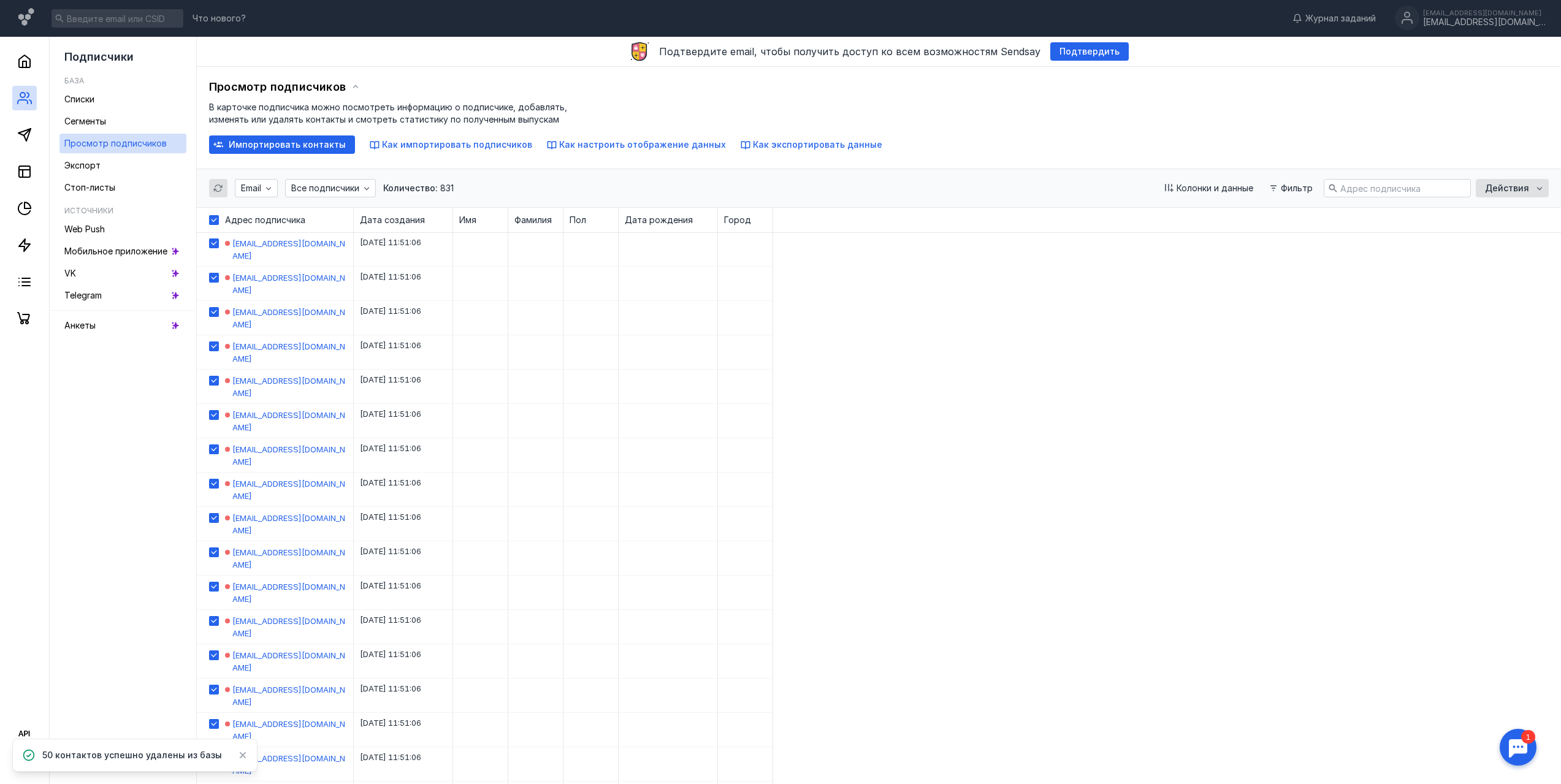
checkbox input "true"
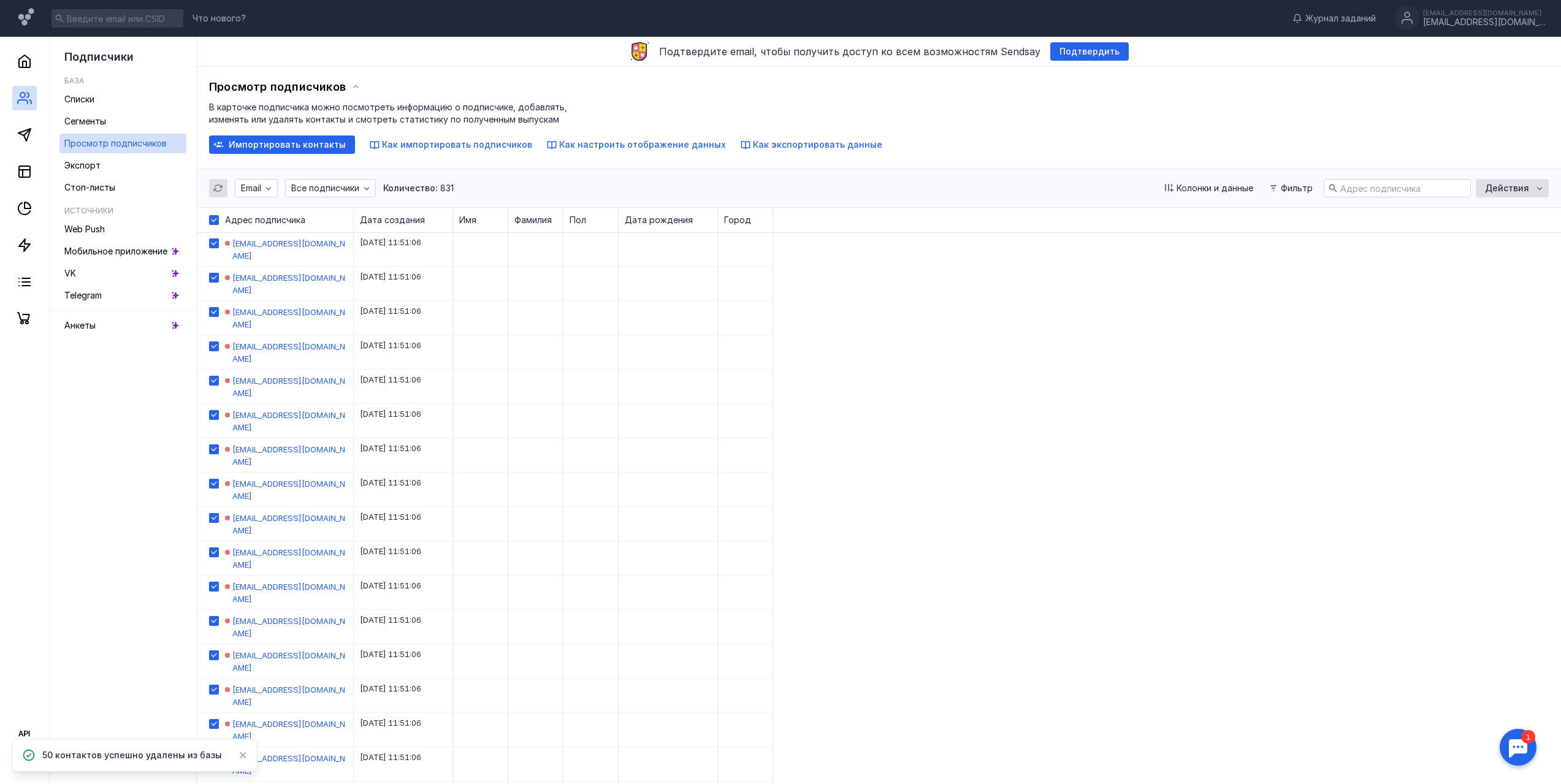
checkbox input "true"
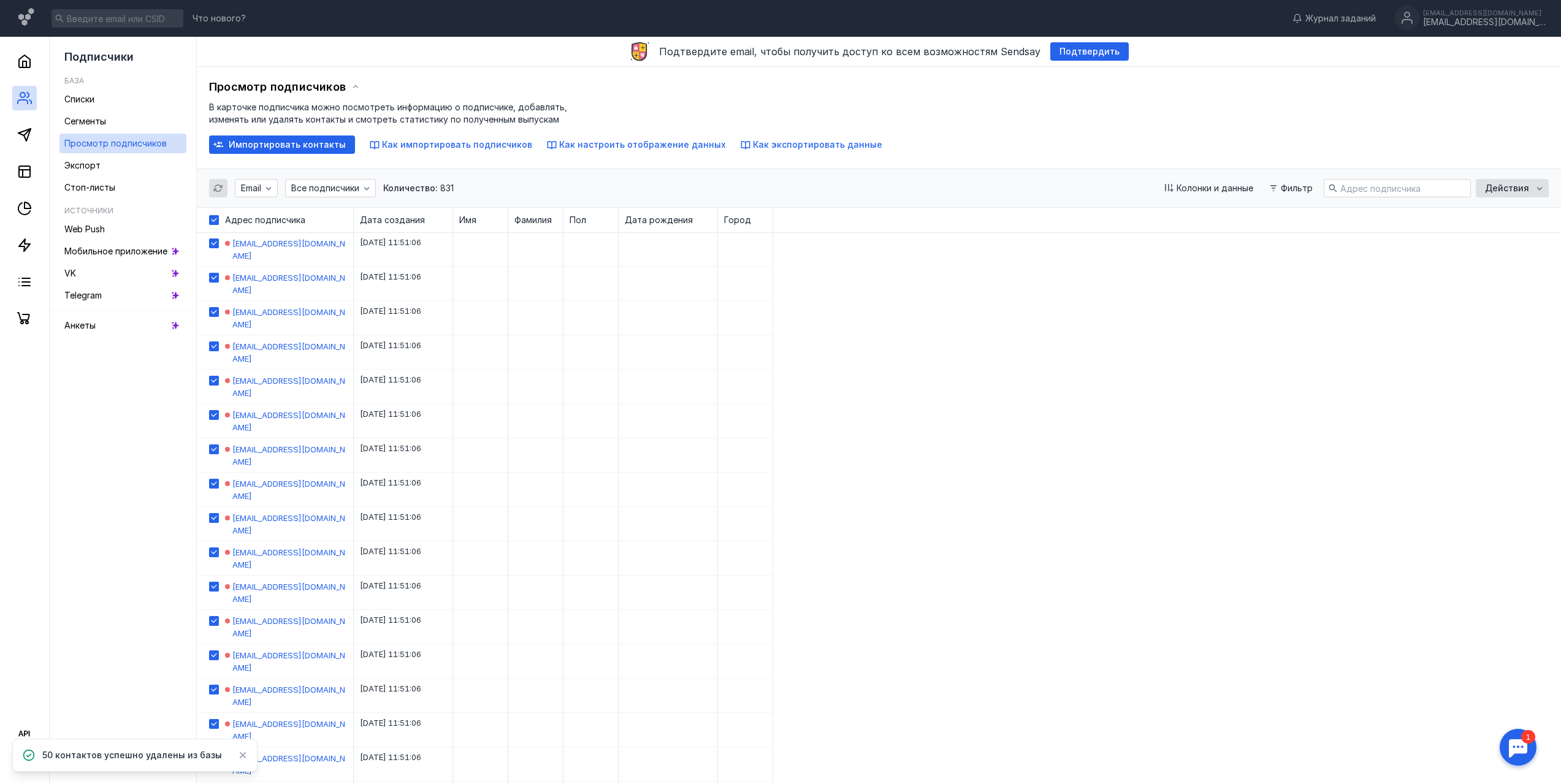
checkbox input "true"
click at [381, 185] on icon "button" at bounding box center [386, 188] width 10 height 10
click at [406, 209] on span "Удалить" at bounding box center [398, 211] width 36 height 12
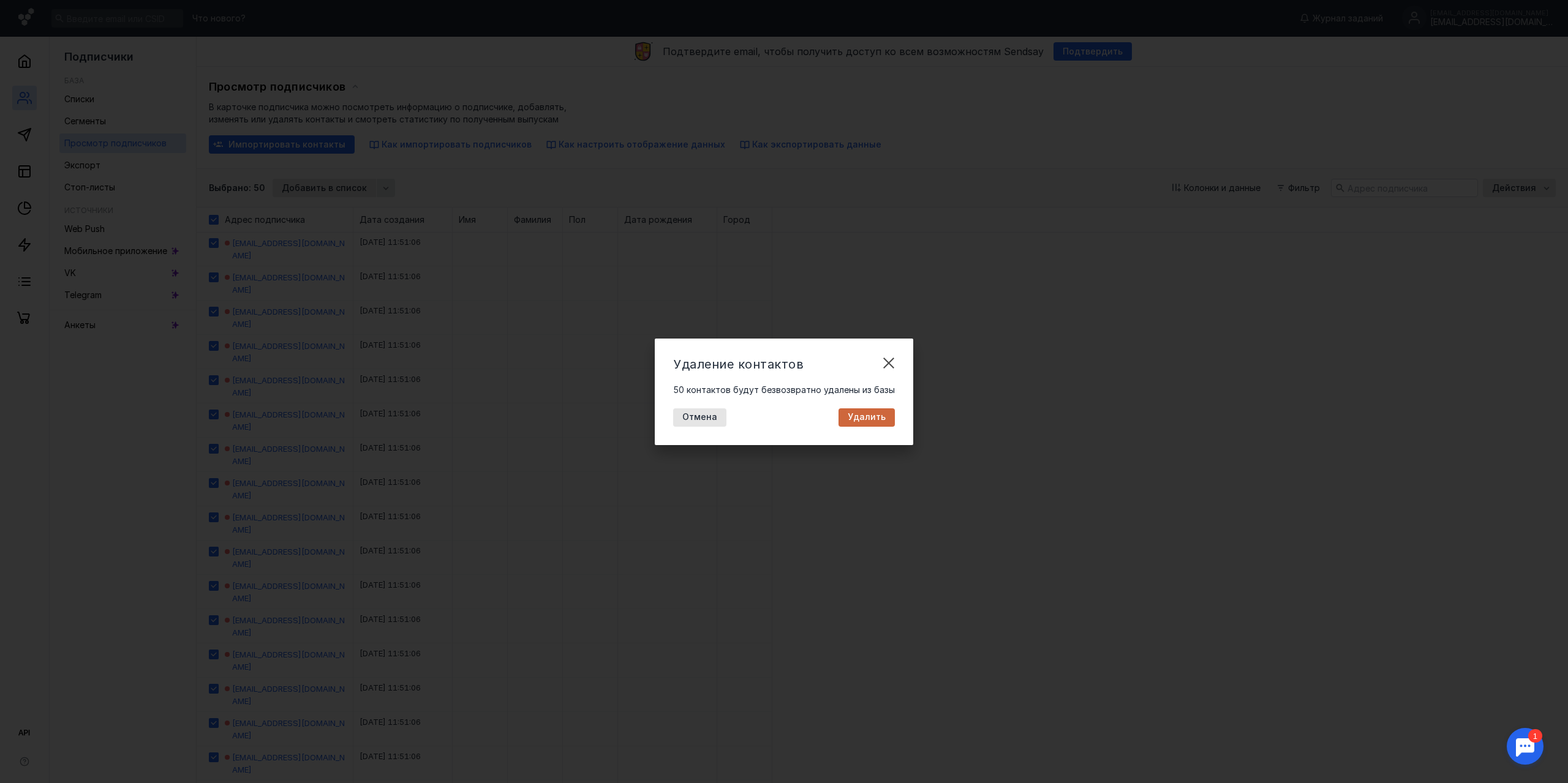
click at [868, 425] on div "Удалить" at bounding box center [866, 417] width 57 height 18
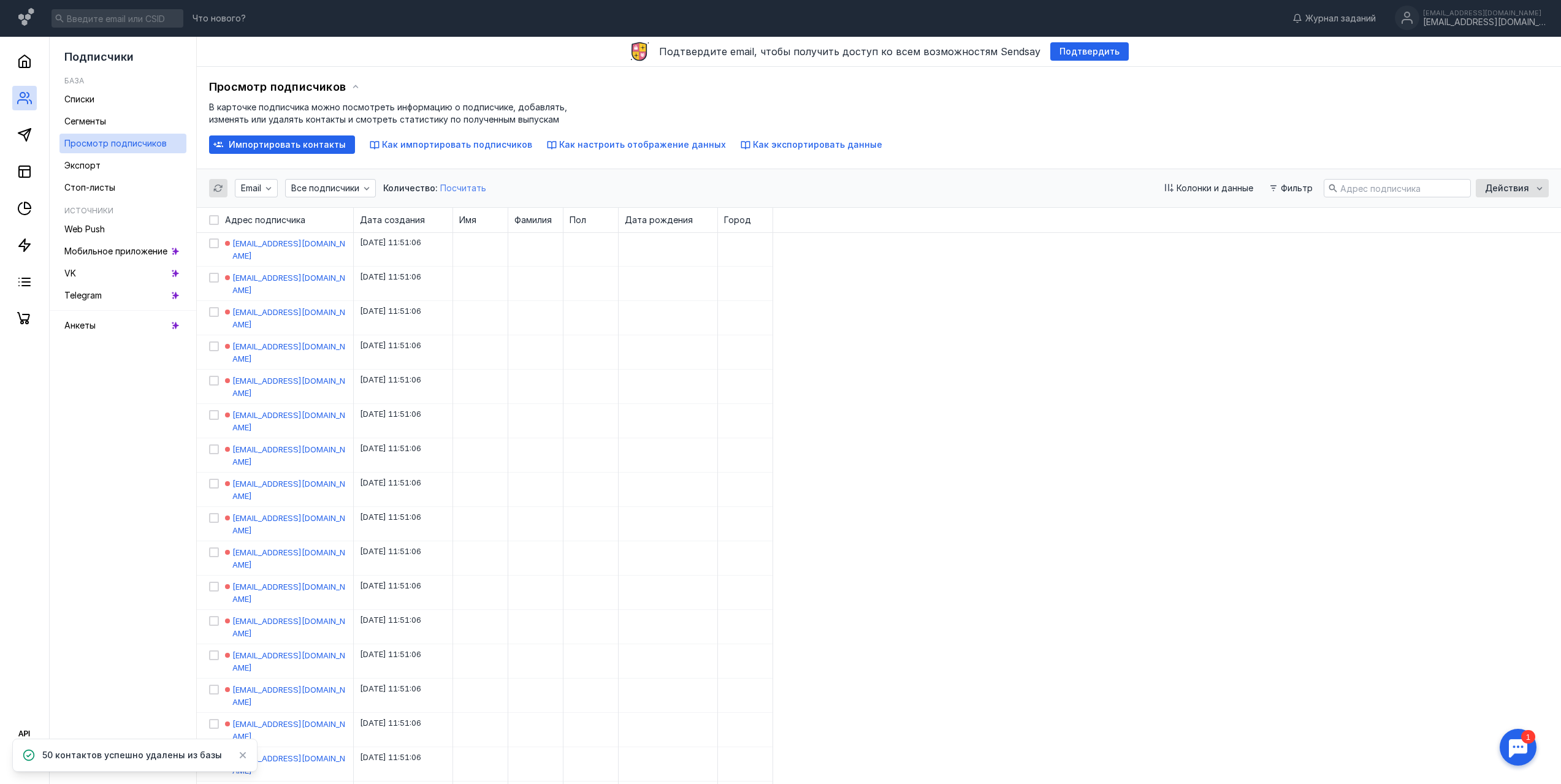
click at [466, 188] on span "Посчитать" at bounding box center [464, 187] width 46 height 10
click at [216, 223] on icon at bounding box center [213, 220] width 8 height 8
click at [216, 222] on input "checkbox" at bounding box center [213, 218] width 8 height 8
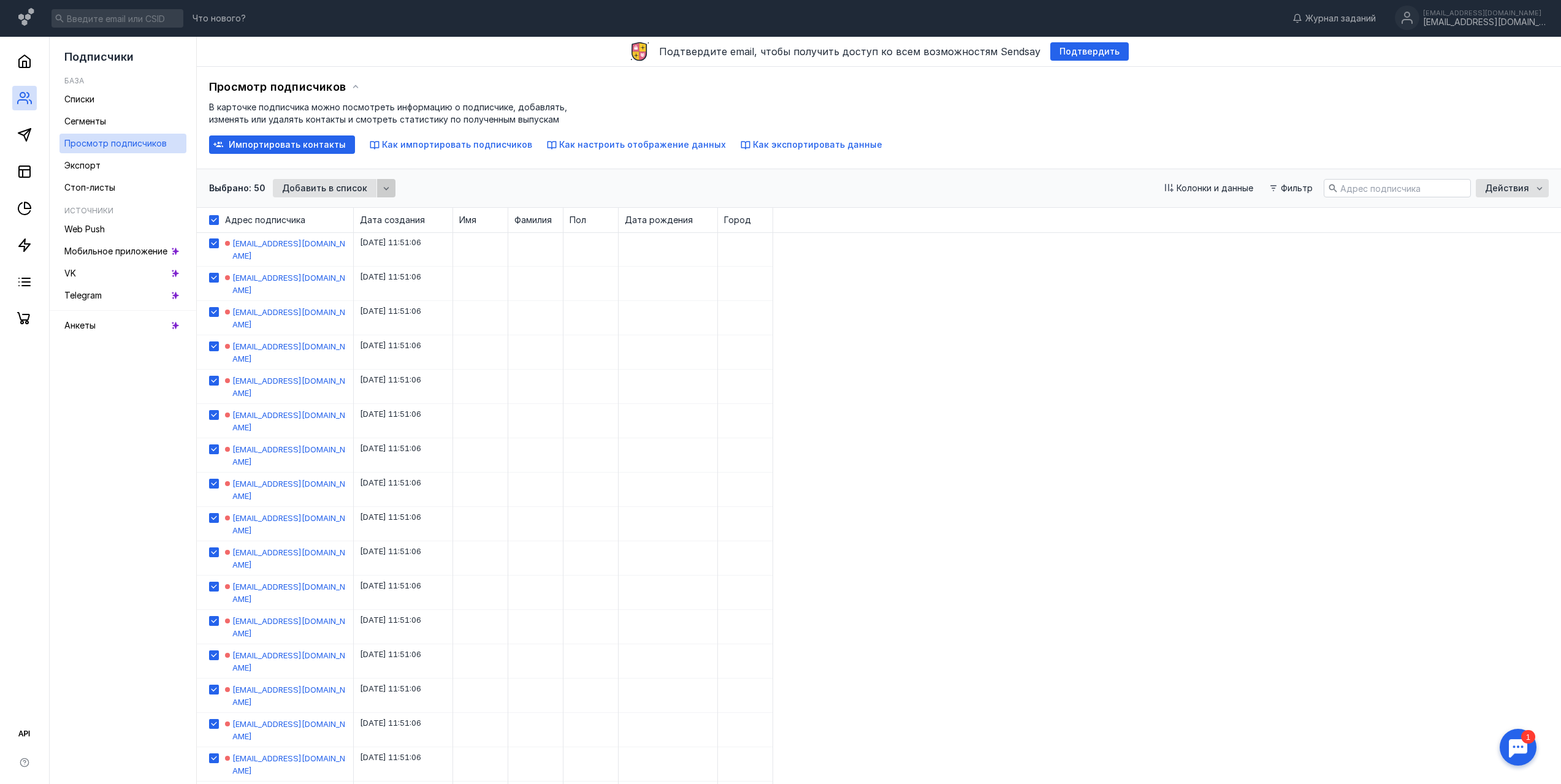
click at [381, 185] on icon "button" at bounding box center [386, 188] width 10 height 10
click at [407, 216] on span "Удалить" at bounding box center [398, 211] width 36 height 12
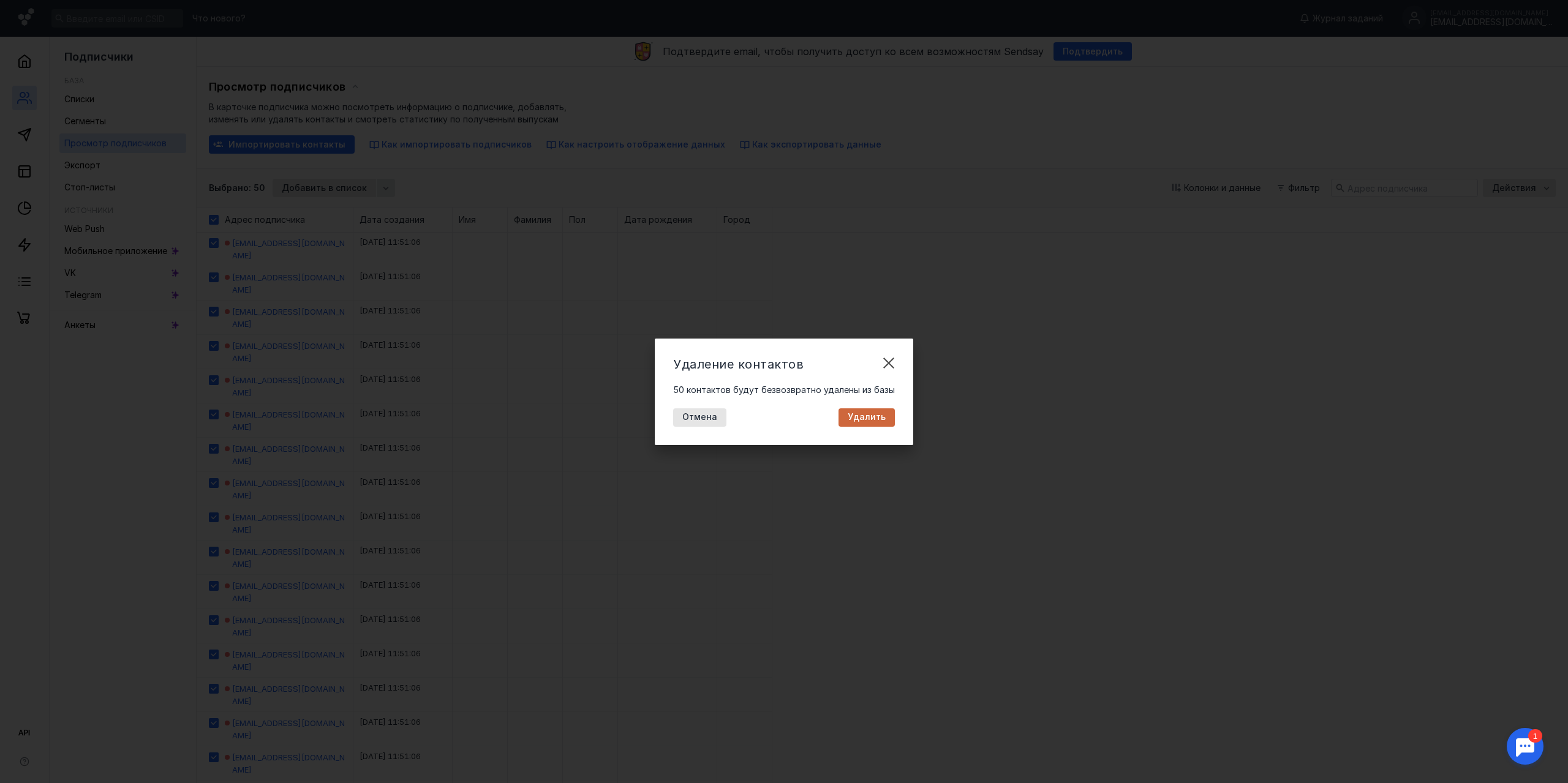
click at [862, 416] on span "Удалить" at bounding box center [866, 416] width 38 height 10
